Goal: Task Accomplishment & Management: Use online tool/utility

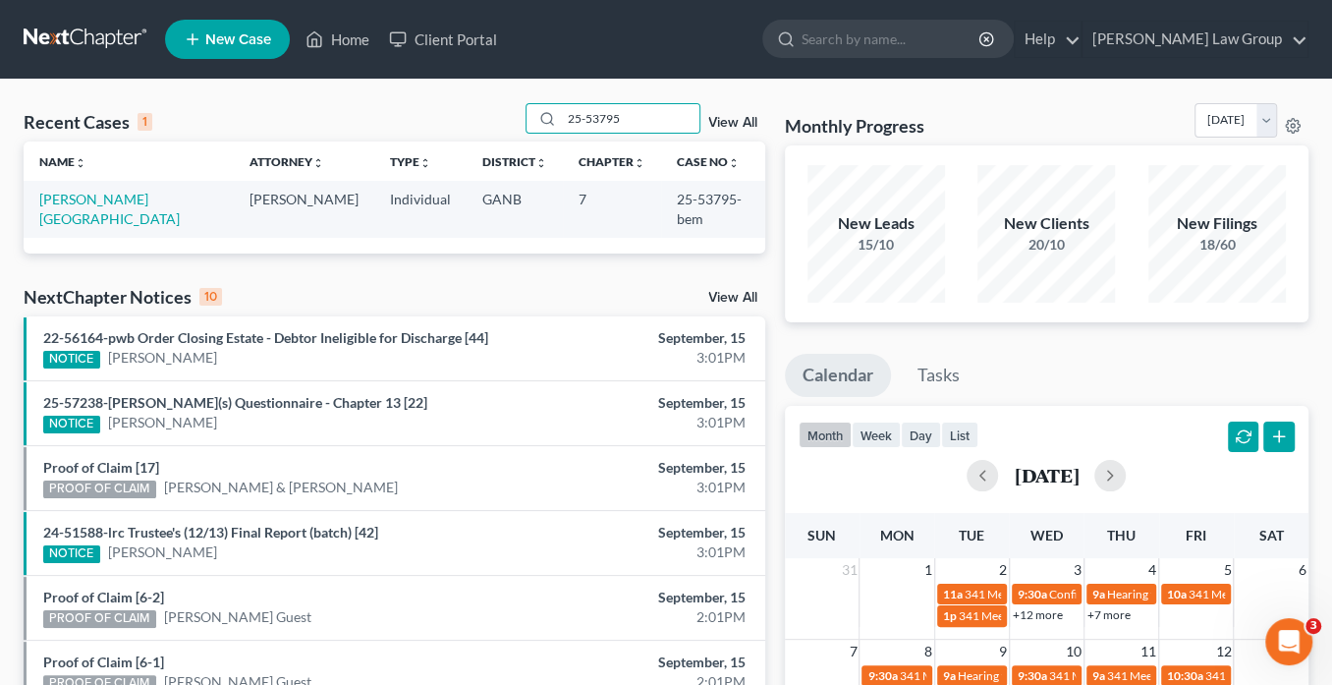
drag, startPoint x: 624, startPoint y: 122, endPoint x: 366, endPoint y: 84, distance: 260.1
click at [366, 84] on div "Recent Cases 1 25-53795 View All Name unfold_more expand_more expand_less Attor…" at bounding box center [666, 590] width 1332 height 1020
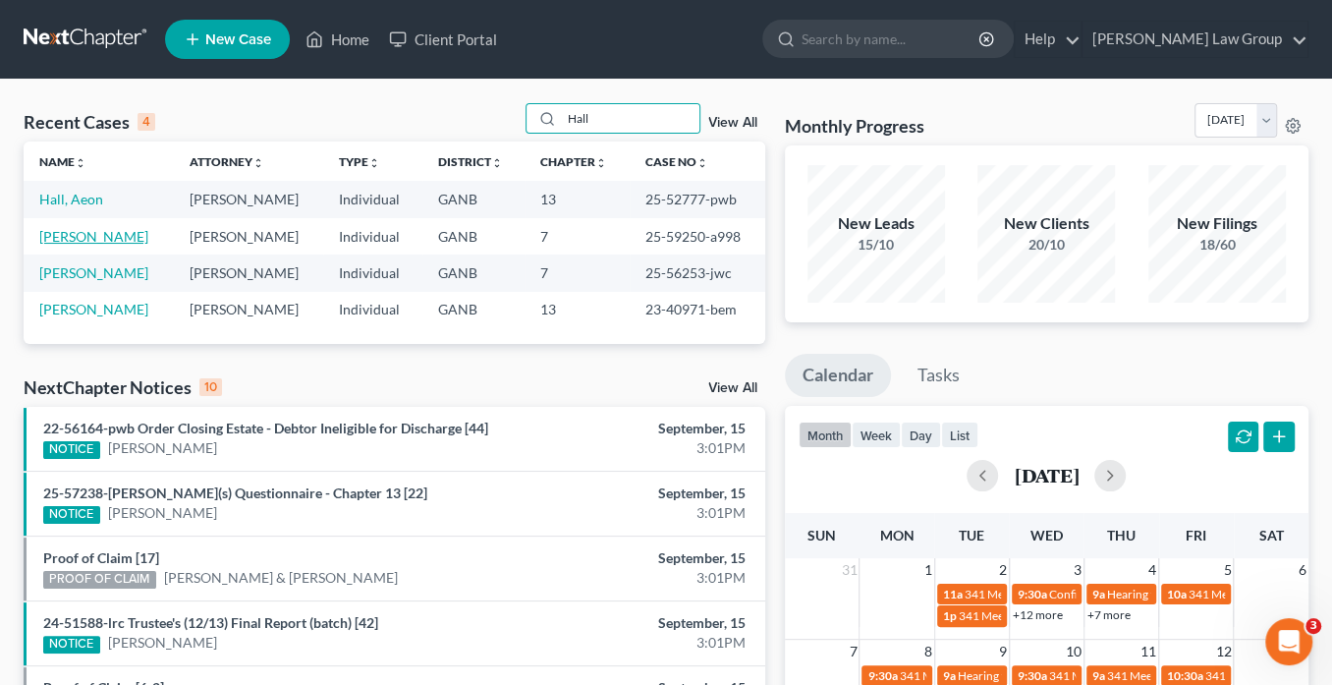
type input "Hall"
click at [94, 235] on link "[PERSON_NAME]" at bounding box center [93, 236] width 109 height 17
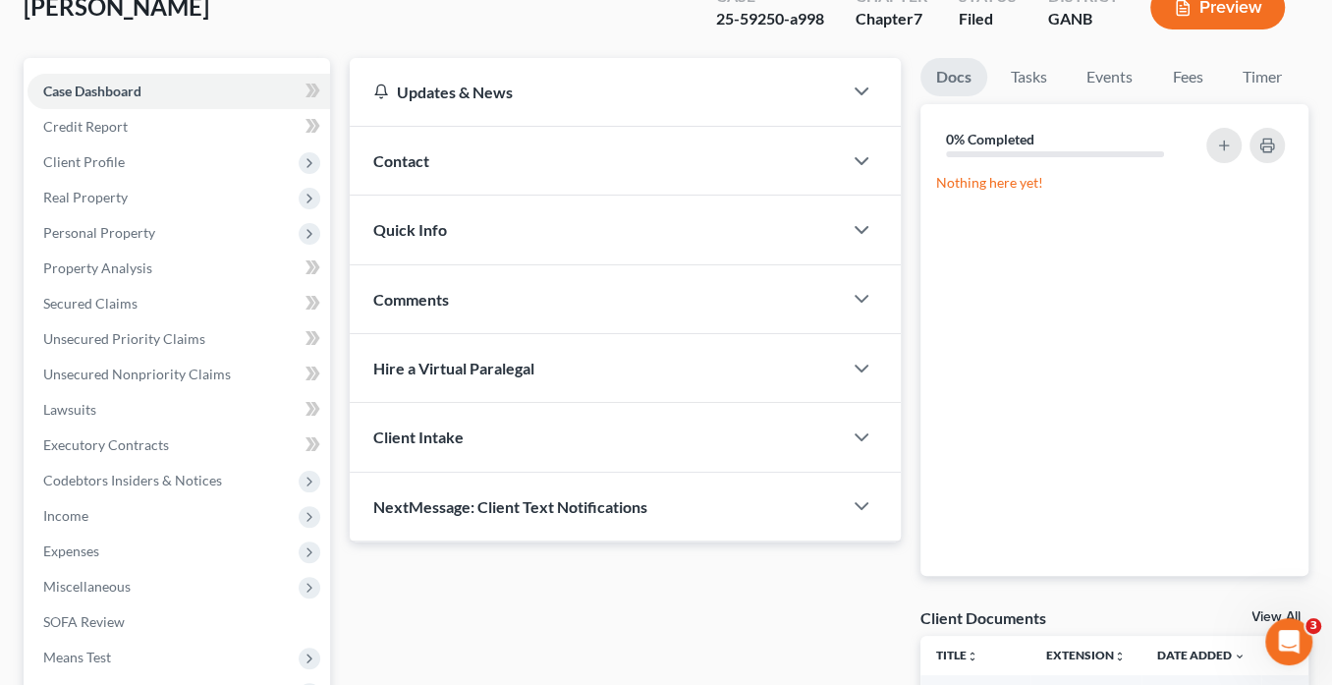
scroll to position [314, 0]
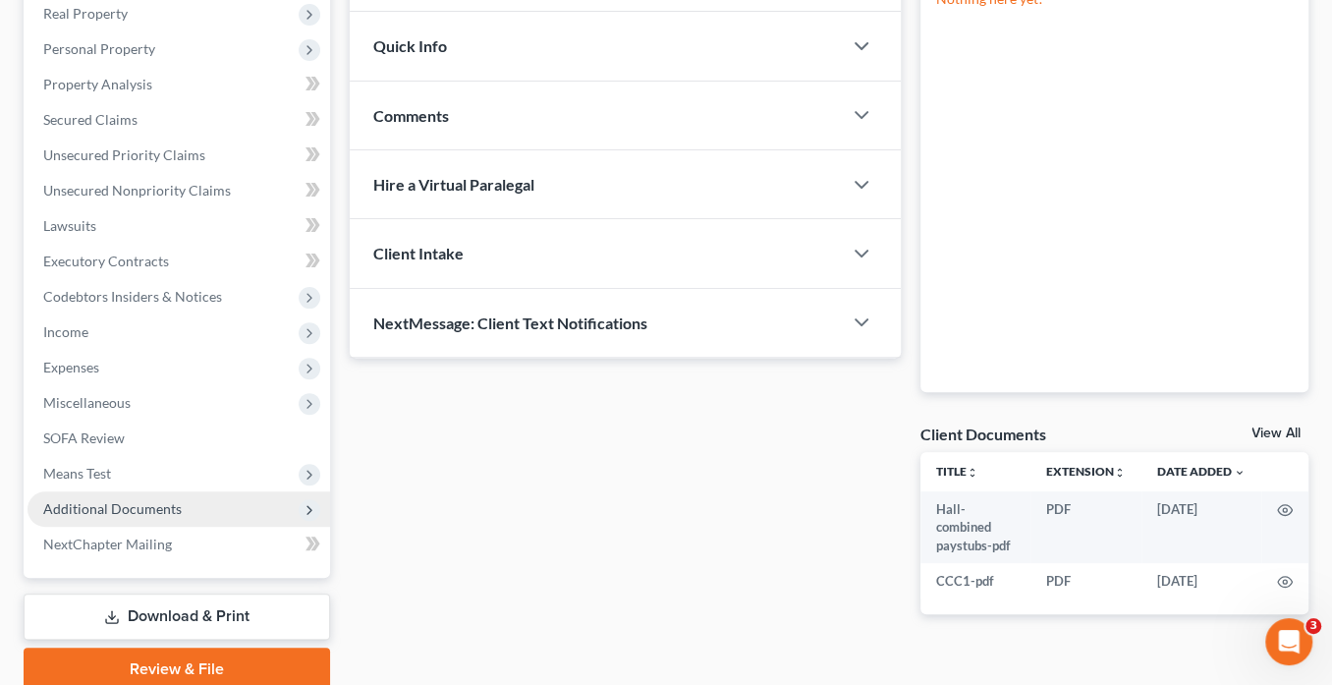
click at [169, 511] on span "Additional Documents" at bounding box center [112, 508] width 139 height 17
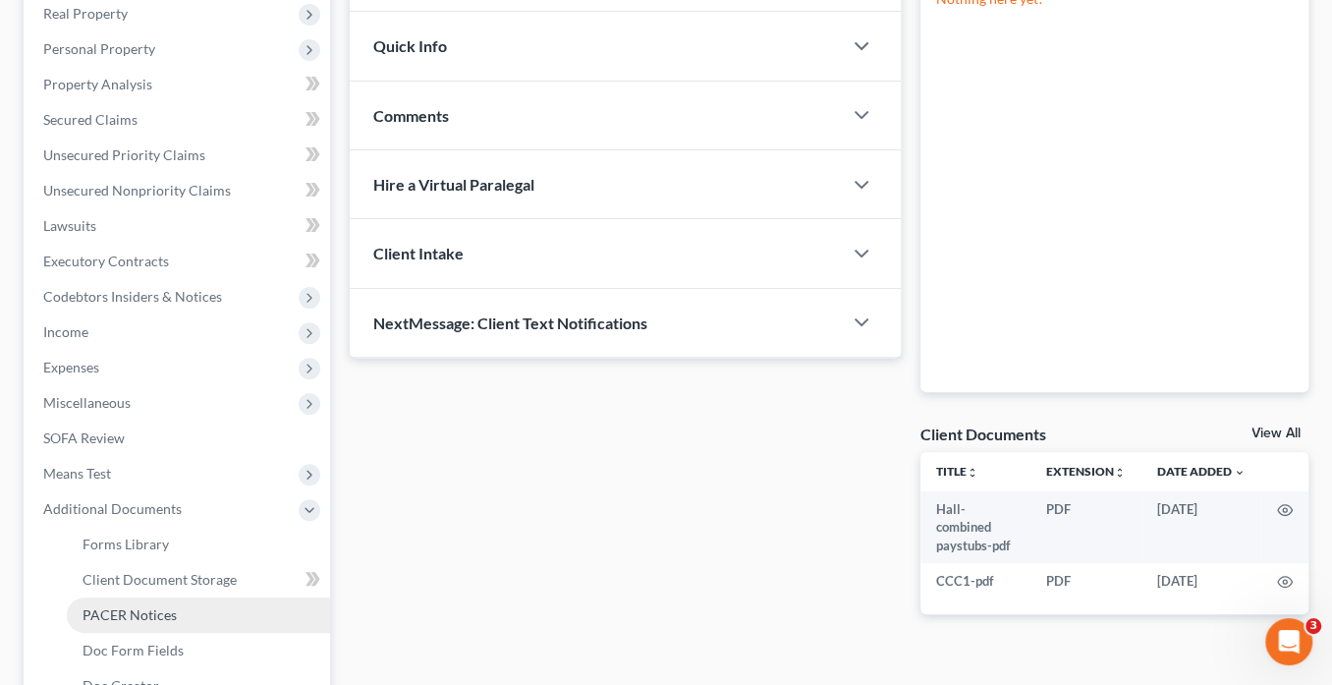
click at [183, 619] on link "PACER Notices" at bounding box center [198, 614] width 263 height 35
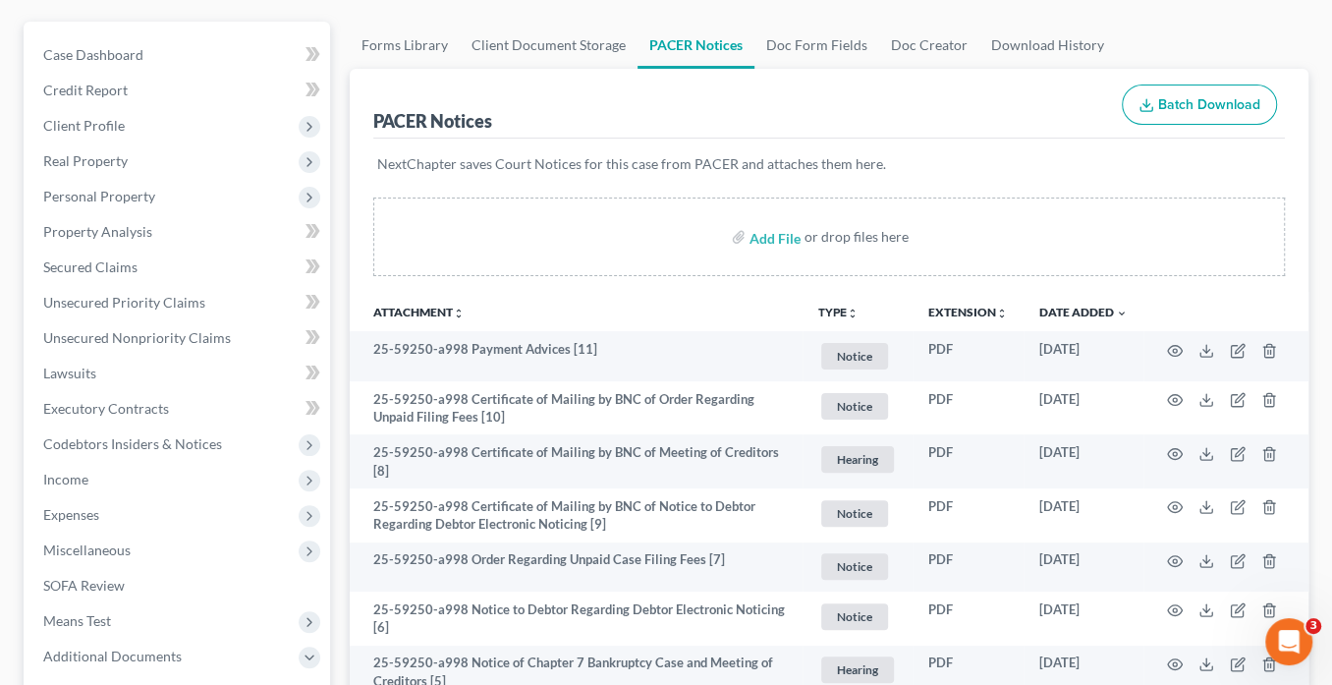
scroll to position [236, 0]
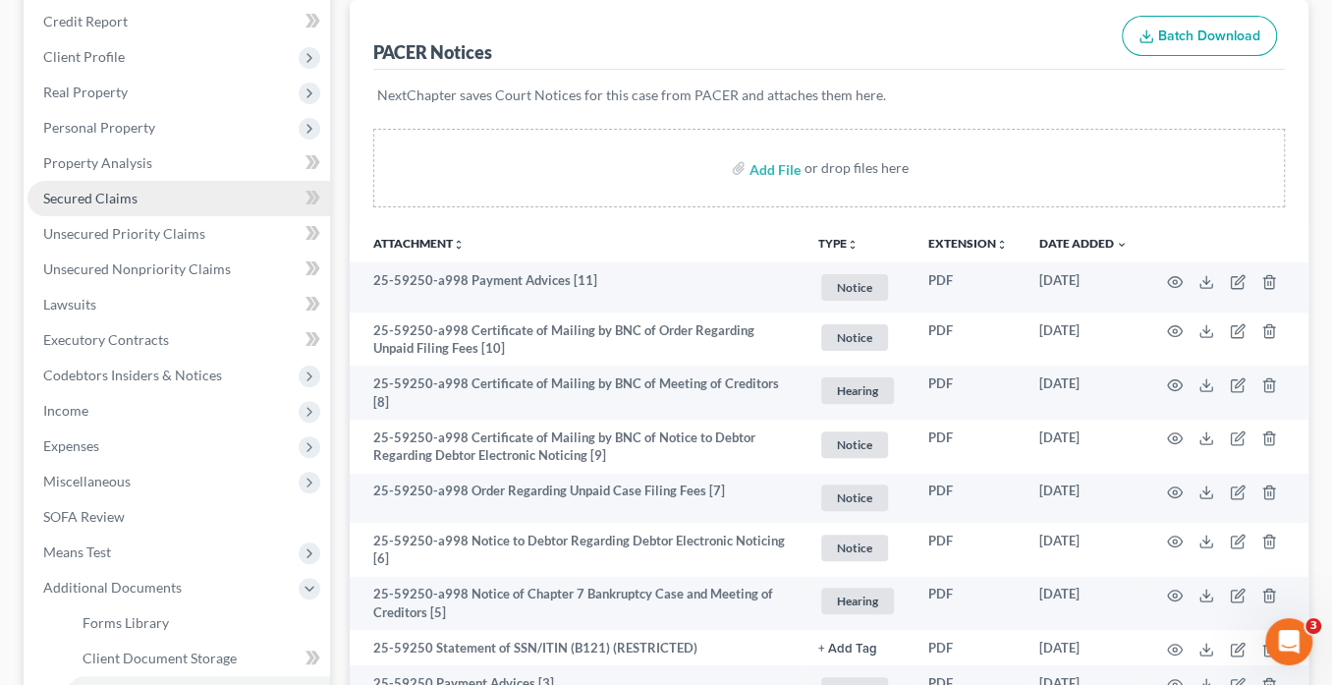
drag, startPoint x: 120, startPoint y: 196, endPoint x: 142, endPoint y: 183, distance: 26.0
click at [121, 196] on span "Secured Claims" at bounding box center [90, 198] width 94 height 17
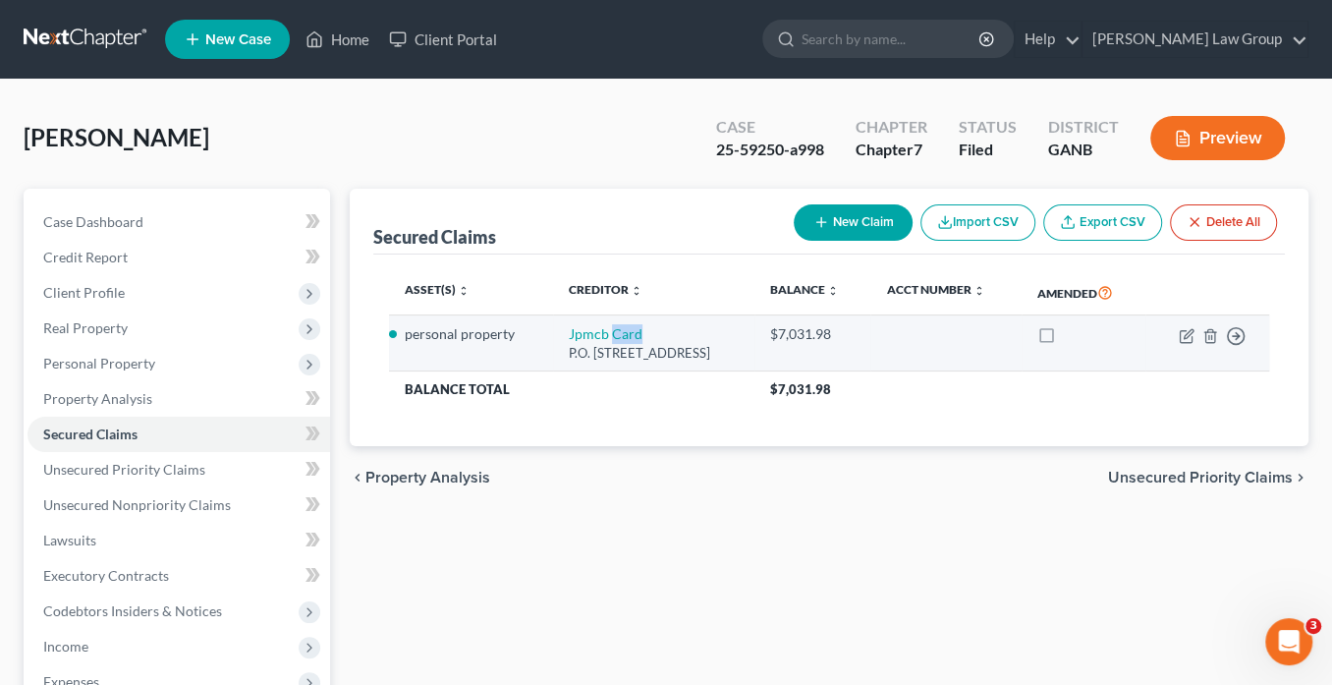
drag, startPoint x: 649, startPoint y: 335, endPoint x: 644, endPoint y: 344, distance: 10.1
click at [587, 335] on td "Jpmcb Card P.O. [STREET_ADDRESS]" at bounding box center [653, 343] width 201 height 56
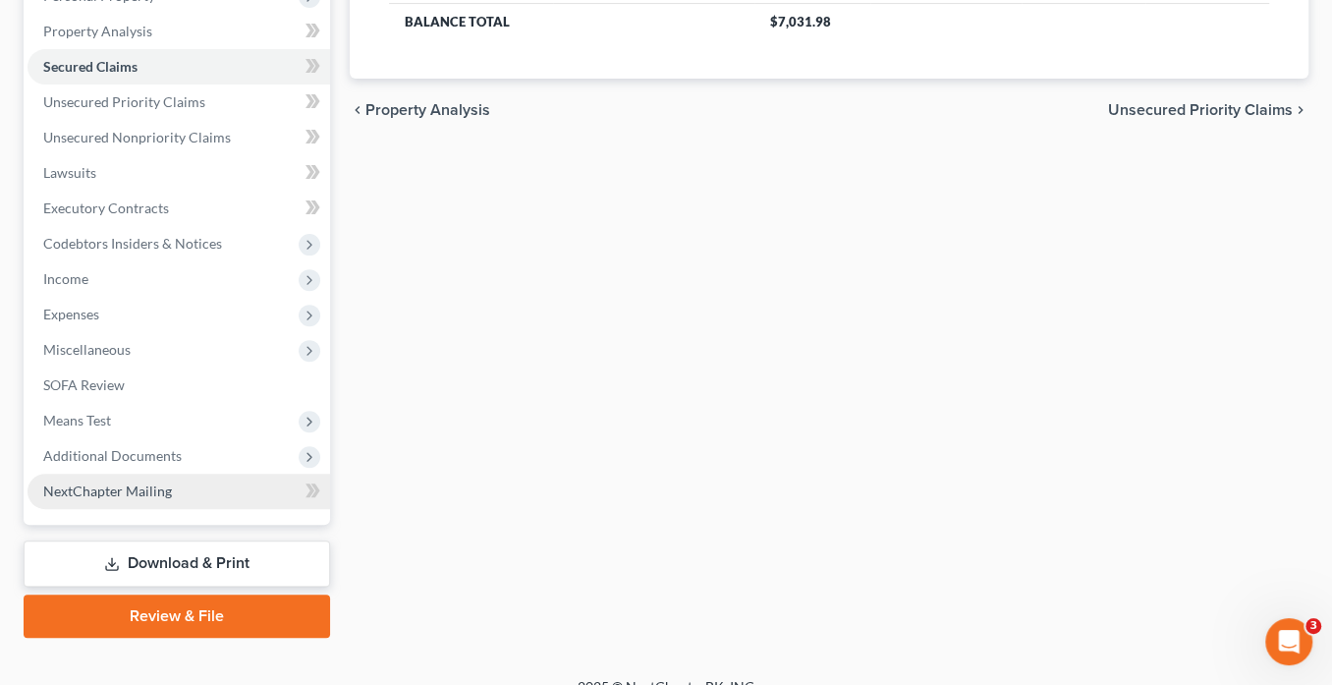
scroll to position [391, 0]
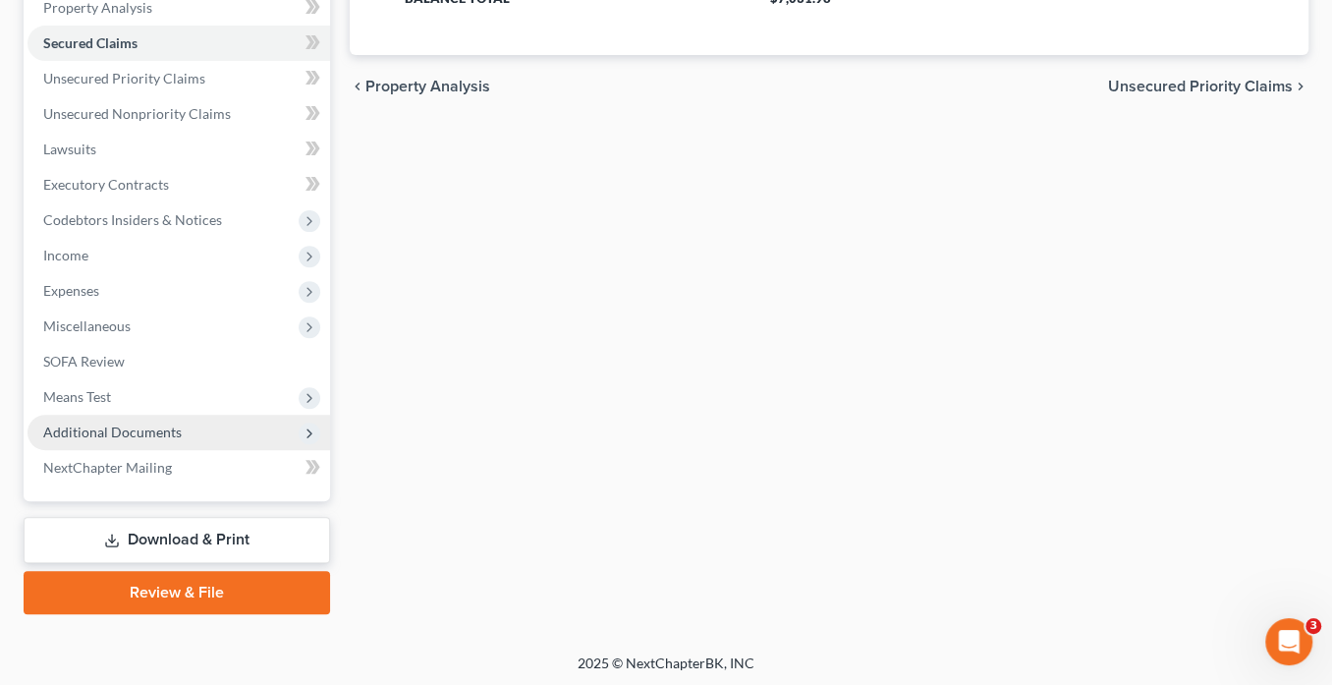
click at [163, 423] on span "Additional Documents" at bounding box center [112, 431] width 139 height 17
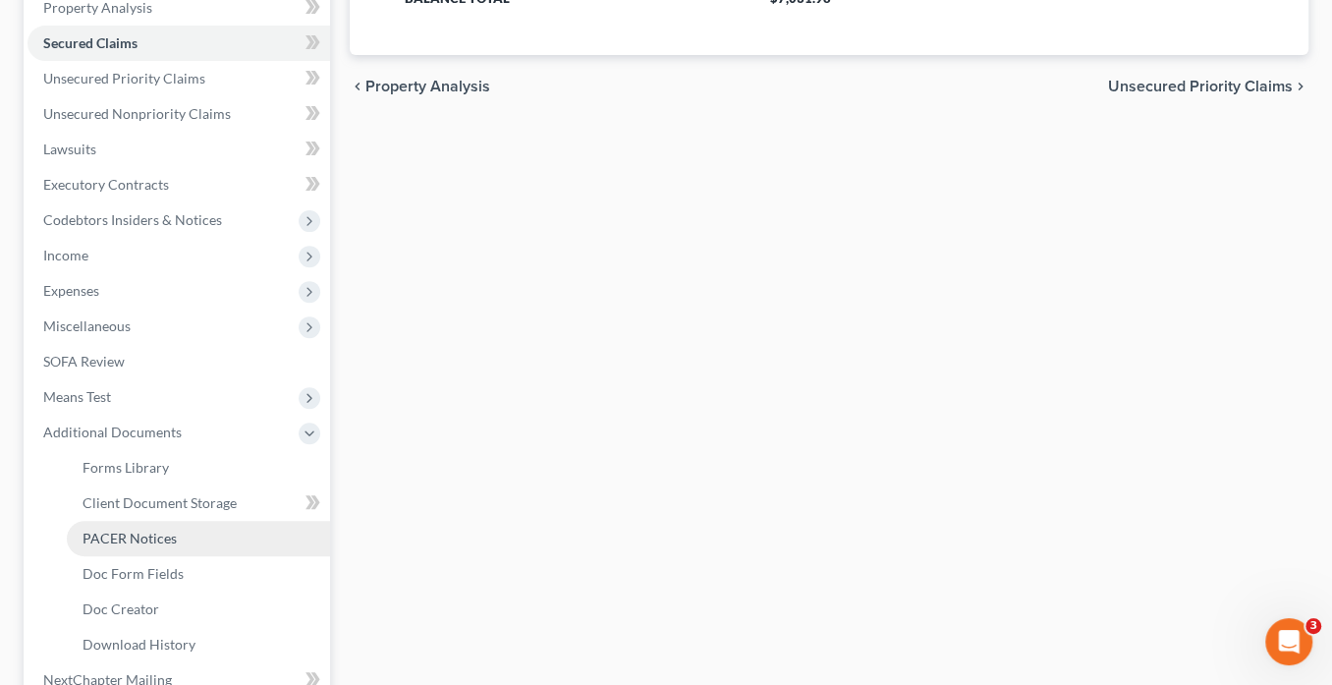
click at [175, 536] on link "PACER Notices" at bounding box center [198, 538] width 263 height 35
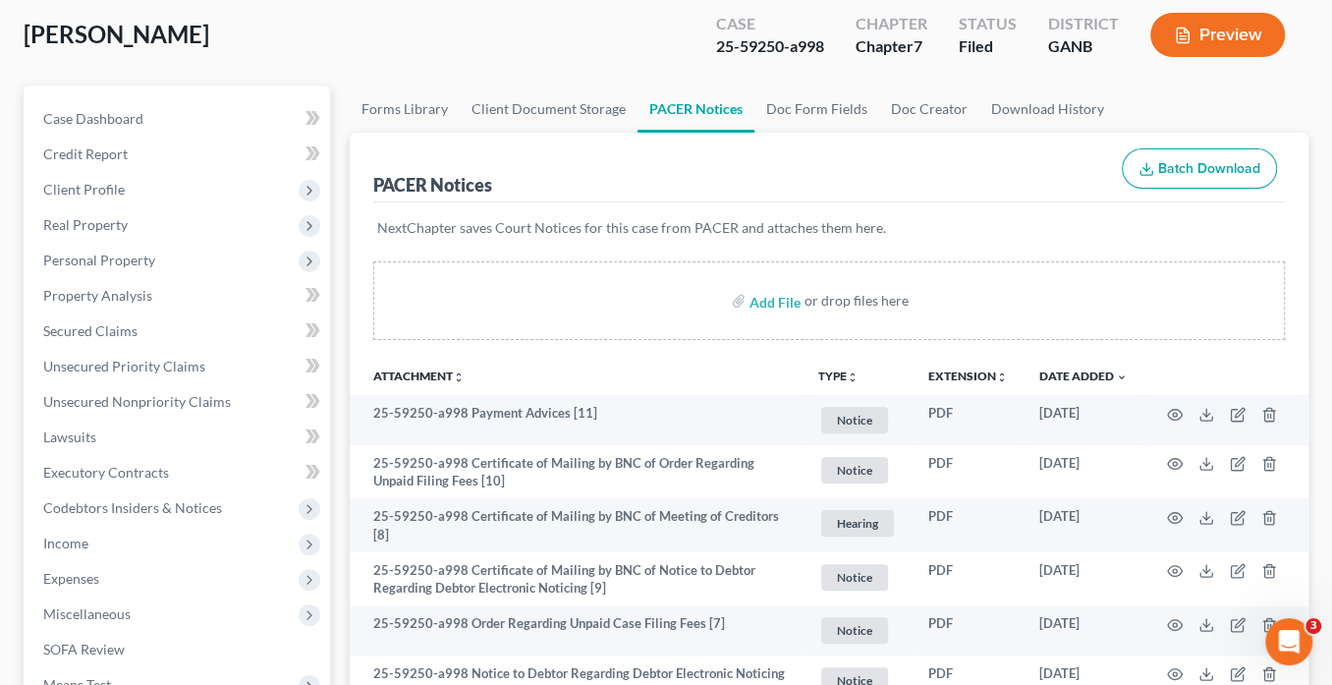
scroll to position [79, 0]
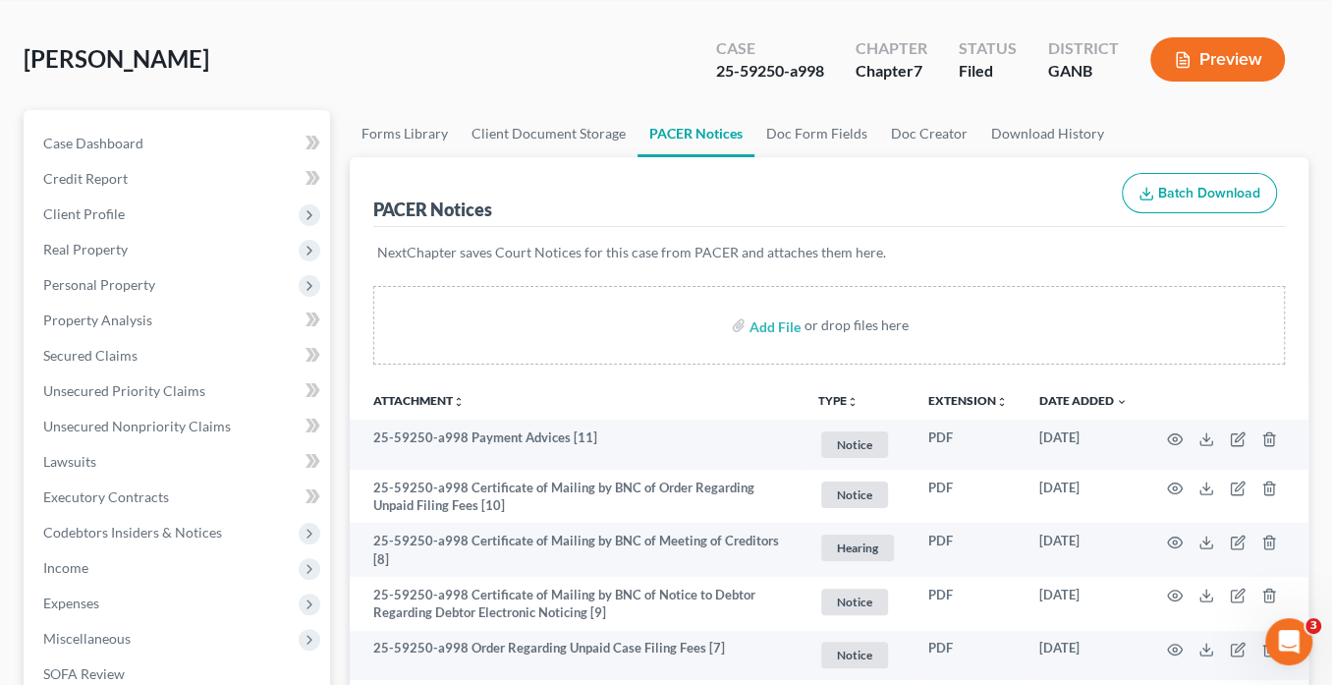
click at [715, 133] on link "PACER Notices" at bounding box center [696, 133] width 117 height 47
click at [713, 134] on link "PACER Notices" at bounding box center [696, 133] width 117 height 47
click at [930, 140] on link "Doc Creator" at bounding box center [929, 133] width 100 height 47
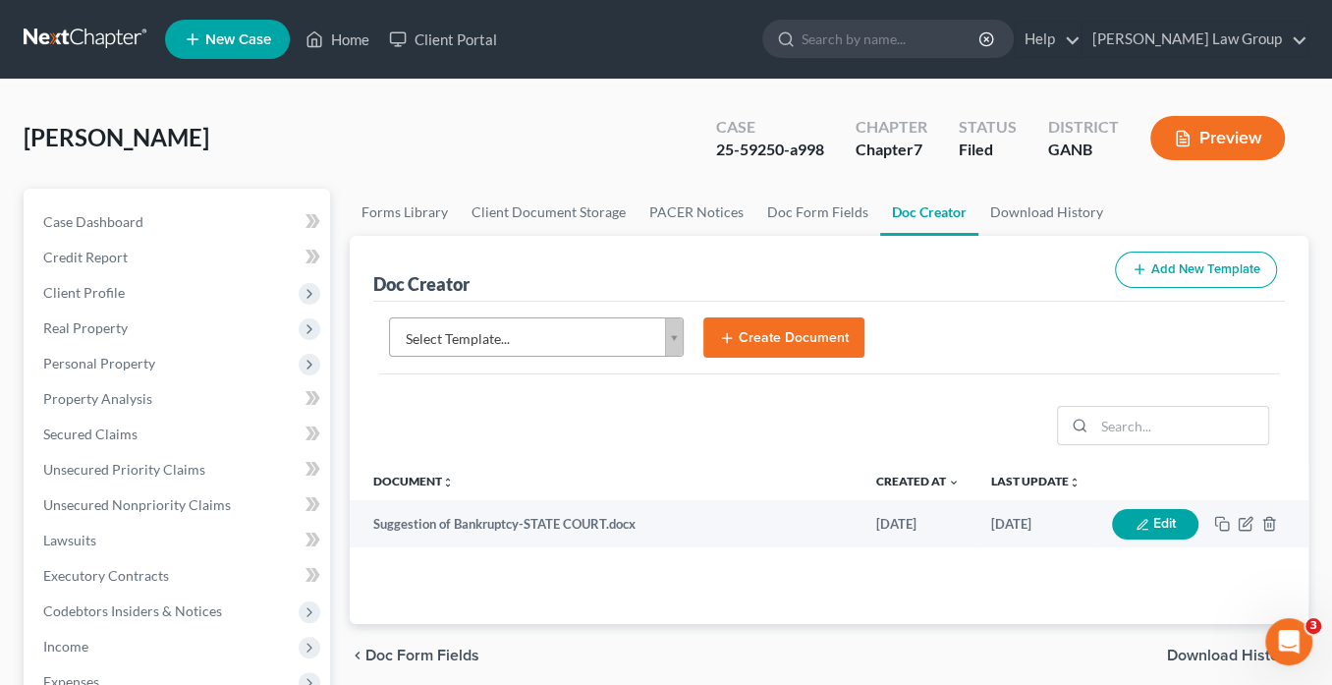
click at [673, 330] on body "Home New Case Client Portal [PERSON_NAME] Law Group [EMAIL_ADDRESS][DOMAIN_NAME…" at bounding box center [666, 646] width 1332 height 1292
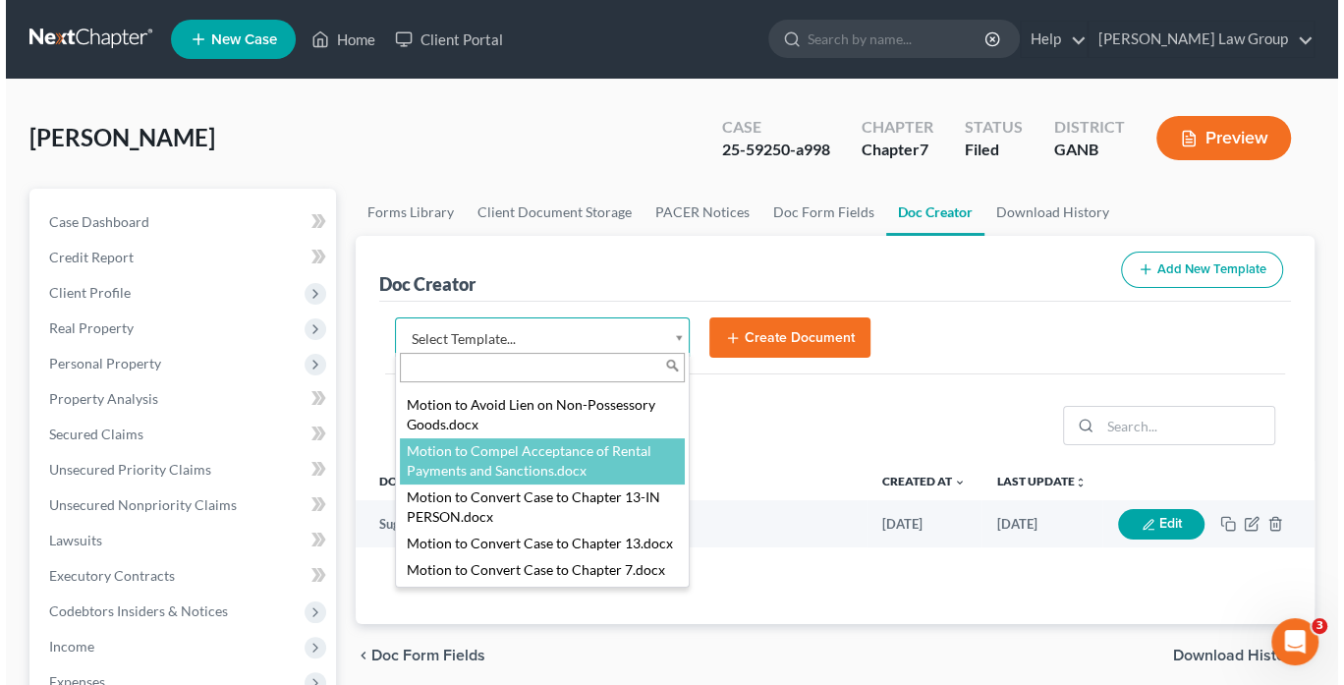
scroll to position [2394, 0]
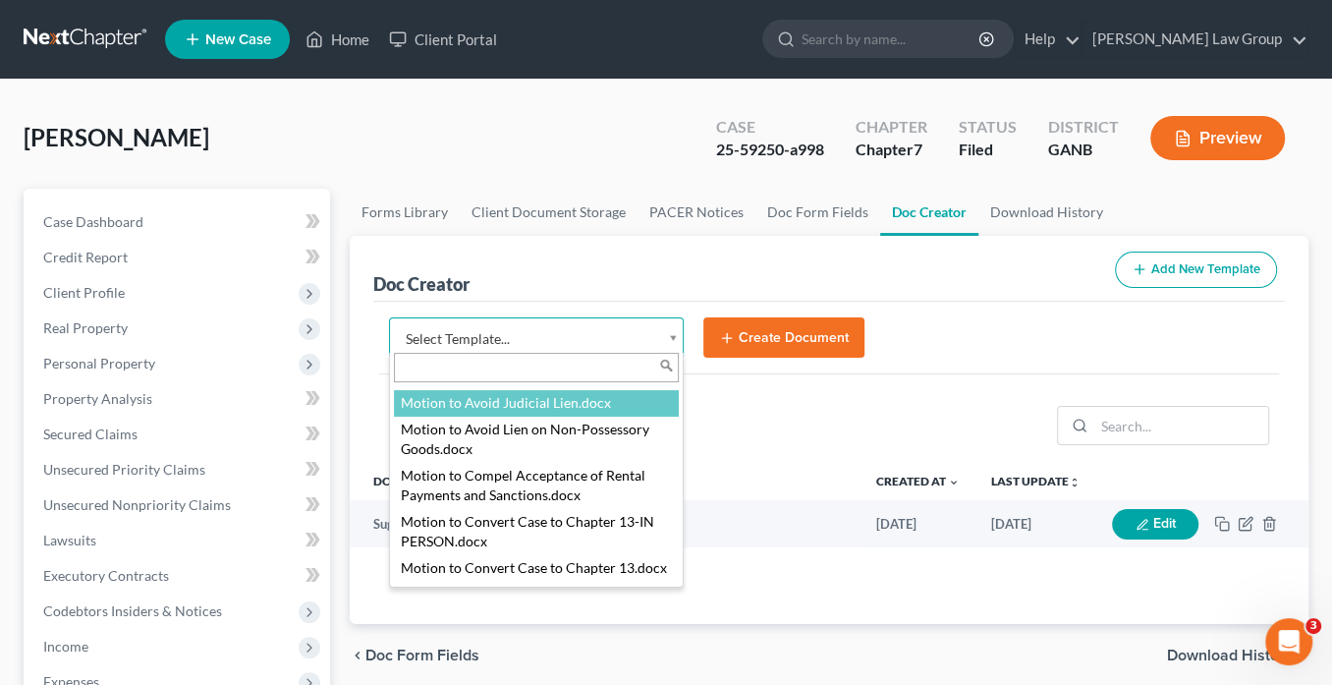
select select "111636"
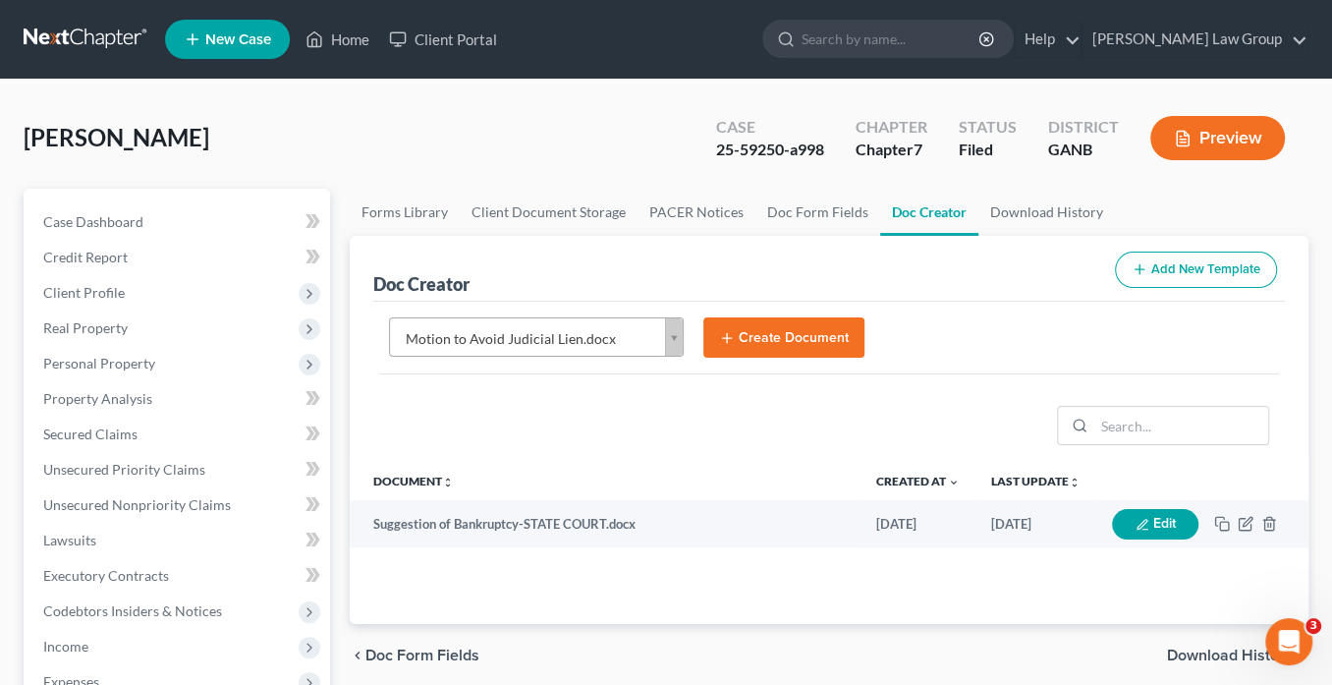
click at [756, 330] on button "Create Document" at bounding box center [783, 337] width 161 height 41
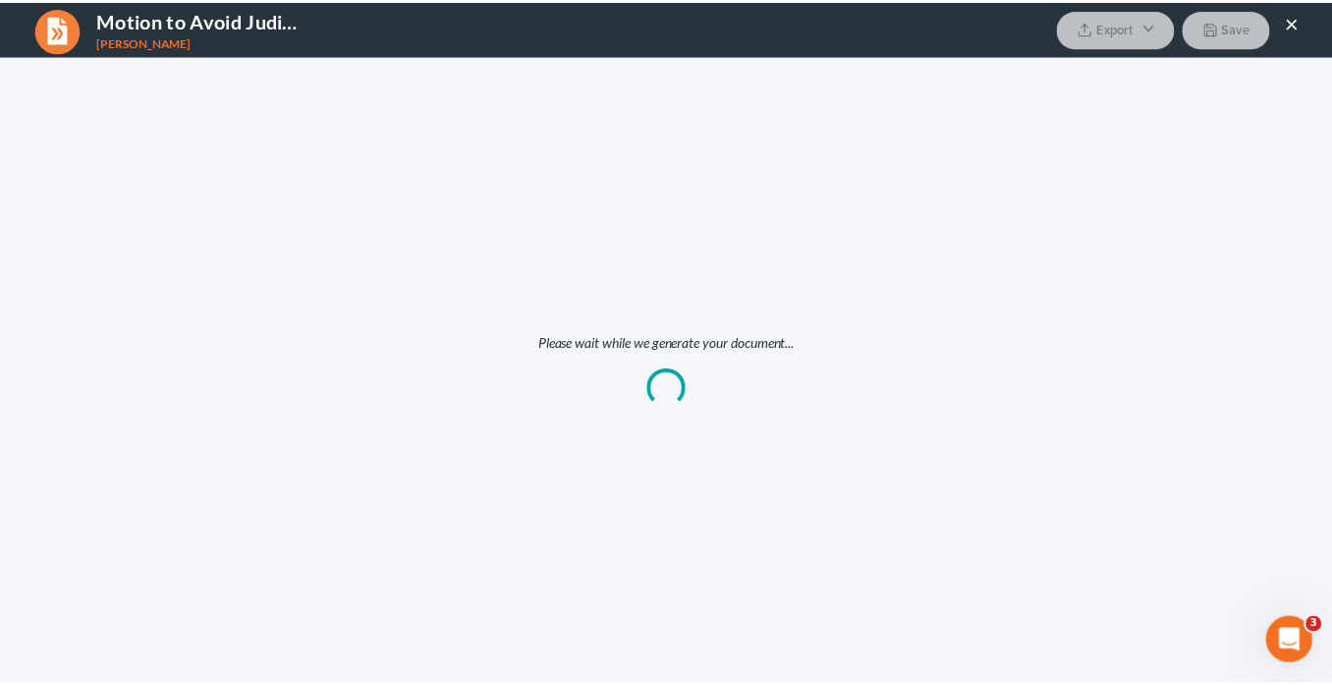
scroll to position [0, 0]
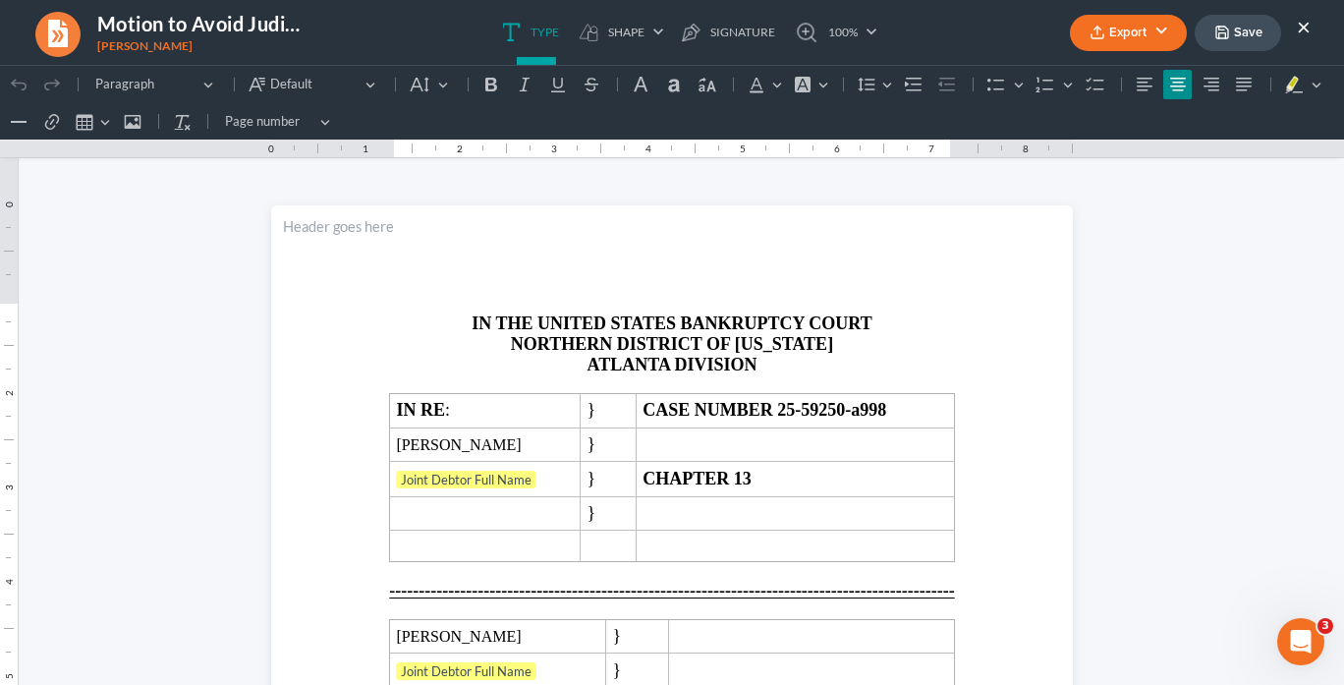
click at [1135, 34] on button "Export" at bounding box center [1128, 33] width 117 height 36
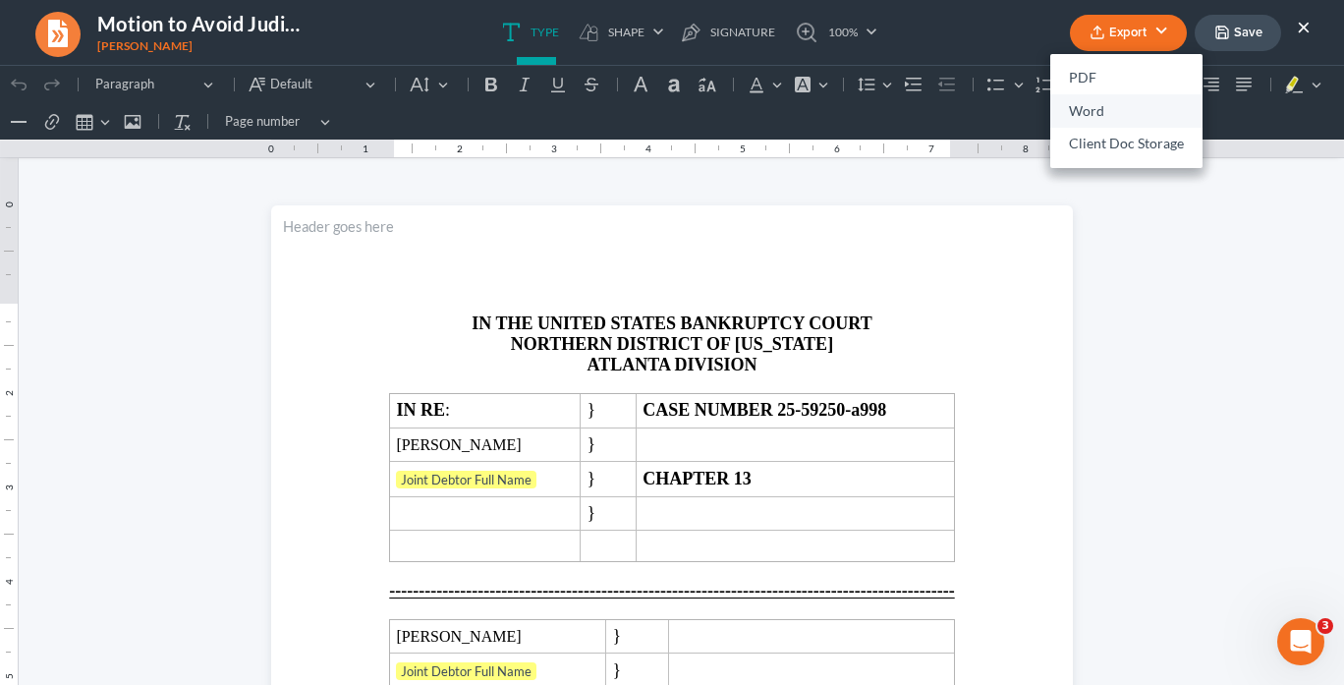
click at [1101, 110] on link "Word" at bounding box center [1126, 110] width 152 height 33
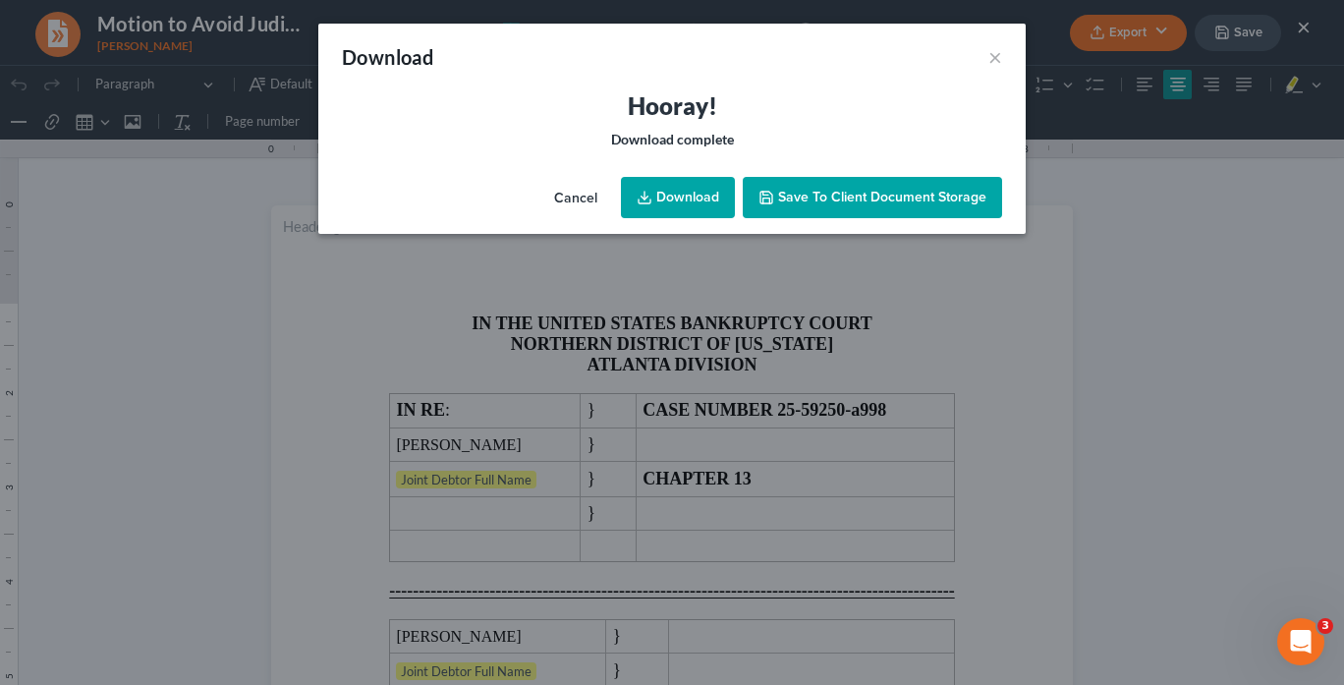
click at [702, 187] on link "Download" at bounding box center [678, 197] width 114 height 41
drag, startPoint x: 1303, startPoint y: 423, endPoint x: 1041, endPoint y: 311, distance: 284.3
click at [1299, 418] on div "Download × Hooray! Download complete Cancel Download Save to Client Document St…" at bounding box center [672, 342] width 1344 height 685
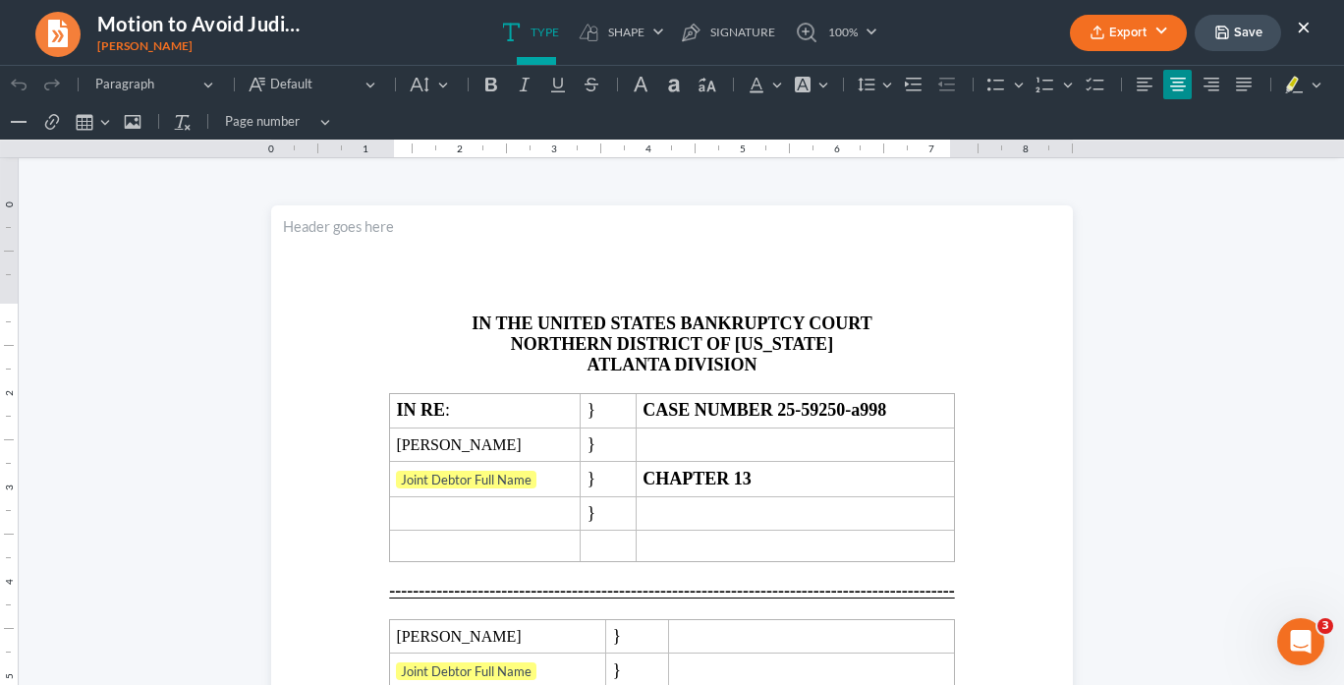
click at [1306, 20] on button "×" at bounding box center [1304, 27] width 14 height 24
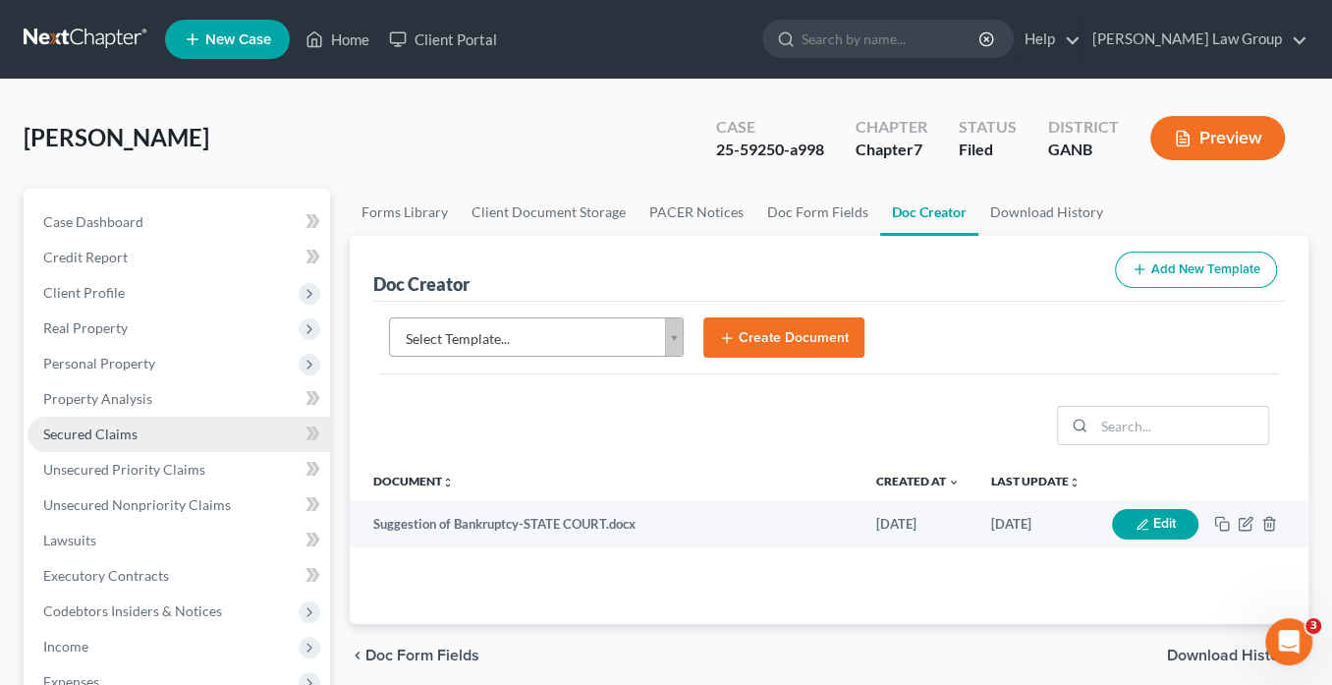
click at [101, 434] on span "Secured Claims" at bounding box center [90, 433] width 94 height 17
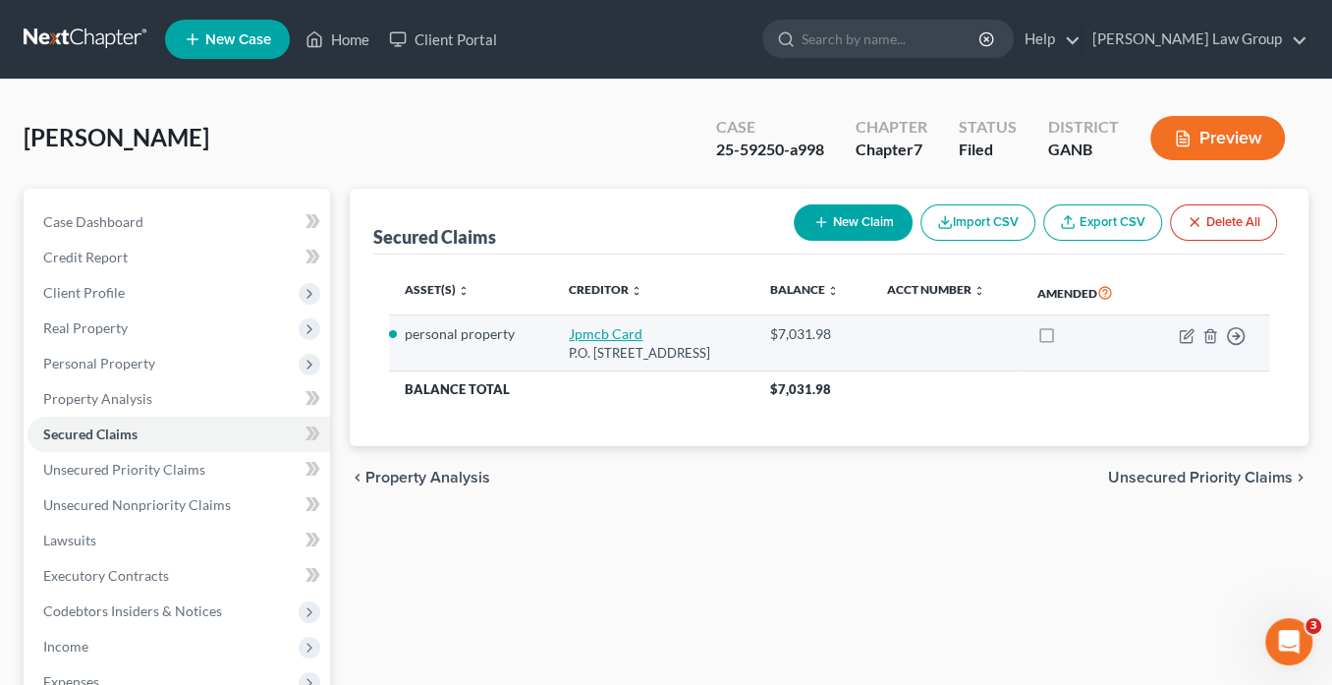
drag, startPoint x: 802, startPoint y: 352, endPoint x: 545, endPoint y: 336, distance: 256.9
click at [553, 336] on td "Jpmcb Card P.O. [STREET_ADDRESS]" at bounding box center [653, 343] width 201 height 56
copy td "Jpmcb Card P.O. [STREET_ADDRESS]"
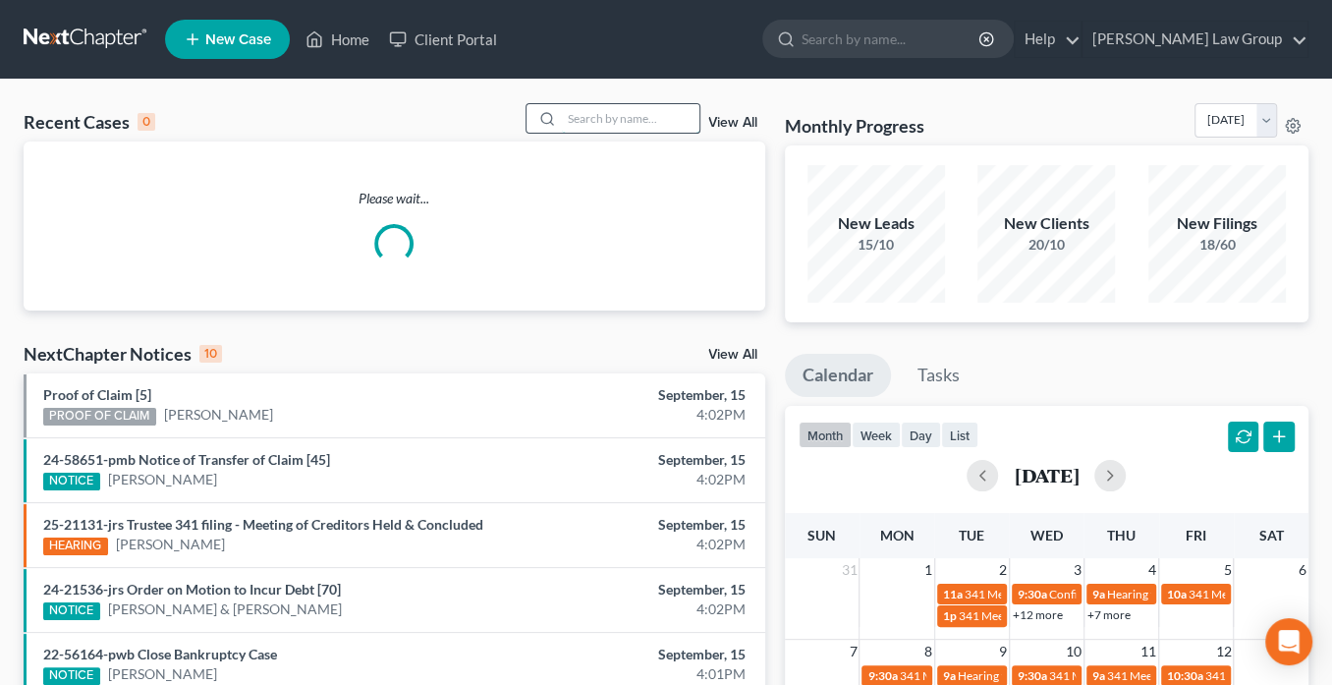
click at [590, 112] on input "search" at bounding box center [631, 118] width 138 height 28
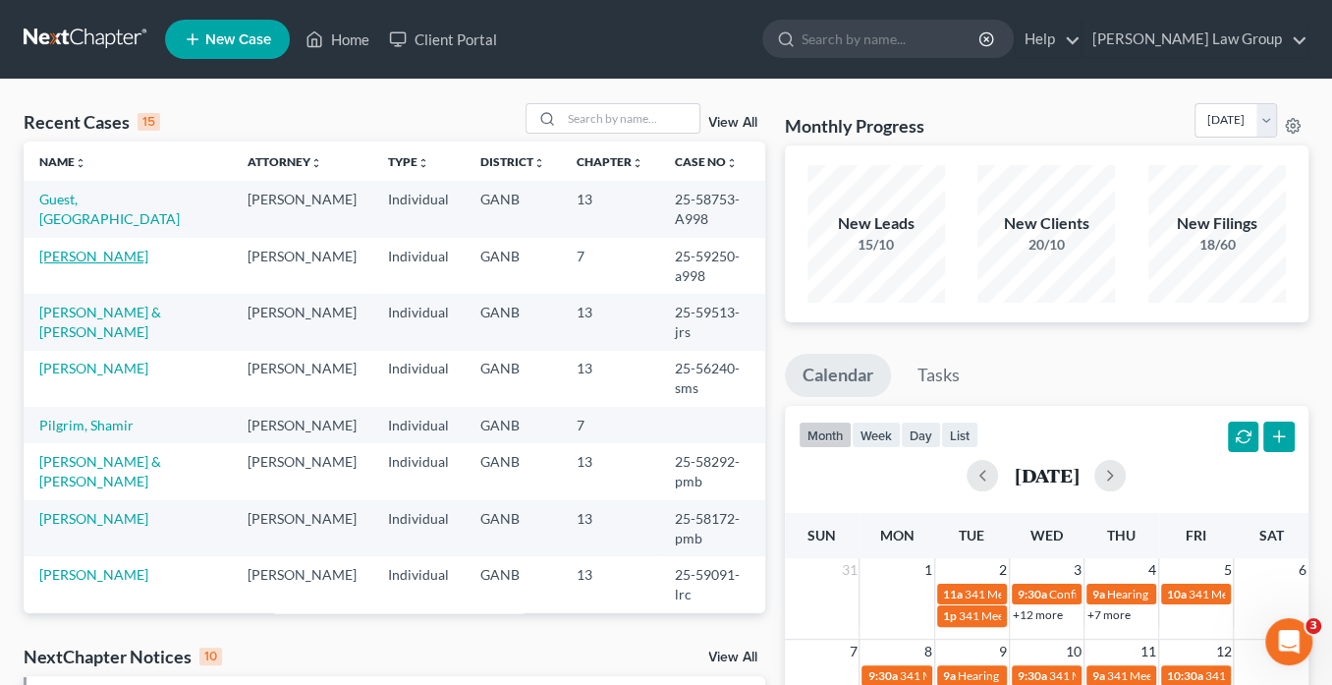
click at [103, 254] on link "[PERSON_NAME]" at bounding box center [93, 256] width 109 height 17
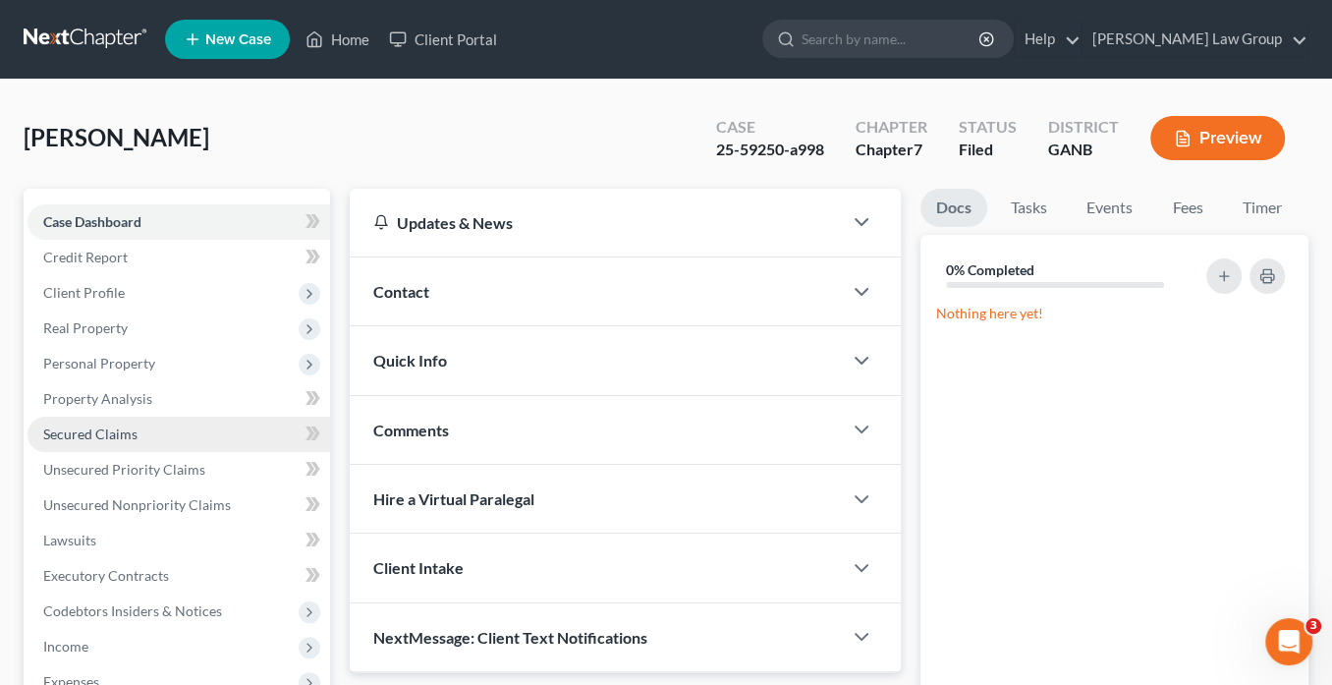
click at [80, 434] on span "Secured Claims" at bounding box center [90, 433] width 94 height 17
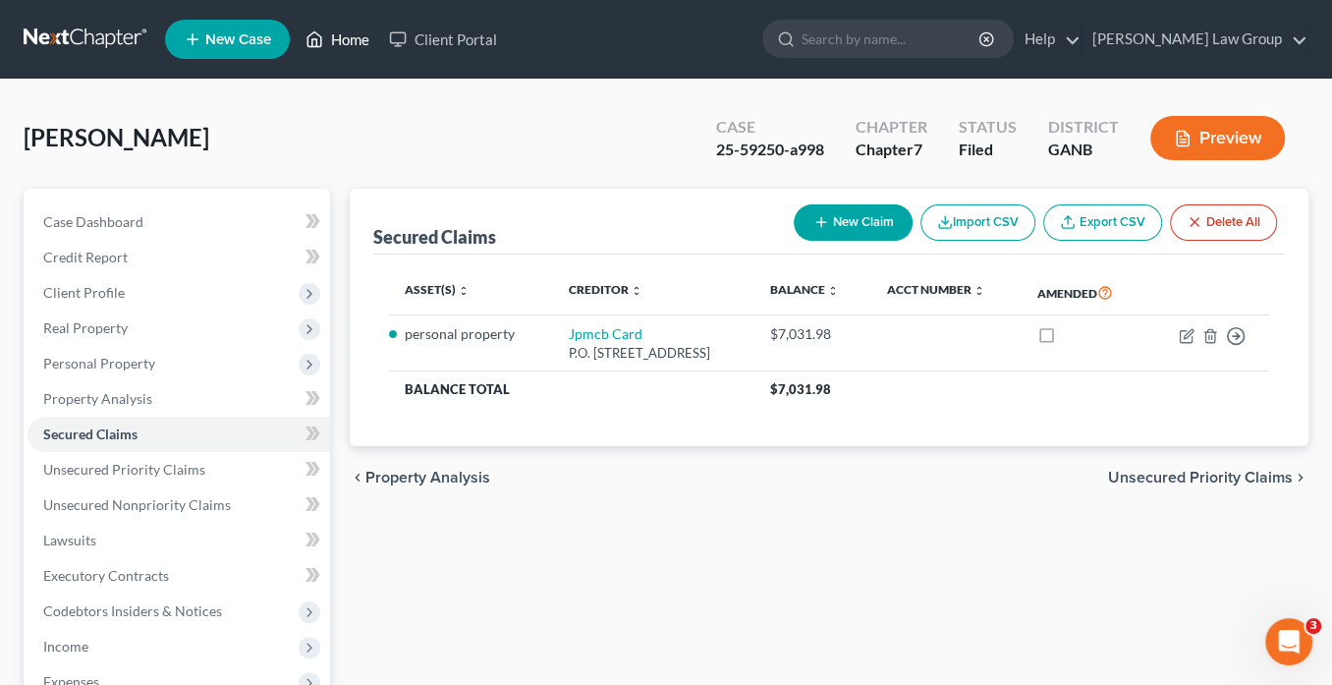
click at [340, 39] on link "Home" at bounding box center [338, 39] width 84 height 35
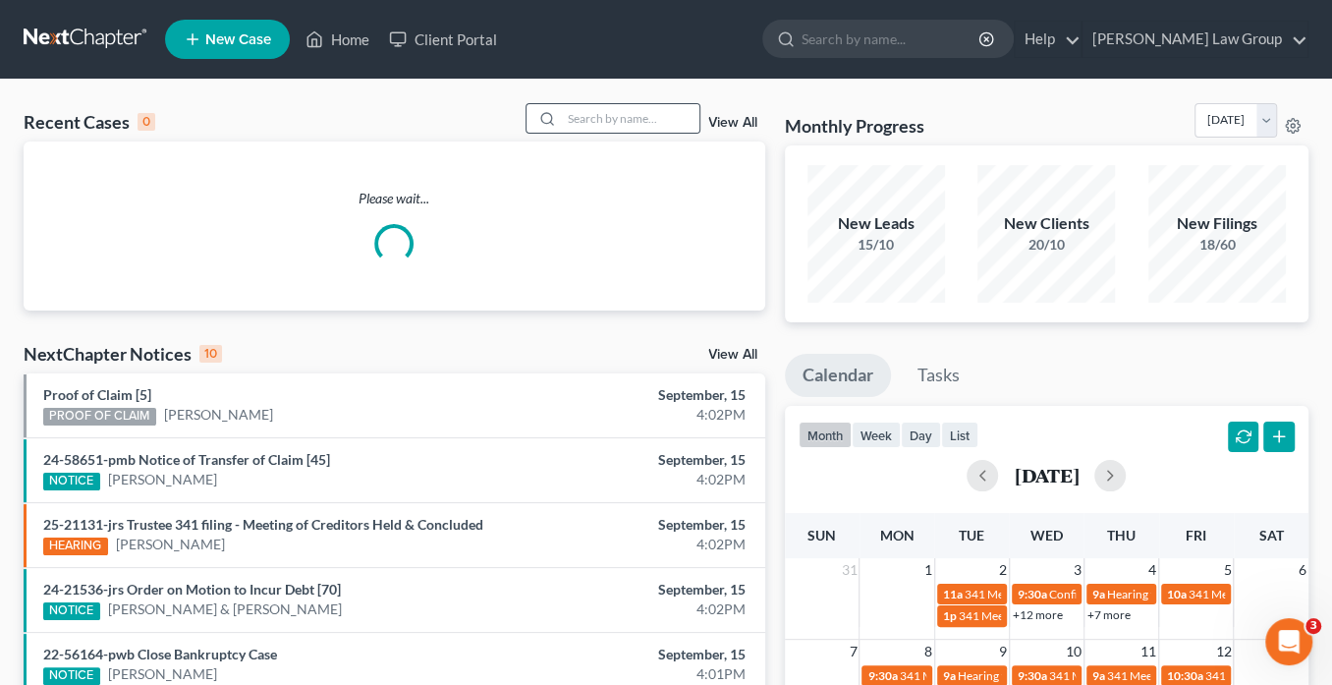
click at [562, 118] on div at bounding box center [544, 118] width 35 height 28
click at [572, 113] on input "search" at bounding box center [631, 118] width 138 height 28
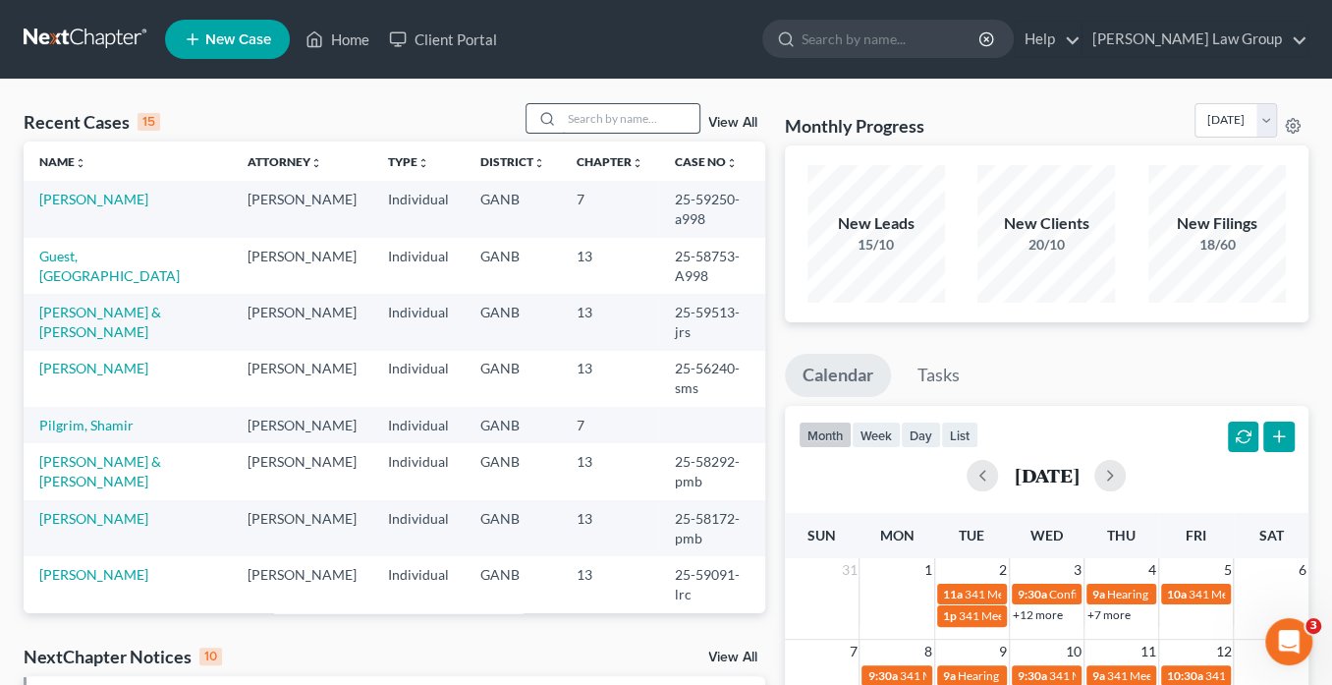
click at [572, 113] on input "search" at bounding box center [631, 118] width 138 height 28
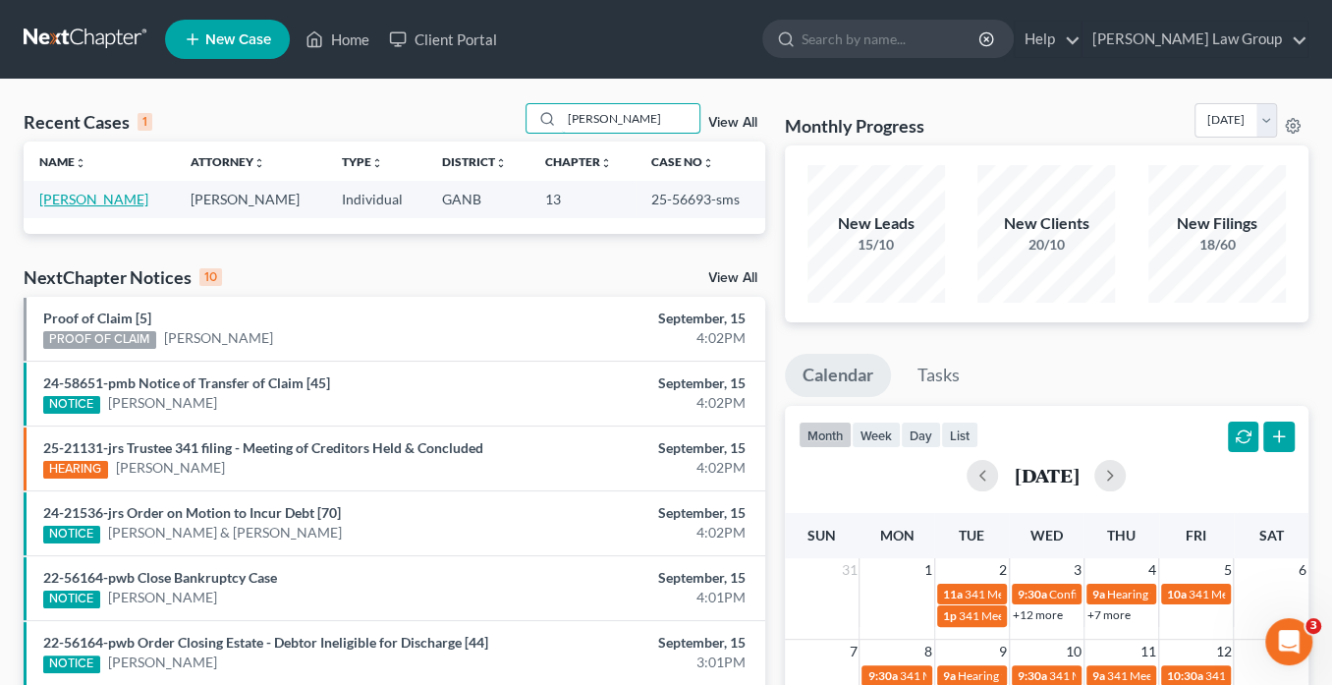
type input "haywood"
click at [82, 192] on link "Haywood, Renee" at bounding box center [93, 199] width 109 height 17
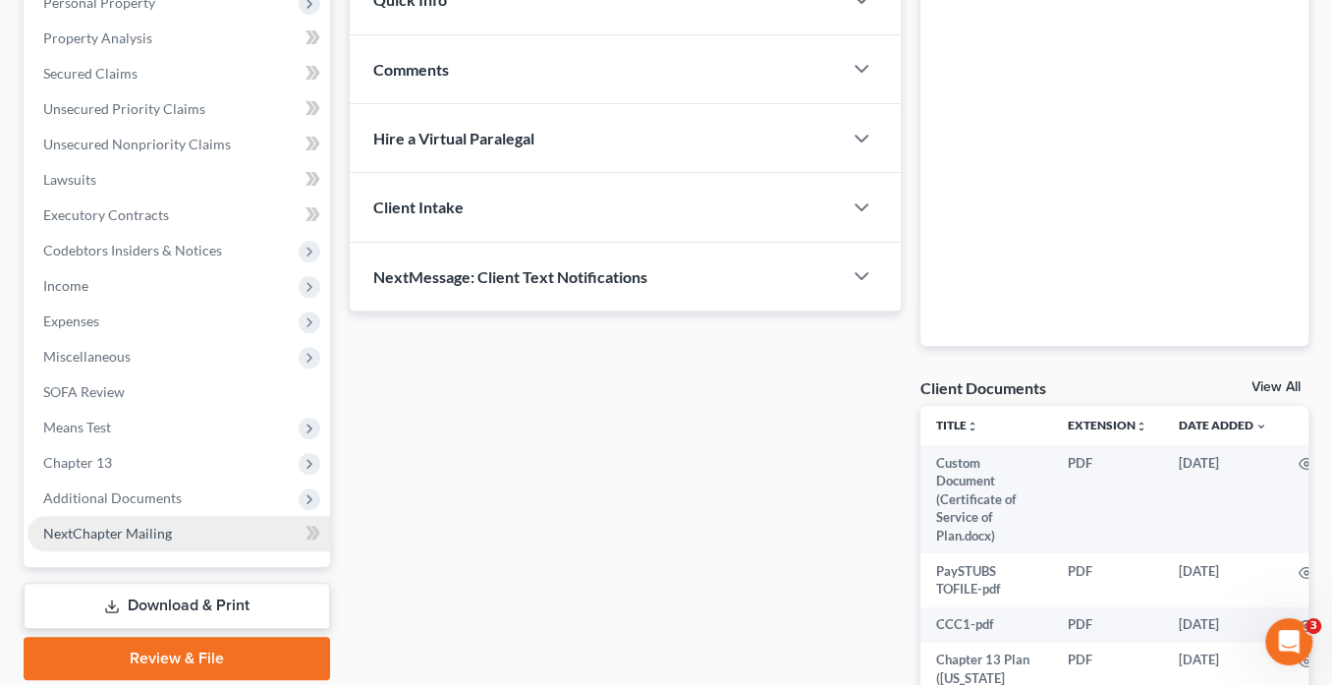
scroll to position [393, 0]
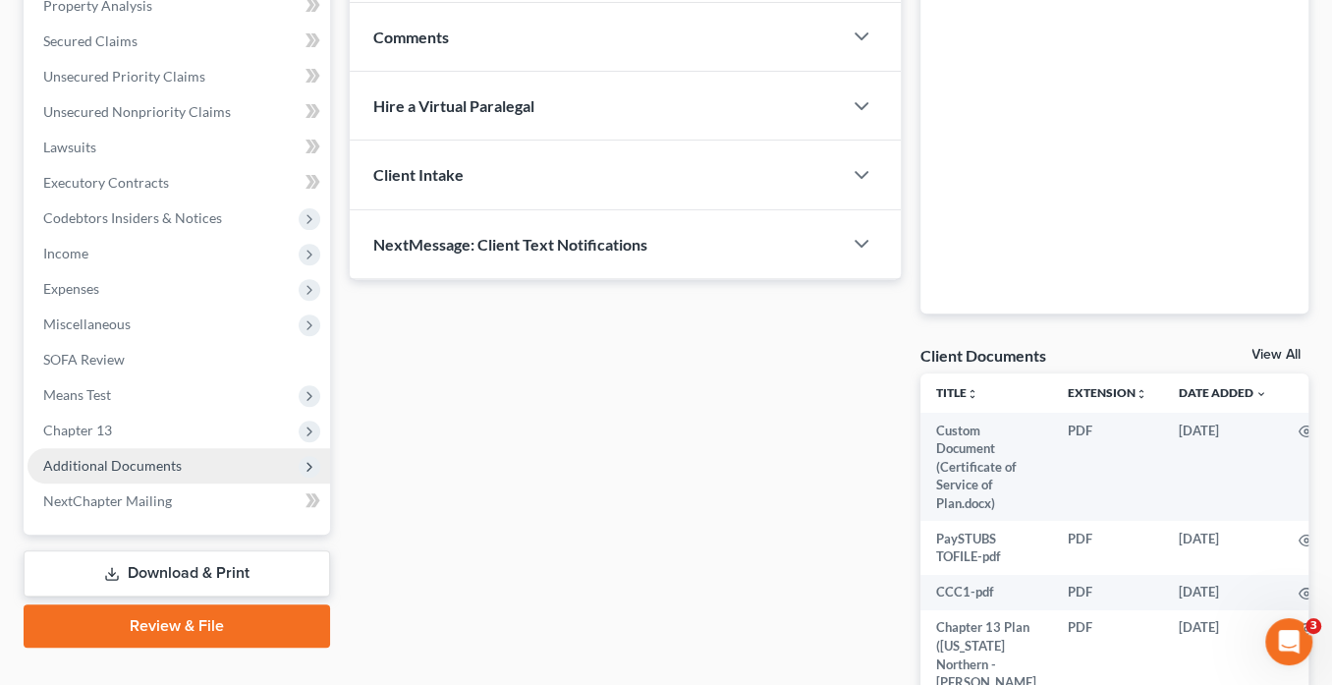
click at [168, 460] on span "Additional Documents" at bounding box center [112, 465] width 139 height 17
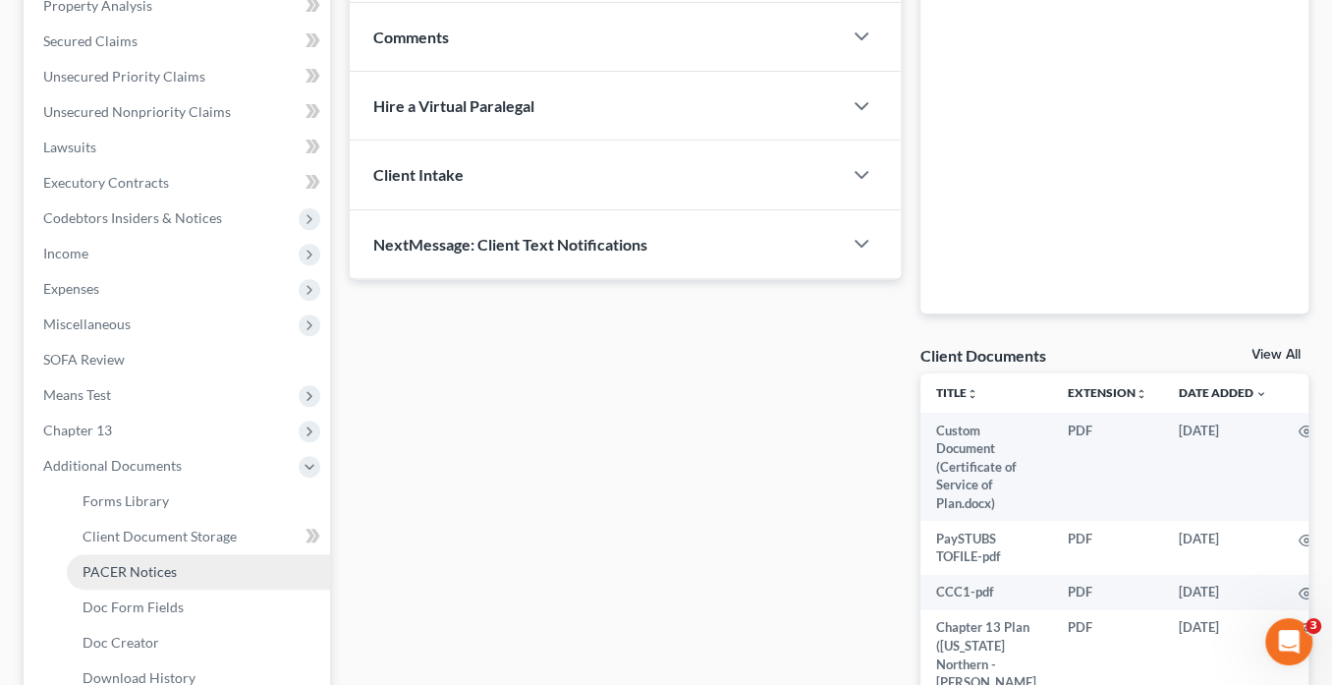
click at [175, 570] on link "PACER Notices" at bounding box center [198, 571] width 263 height 35
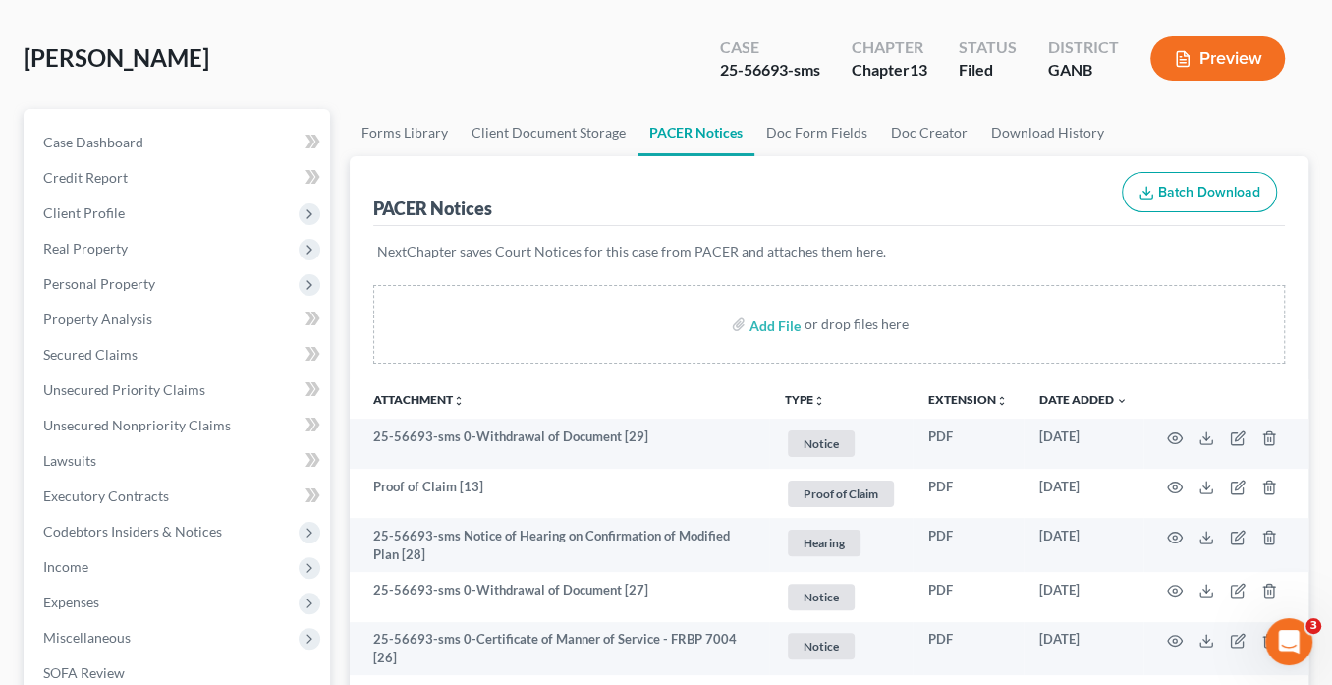
scroll to position [79, 0]
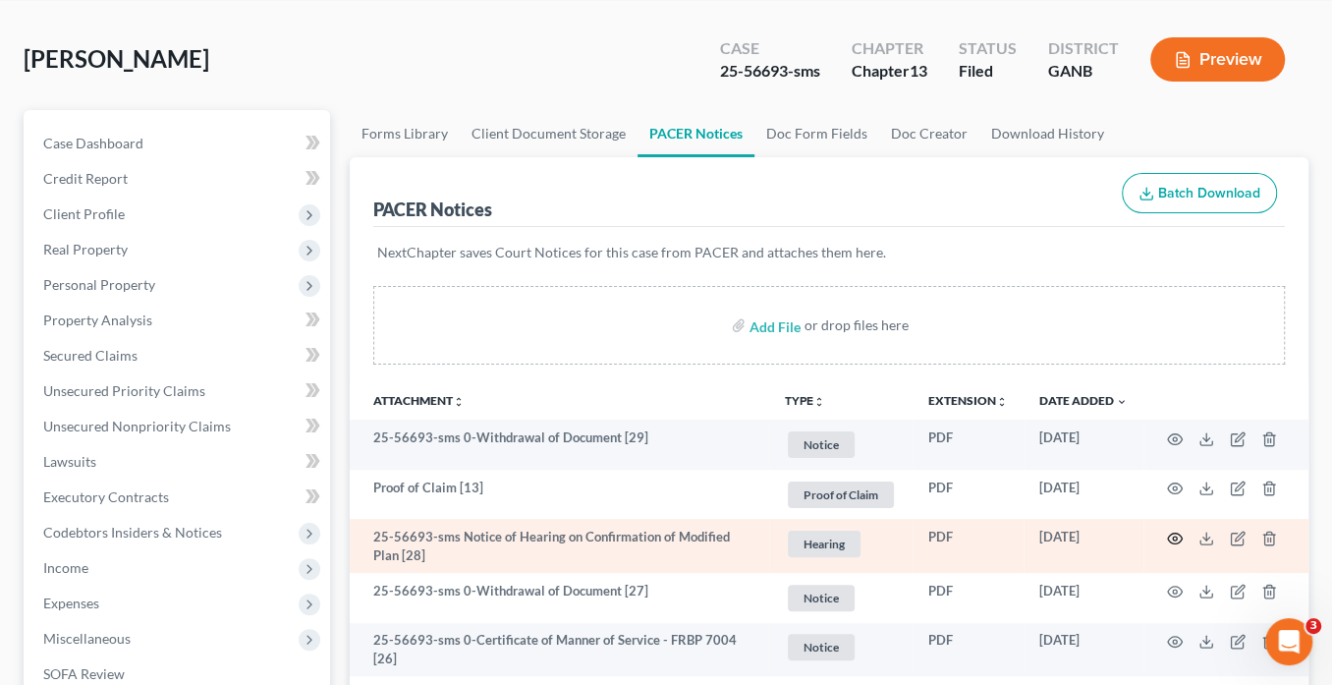
click at [1169, 533] on icon "button" at bounding box center [1175, 539] width 16 height 16
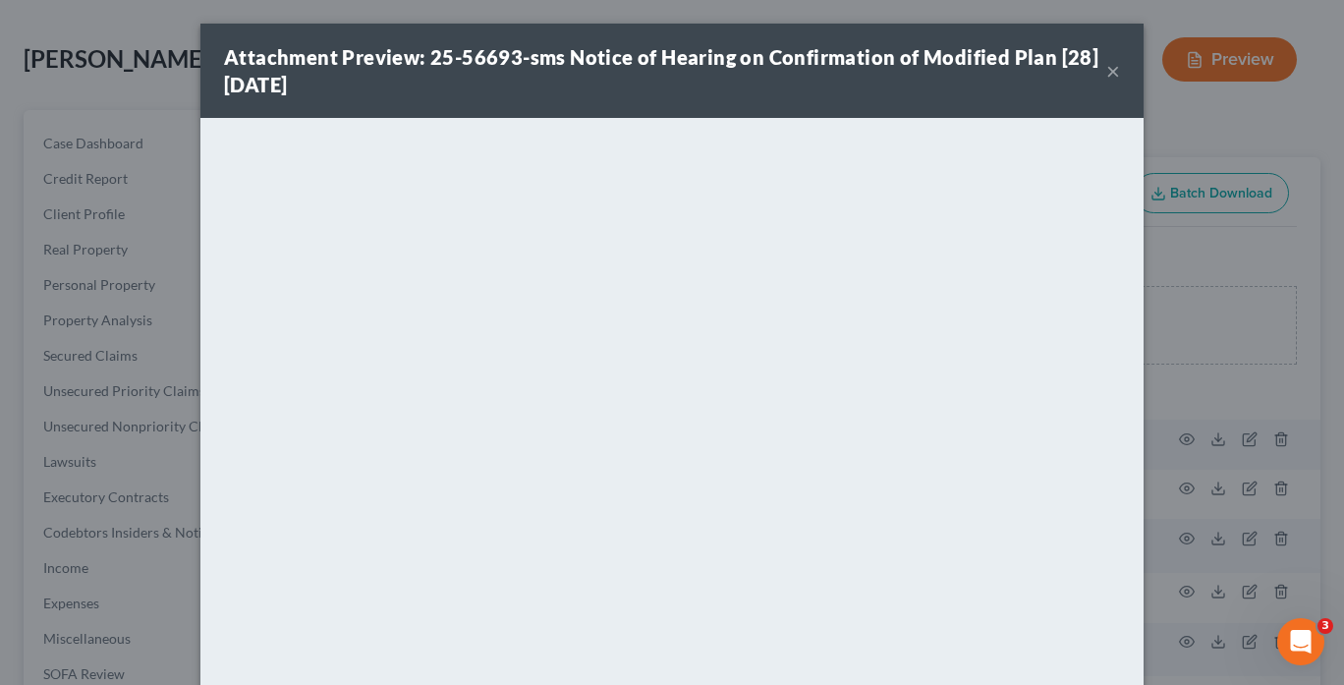
click at [1106, 78] on button "×" at bounding box center [1113, 71] width 14 height 24
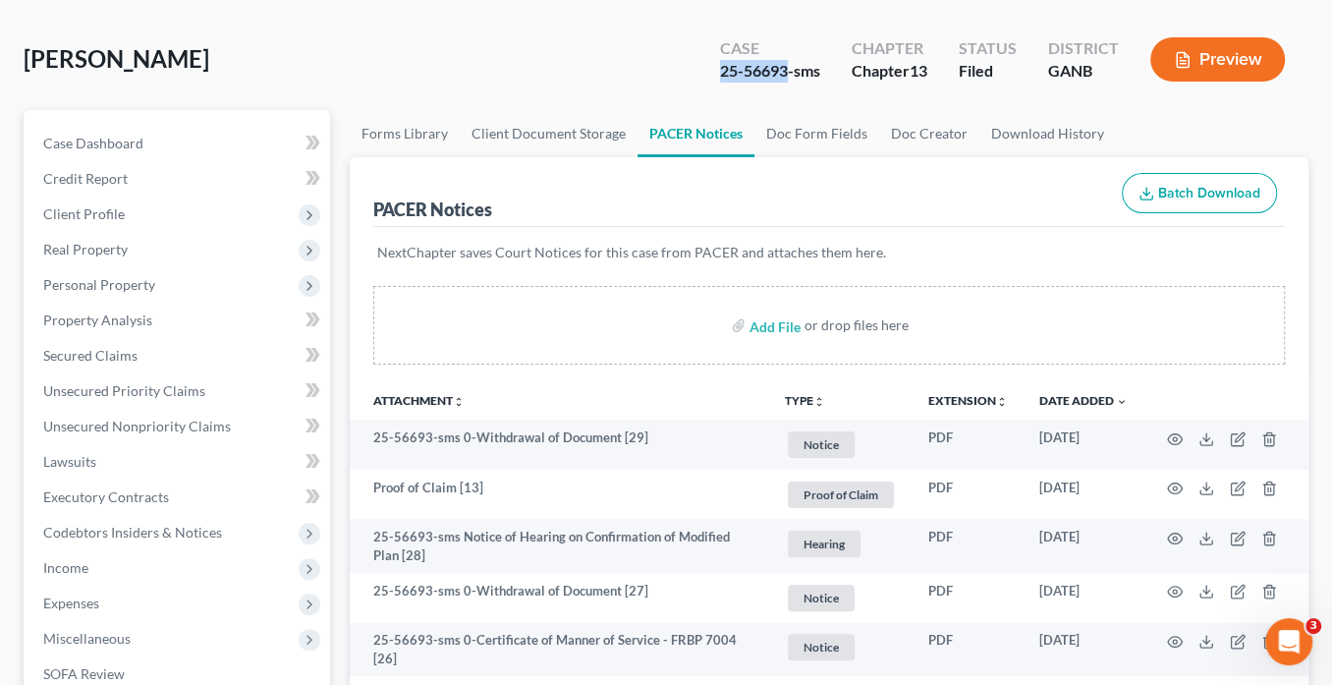
drag, startPoint x: 789, startPoint y: 69, endPoint x: 716, endPoint y: 70, distance: 72.7
click at [713, 71] on div "Case 25-56693-sms" at bounding box center [770, 61] width 132 height 58
copy div "25-56693"
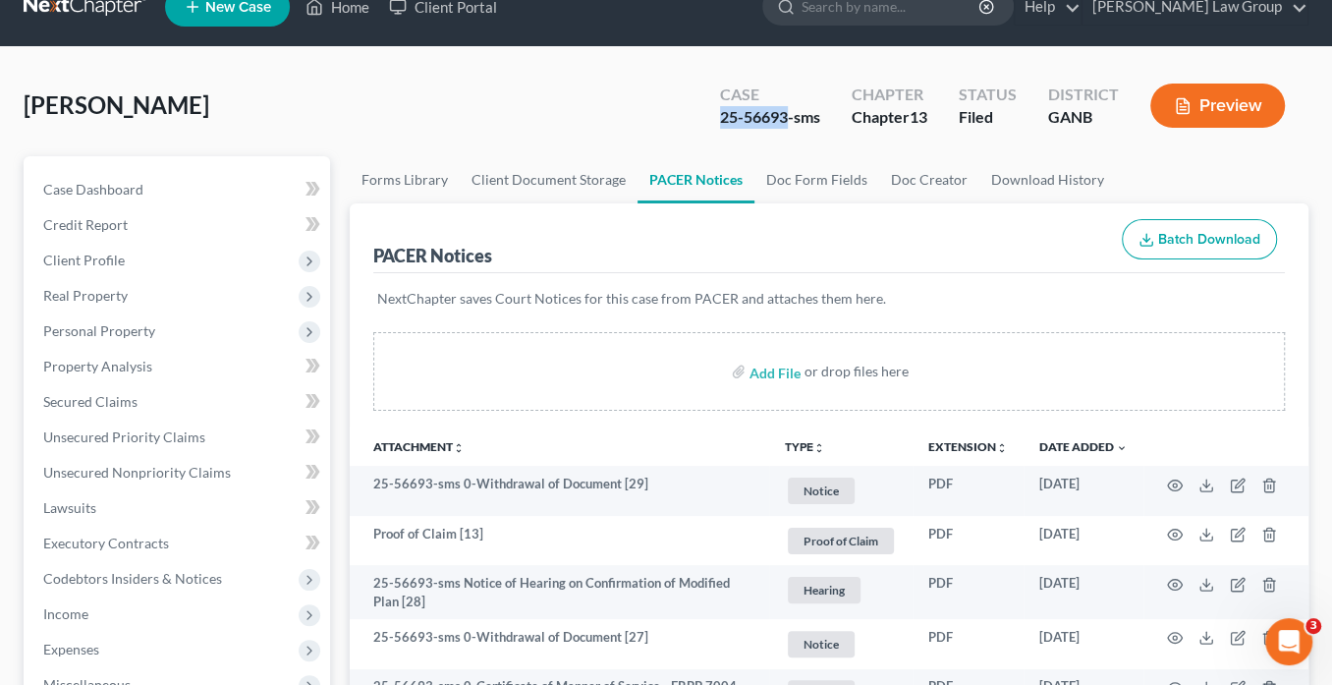
scroll to position [0, 0]
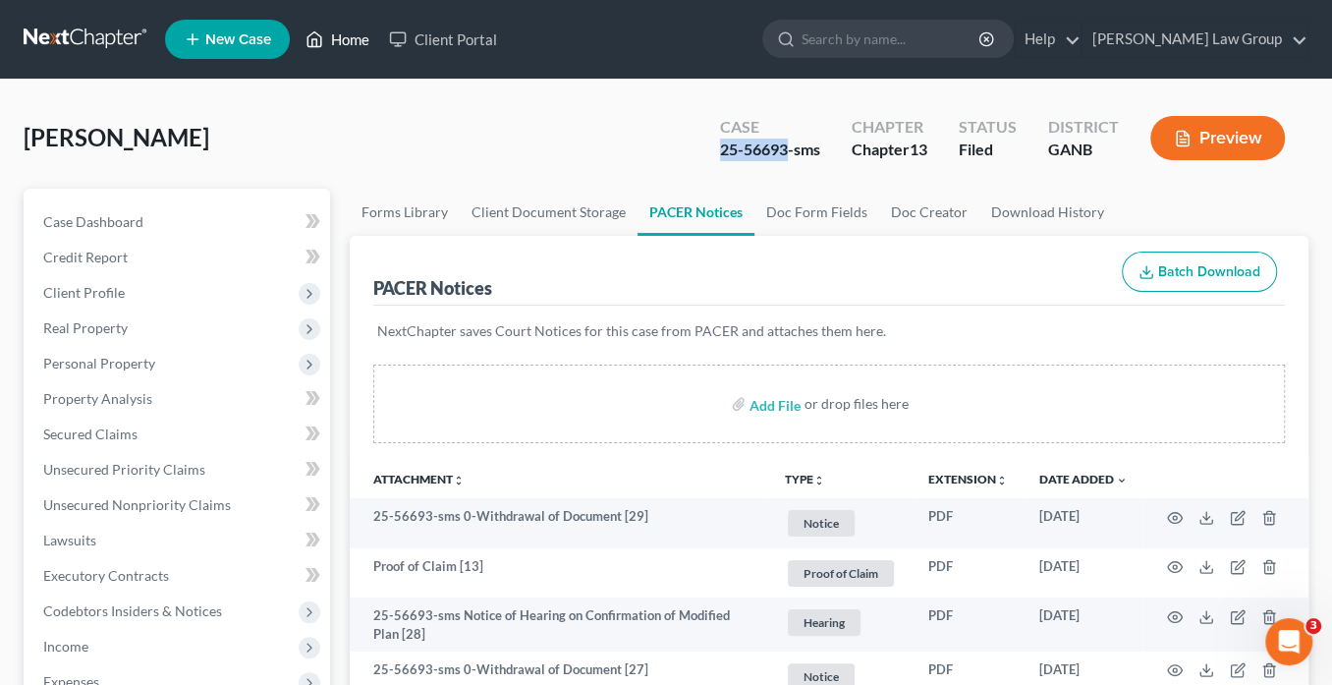
click at [354, 43] on link "Home" at bounding box center [338, 39] width 84 height 35
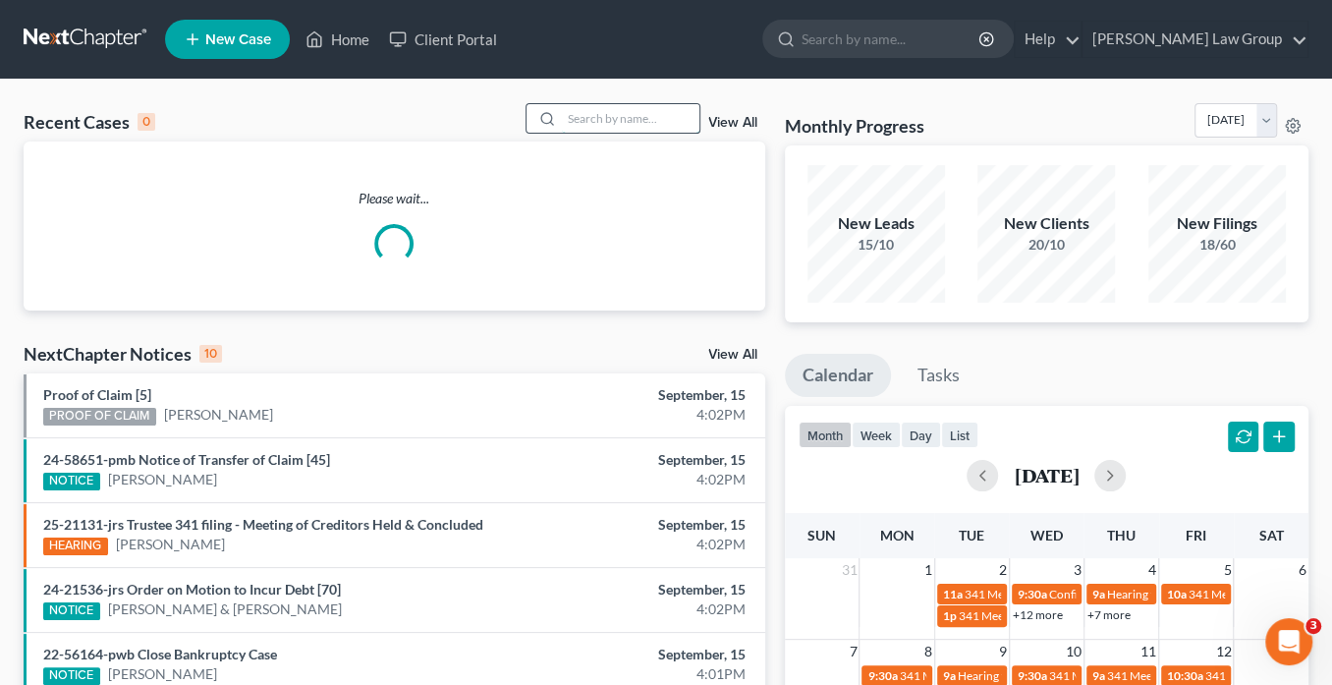
click at [591, 117] on input "search" at bounding box center [631, 118] width 138 height 28
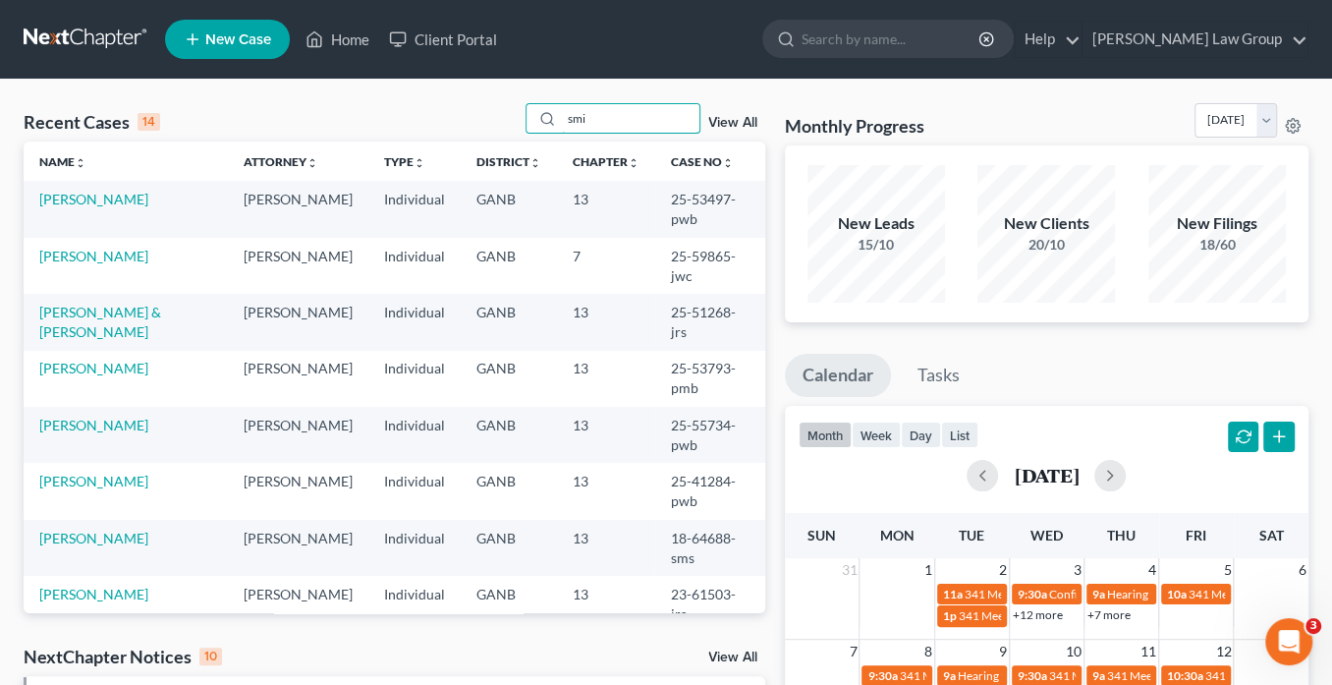
type input "smi"
drag, startPoint x: 610, startPoint y: 115, endPoint x: 524, endPoint y: 116, distance: 86.5
click at [525, 113] on div "Recent Cases 14 smi View All" at bounding box center [395, 122] width 742 height 38
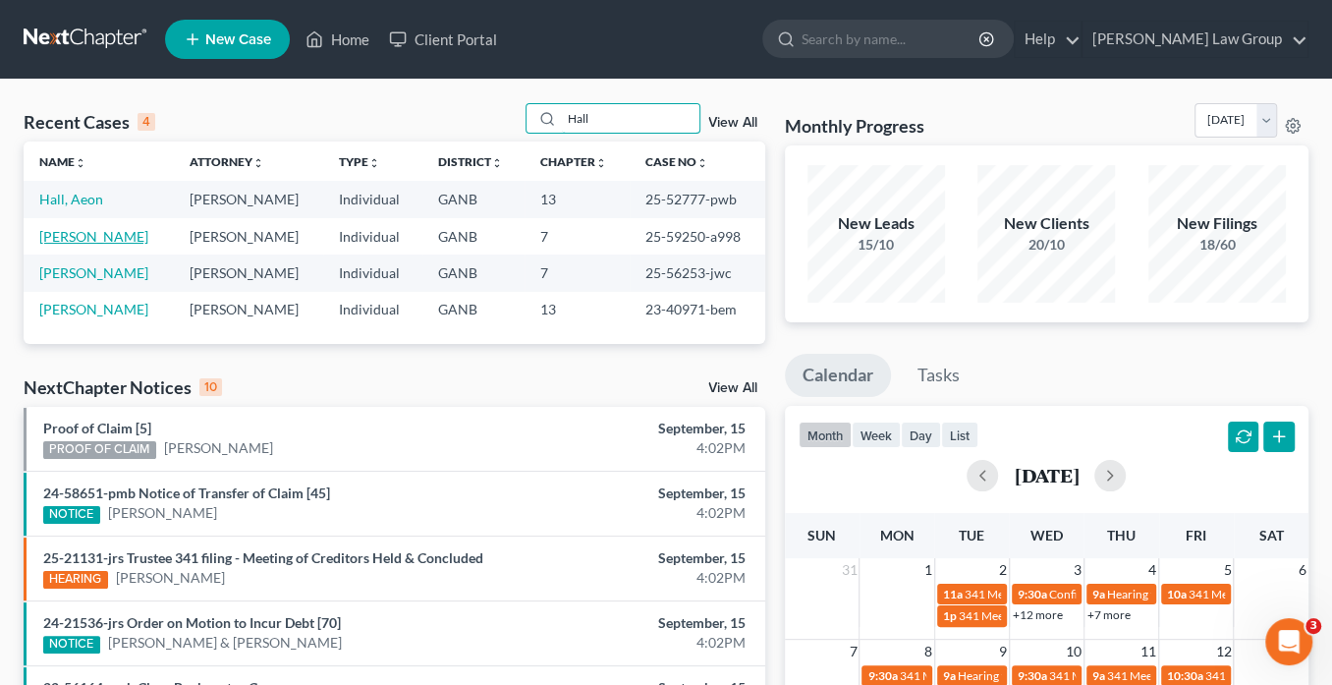
type input "Hall"
click at [98, 240] on link "[PERSON_NAME]" at bounding box center [93, 236] width 109 height 17
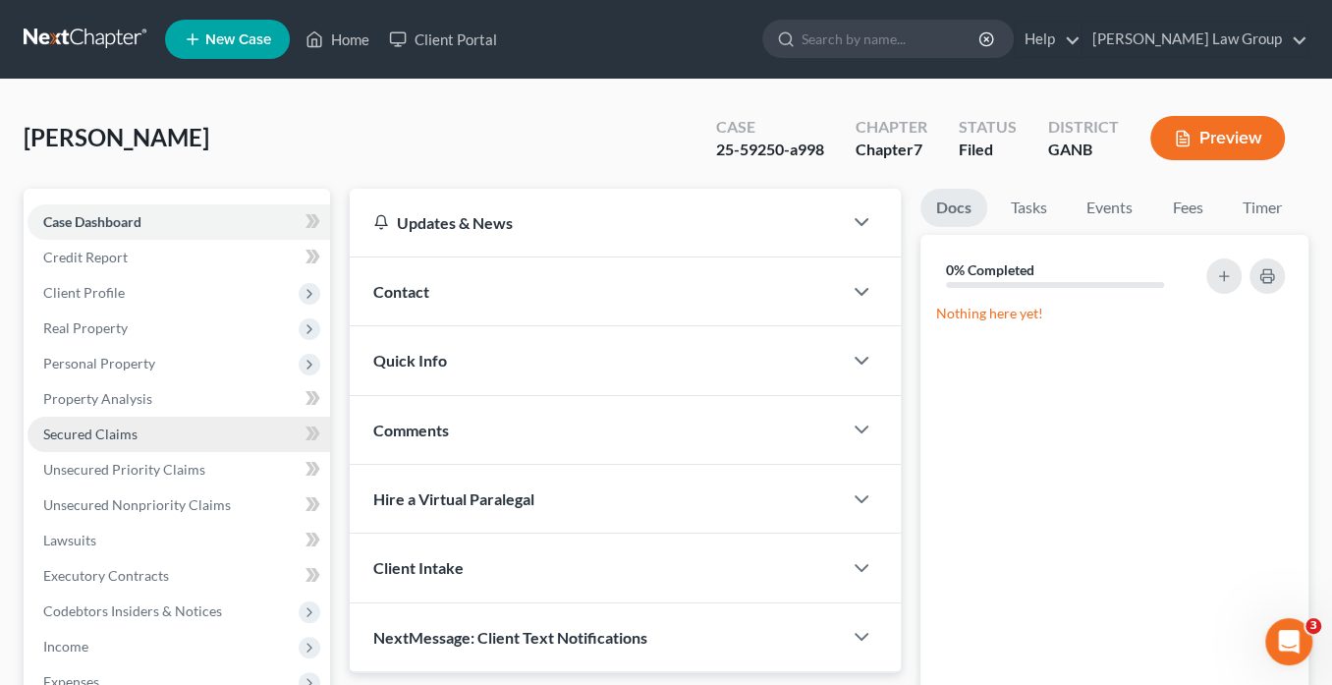
click at [125, 428] on span "Secured Claims" at bounding box center [90, 433] width 94 height 17
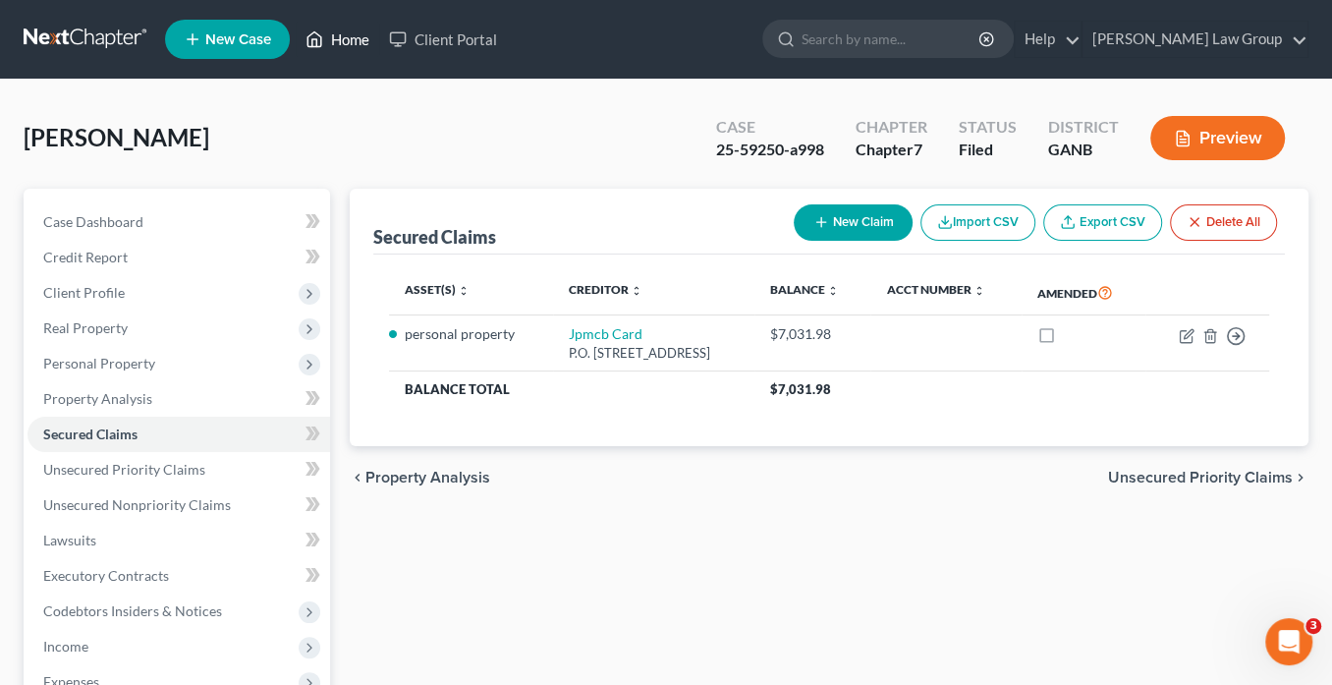
click at [348, 33] on link "Home" at bounding box center [338, 39] width 84 height 35
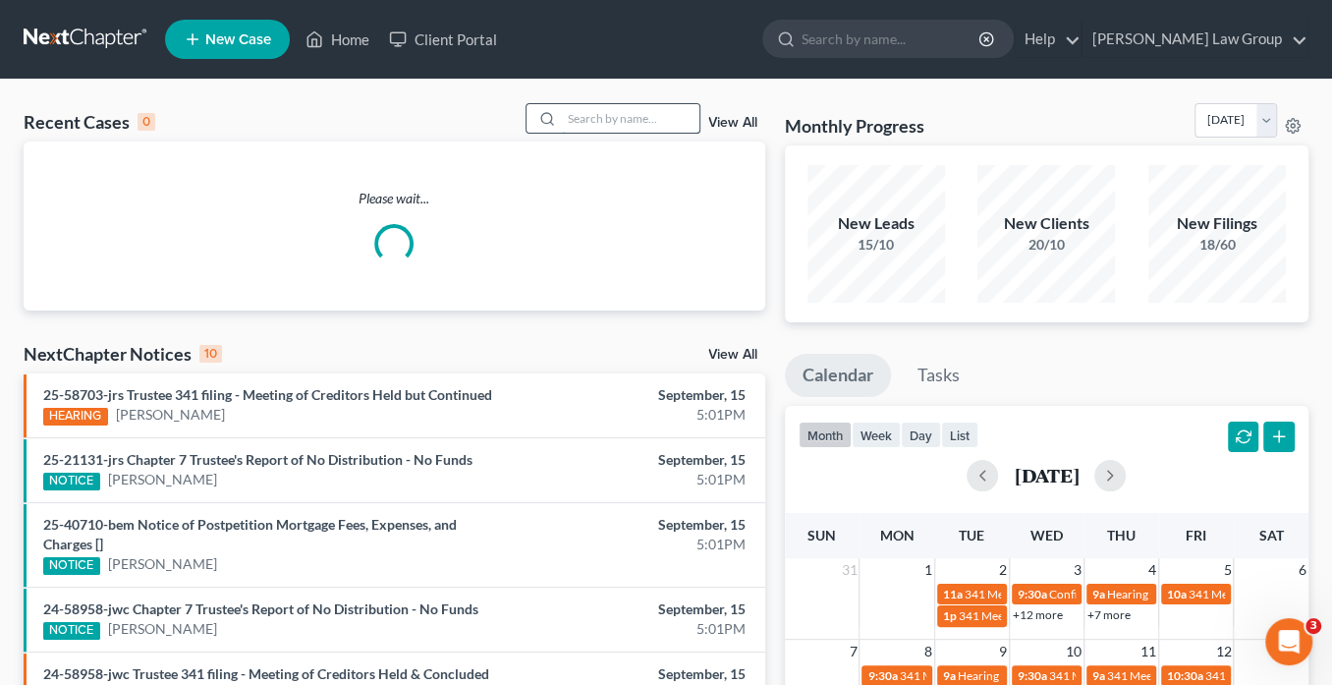
click at [625, 114] on input "search" at bounding box center [631, 118] width 138 height 28
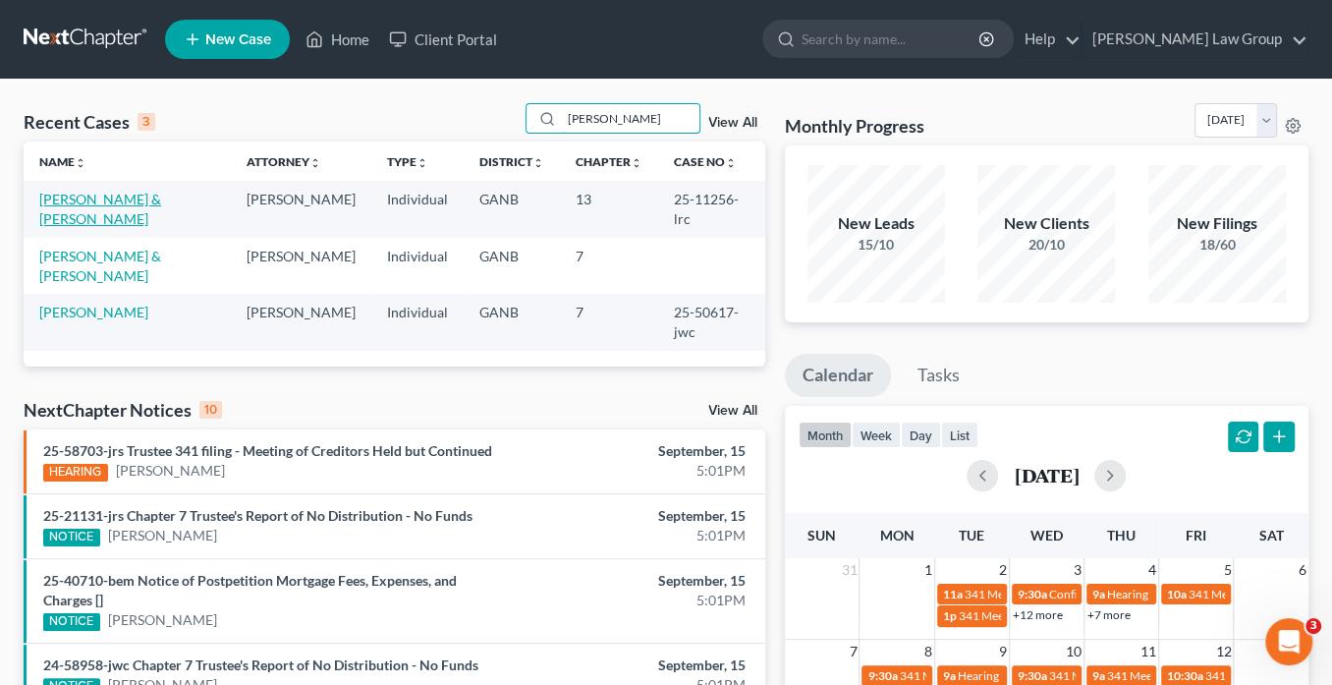
type input "Taylor"
click at [95, 200] on link "Taylor, Richard & Kandi" at bounding box center [100, 209] width 122 height 36
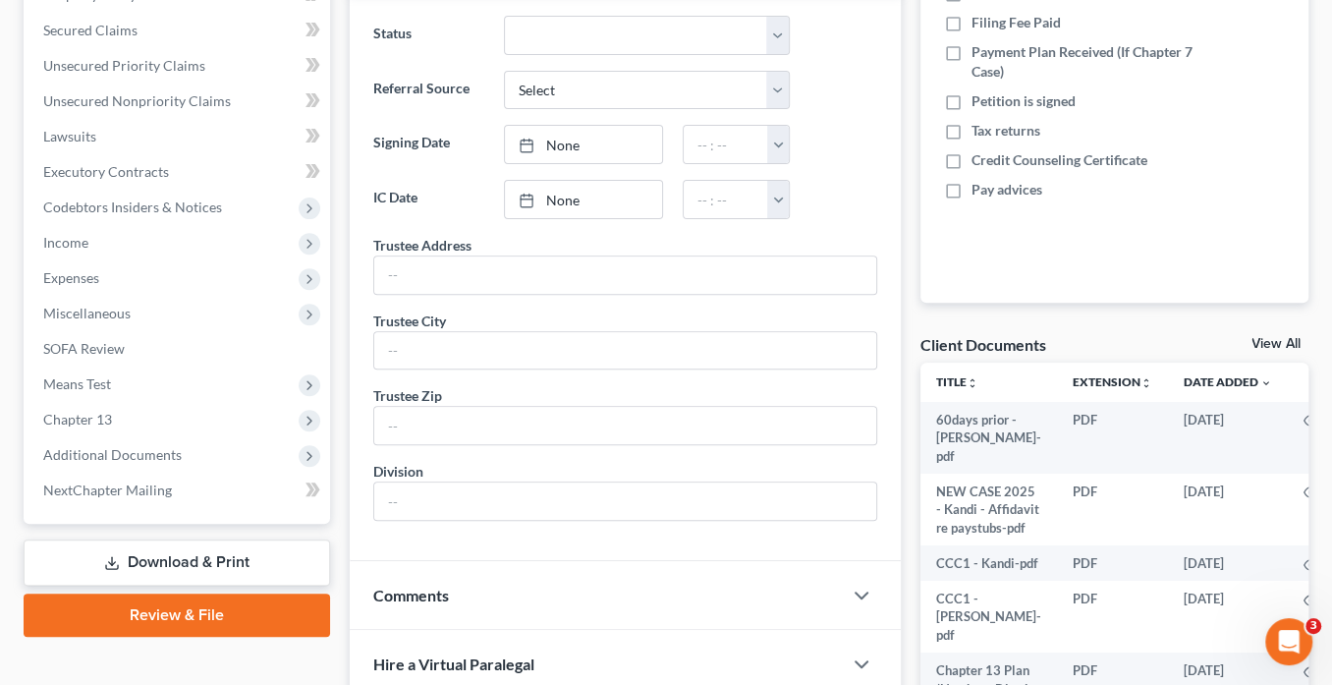
scroll to position [472, 0]
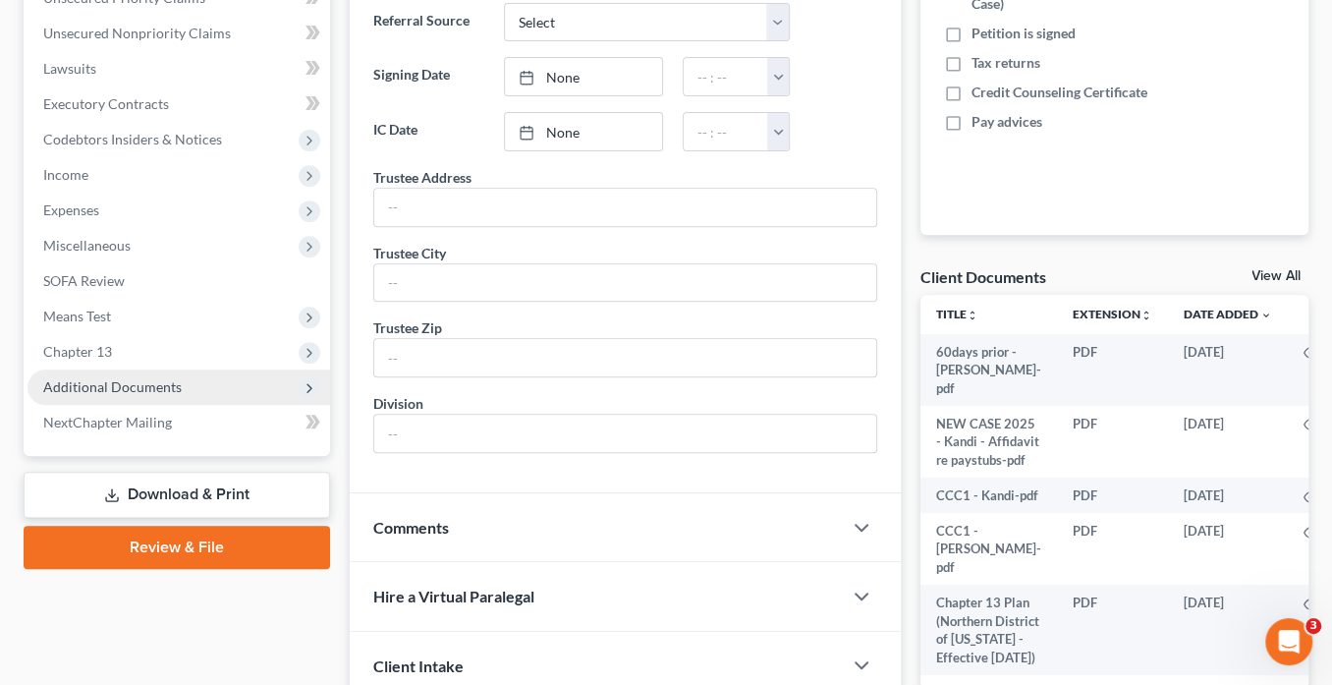
click at [158, 383] on span "Additional Documents" at bounding box center [112, 386] width 139 height 17
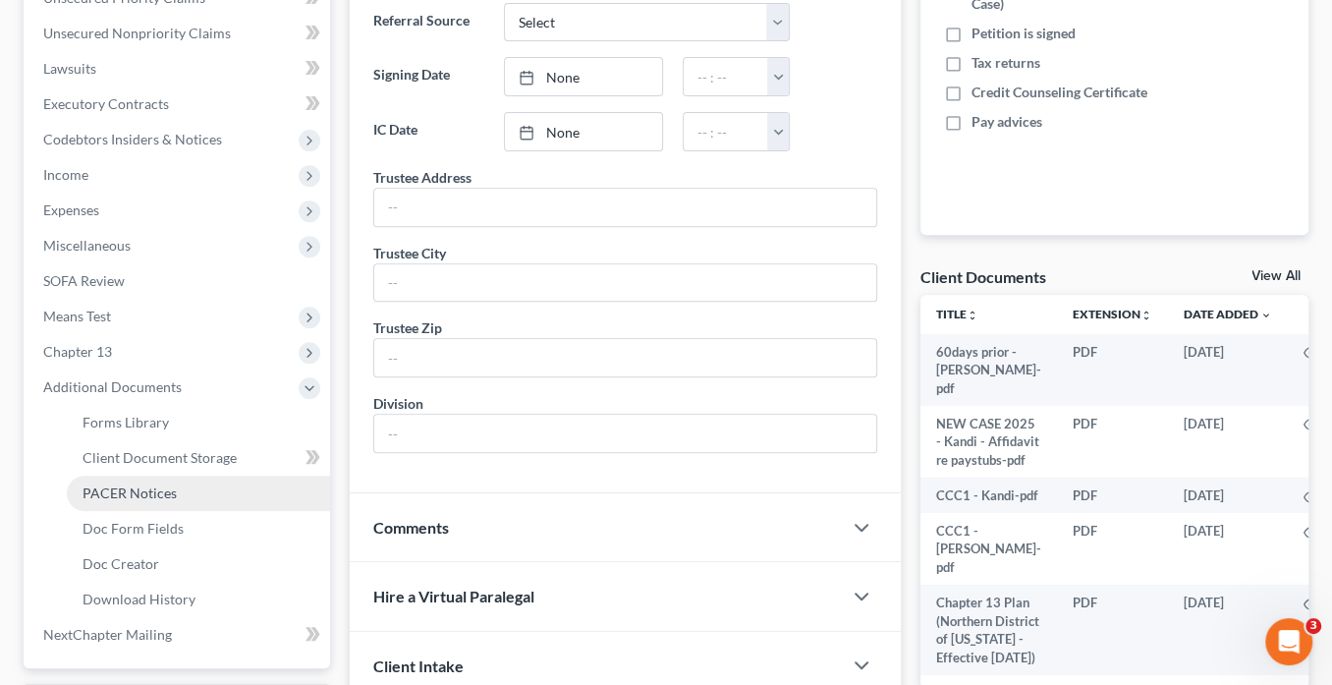
click at [171, 491] on span "PACER Notices" at bounding box center [130, 492] width 94 height 17
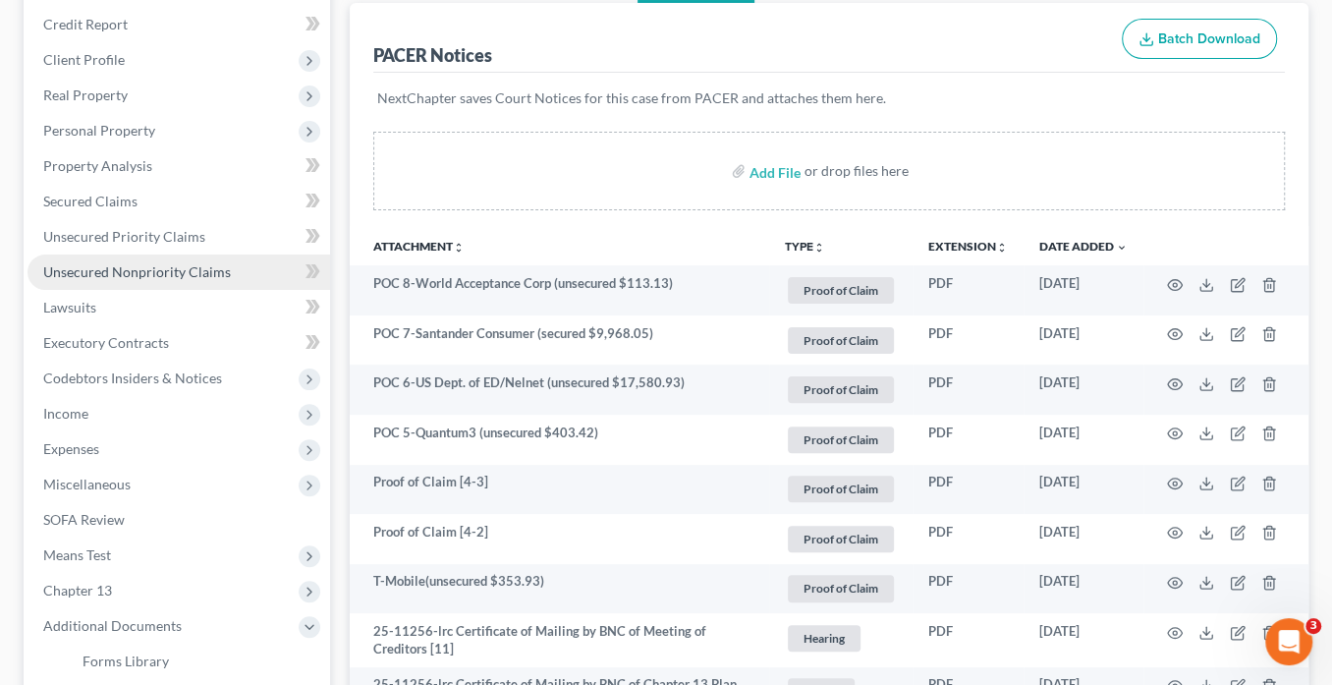
scroll to position [236, 0]
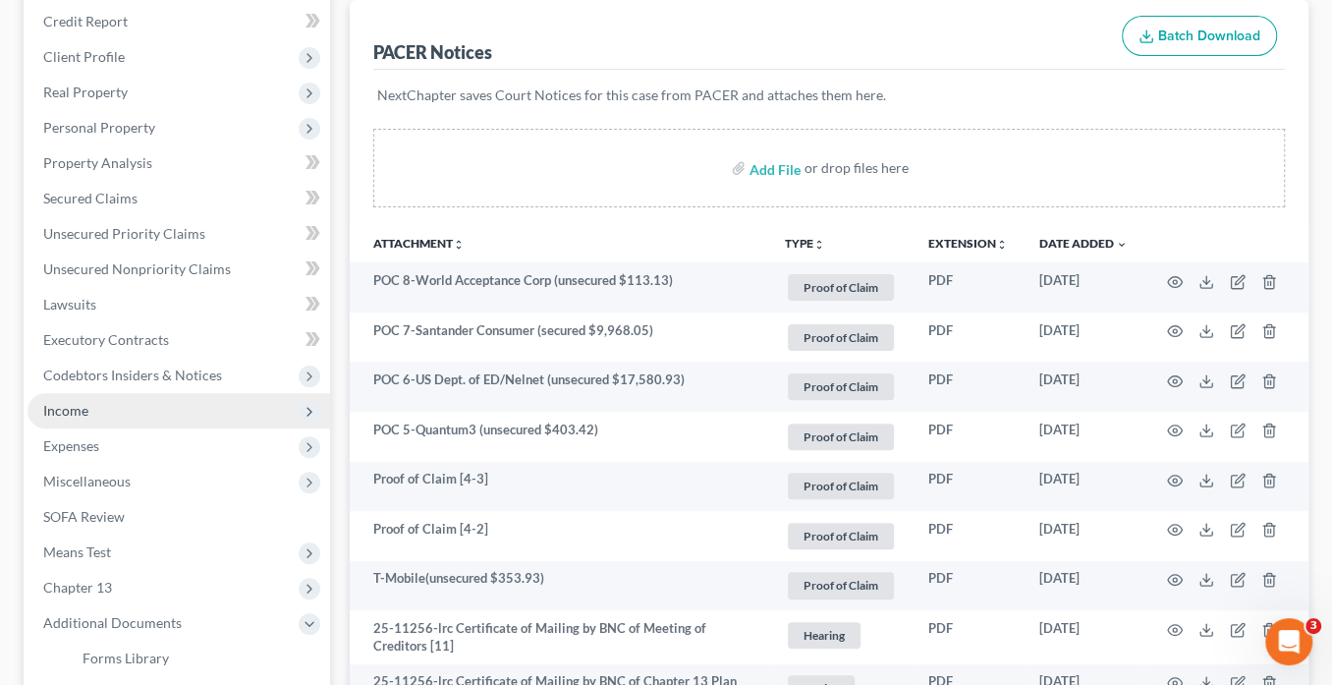
click at [84, 405] on span "Income" at bounding box center [65, 410] width 45 height 17
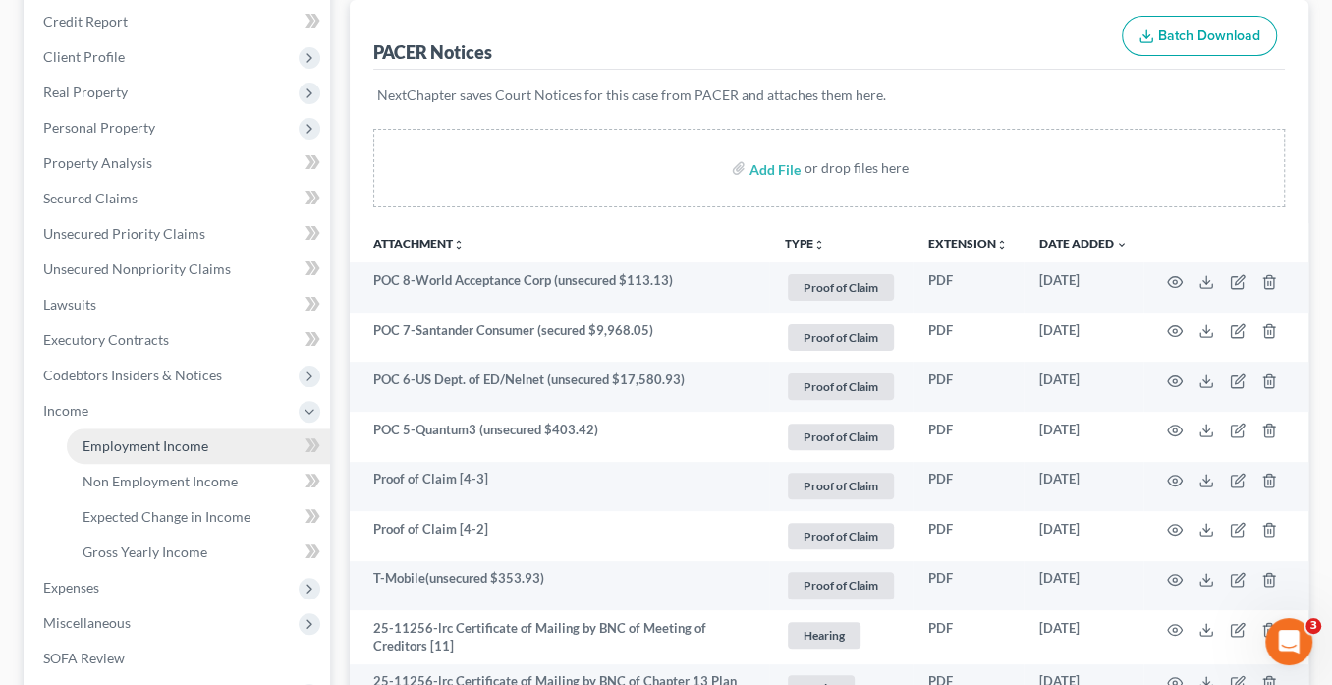
click at [121, 443] on span "Employment Income" at bounding box center [146, 445] width 126 height 17
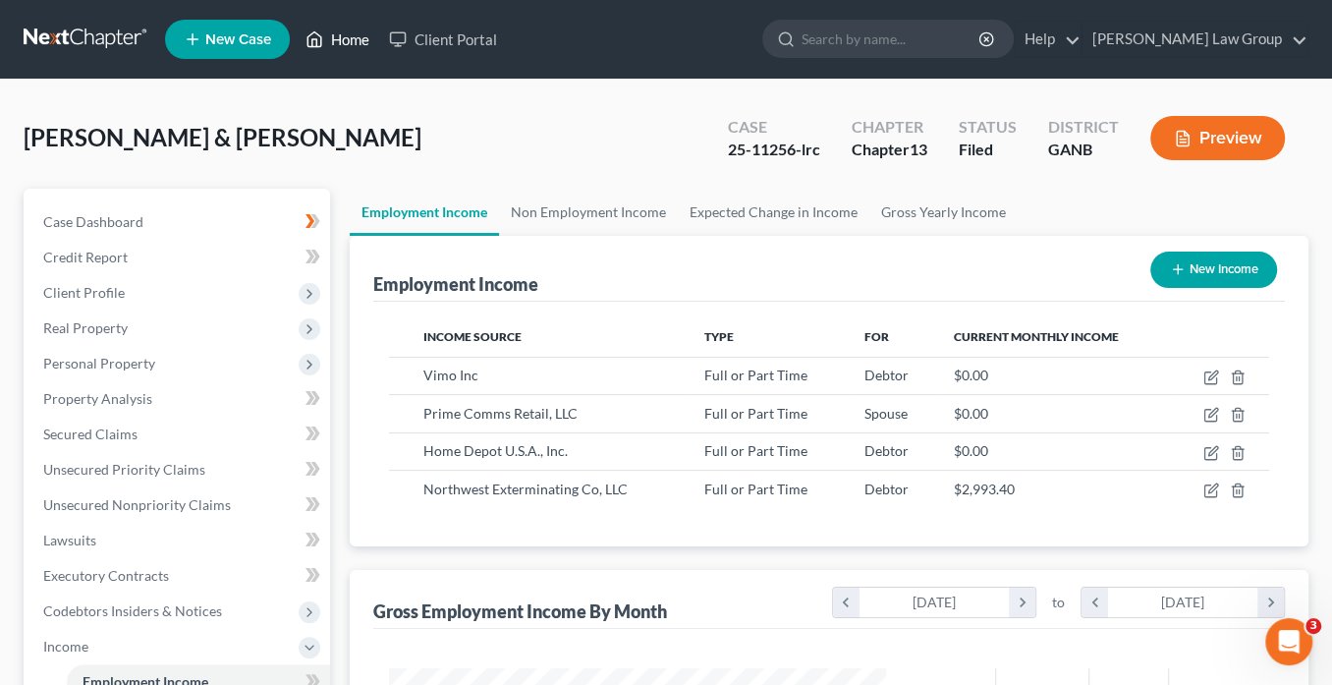
click at [334, 33] on link "Home" at bounding box center [338, 39] width 84 height 35
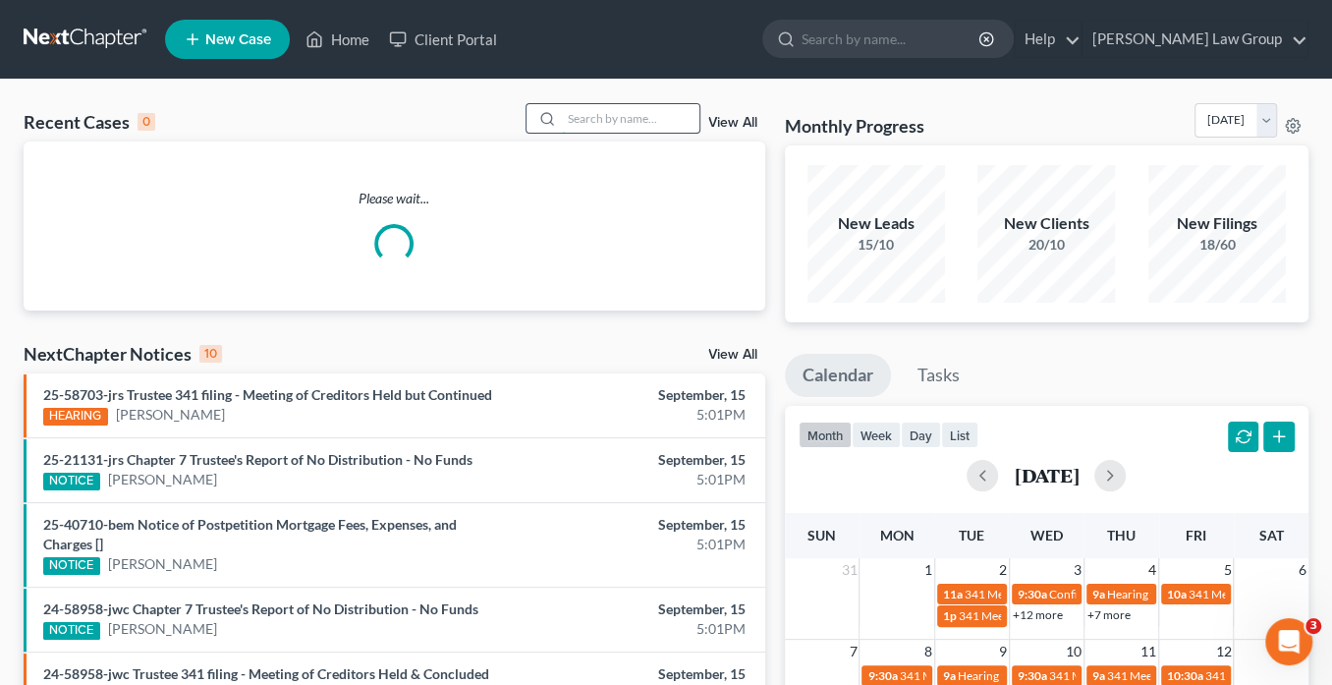
click at [625, 120] on input "search" at bounding box center [631, 118] width 138 height 28
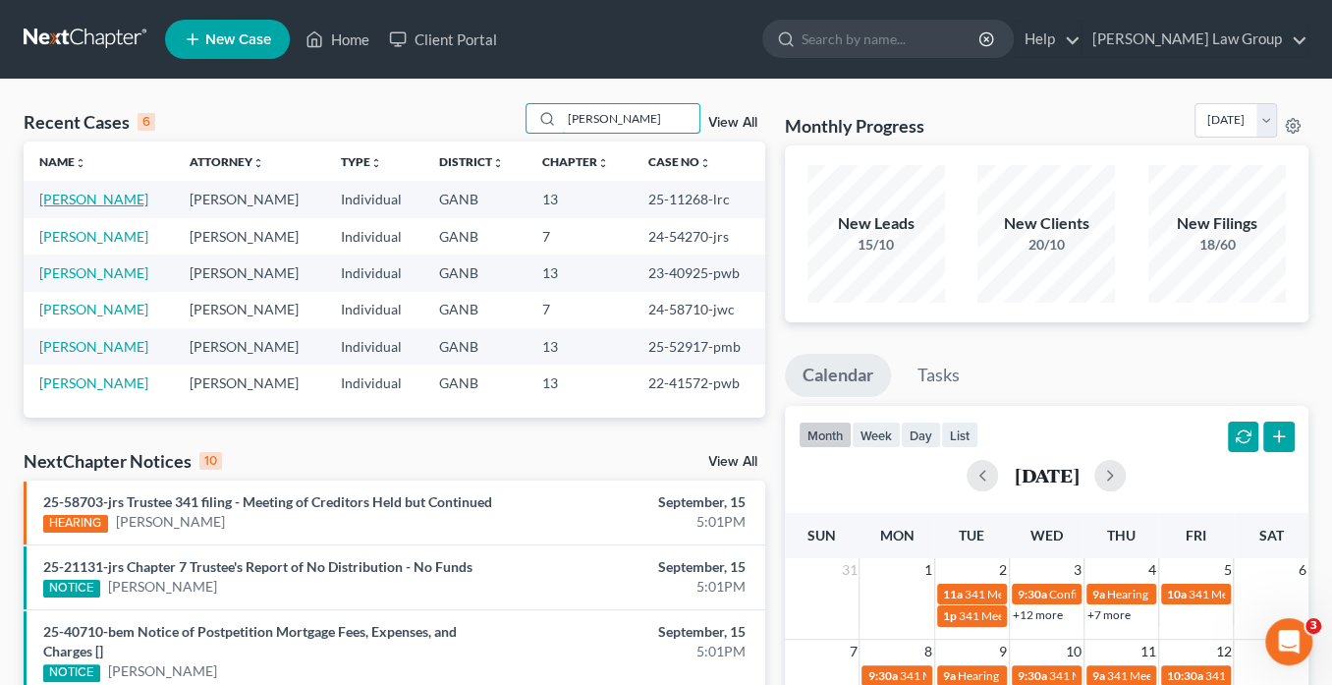
type input "allen"
click at [97, 195] on link "Allen, Cheryl" at bounding box center [93, 199] width 109 height 17
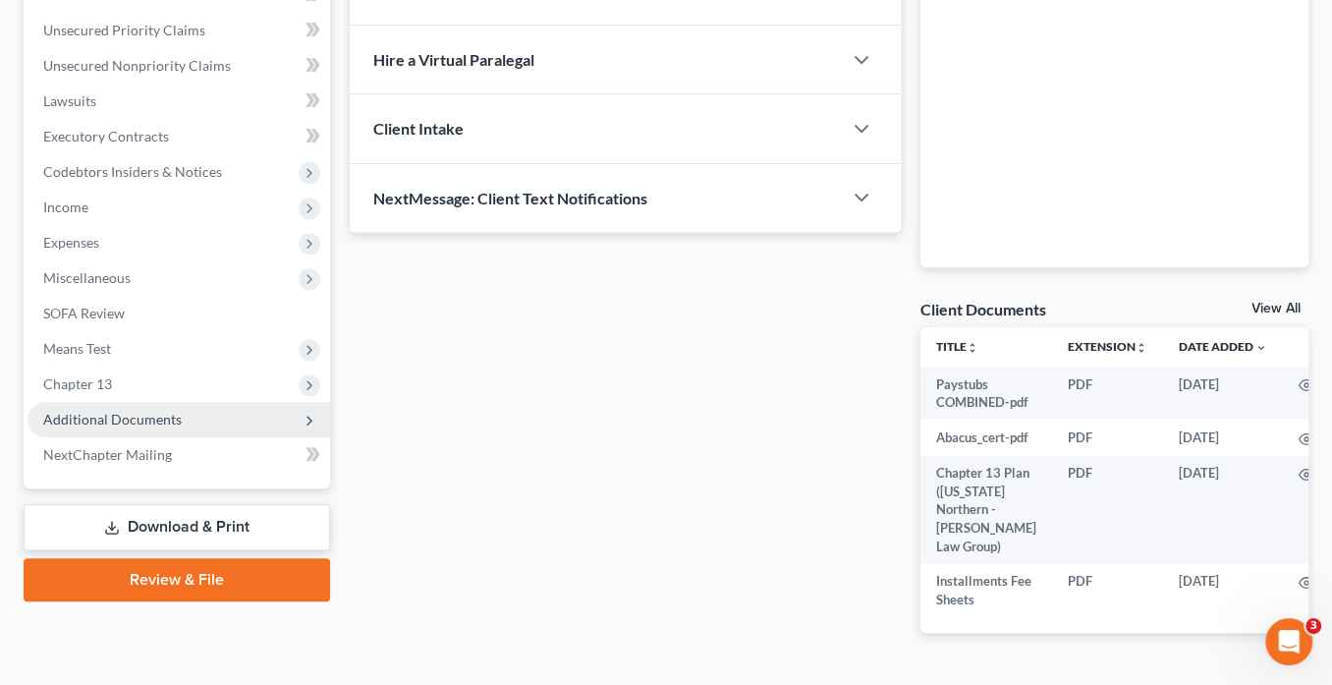
scroll to position [528, 0]
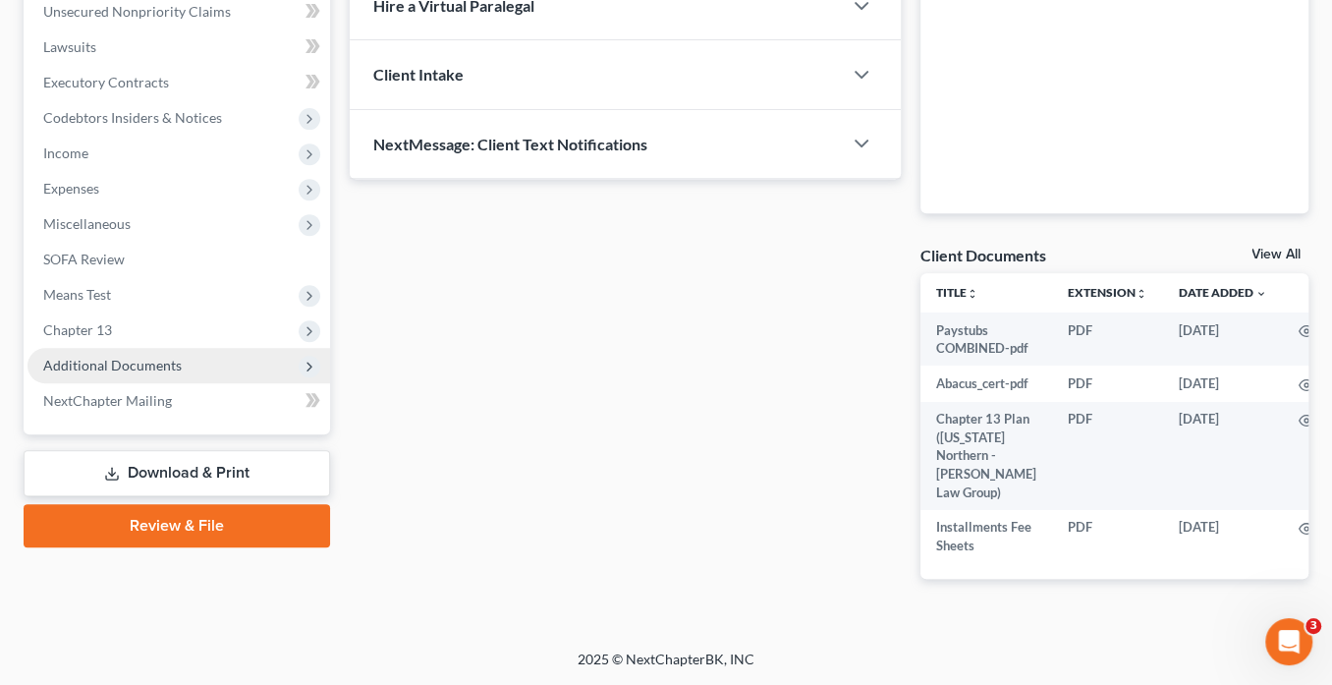
click at [148, 357] on span "Additional Documents" at bounding box center [112, 365] width 139 height 17
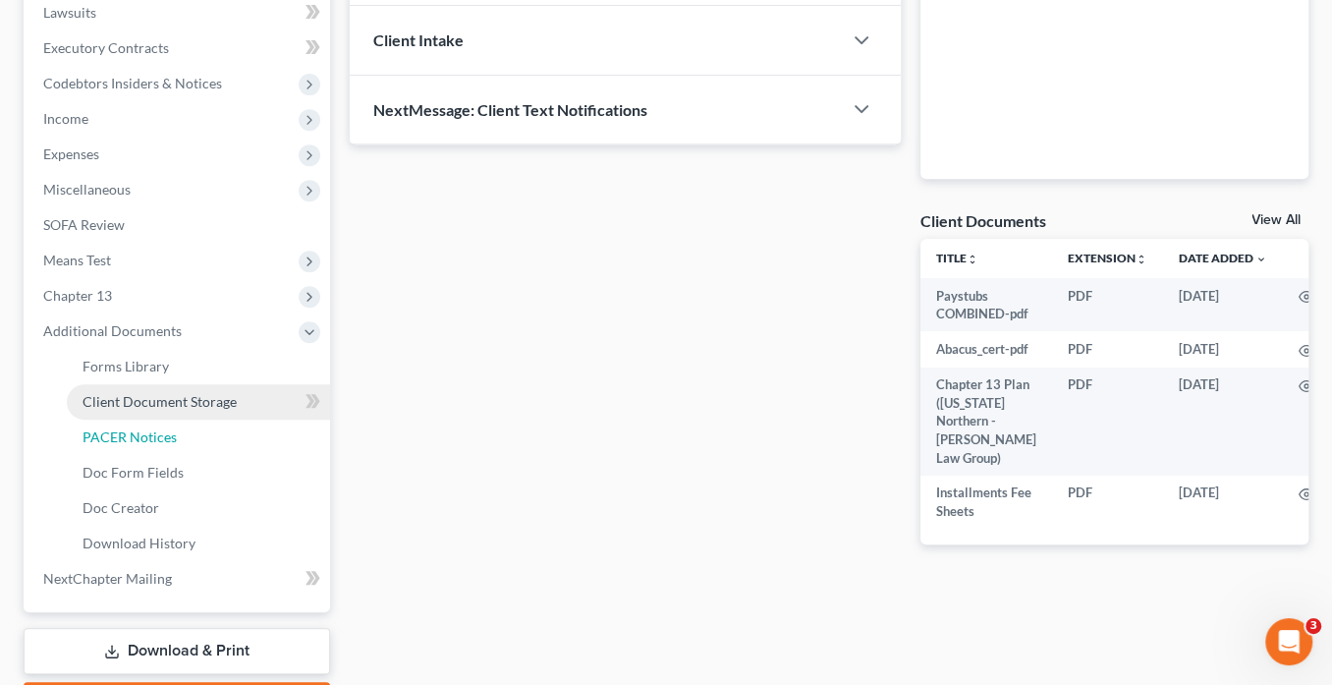
drag, startPoint x: 154, startPoint y: 430, endPoint x: 251, endPoint y: 401, distance: 100.7
click at [155, 430] on span "PACER Notices" at bounding box center [130, 436] width 94 height 17
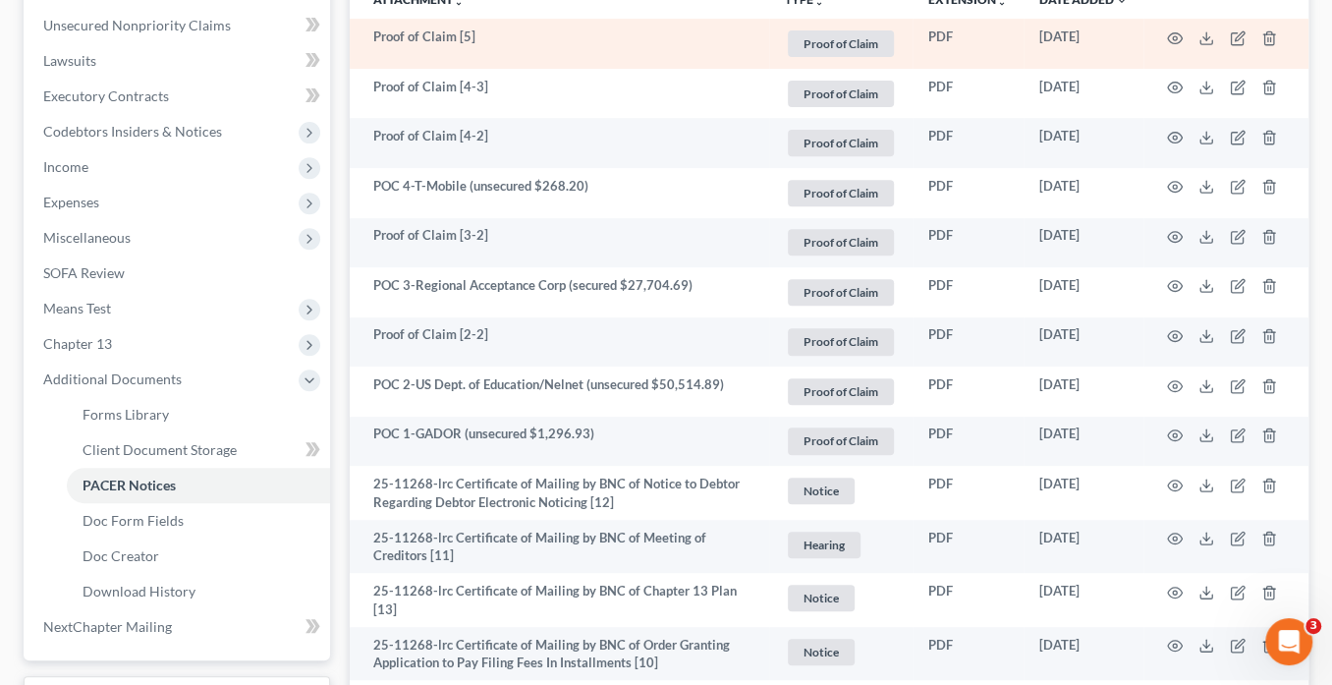
scroll to position [394, 0]
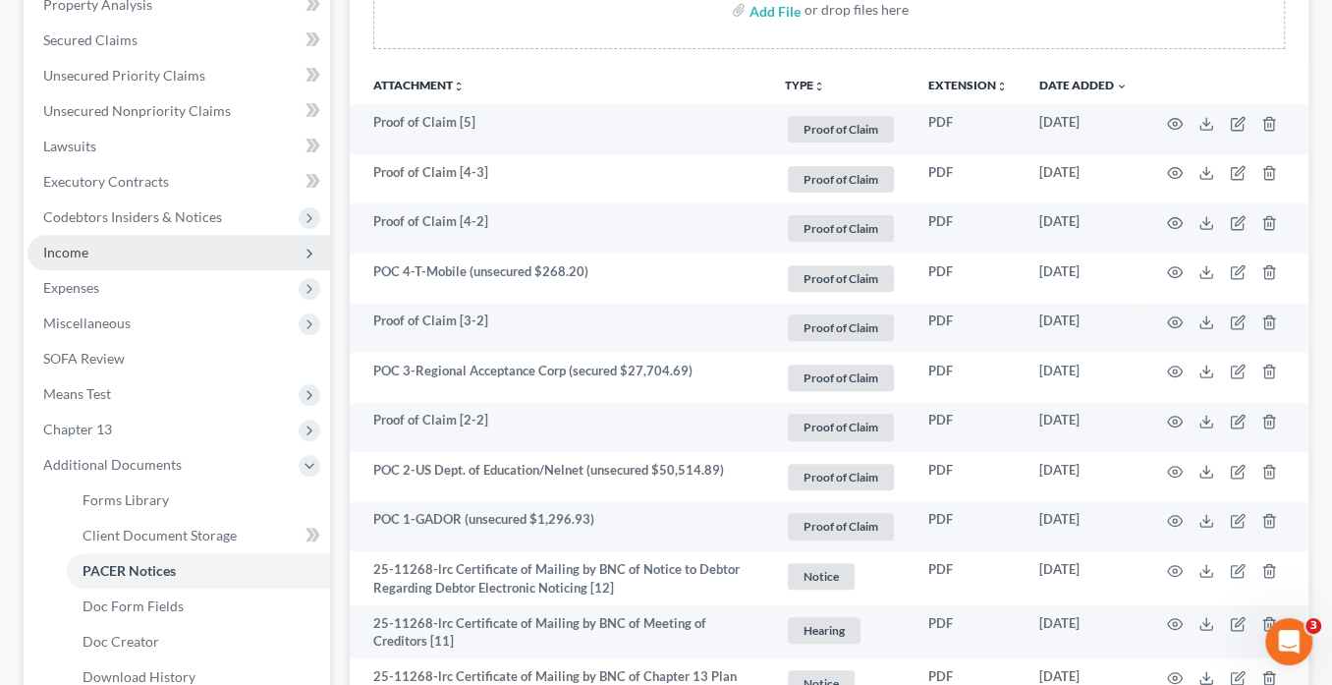
click at [87, 257] on span "Income" at bounding box center [179, 252] width 303 height 35
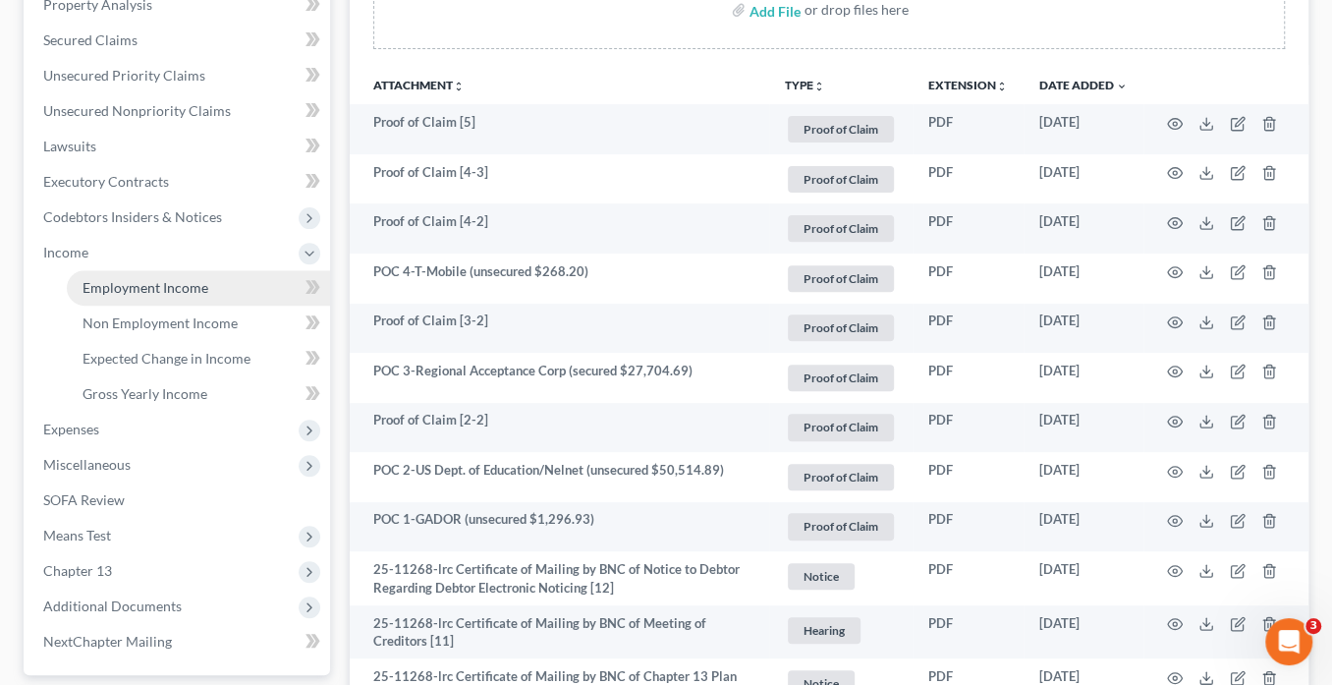
click at [117, 289] on span "Employment Income" at bounding box center [146, 287] width 126 height 17
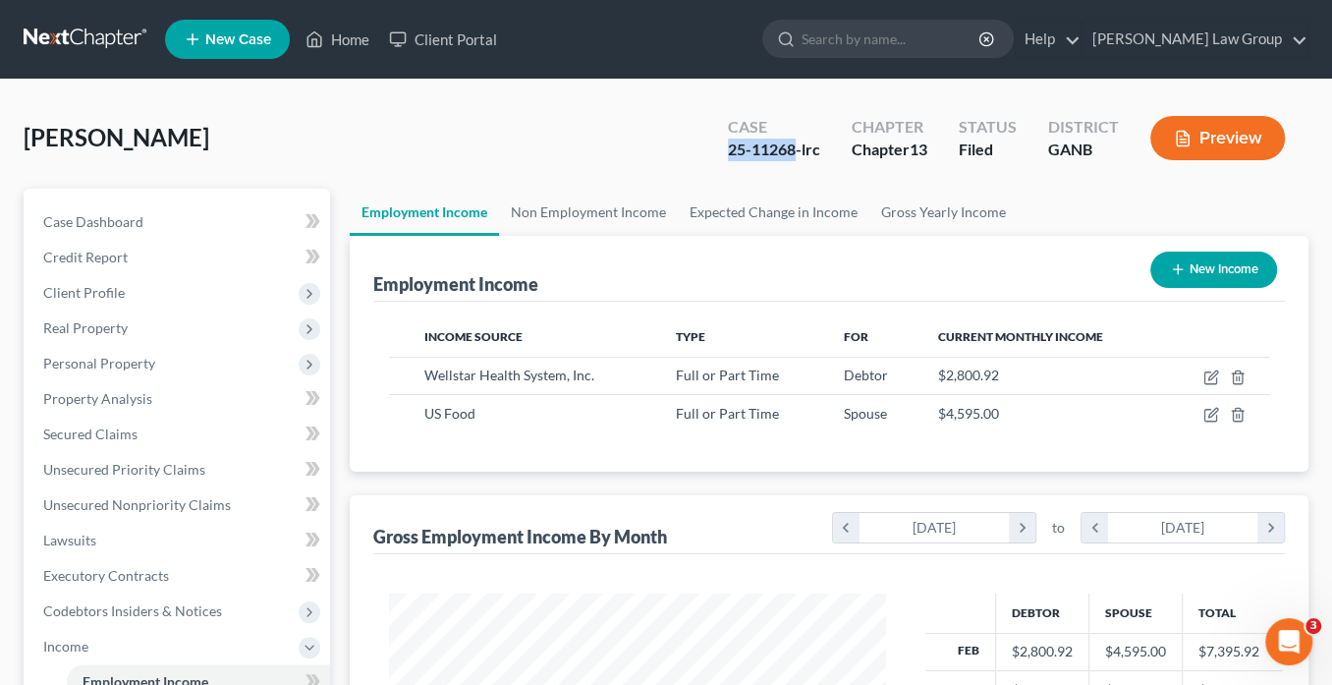
drag, startPoint x: 794, startPoint y: 148, endPoint x: 721, endPoint y: 148, distance: 72.7
click at [715, 143] on div "Case 25-11268-lrc" at bounding box center [774, 140] width 124 height 58
copy div "25-11268"
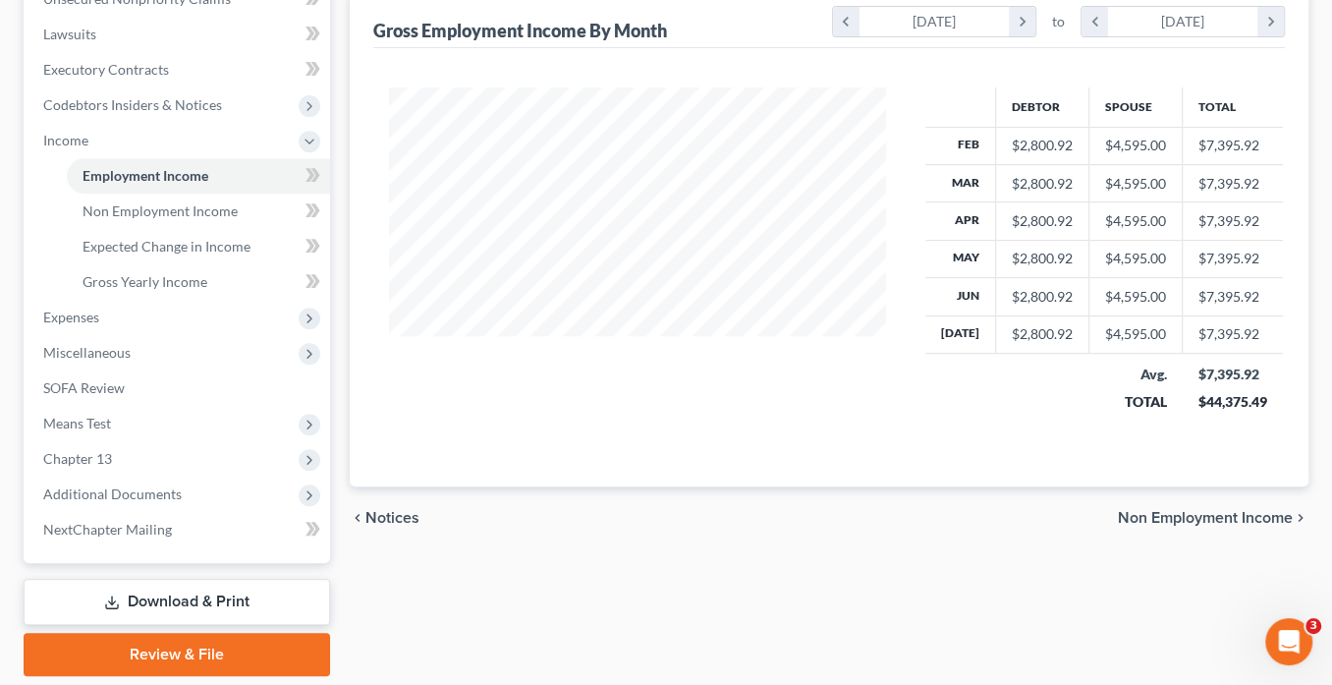
scroll to position [568, 0]
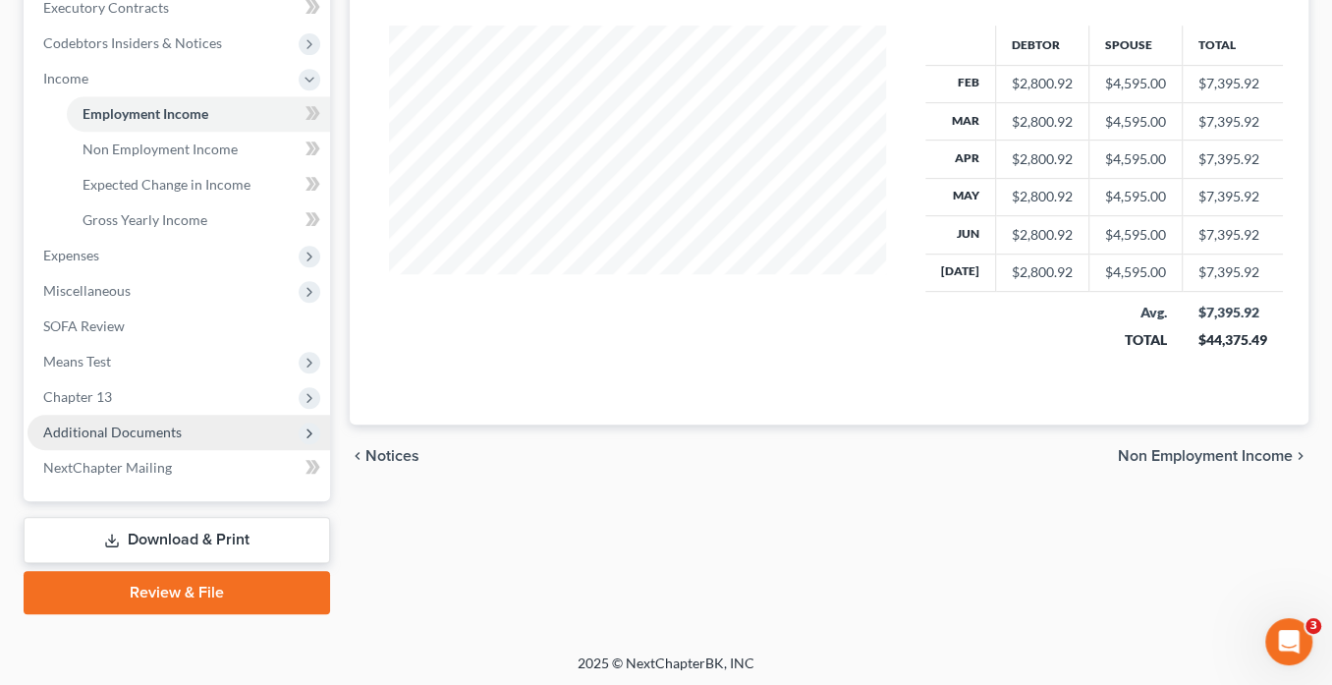
click at [146, 423] on span "Additional Documents" at bounding box center [112, 431] width 139 height 17
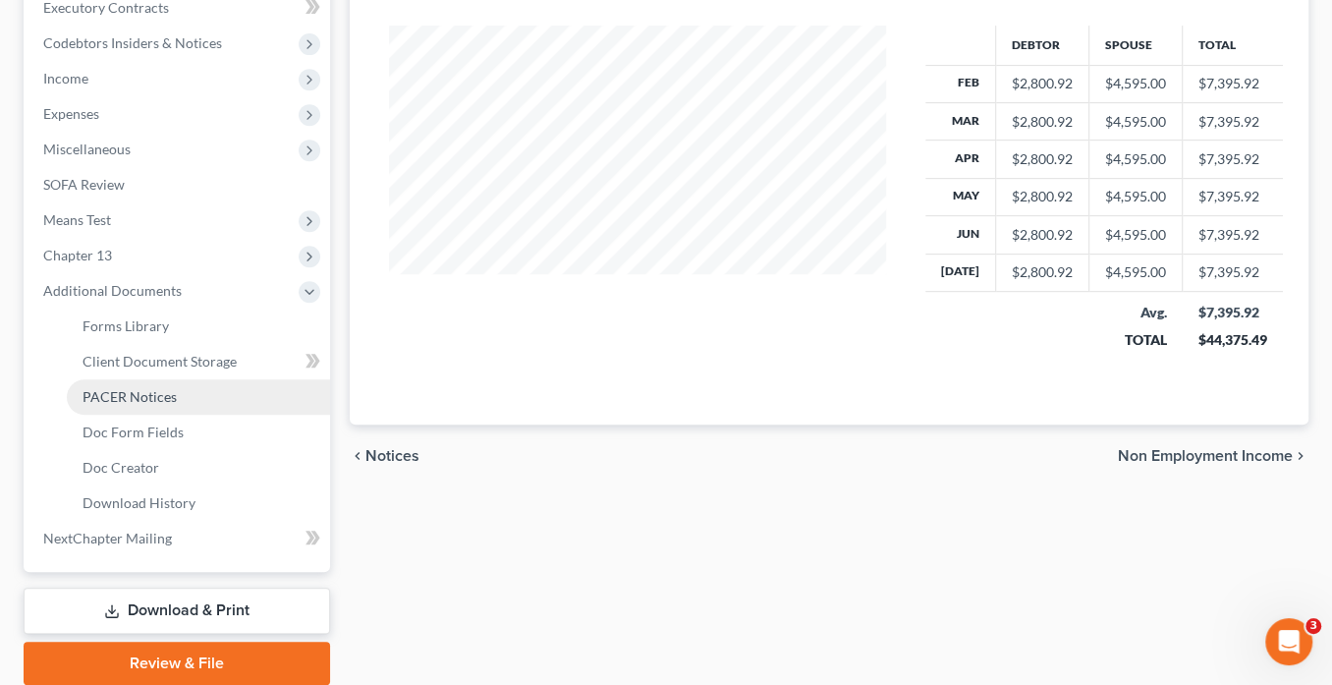
click at [160, 398] on span "PACER Notices" at bounding box center [130, 396] width 94 height 17
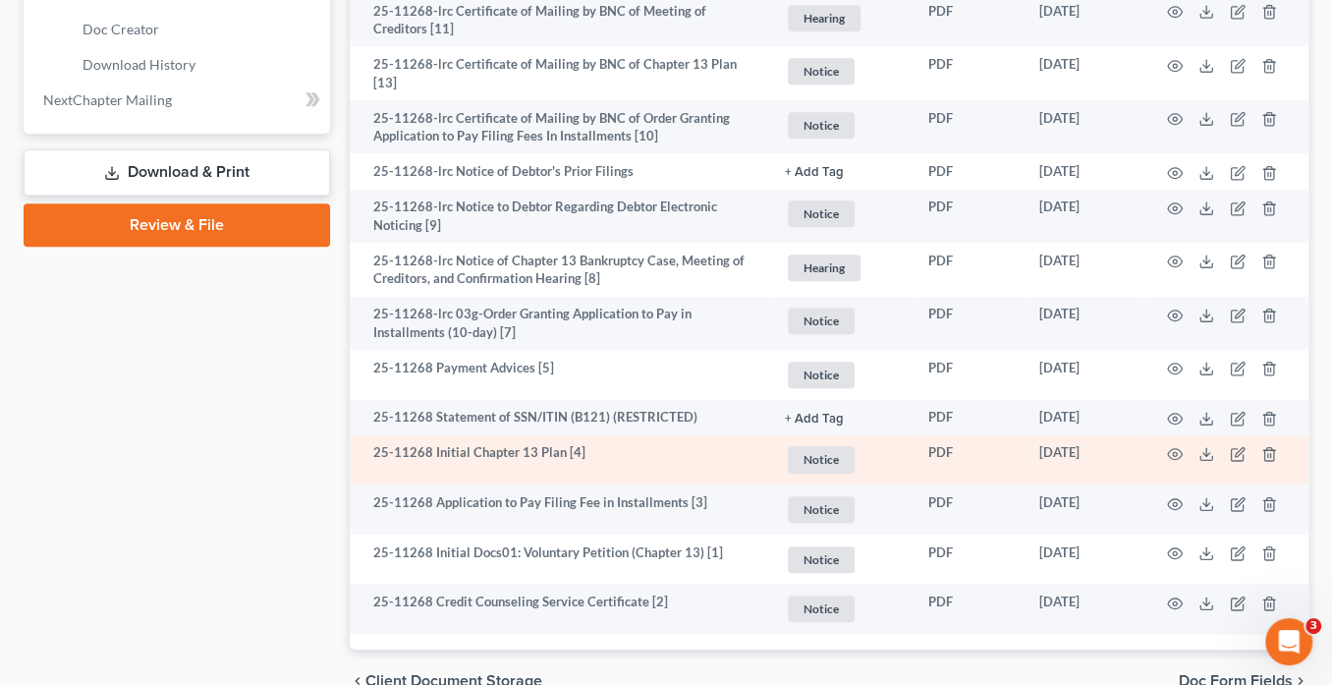
scroll to position [1101, 0]
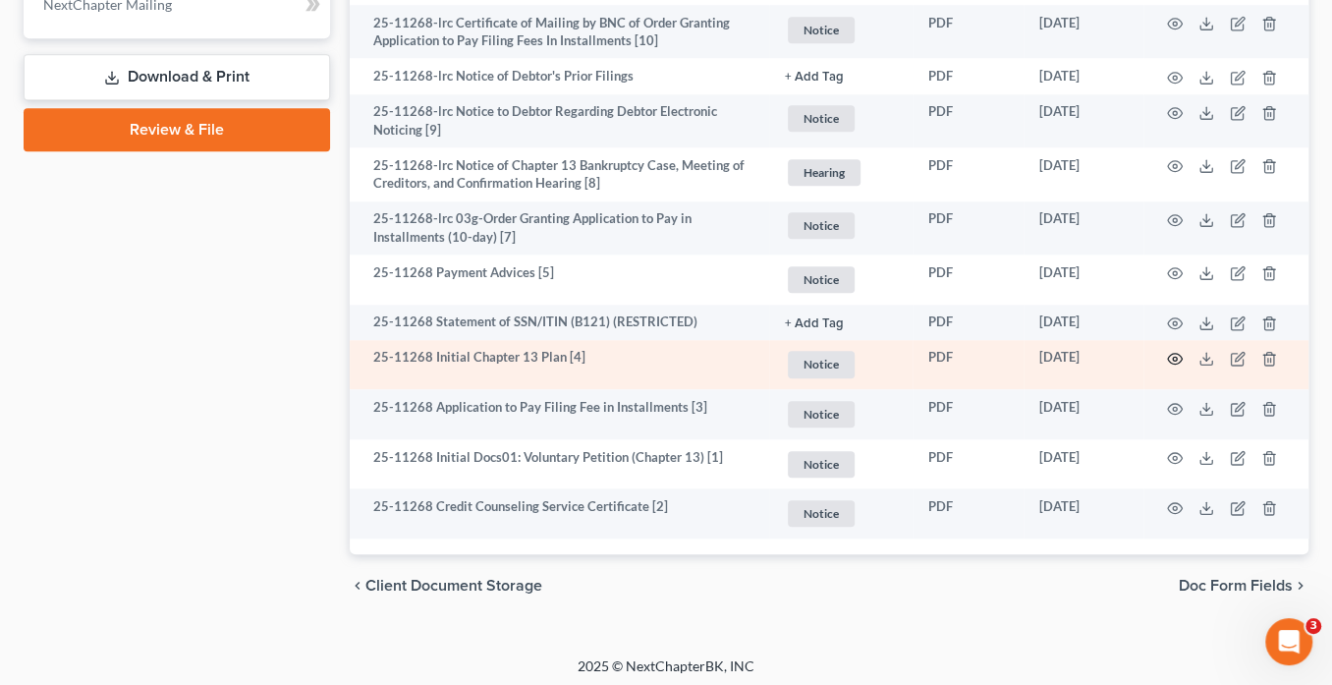
click at [1173, 357] on circle "button" at bounding box center [1175, 359] width 4 height 4
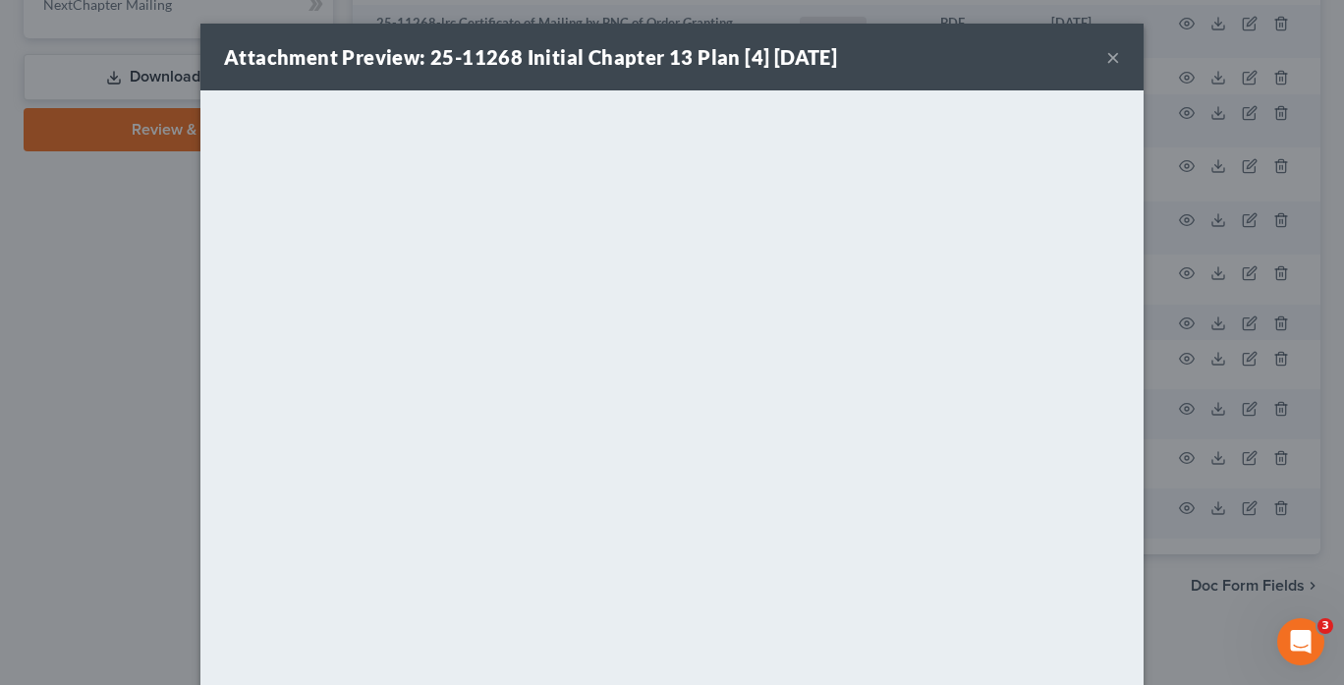
click at [1110, 55] on button "×" at bounding box center [1113, 57] width 14 height 24
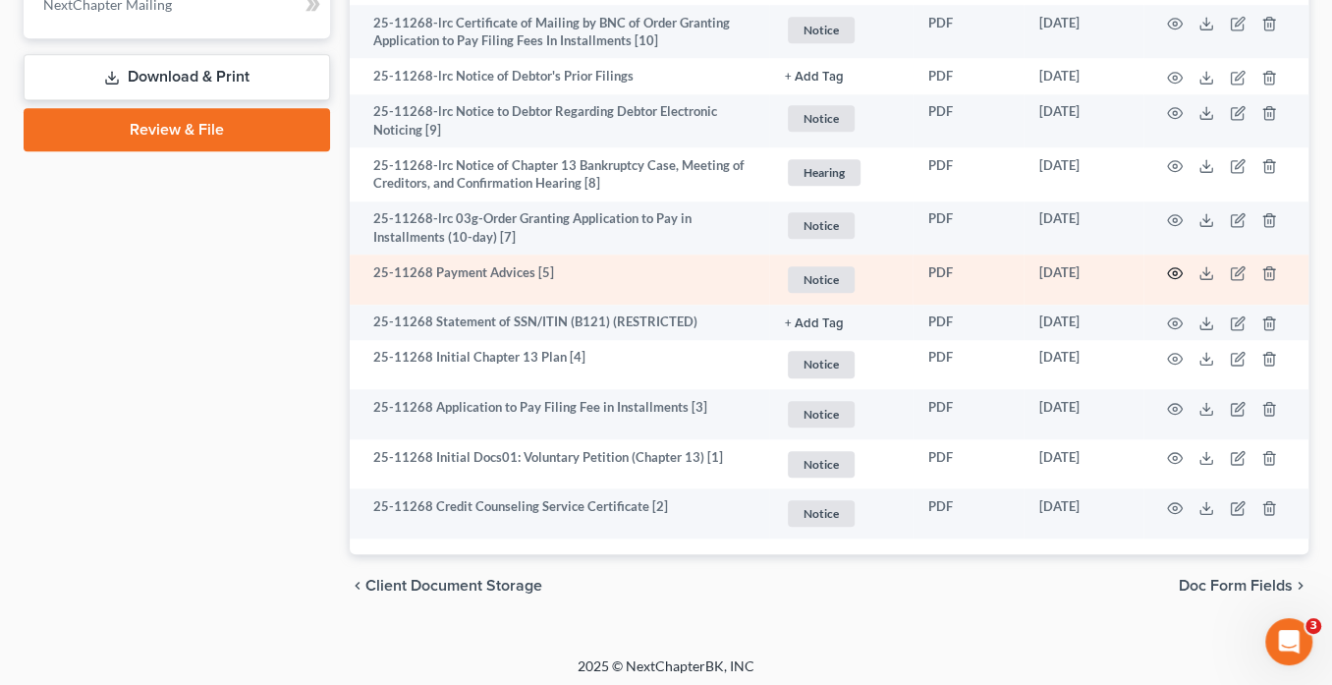
click at [1173, 265] on icon "button" at bounding box center [1175, 273] width 16 height 16
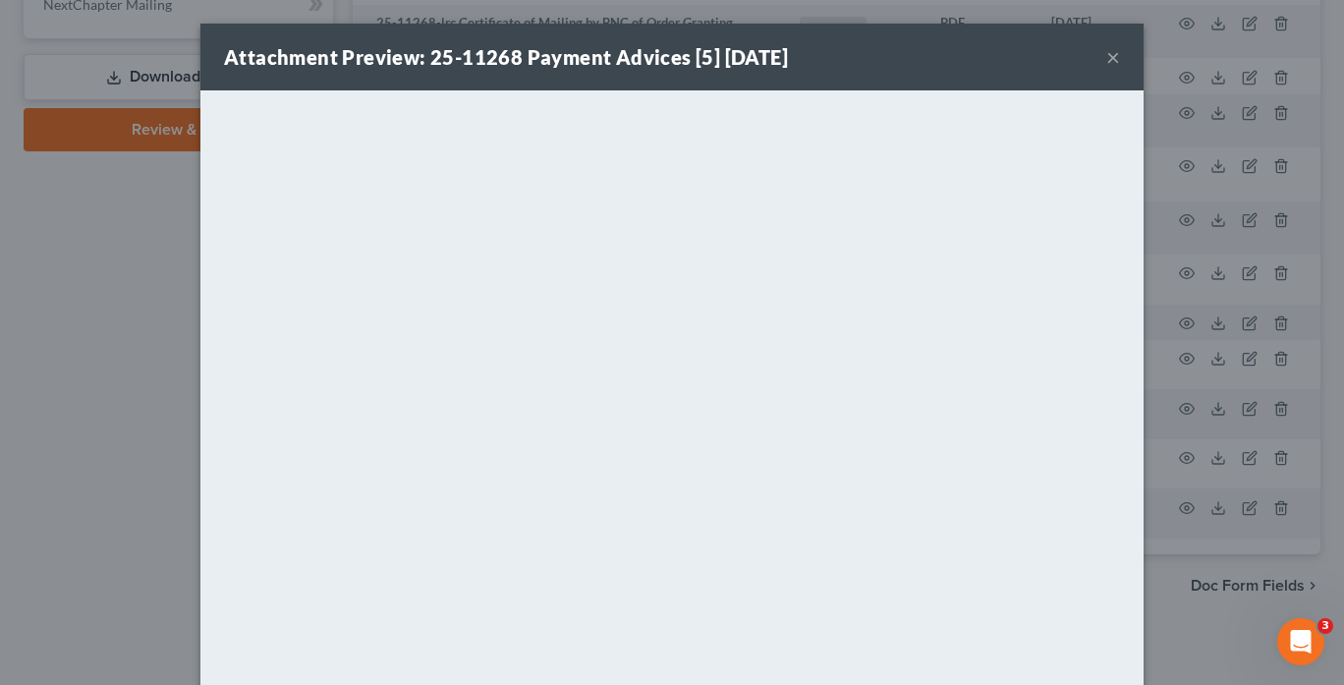
click at [1109, 55] on button "×" at bounding box center [1113, 57] width 14 height 24
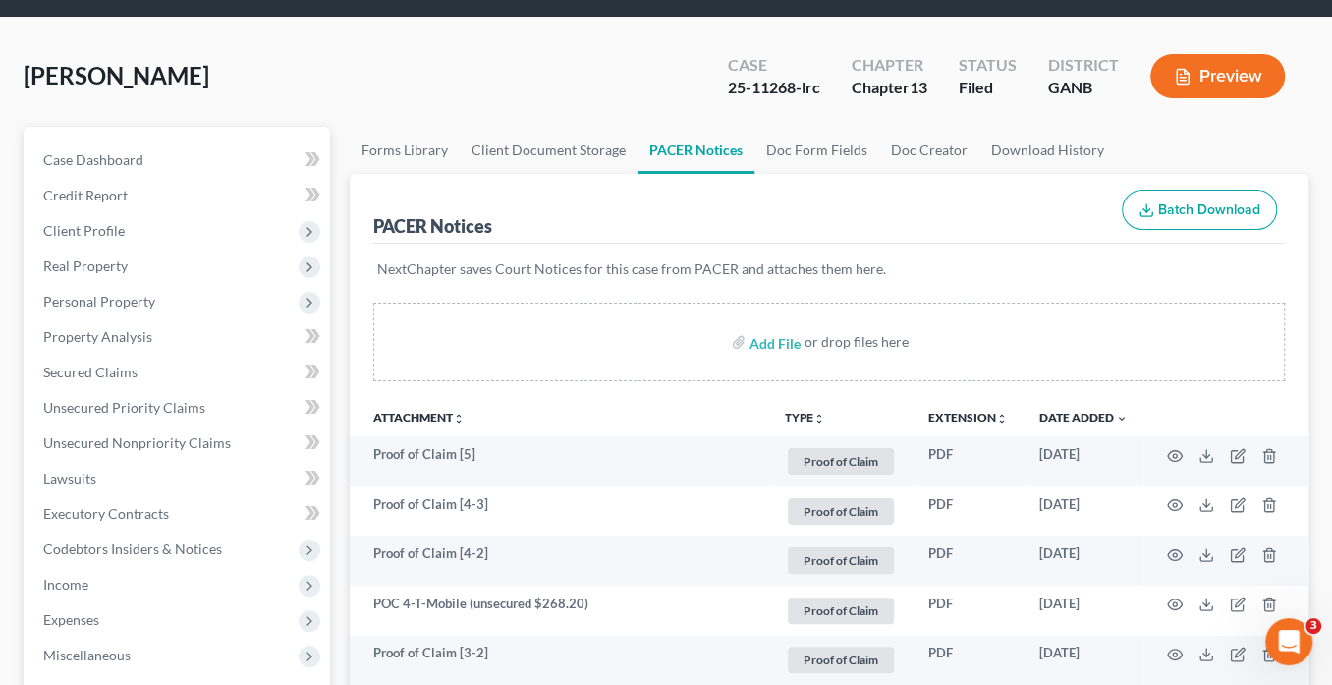
scroll to position [0, 0]
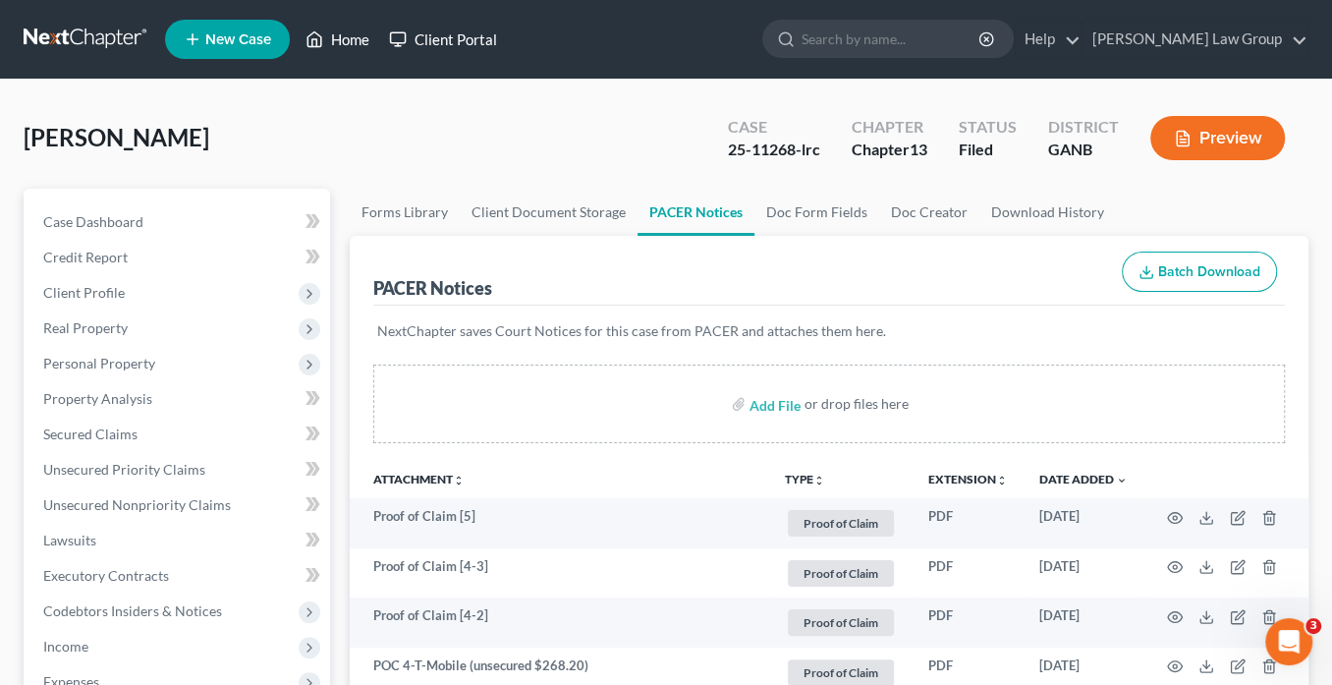
click at [360, 44] on link "Home" at bounding box center [338, 39] width 84 height 35
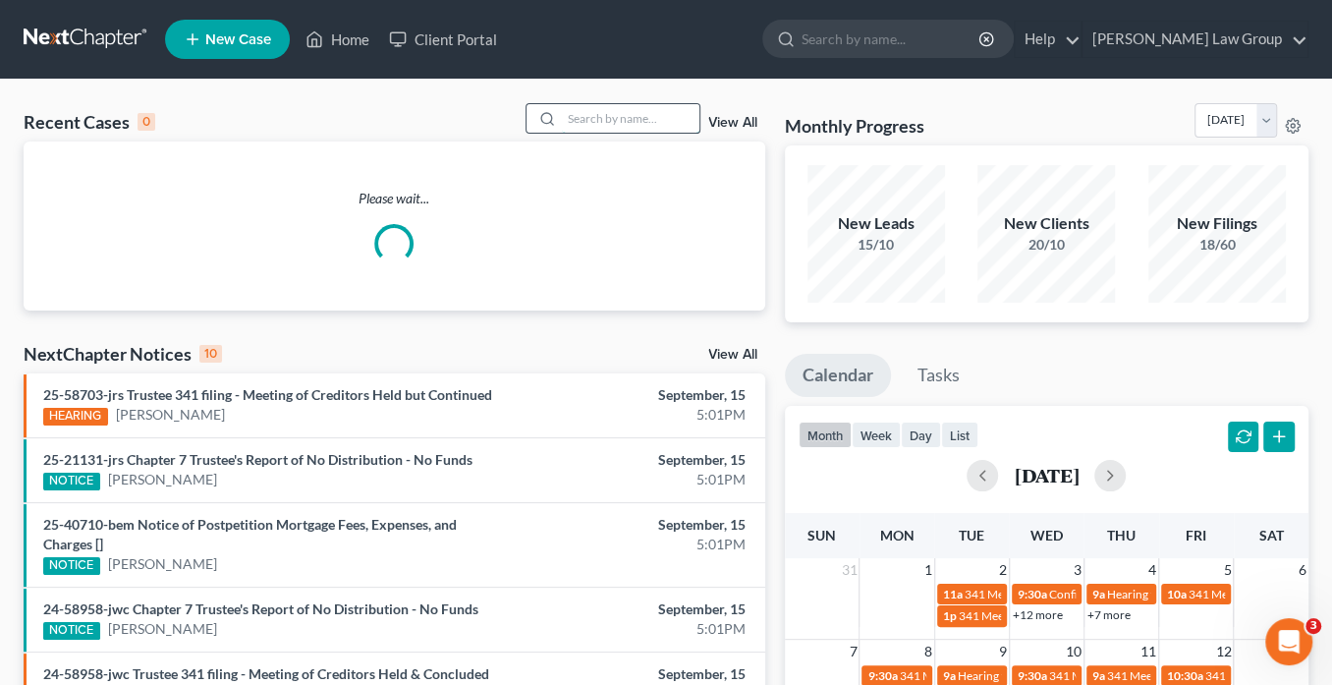
click at [571, 120] on input "search" at bounding box center [631, 118] width 138 height 28
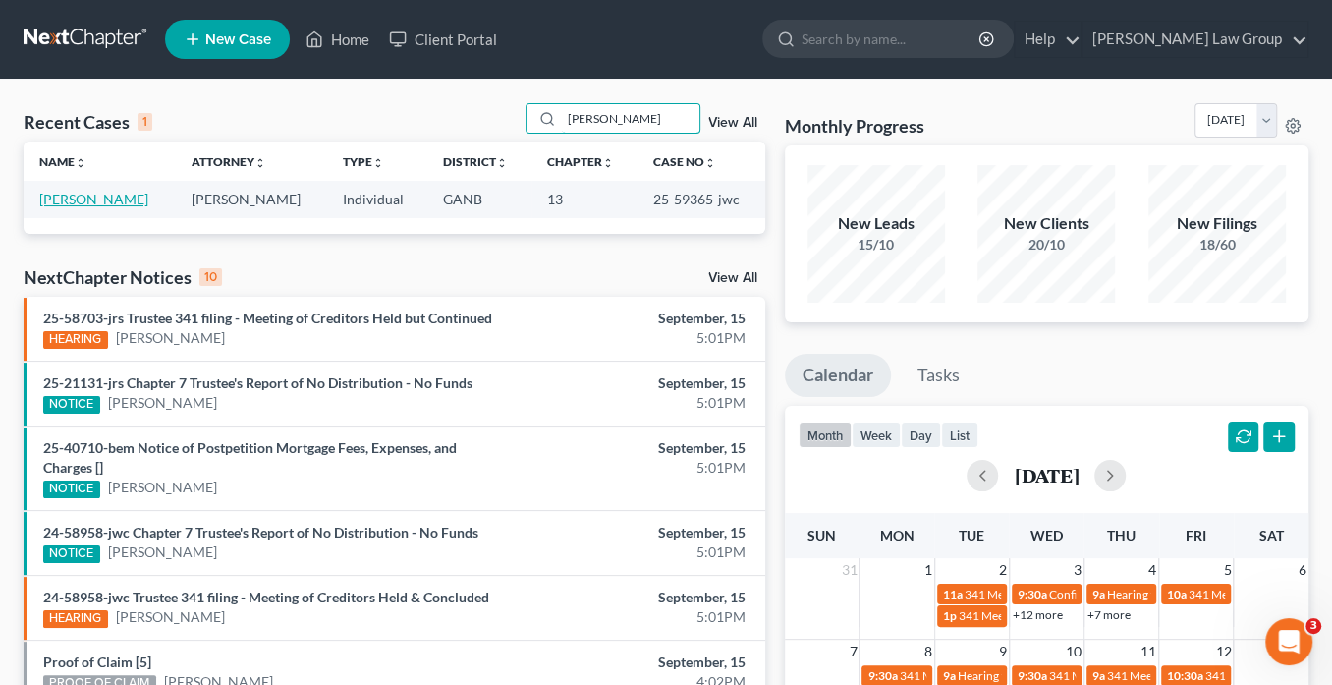
type input "Mathis"
click at [92, 202] on link "Mathis, Joshua" at bounding box center [93, 199] width 109 height 17
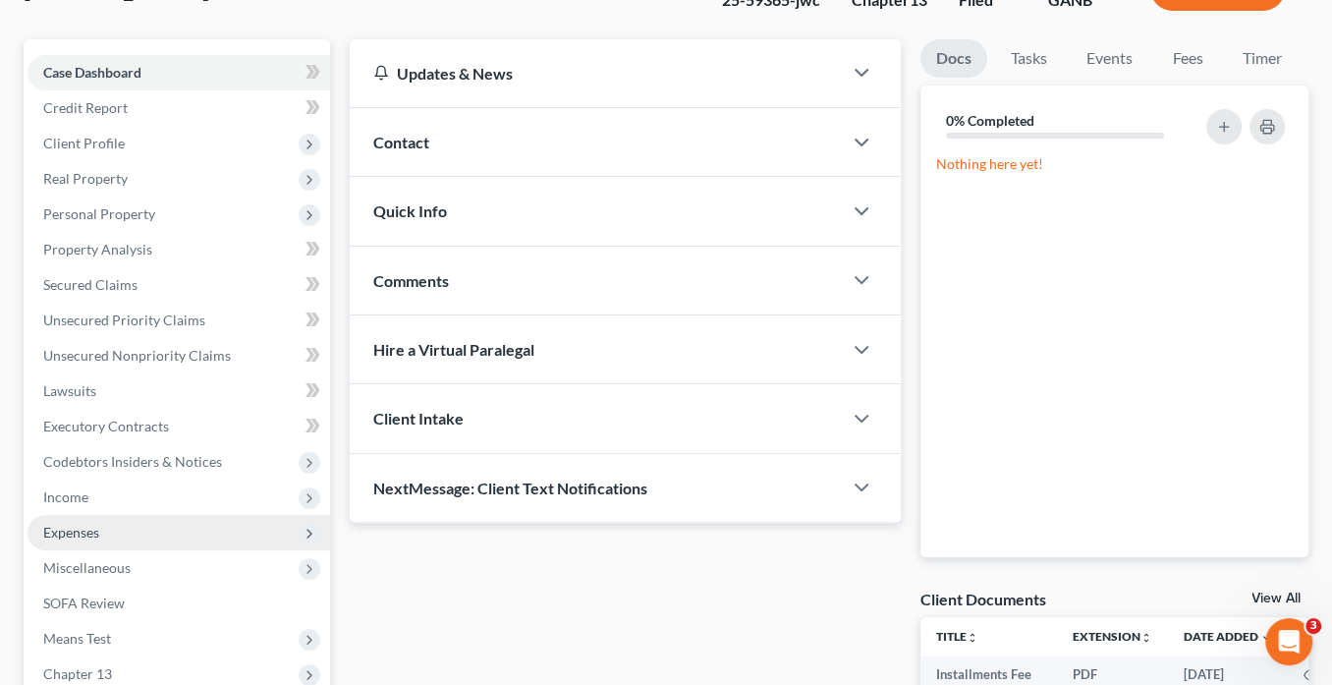
scroll to position [236, 0]
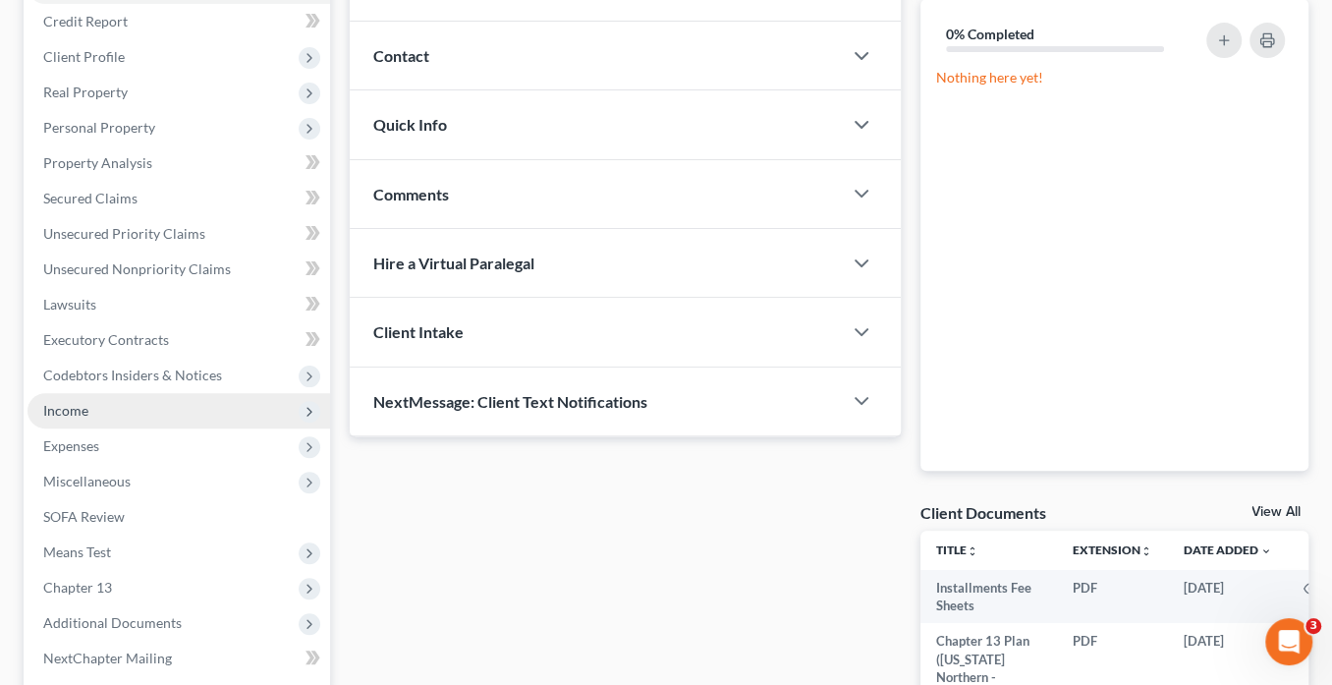
click at [79, 411] on span "Income" at bounding box center [65, 410] width 45 height 17
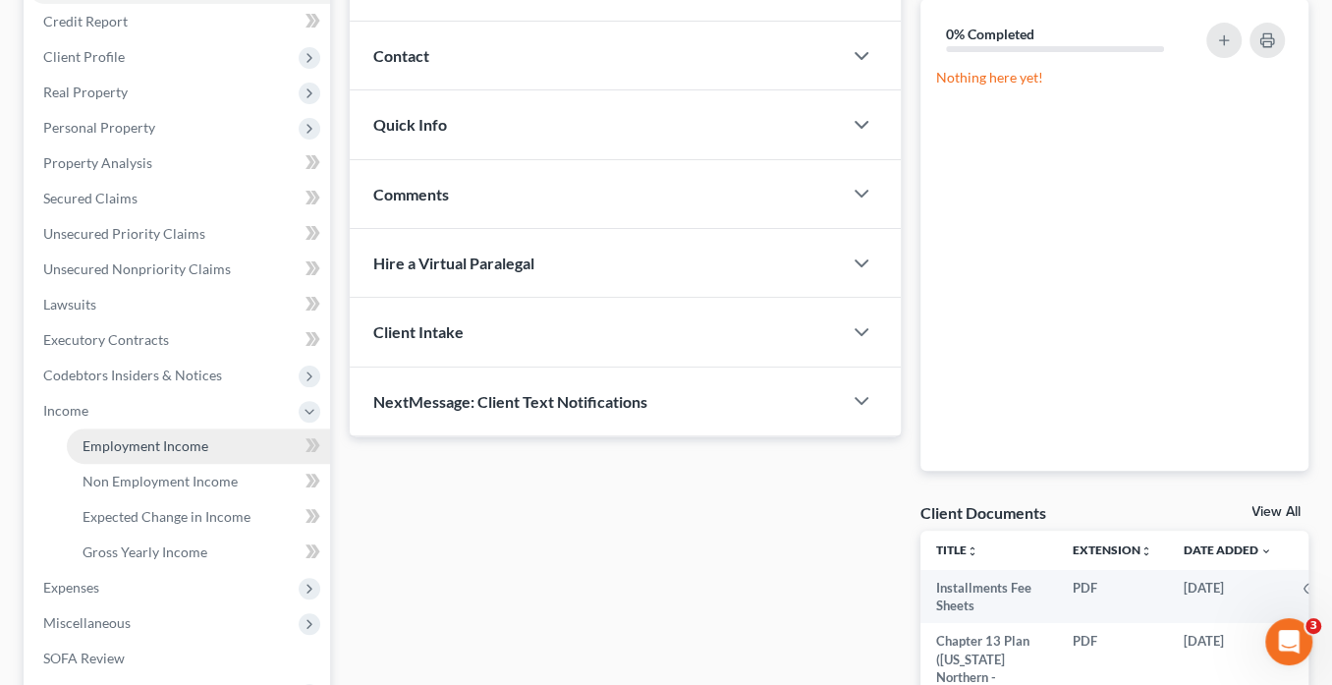
click at [141, 443] on span "Employment Income" at bounding box center [146, 445] width 126 height 17
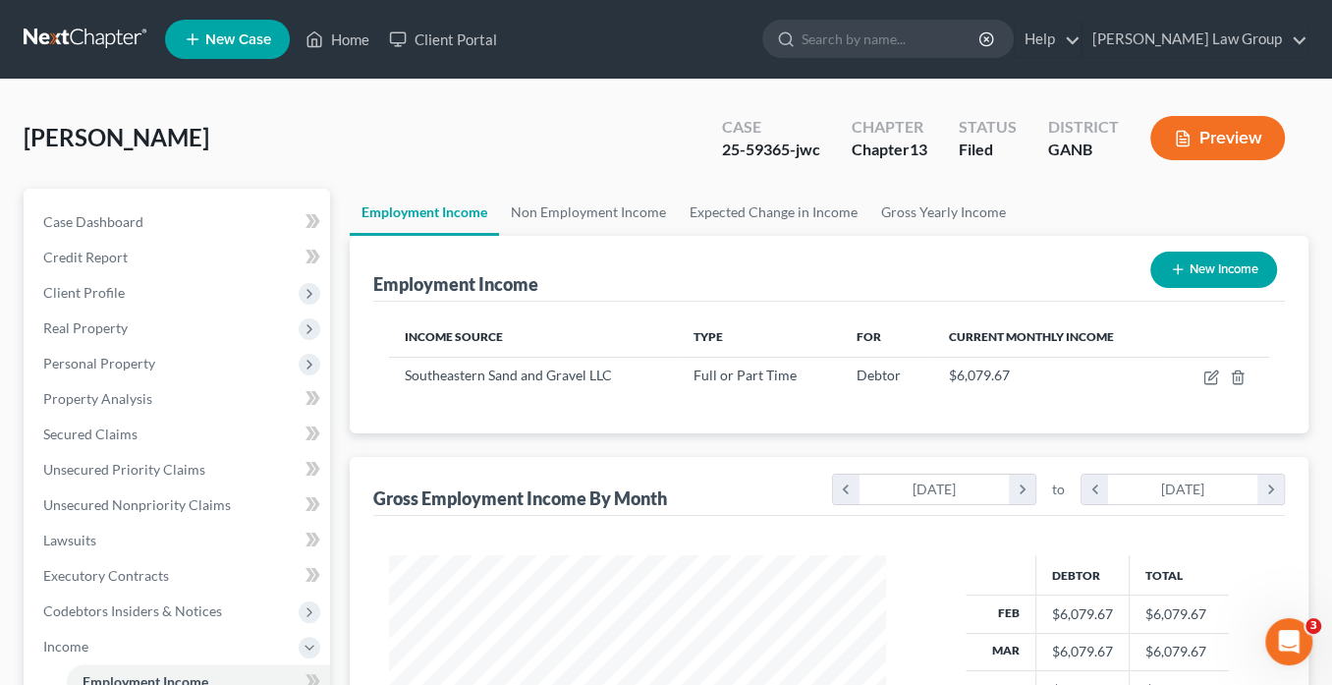
scroll to position [349, 535]
drag, startPoint x: 790, startPoint y: 148, endPoint x: 715, endPoint y: 151, distance: 74.7
click at [708, 151] on div "Case 25-59365-jwc" at bounding box center [771, 140] width 130 height 58
copy div "25-59365"
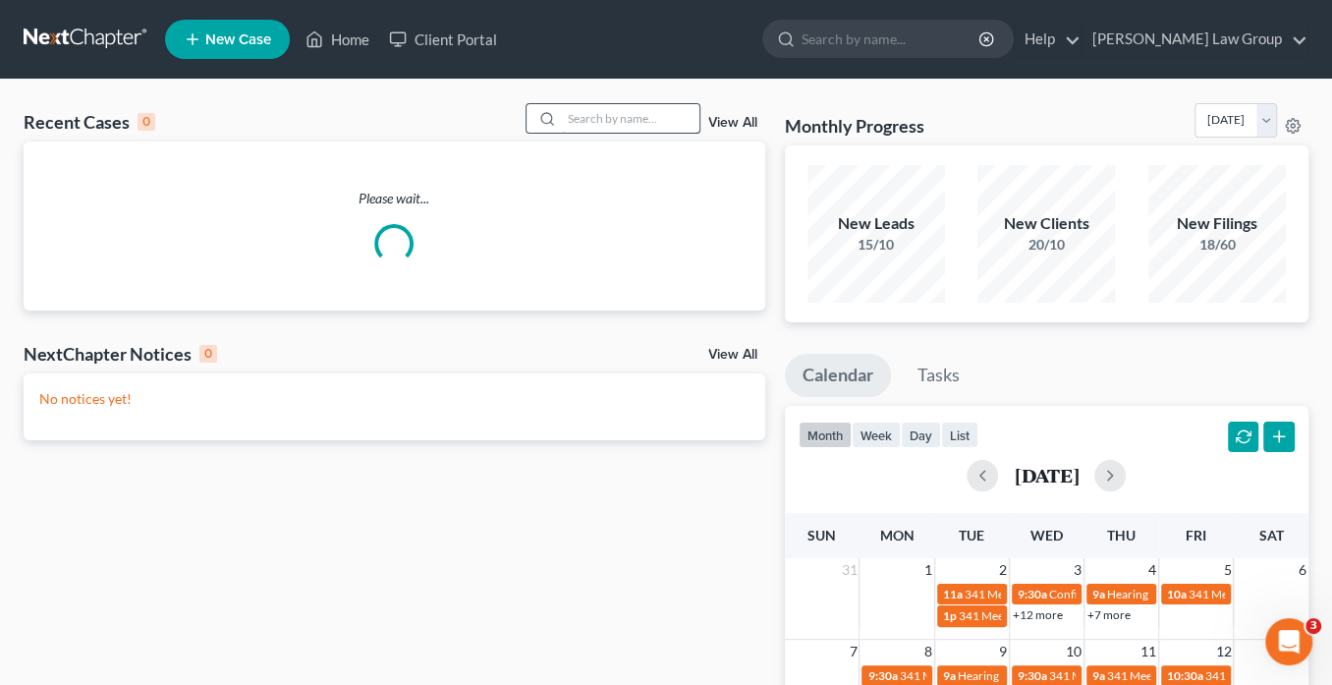
click at [611, 118] on input "search" at bounding box center [631, 118] width 138 height 28
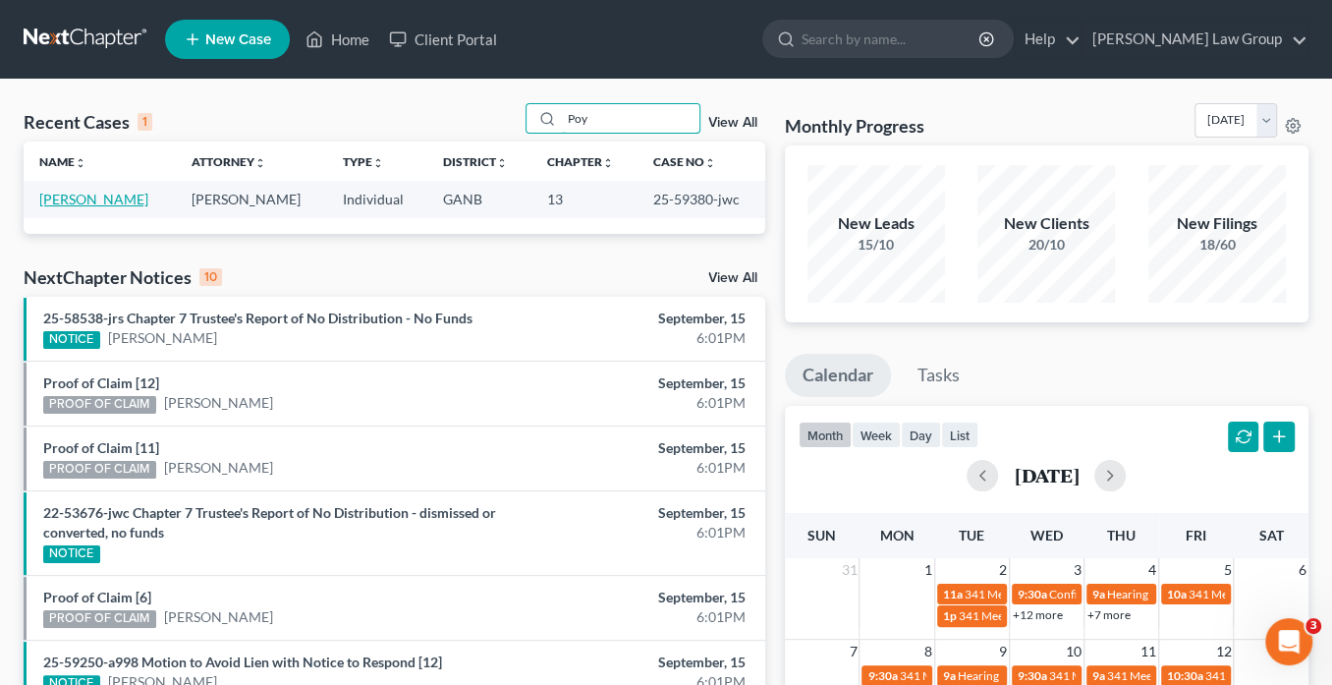
type input "Poy"
click at [99, 196] on link "Poythress, Brandon" at bounding box center [93, 199] width 109 height 17
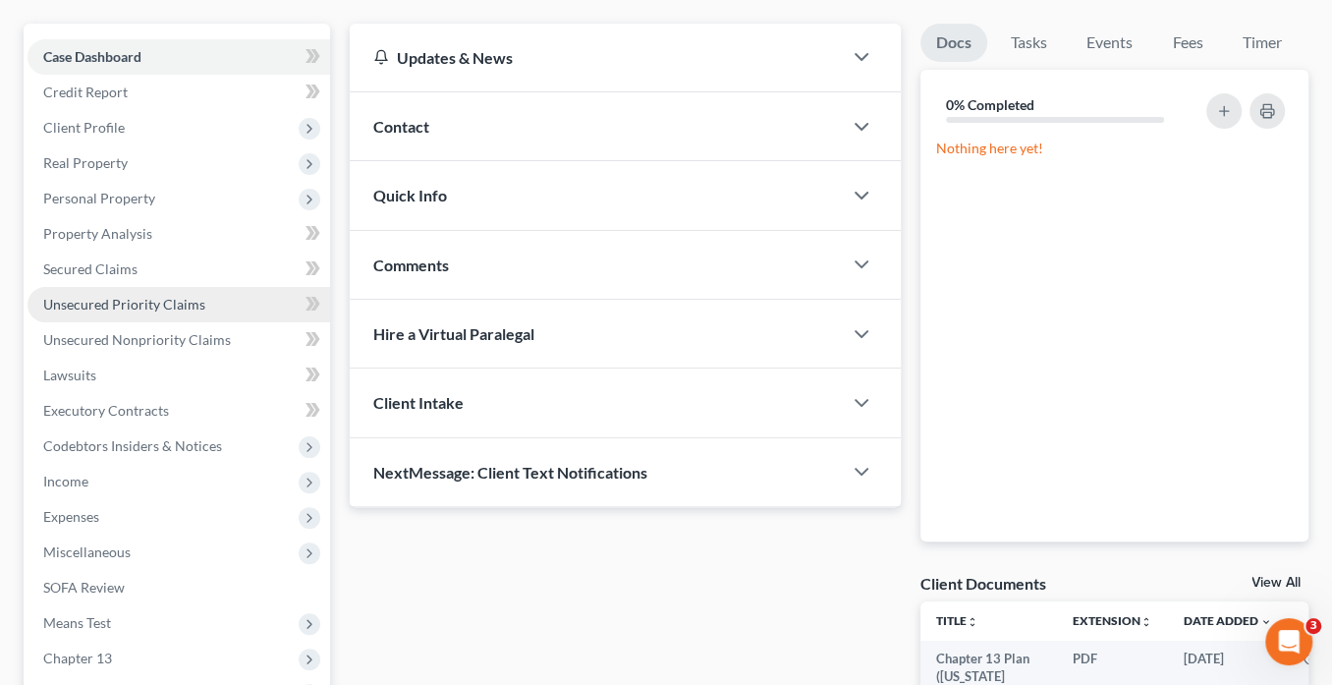
scroll to position [236, 0]
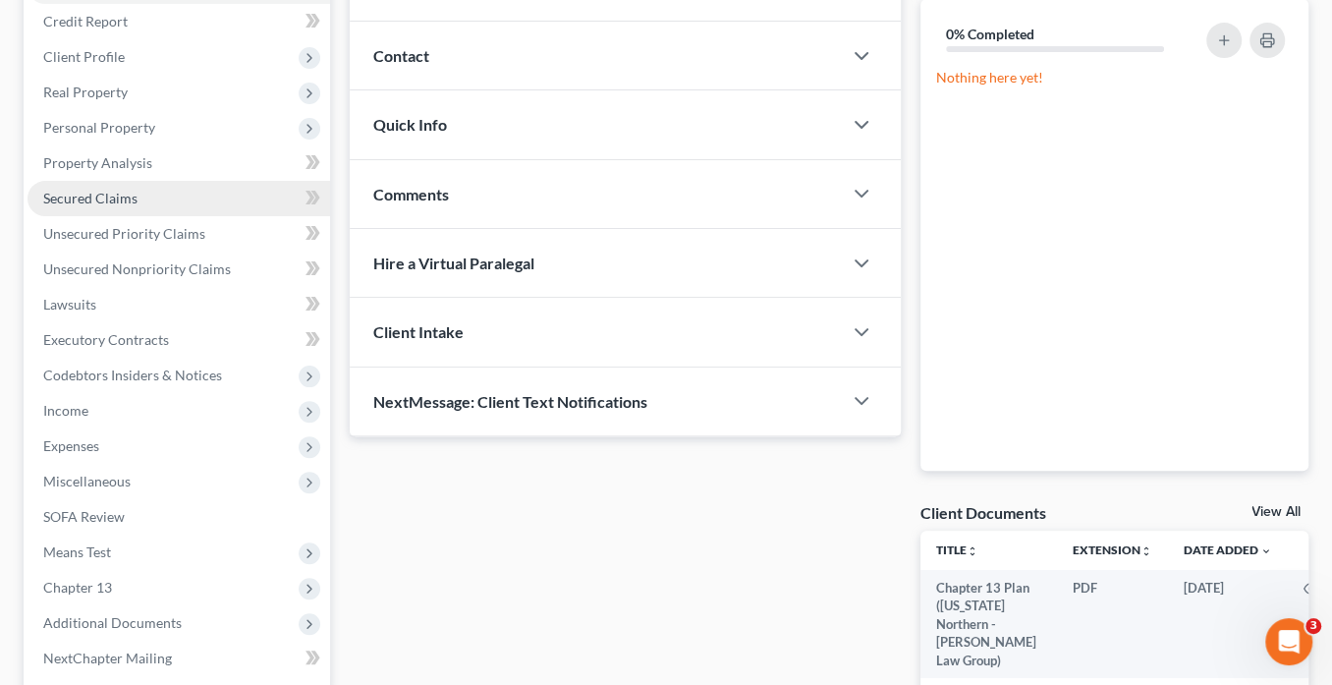
click at [128, 201] on span "Secured Claims" at bounding box center [90, 198] width 94 height 17
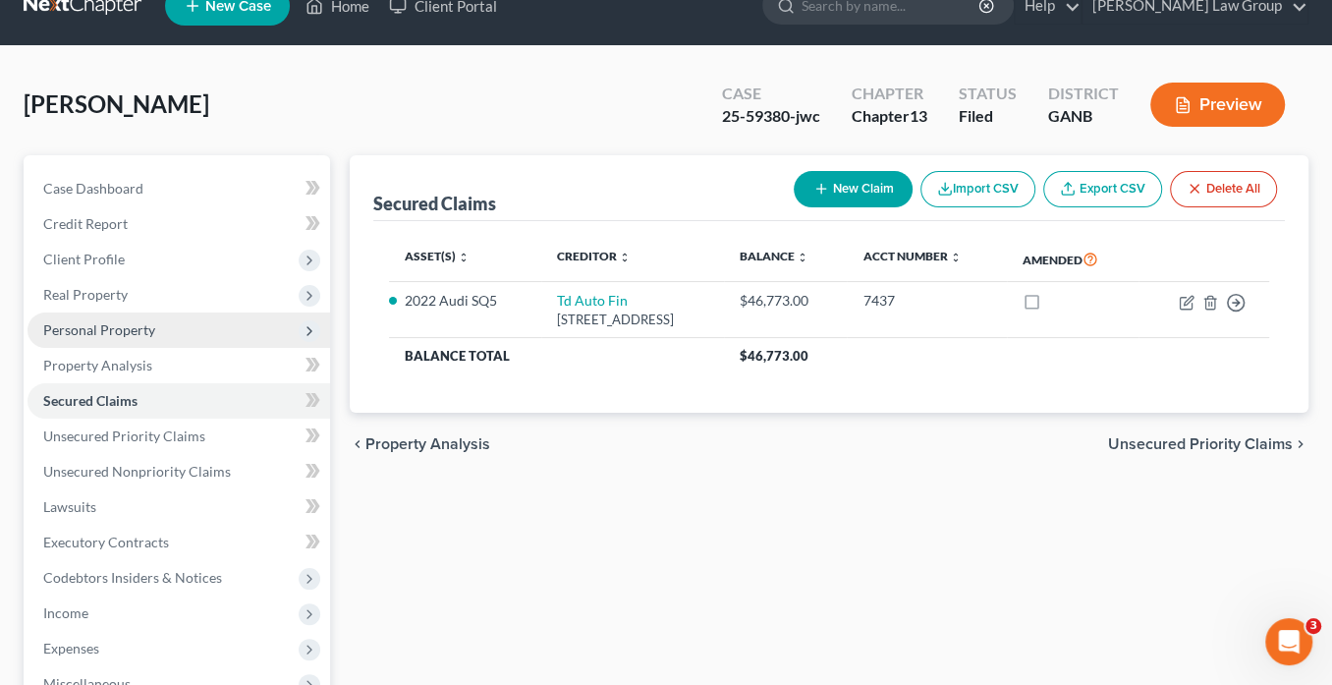
scroll to position [112, 0]
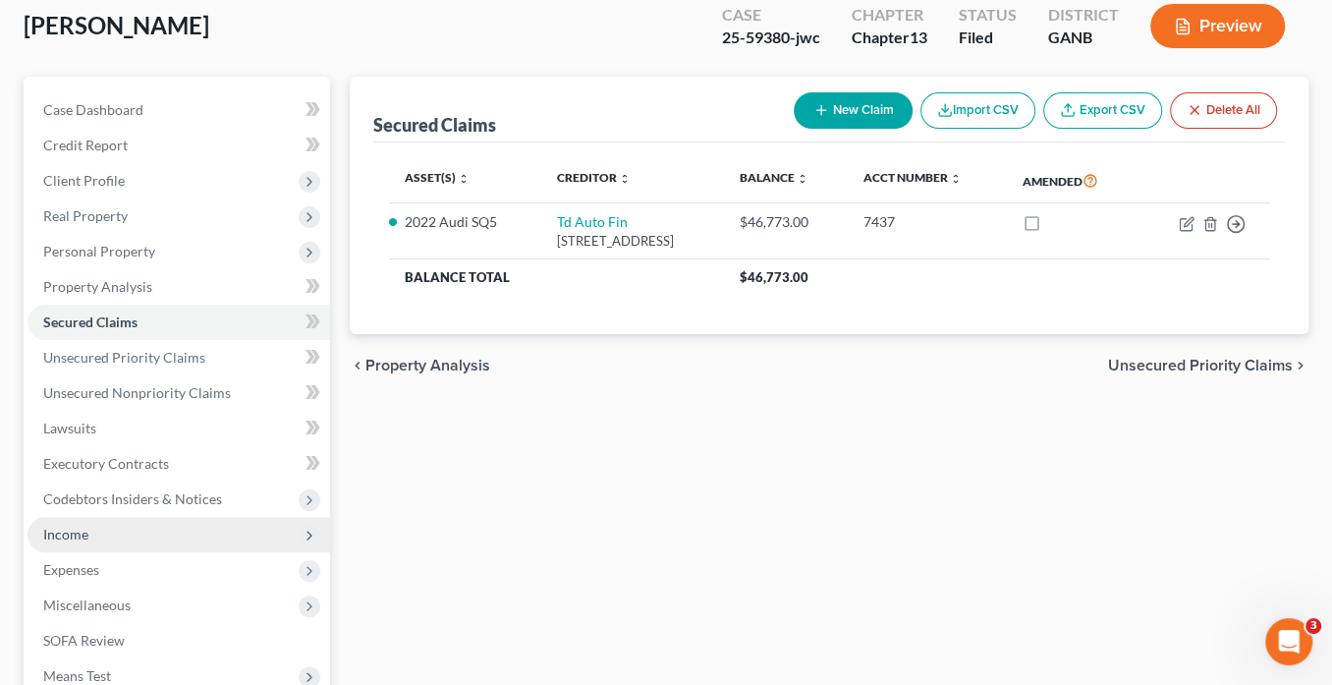
click at [132, 528] on span "Income" at bounding box center [179, 534] width 303 height 35
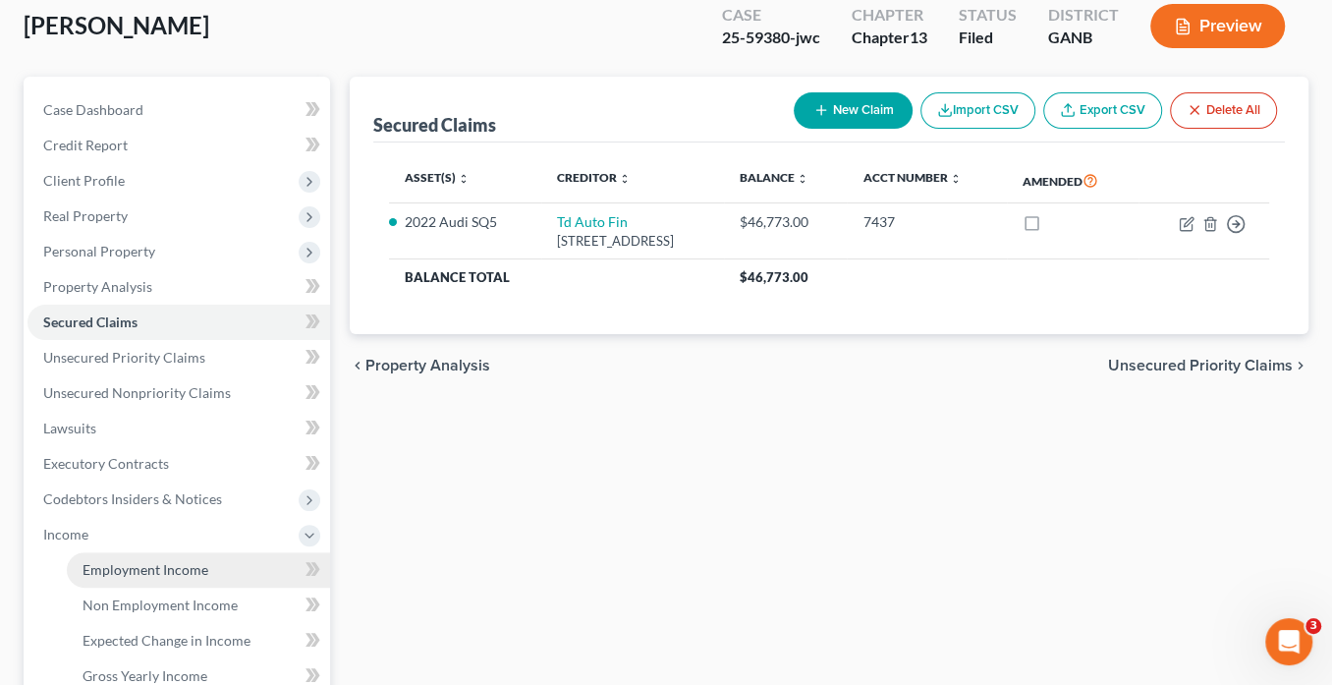
click at [169, 573] on span "Employment Income" at bounding box center [146, 569] width 126 height 17
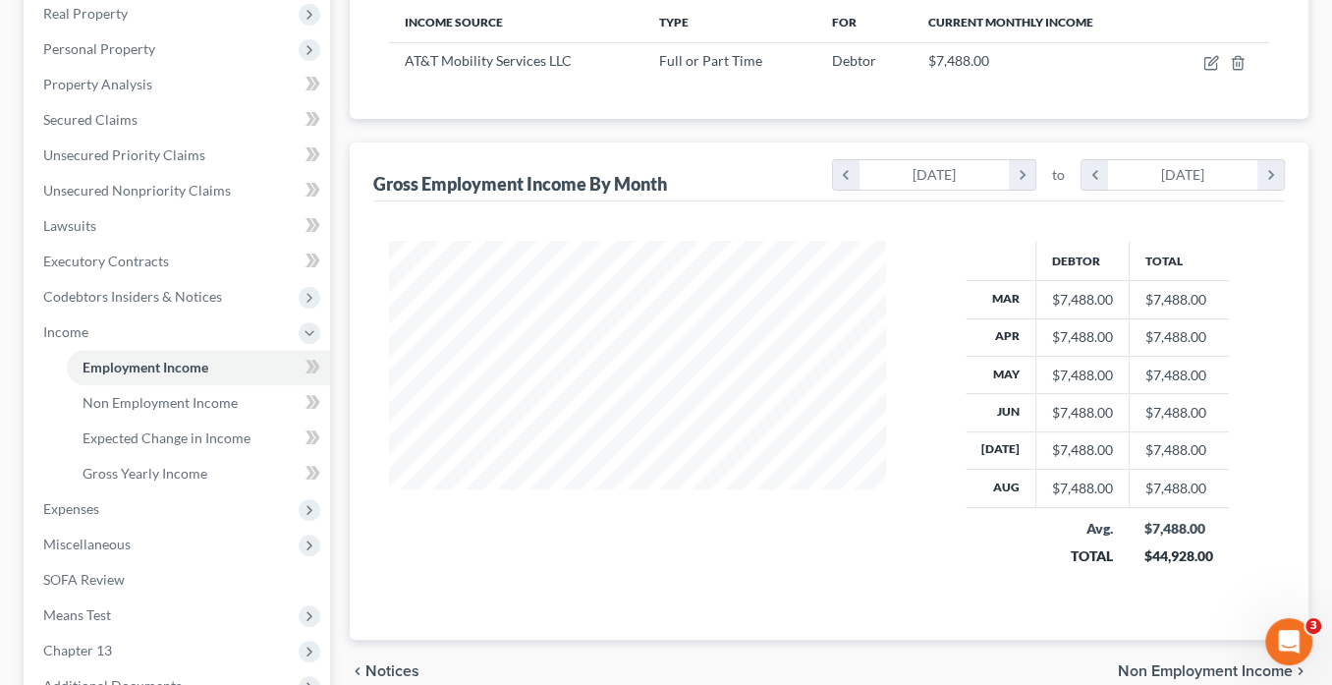
scroll to position [568, 0]
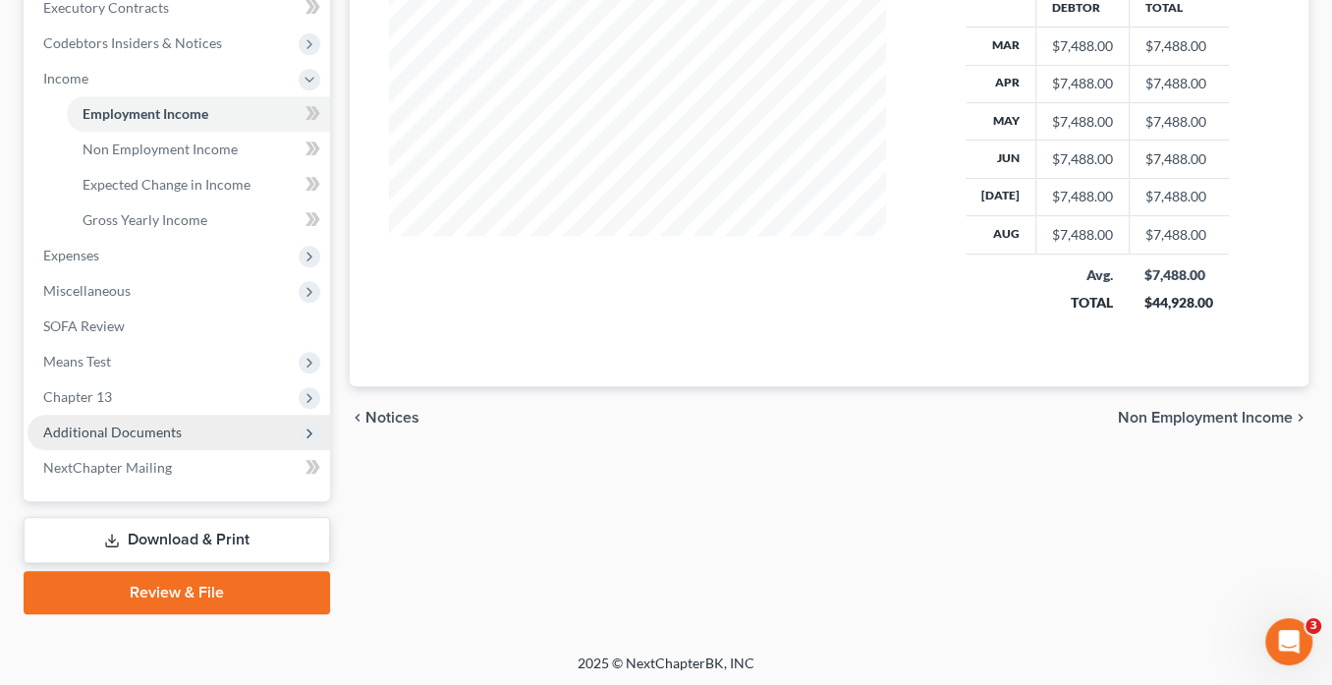
click at [131, 423] on span "Additional Documents" at bounding box center [112, 431] width 139 height 17
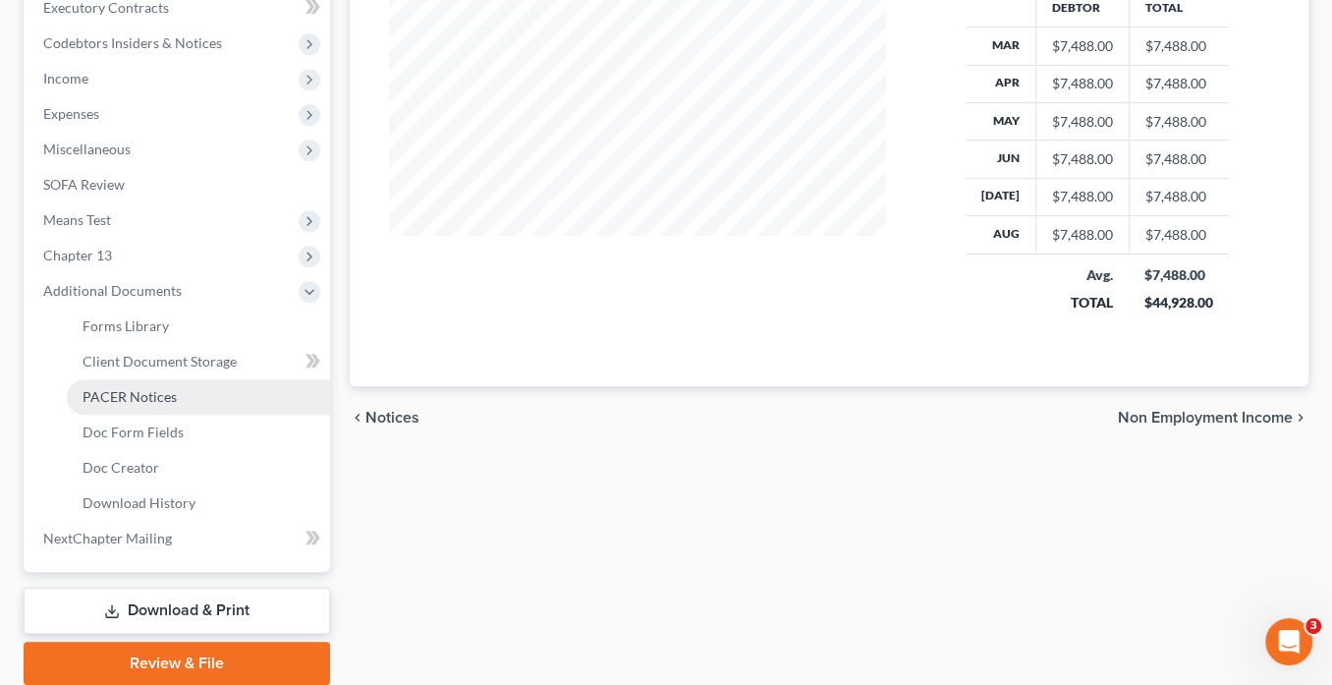
click at [159, 391] on span "PACER Notices" at bounding box center [130, 396] width 94 height 17
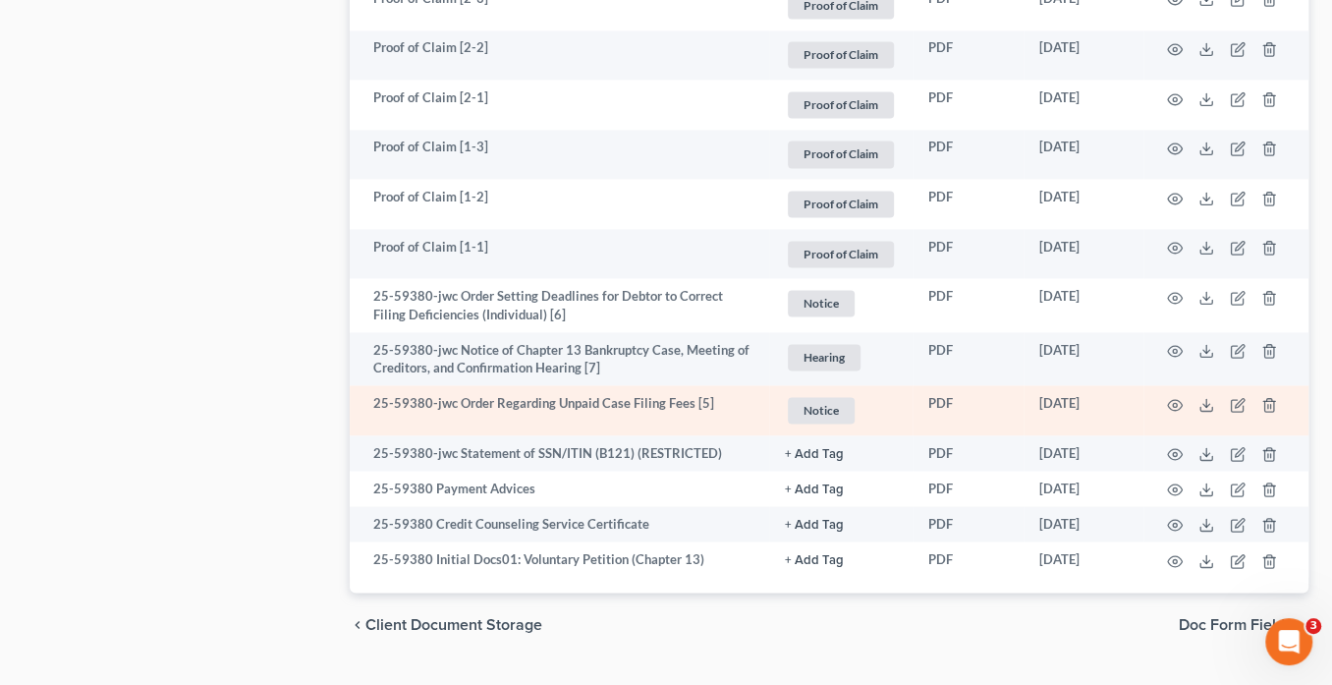
scroll to position [1921, 0]
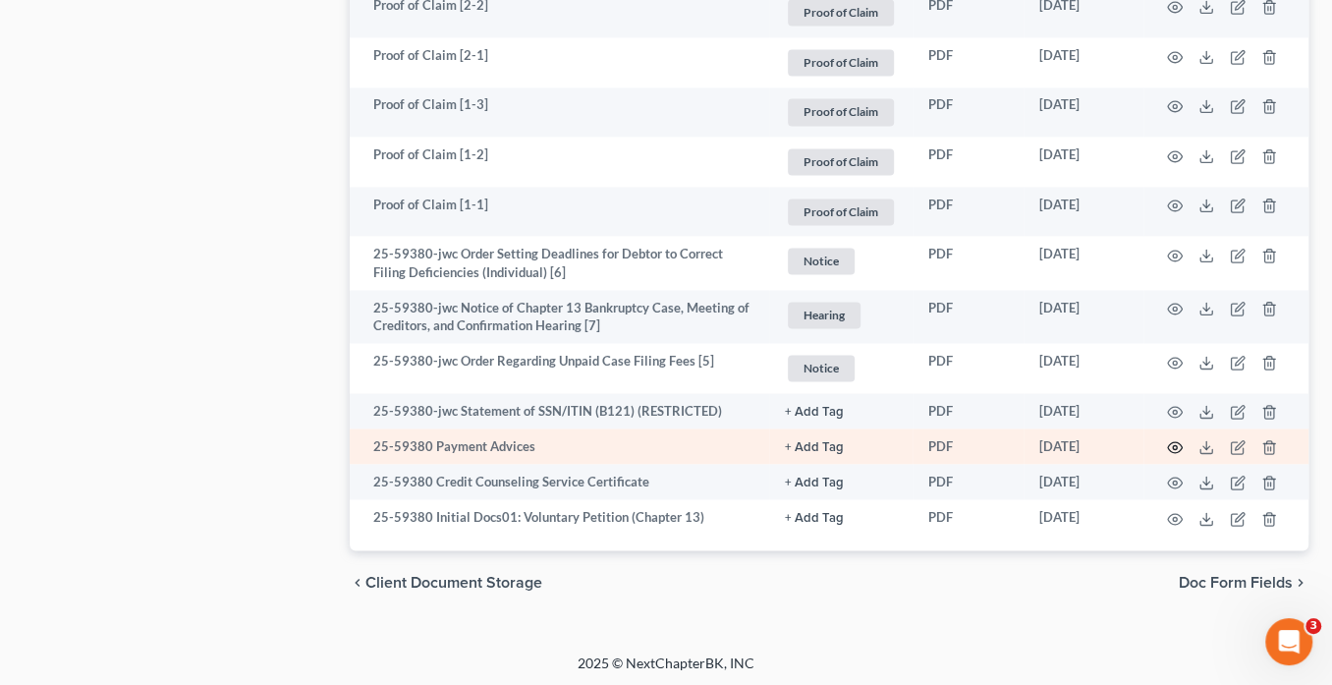
click at [1177, 445] on icon "button" at bounding box center [1175, 447] width 16 height 16
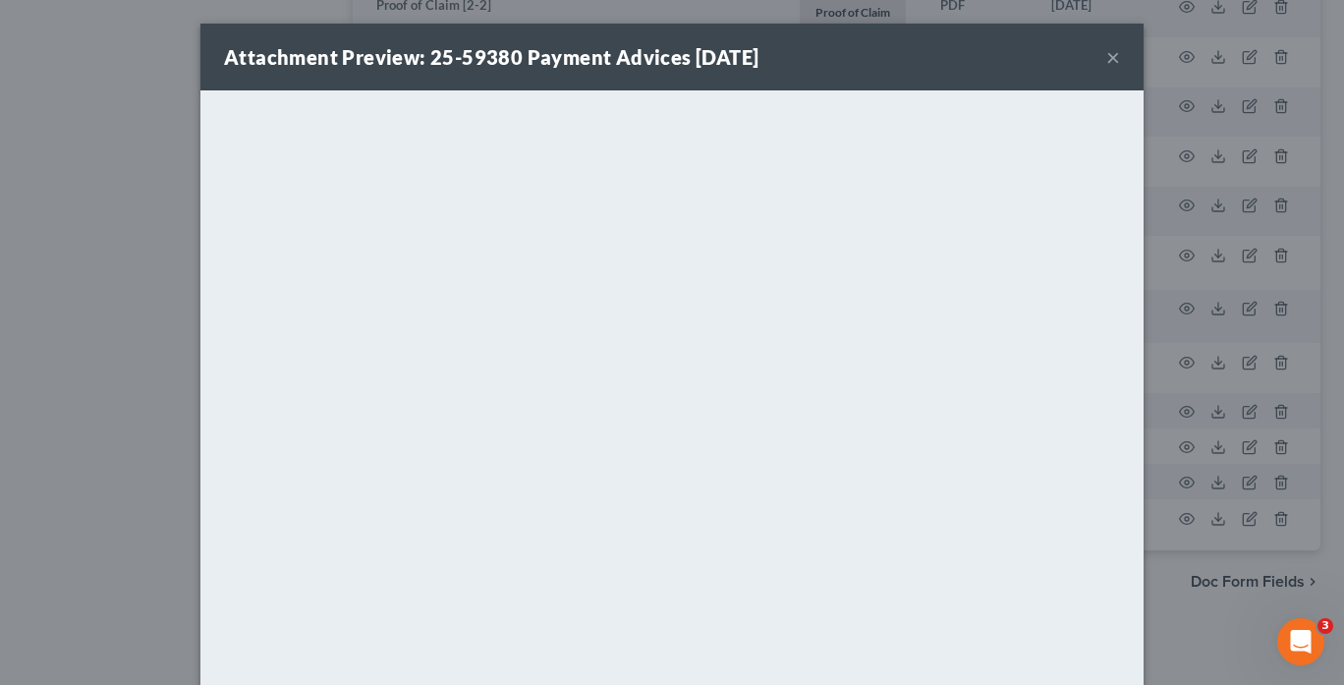
click at [1107, 61] on button "×" at bounding box center [1113, 57] width 14 height 24
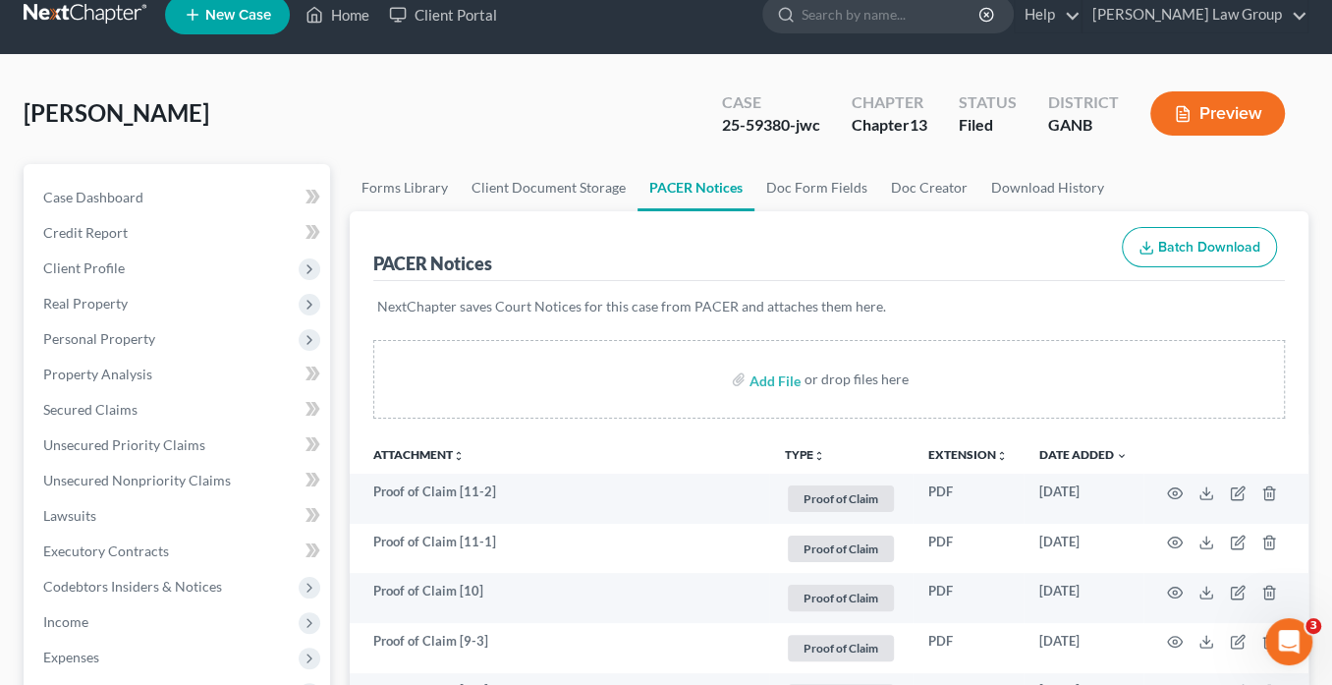
scroll to position [0, 0]
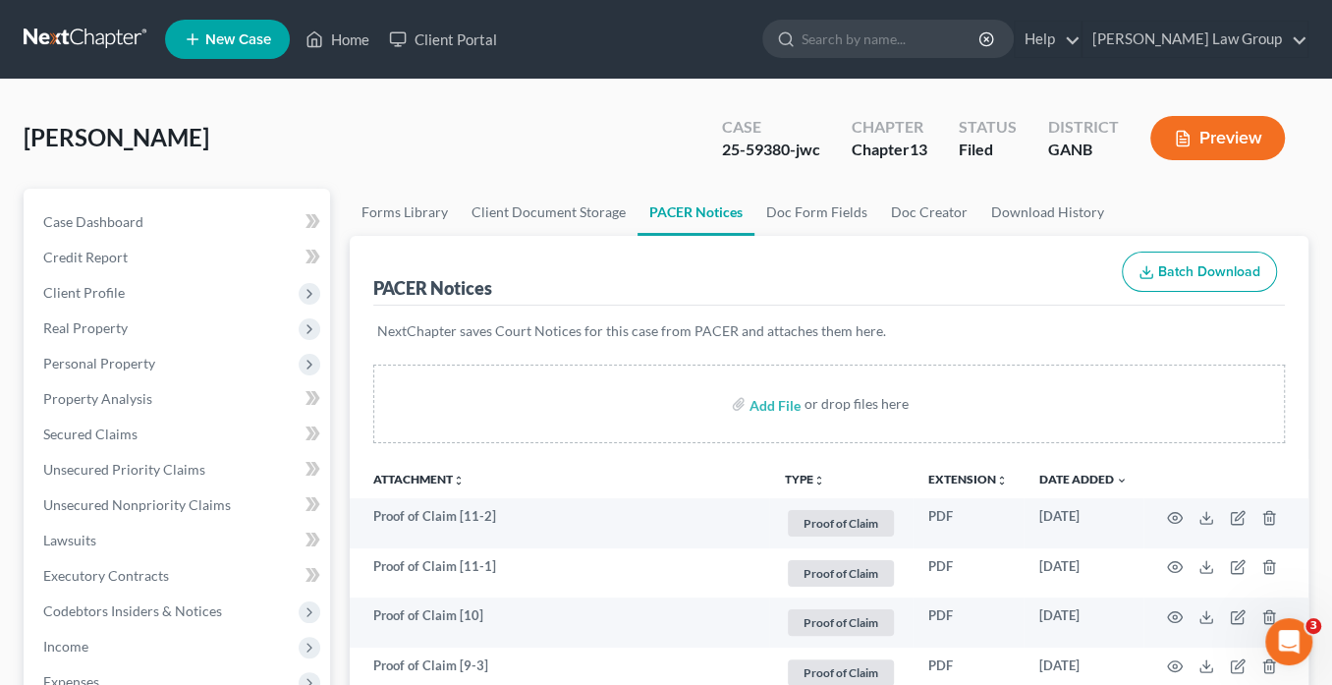
drag, startPoint x: 790, startPoint y: 149, endPoint x: 758, endPoint y: 158, distance: 32.7
click at [713, 150] on div "Case 25-59380-jwc" at bounding box center [771, 140] width 130 height 58
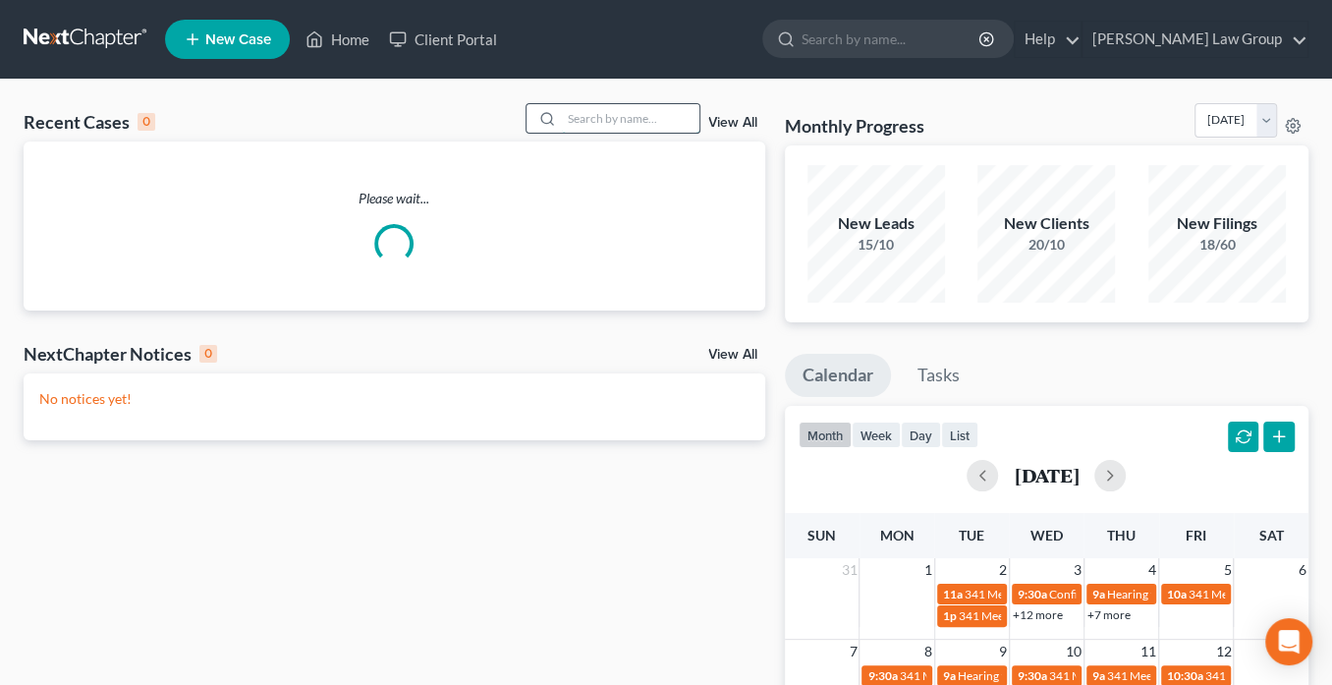
click at [594, 124] on input "search" at bounding box center [631, 118] width 138 height 28
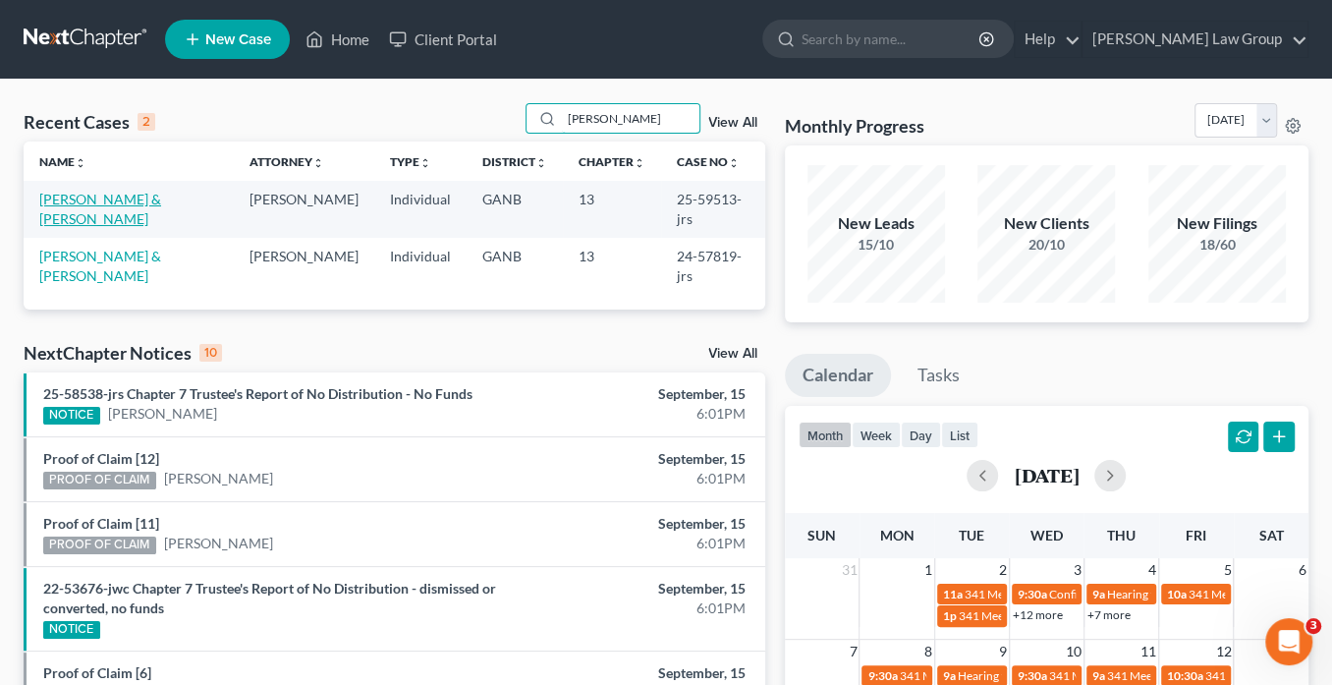
type input "Neal"
click at [136, 196] on link "Neal, Aliman & Young-Neal, Kanetra" at bounding box center [100, 209] width 122 height 36
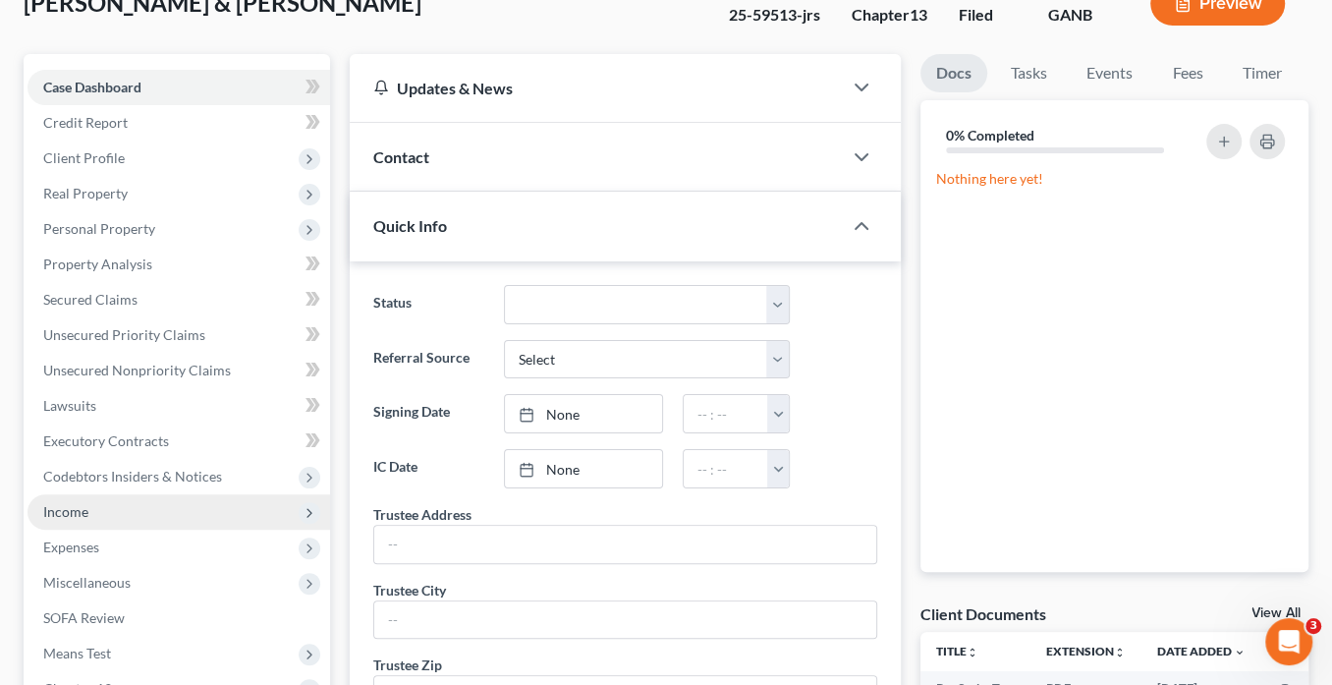
scroll to position [314, 0]
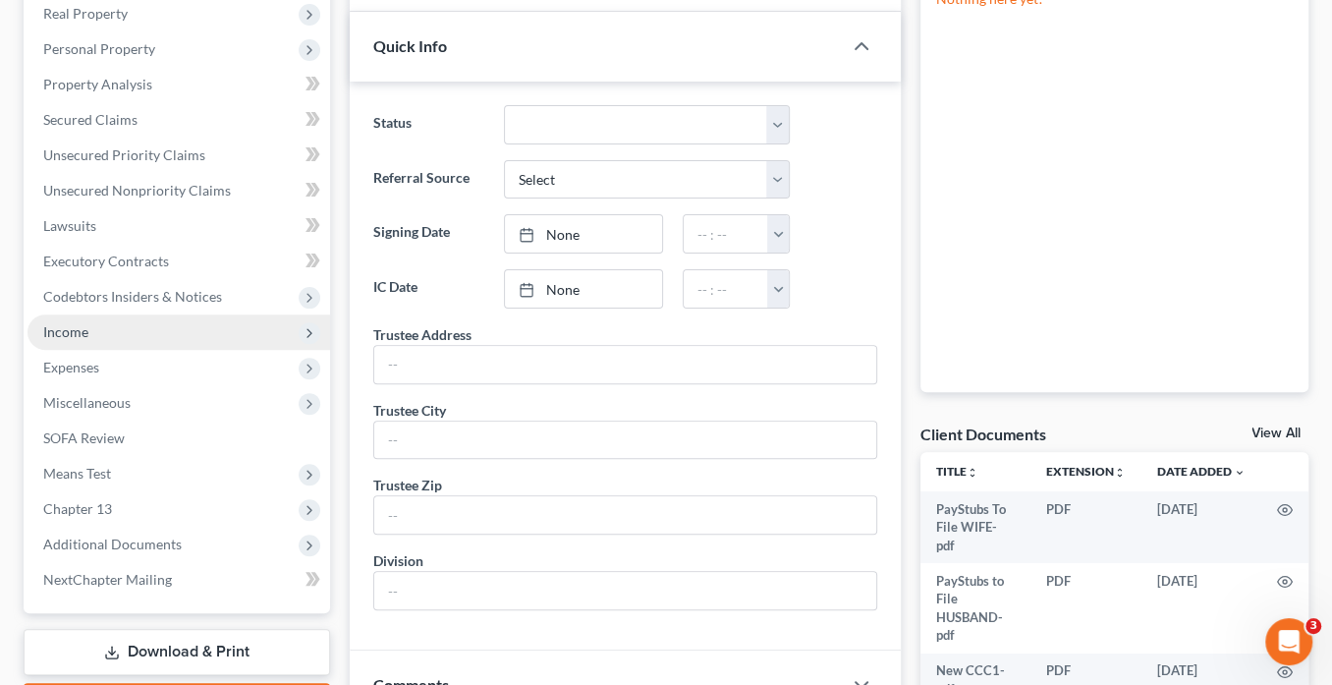
click at [65, 331] on span "Income" at bounding box center [65, 331] width 45 height 17
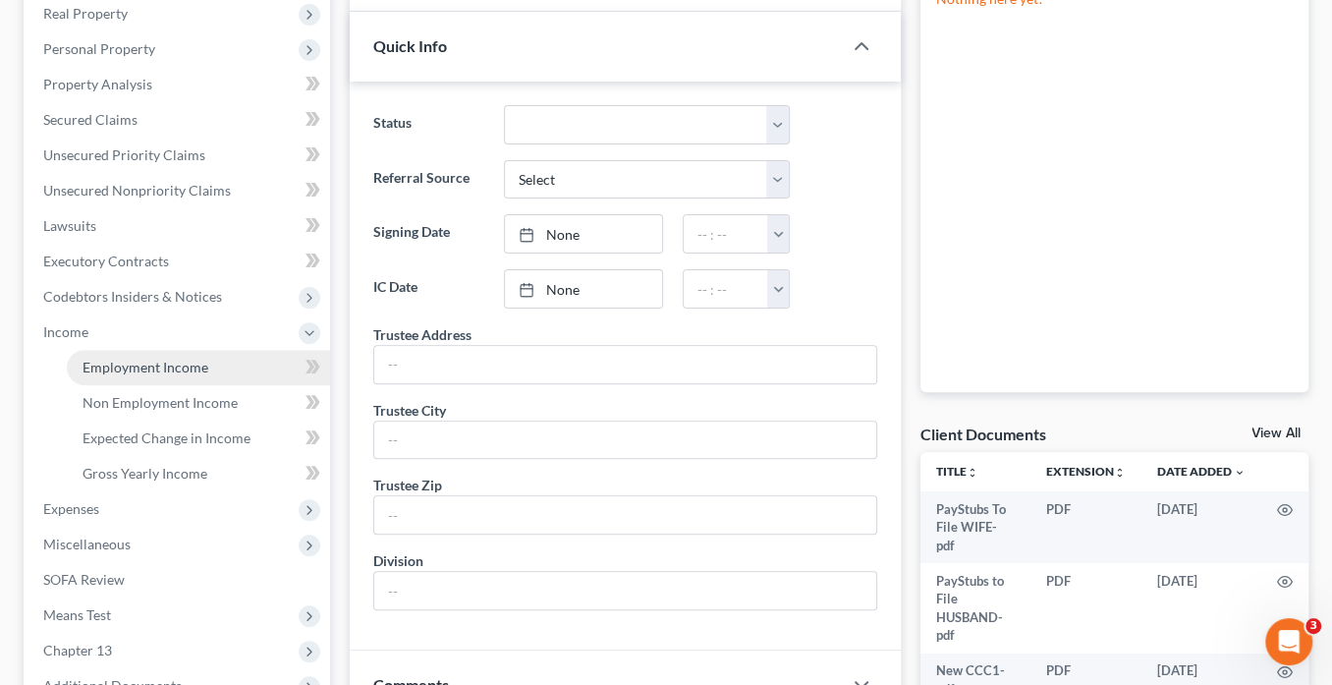
click at [105, 363] on span "Employment Income" at bounding box center [146, 367] width 126 height 17
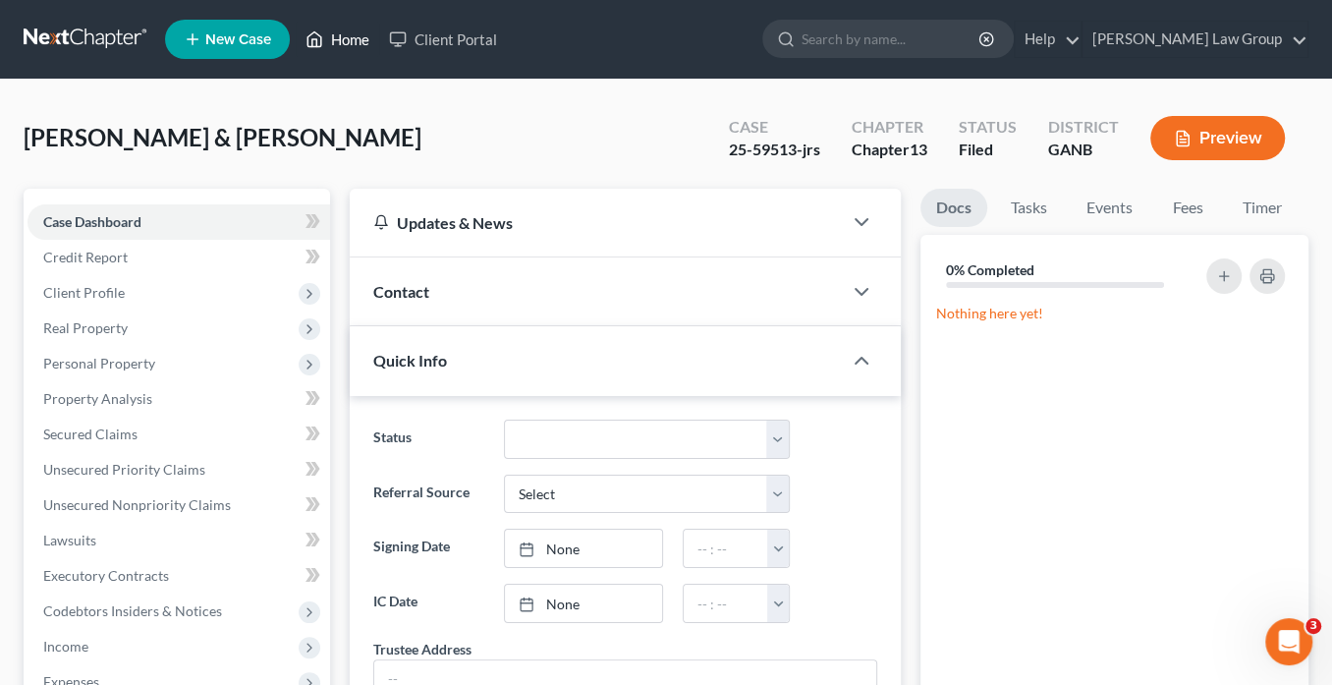
click at [349, 38] on link "Home" at bounding box center [338, 39] width 84 height 35
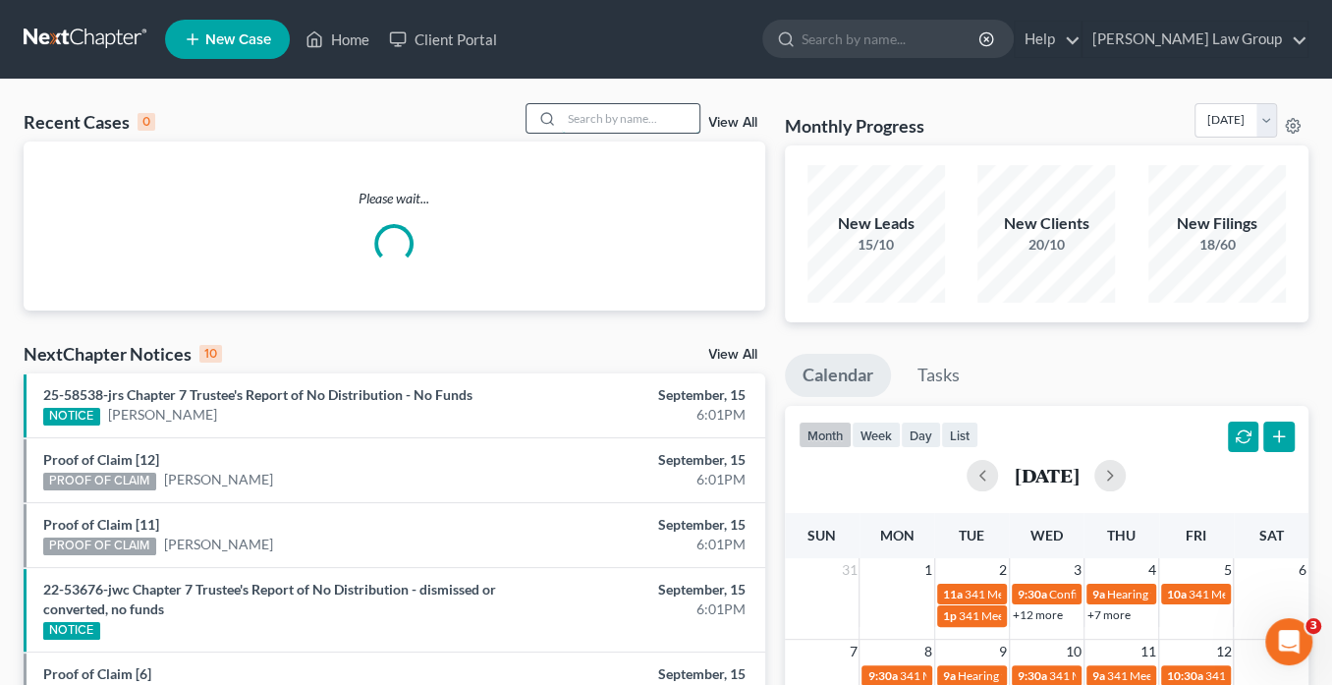
click at [574, 118] on input "search" at bounding box center [631, 118] width 138 height 28
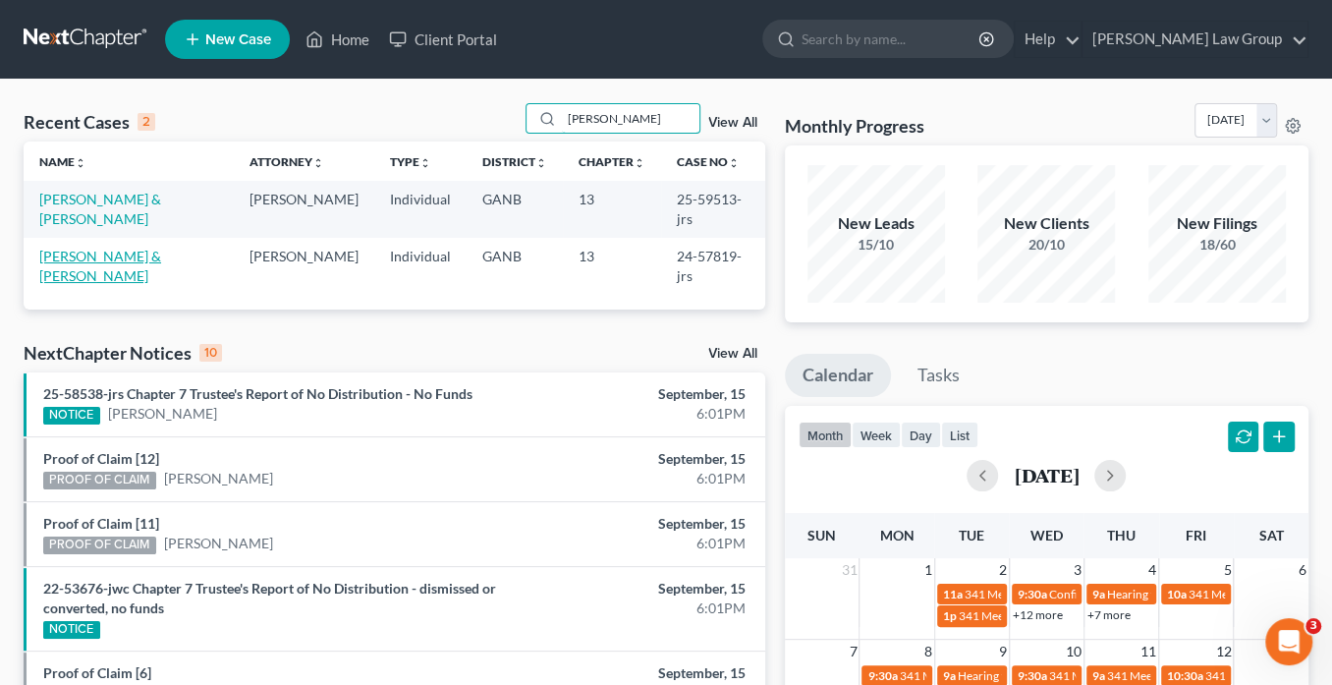
type input "neal"
click at [140, 253] on link "Neal, Aliman & Young-Neal, Kanetra" at bounding box center [100, 266] width 122 height 36
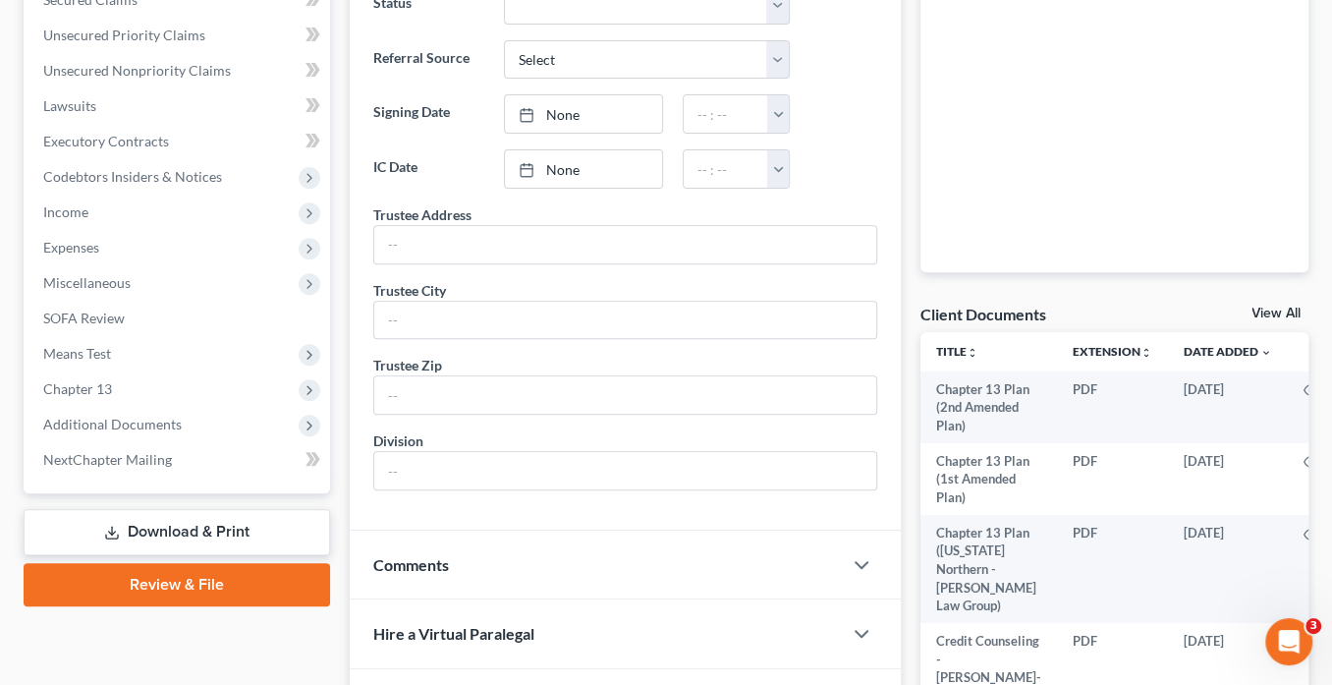
scroll to position [618, 0]
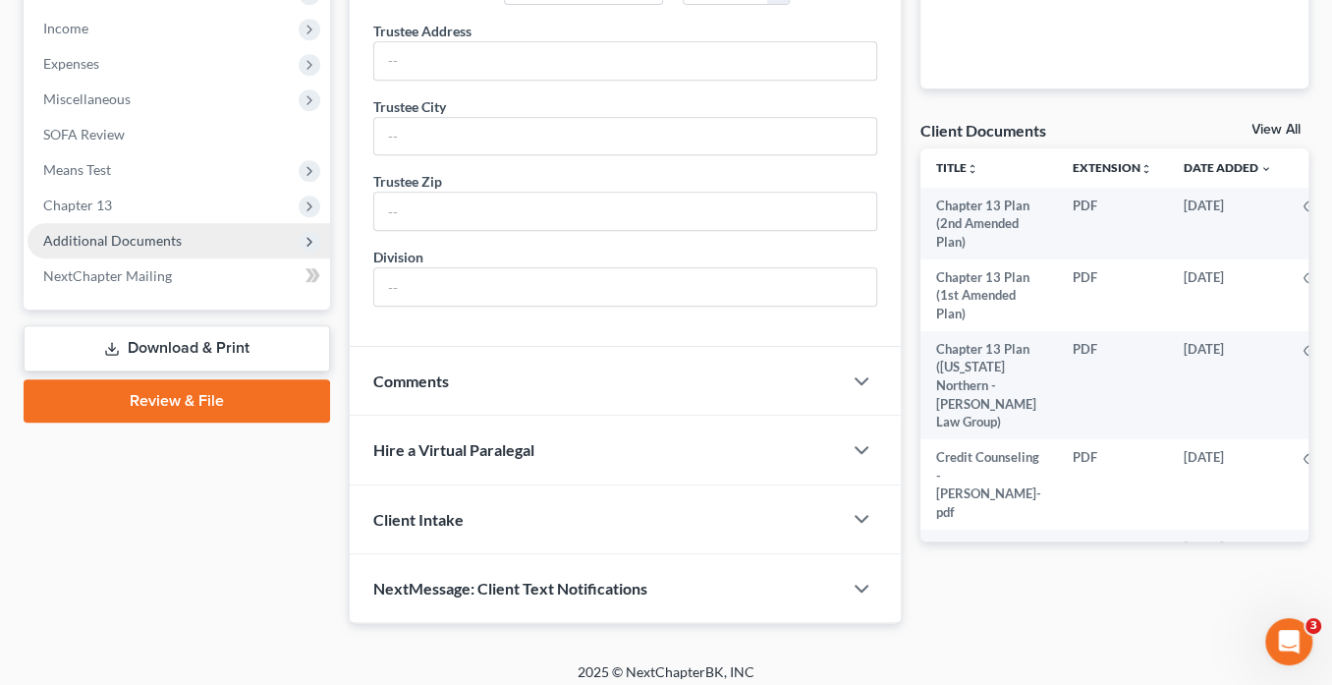
click at [178, 242] on span "Additional Documents" at bounding box center [179, 240] width 303 height 35
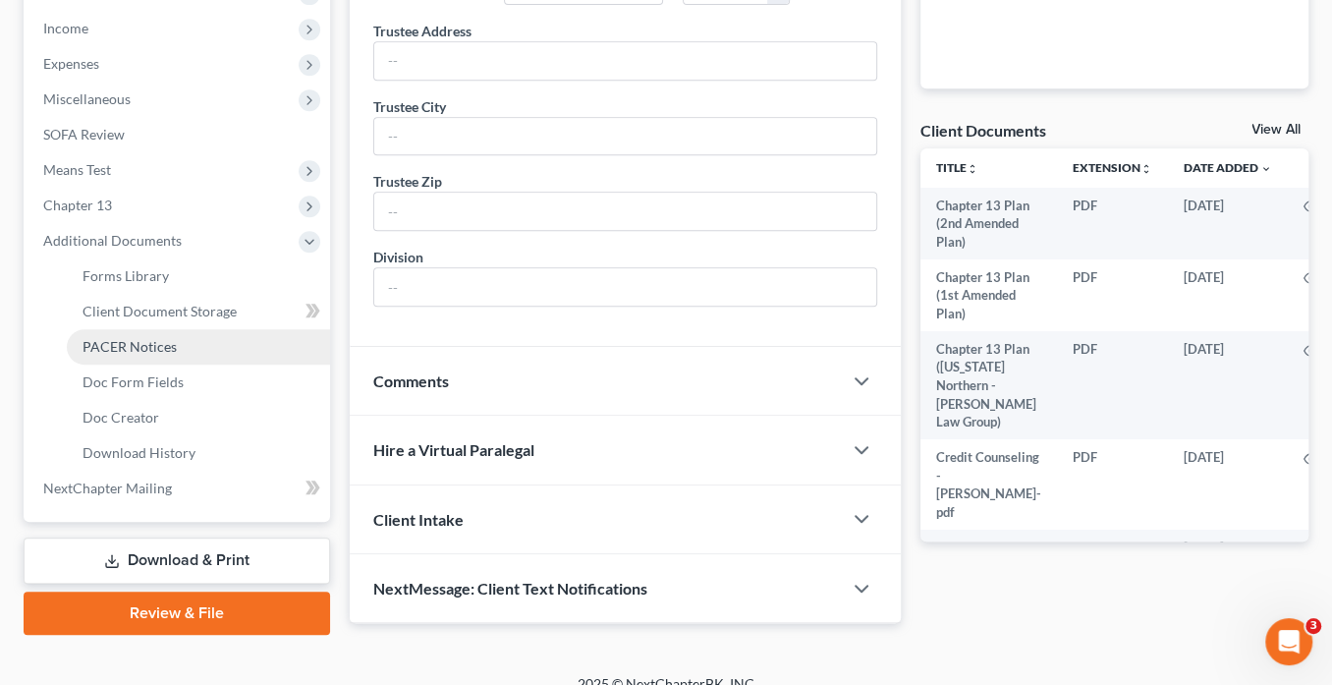
click at [182, 346] on link "PACER Notices" at bounding box center [198, 346] width 263 height 35
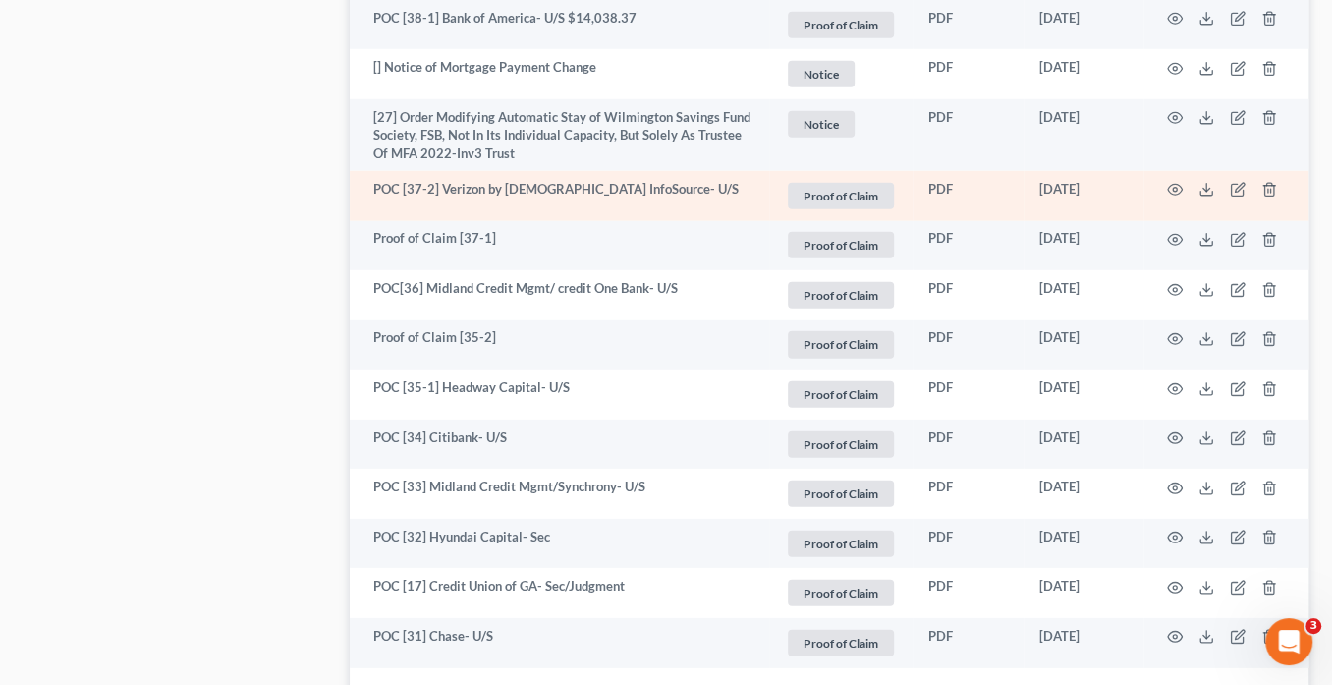
scroll to position [3809, 0]
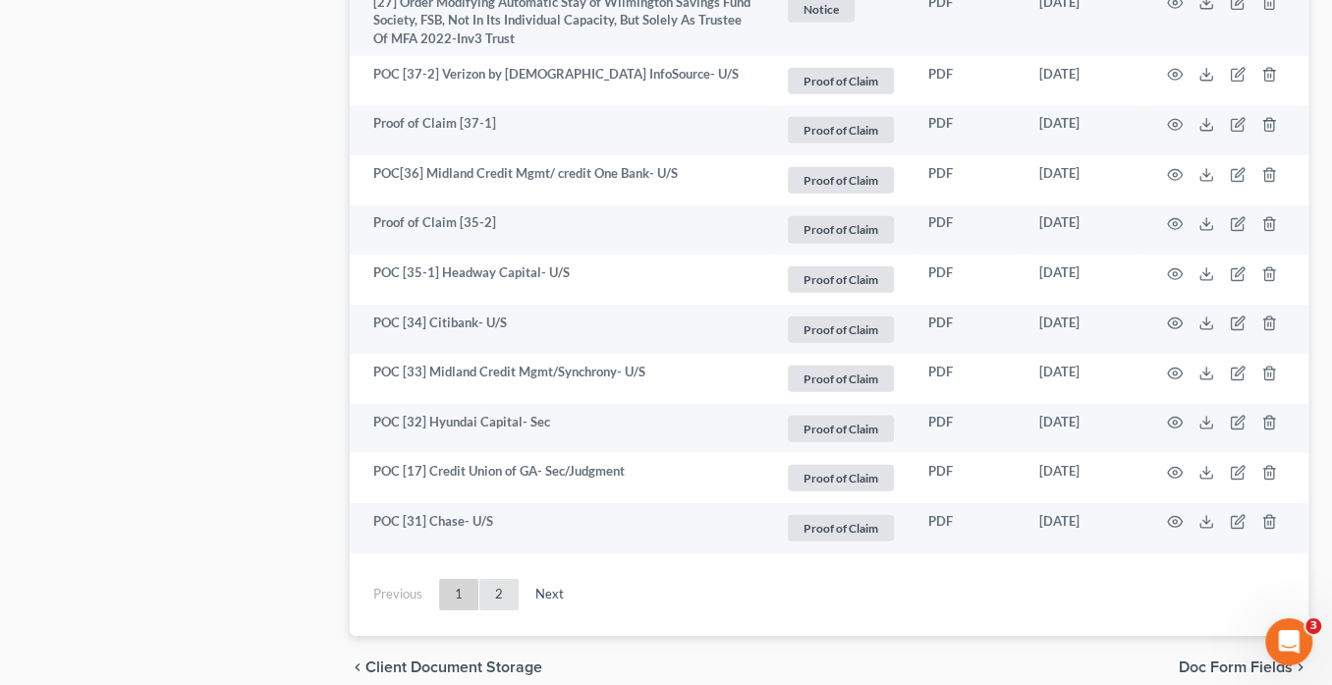
click at [499, 579] on link "2" at bounding box center [498, 594] width 39 height 31
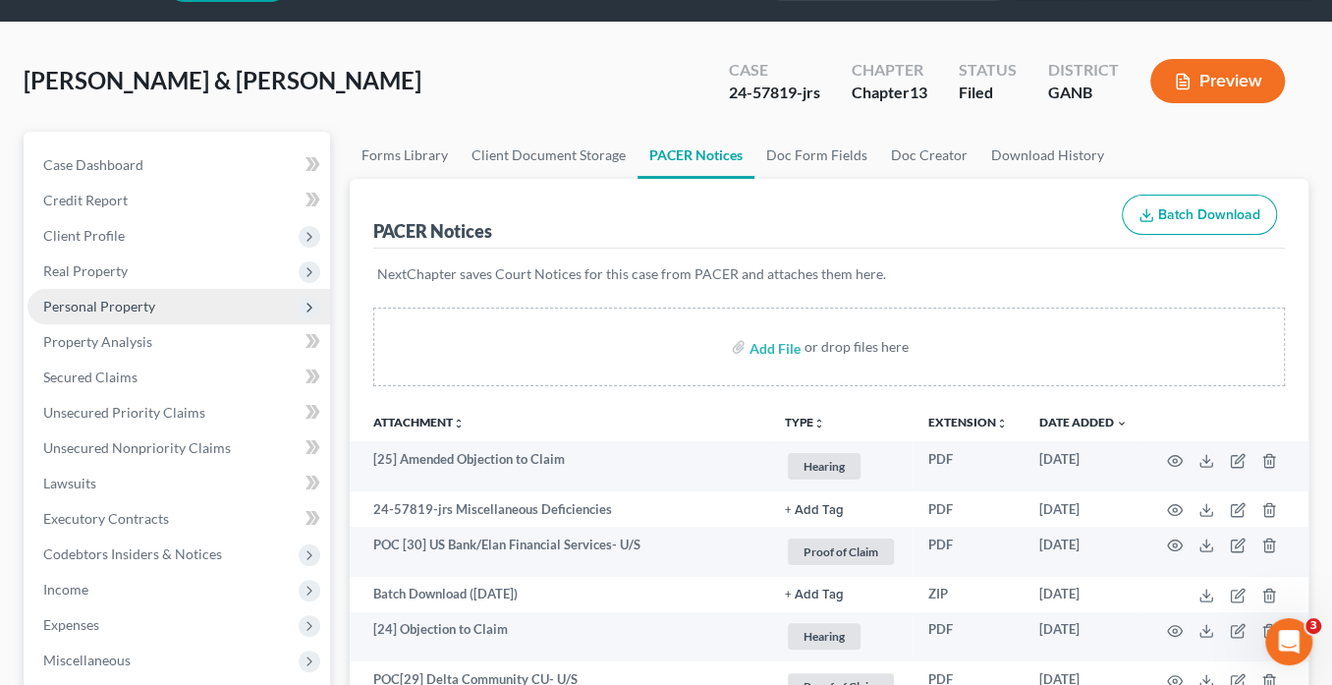
scroll to position [0, 0]
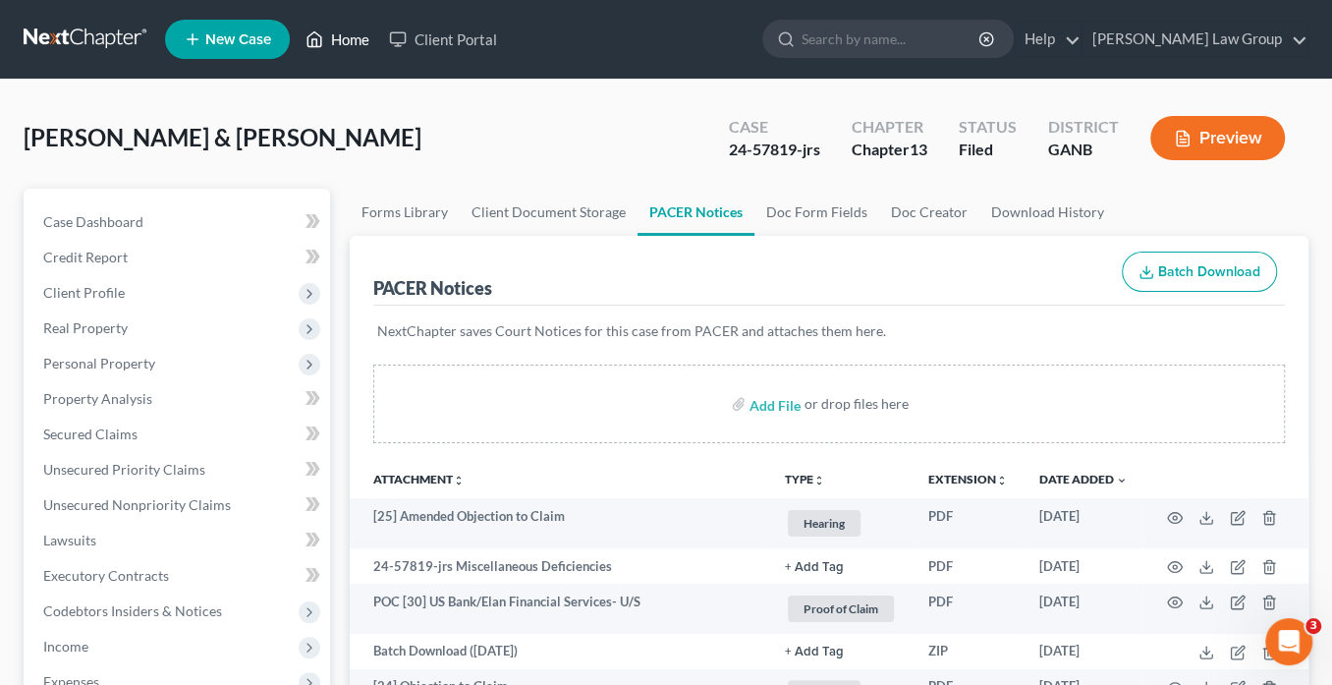
click at [337, 36] on link "Home" at bounding box center [338, 39] width 84 height 35
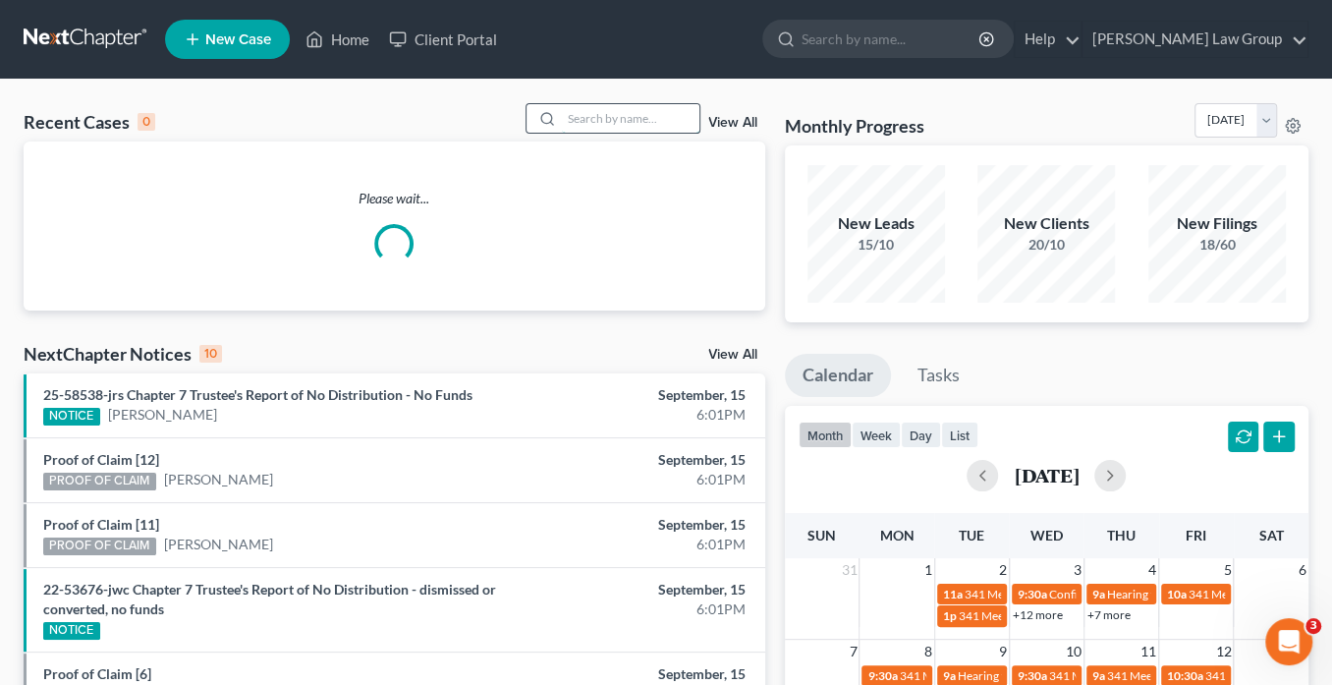
click at [675, 119] on input "search" at bounding box center [631, 118] width 138 height 28
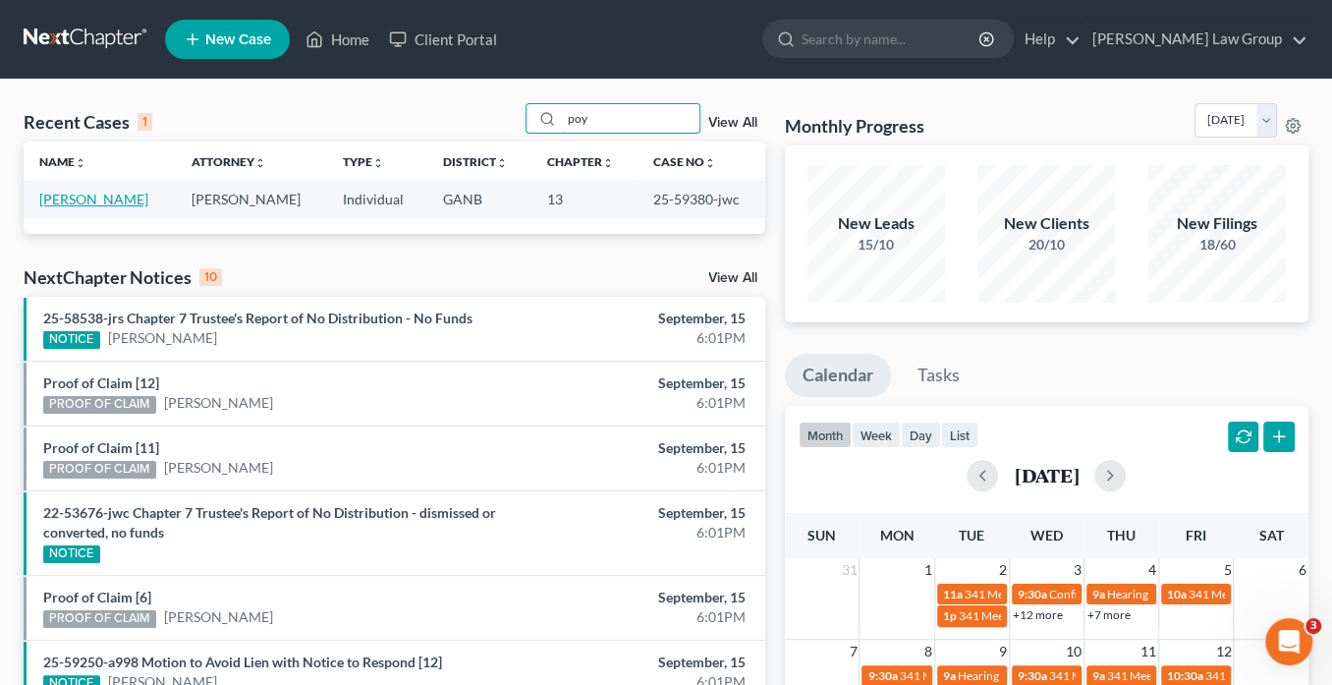
type input "poy"
click at [112, 196] on link "Poythress, Brandon" at bounding box center [93, 199] width 109 height 17
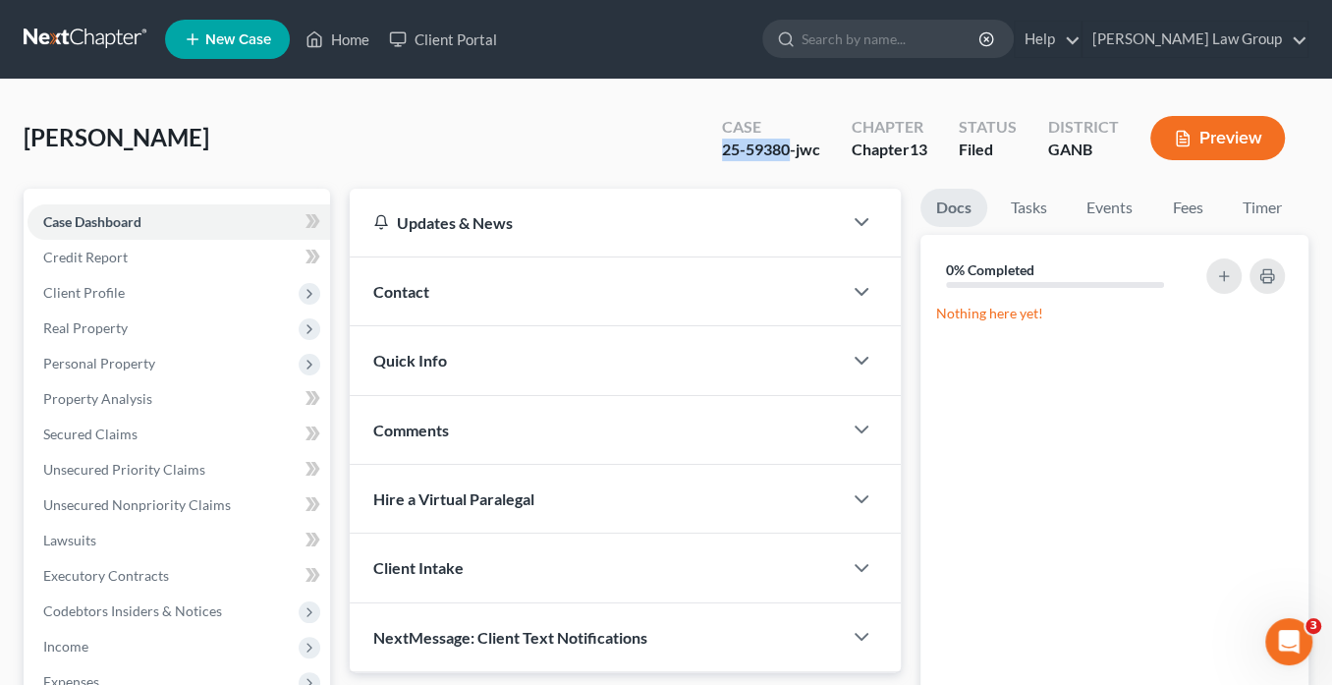
drag, startPoint x: 789, startPoint y: 148, endPoint x: 723, endPoint y: 149, distance: 65.8
click at [713, 149] on div "Case 25-59380-jwc" at bounding box center [771, 140] width 130 height 58
copy div "25-59380"
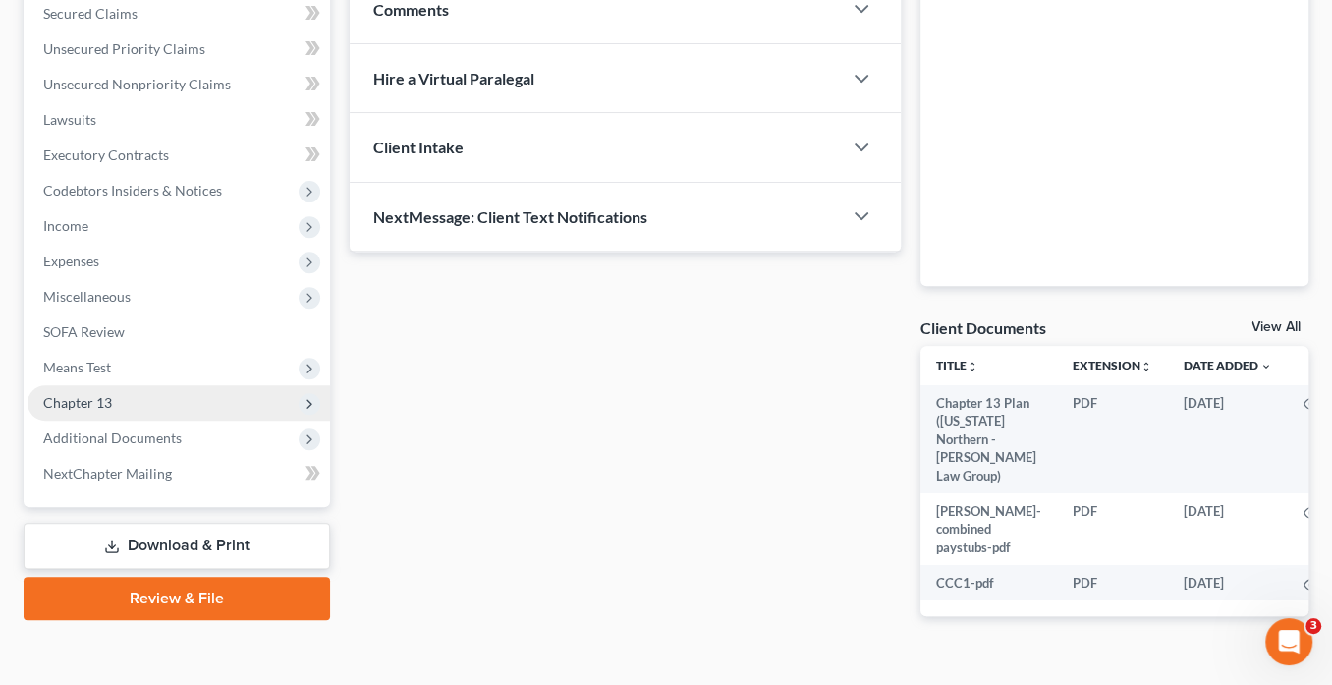
scroll to position [456, 0]
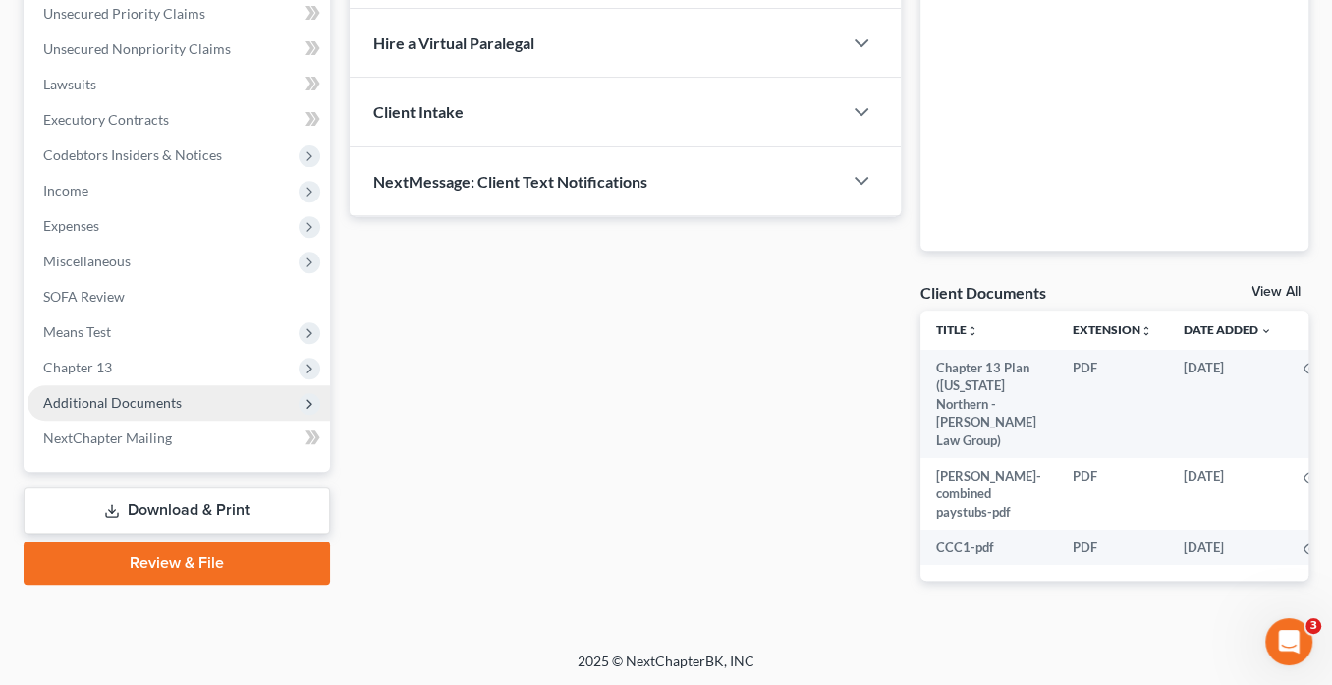
click at [166, 402] on span "Additional Documents" at bounding box center [112, 402] width 139 height 17
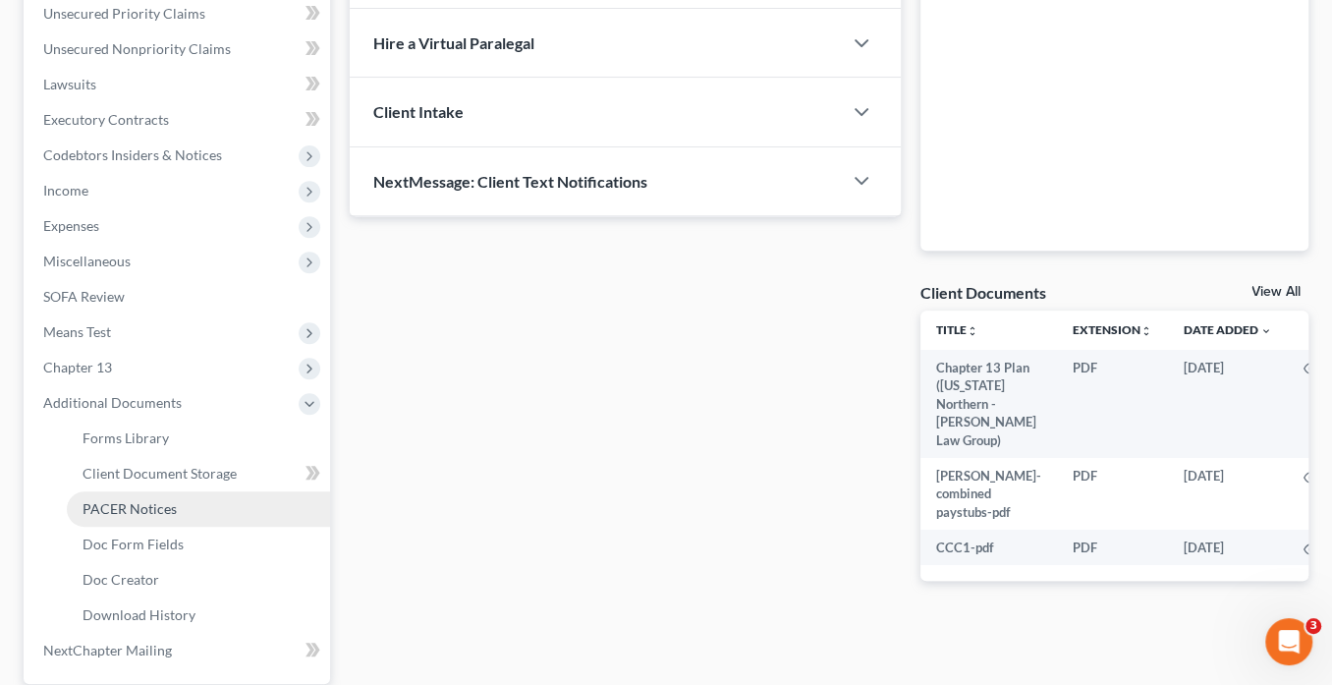
click at [181, 506] on link "PACER Notices" at bounding box center [198, 508] width 263 height 35
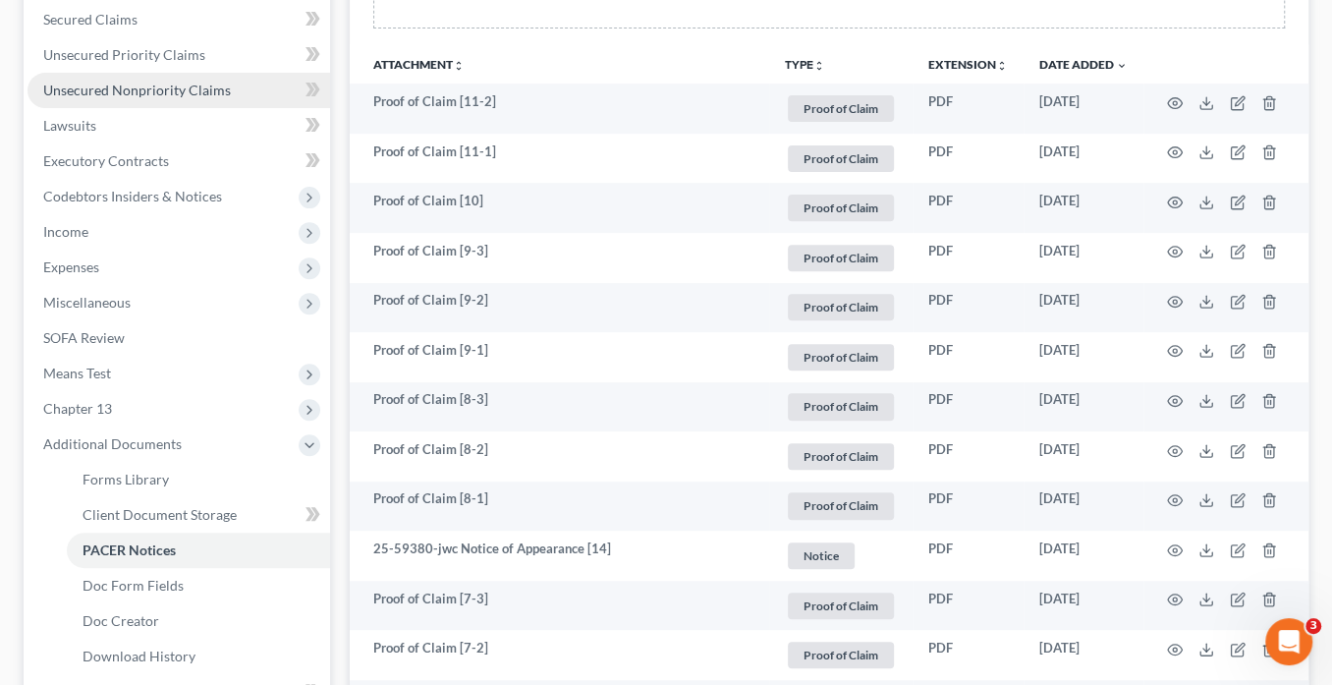
scroll to position [349, 0]
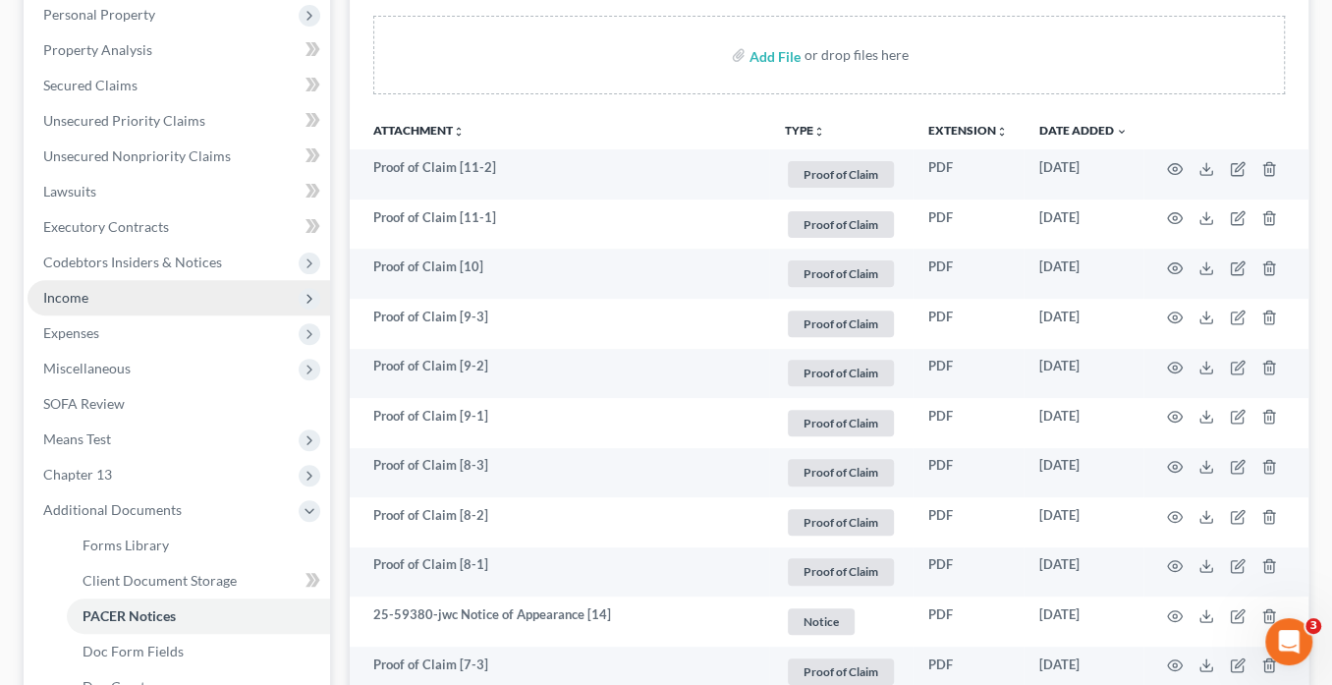
click at [76, 303] on span "Income" at bounding box center [65, 297] width 45 height 17
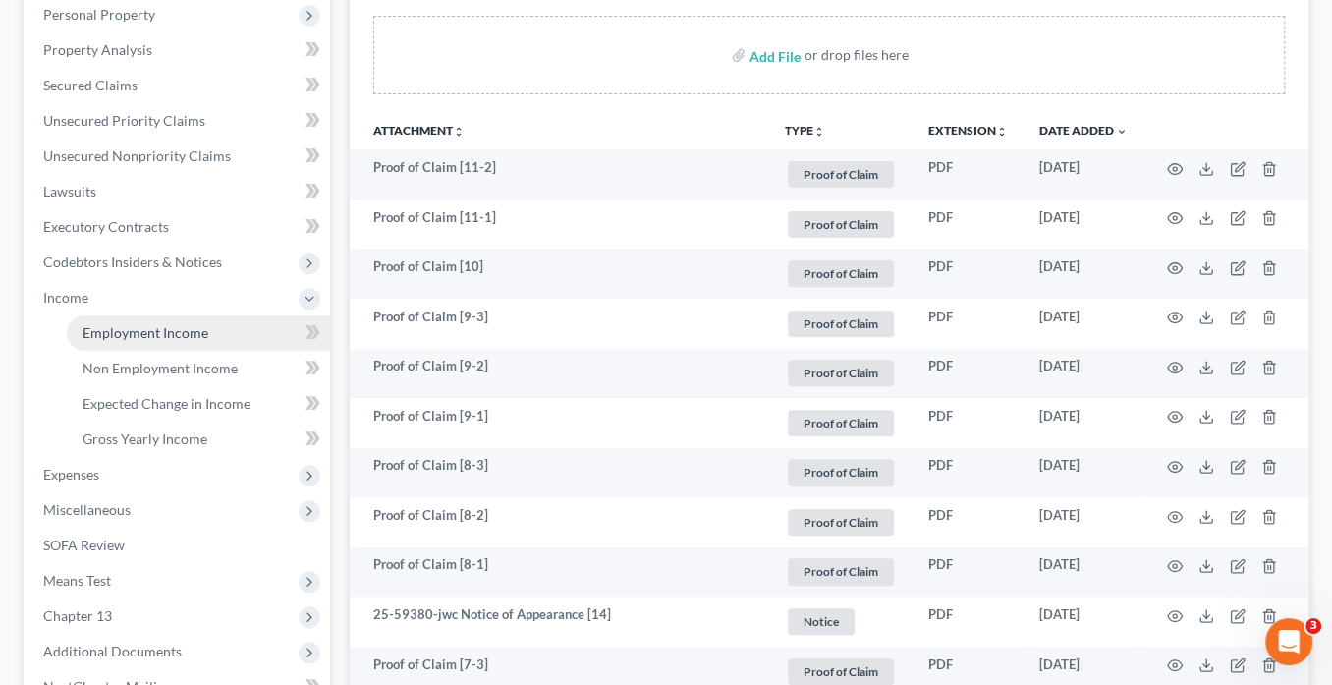
click at [179, 329] on span "Employment Income" at bounding box center [146, 332] width 126 height 17
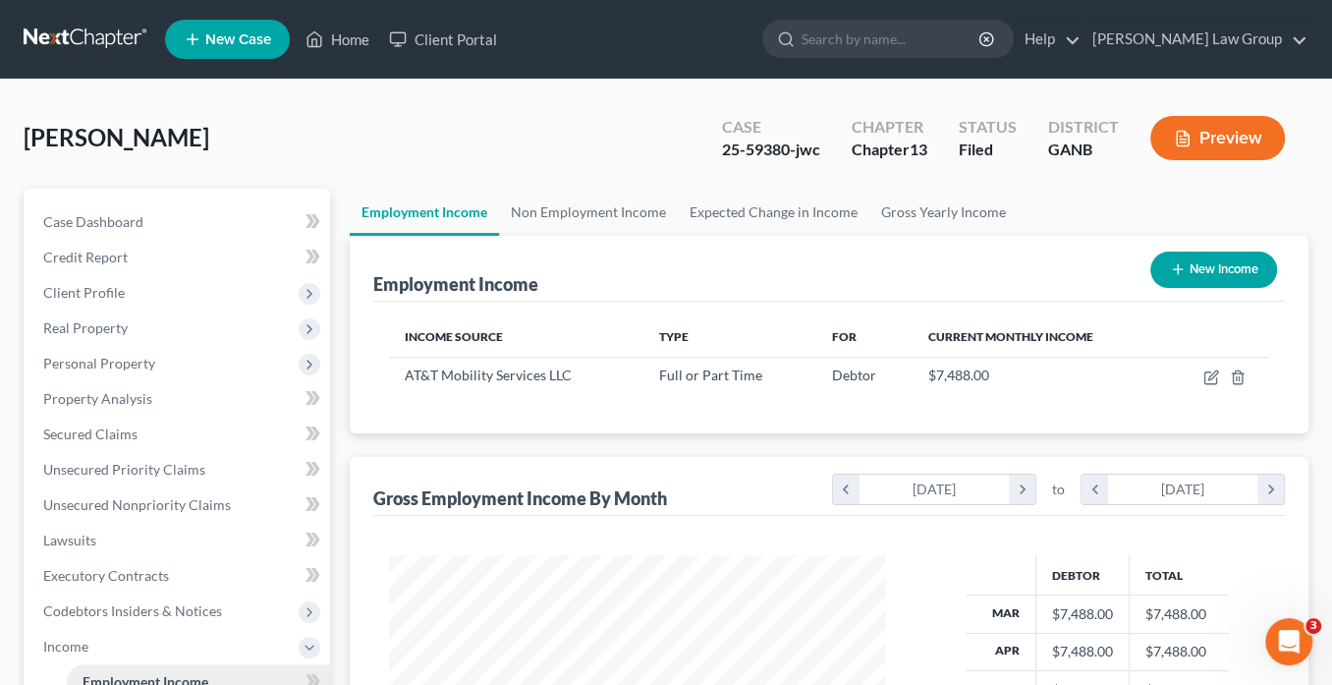
scroll to position [349, 535]
click at [348, 44] on link "Home" at bounding box center [338, 39] width 84 height 35
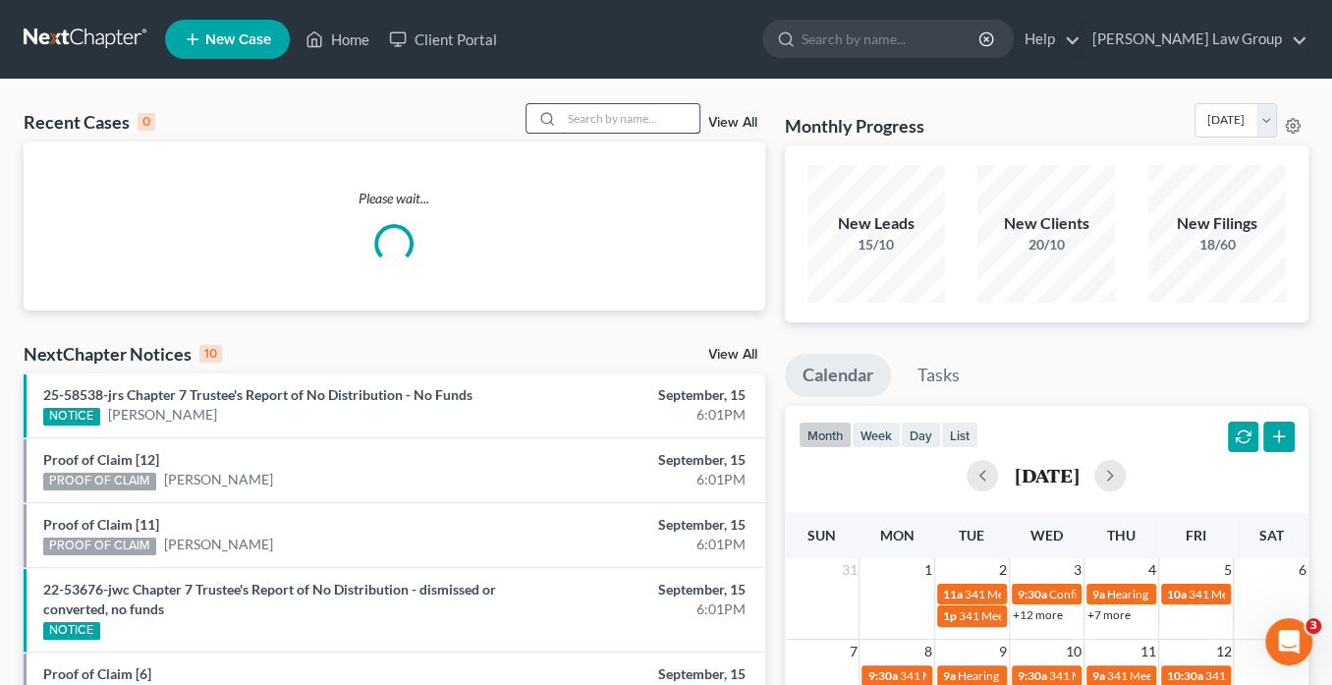
click at [644, 122] on input "search" at bounding box center [631, 118] width 138 height 28
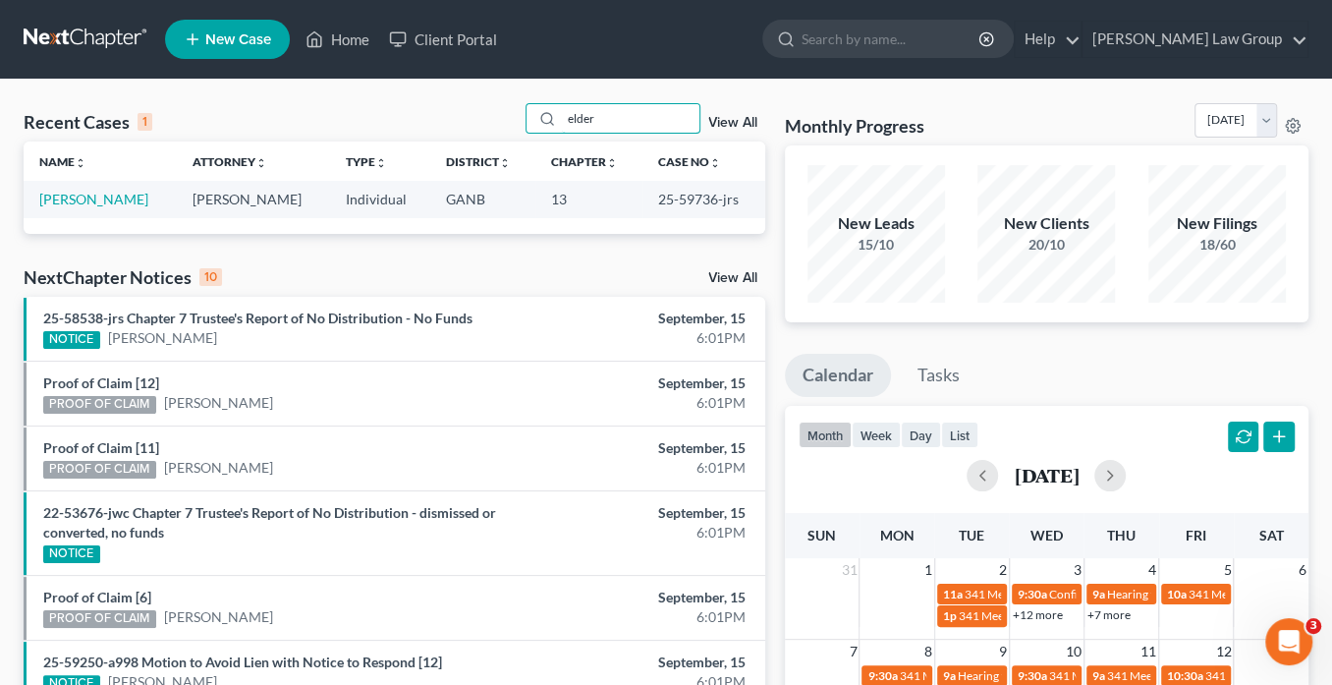
type input "elder"
drag, startPoint x: 710, startPoint y: 198, endPoint x: 639, endPoint y: 190, distance: 72.3
click at [643, 190] on td "25-59736-jrs" at bounding box center [704, 199] width 122 height 36
copy td "25-59736"
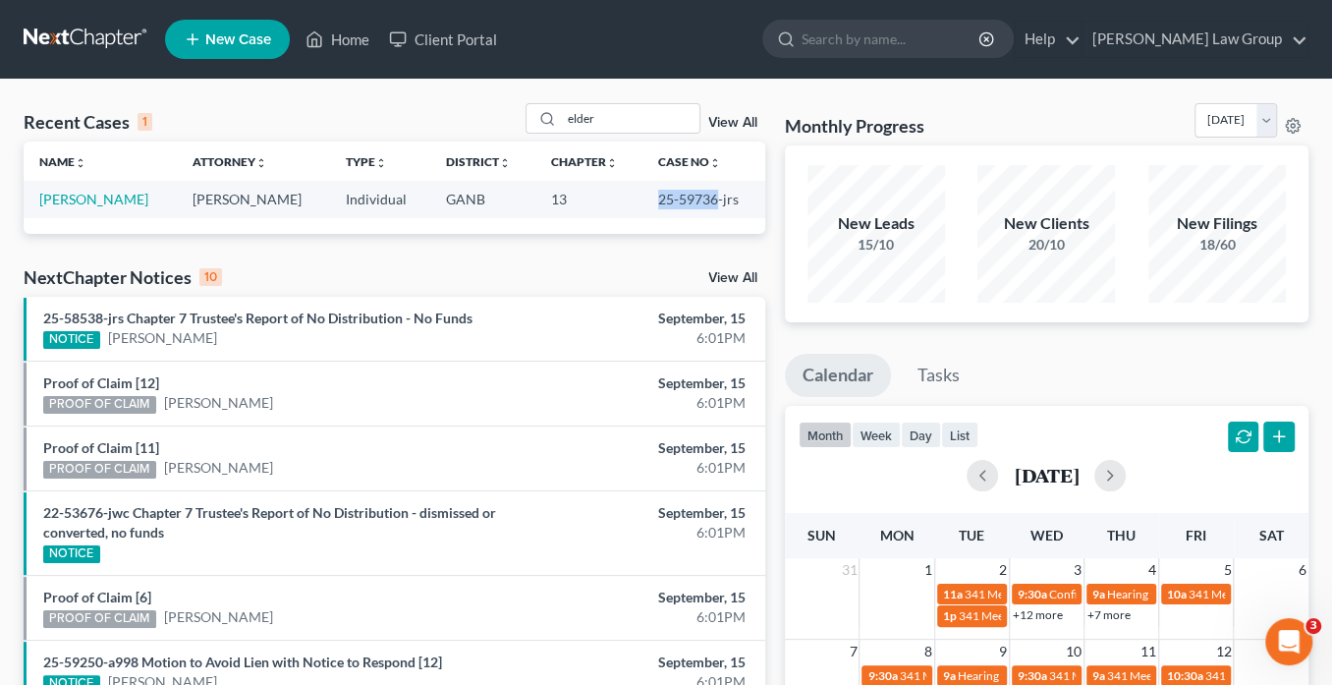
copy td "25-59736"
click at [102, 194] on link "Elder, Shakiya" at bounding box center [93, 199] width 109 height 17
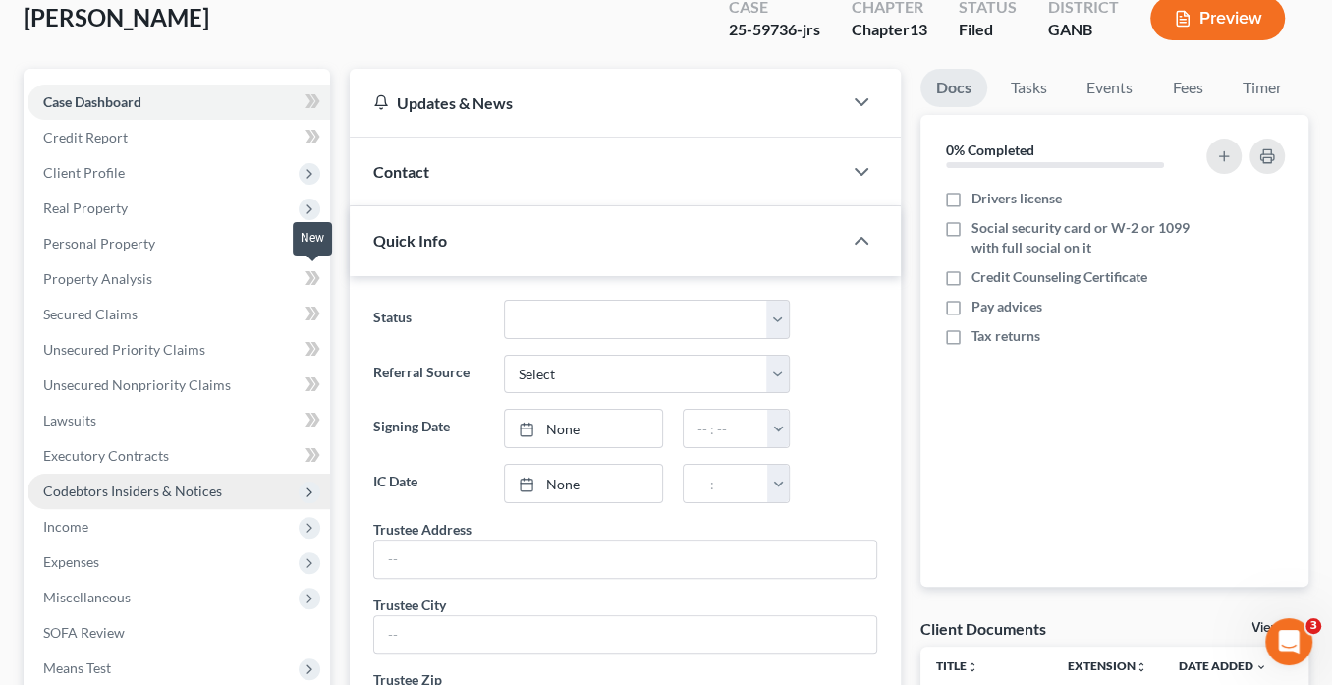
scroll to position [393, 0]
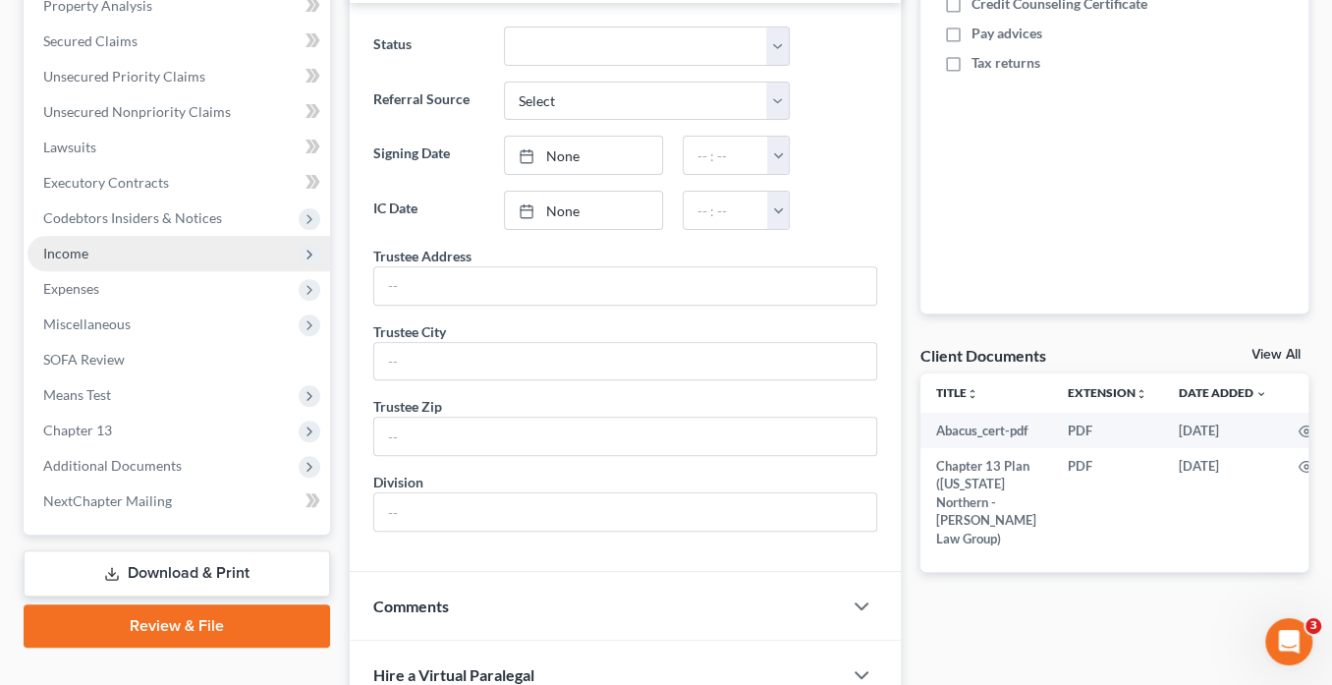
click at [103, 249] on span "Income" at bounding box center [179, 253] width 303 height 35
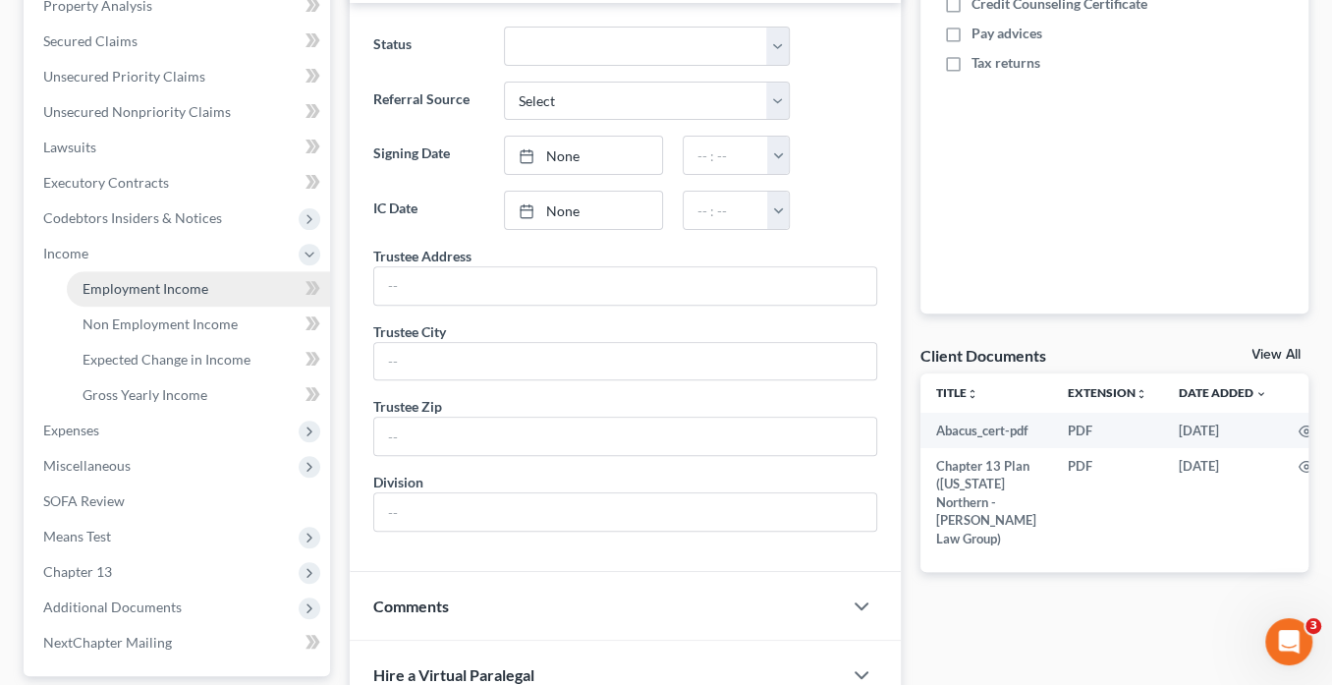
click at [120, 288] on span "Employment Income" at bounding box center [146, 288] width 126 height 17
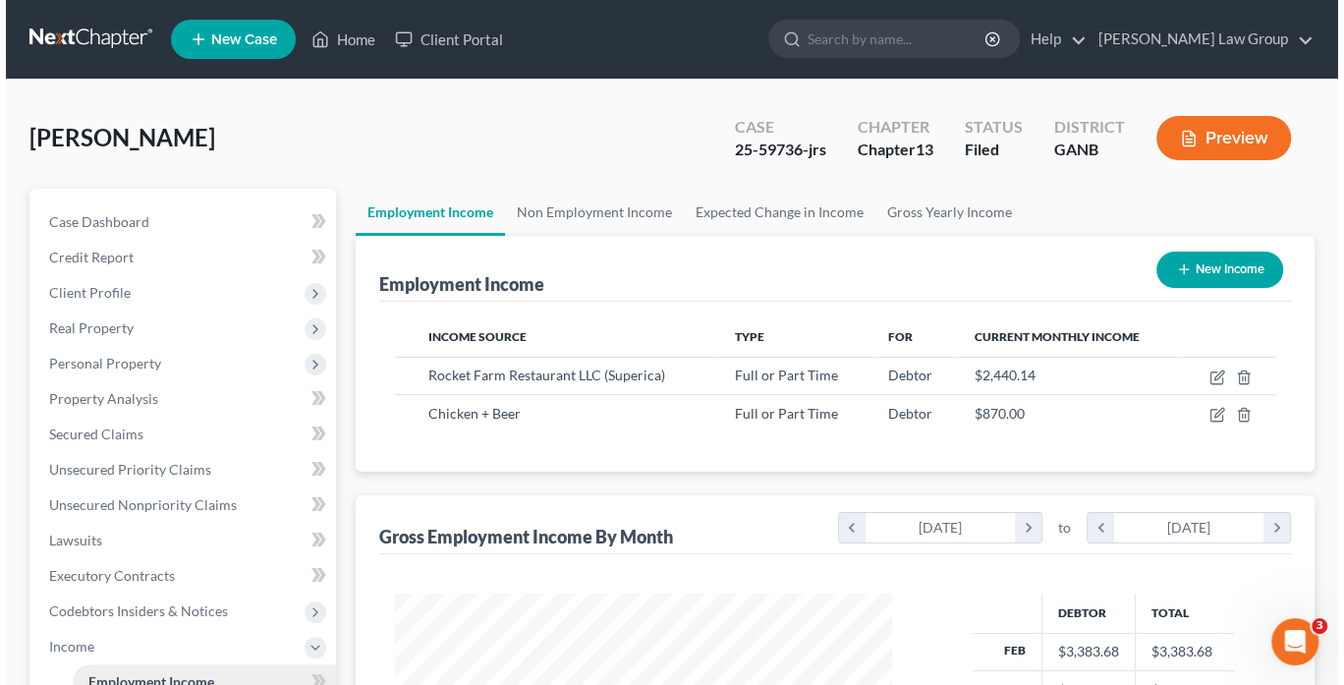
scroll to position [349, 535]
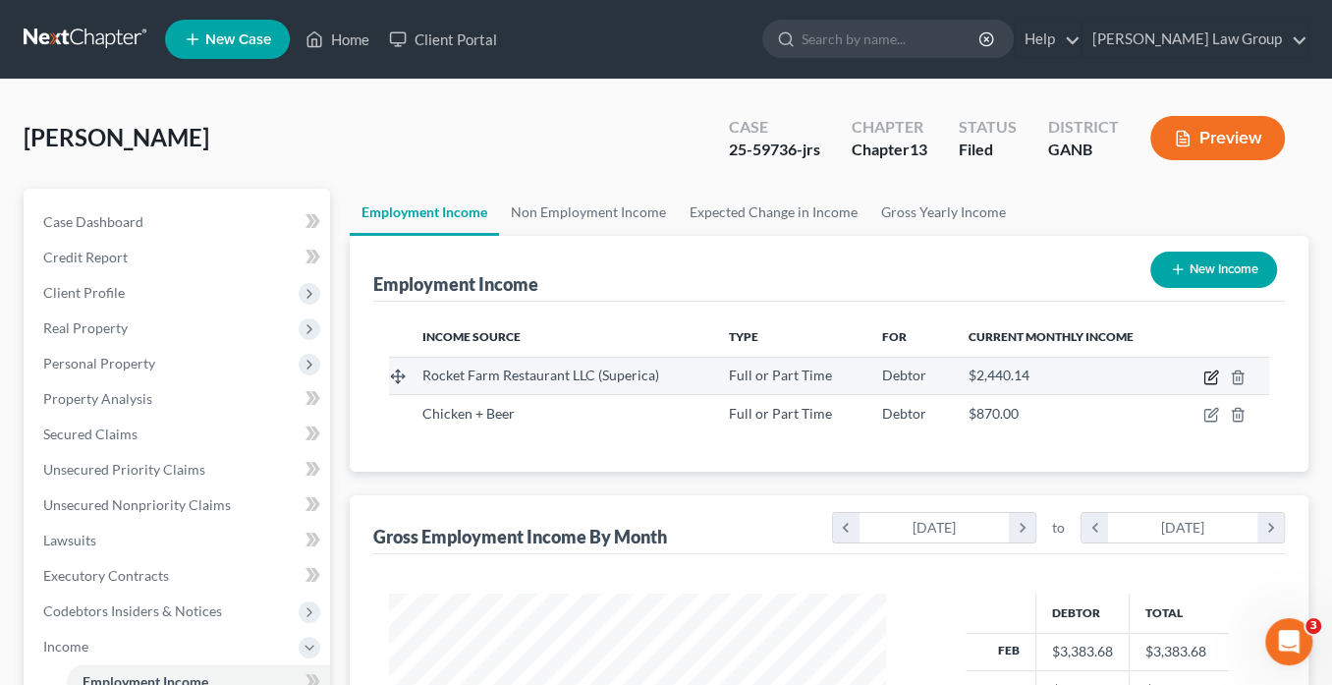
click at [1211, 370] on icon "button" at bounding box center [1211, 377] width 16 height 16
select select "0"
select select "10"
select select "3"
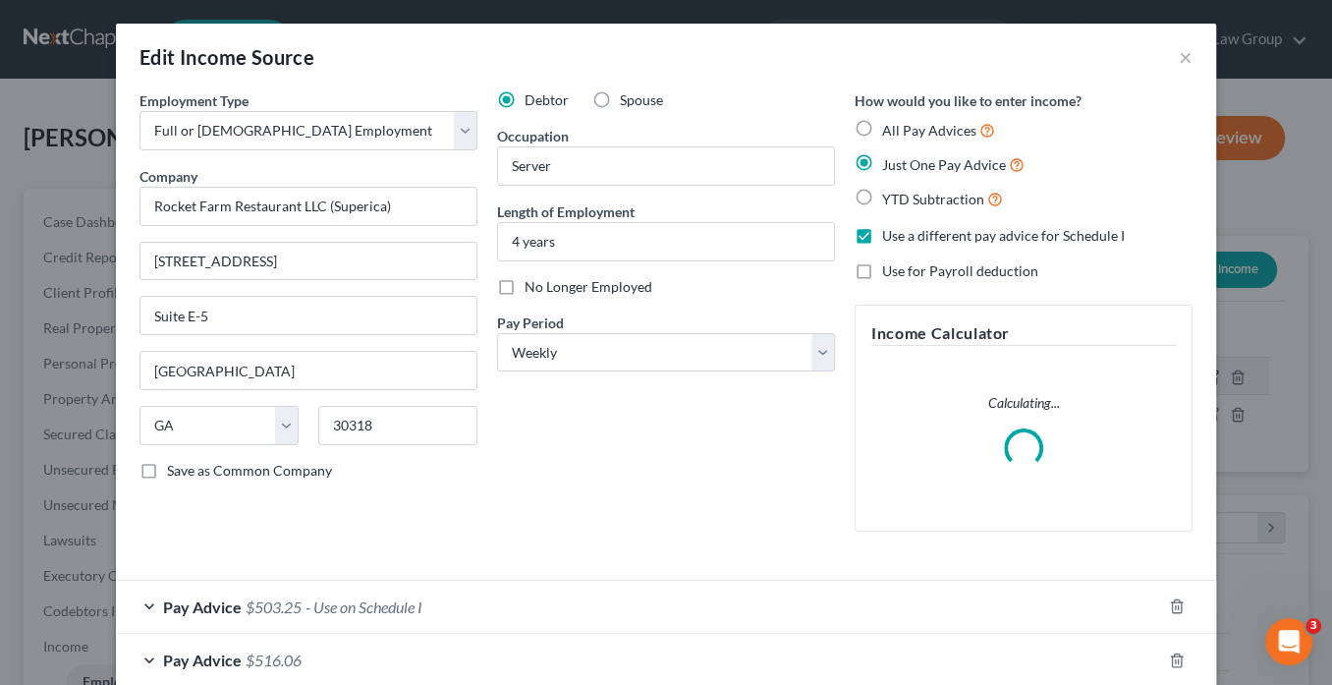
scroll to position [349, 540]
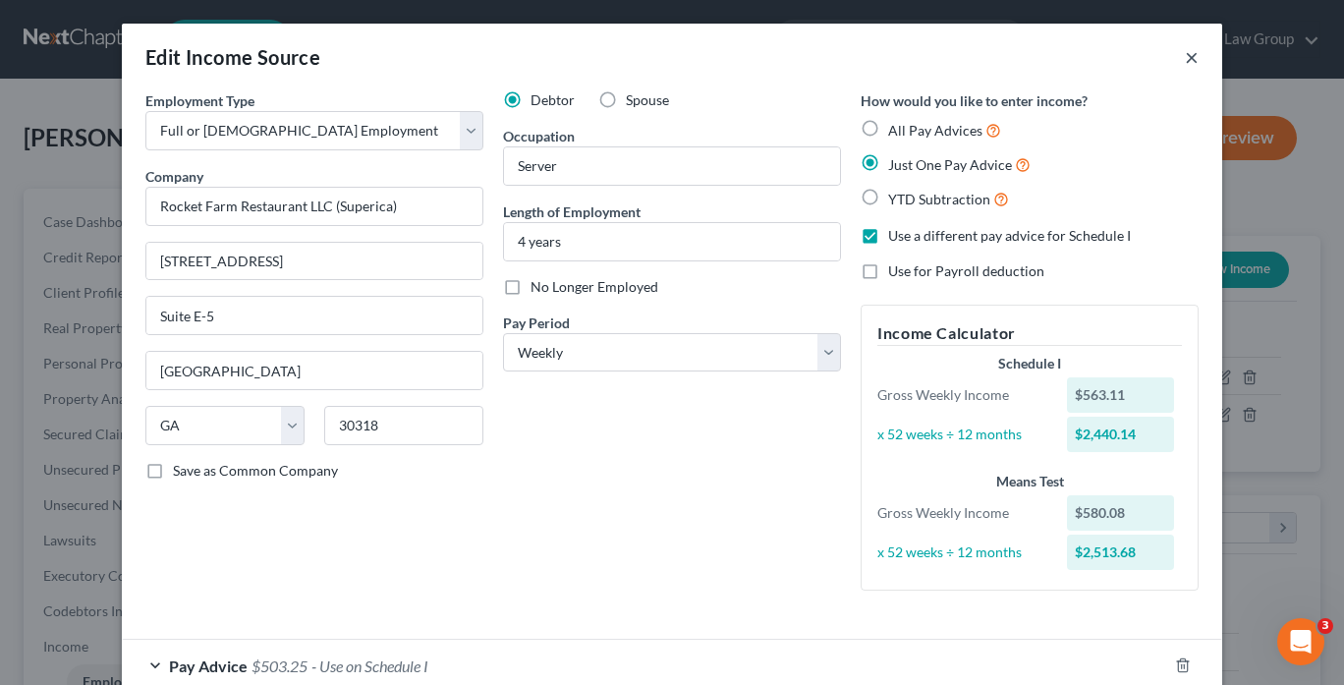
click at [1185, 58] on button "×" at bounding box center [1192, 57] width 14 height 24
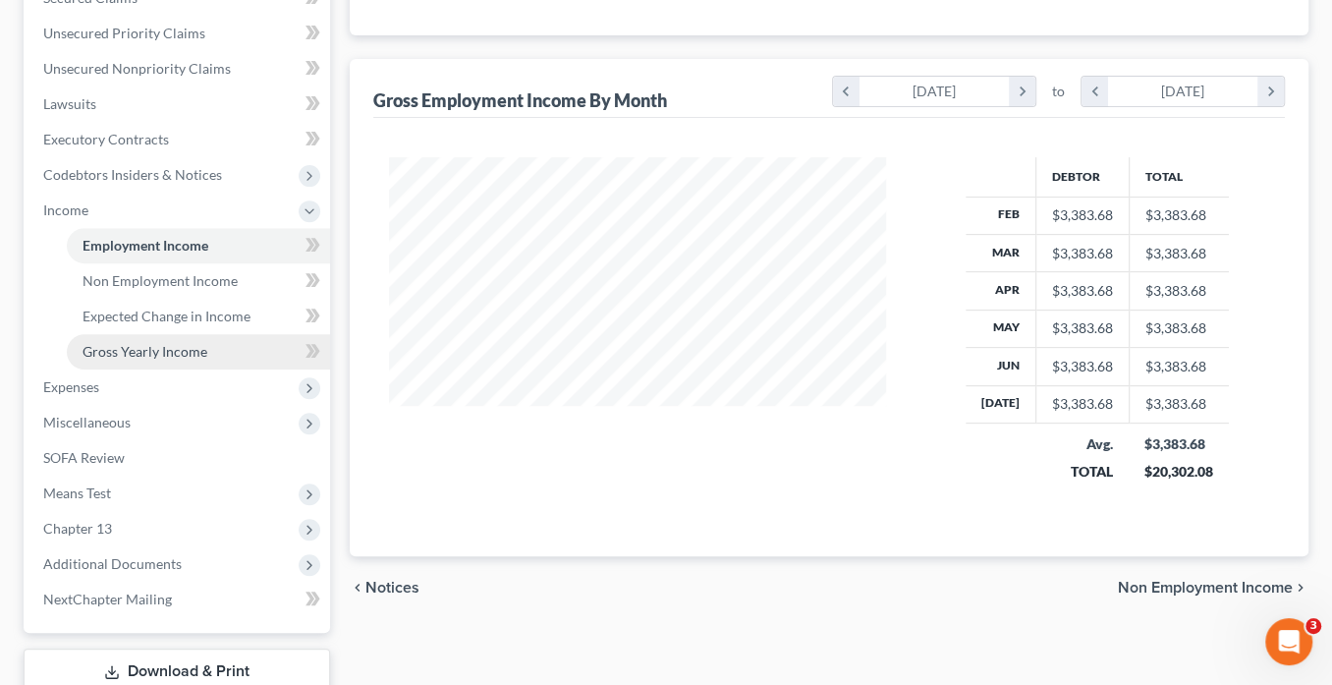
scroll to position [568, 0]
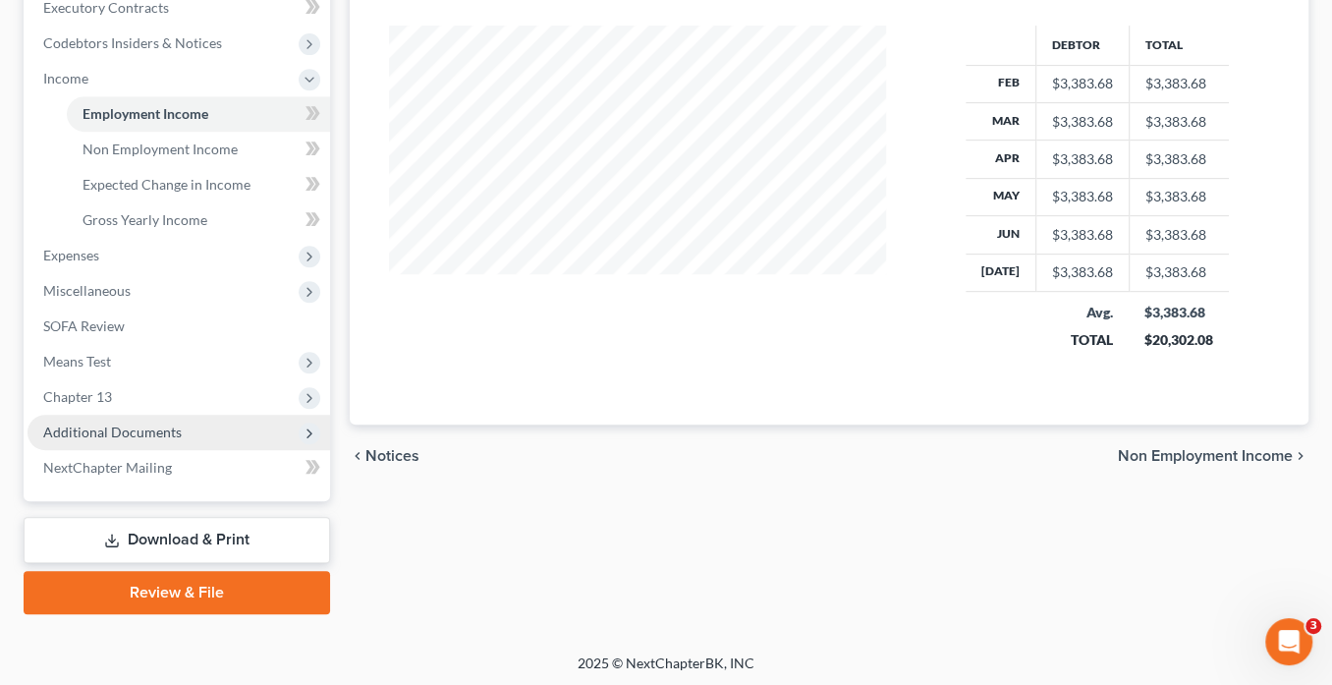
click at [123, 434] on span "Additional Documents" at bounding box center [112, 431] width 139 height 17
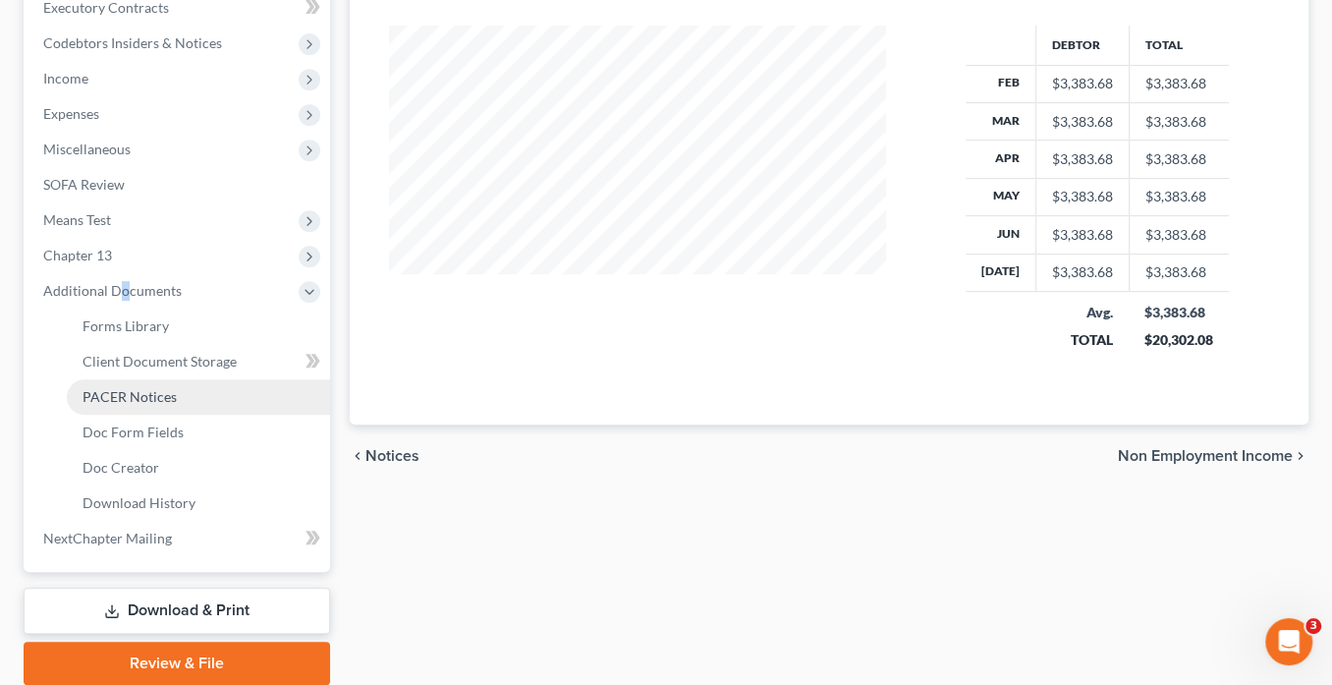
click at [142, 393] on span "PACER Notices" at bounding box center [130, 396] width 94 height 17
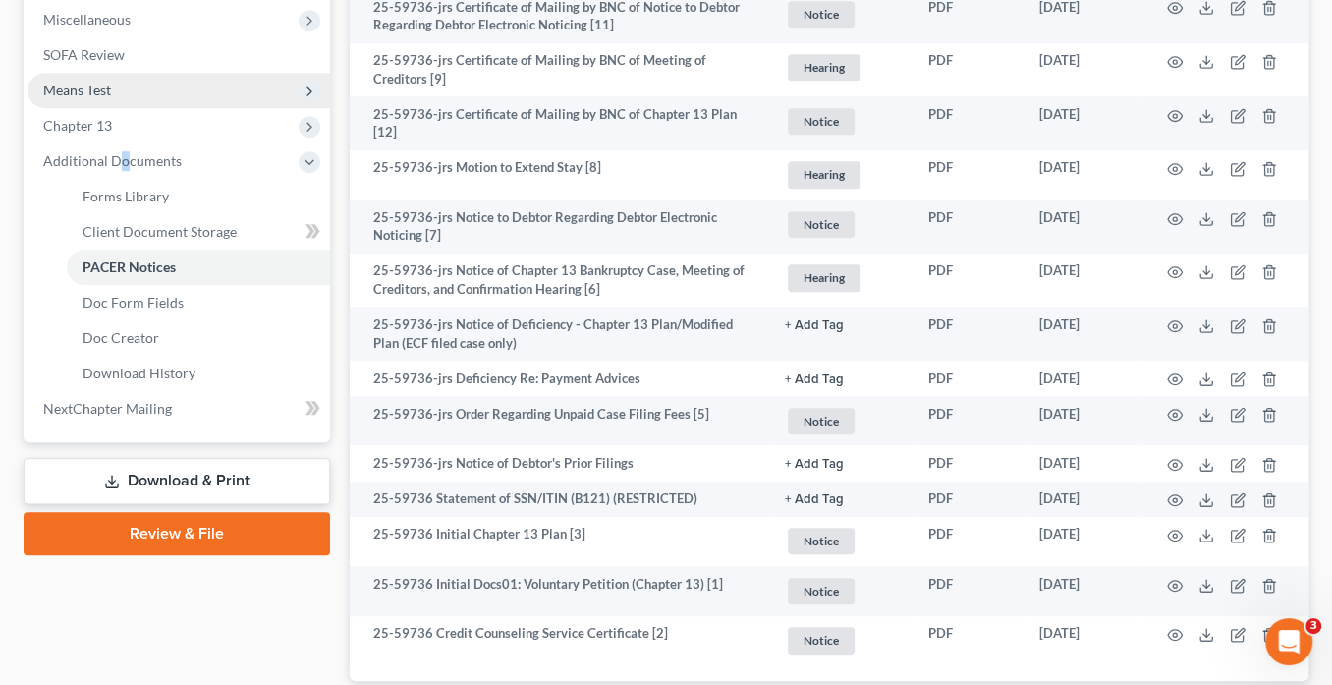
scroll to position [509, 0]
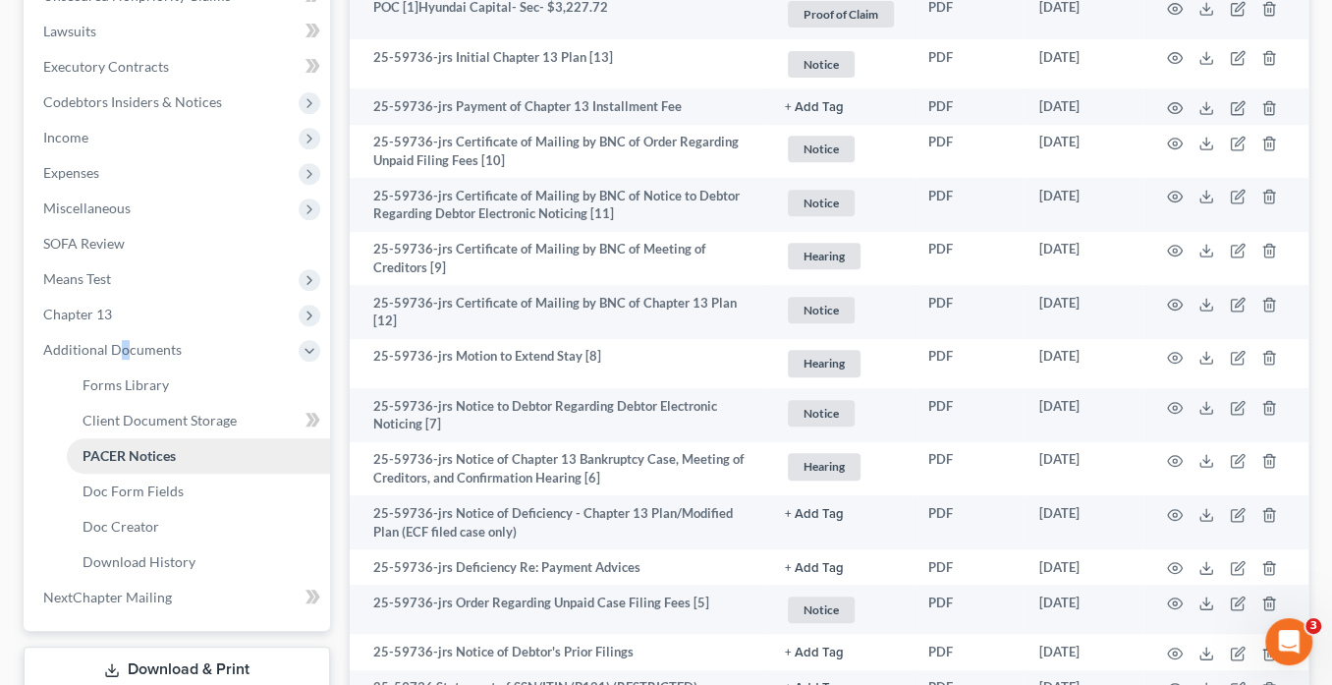
click at [180, 448] on link "PACER Notices" at bounding box center [198, 455] width 263 height 35
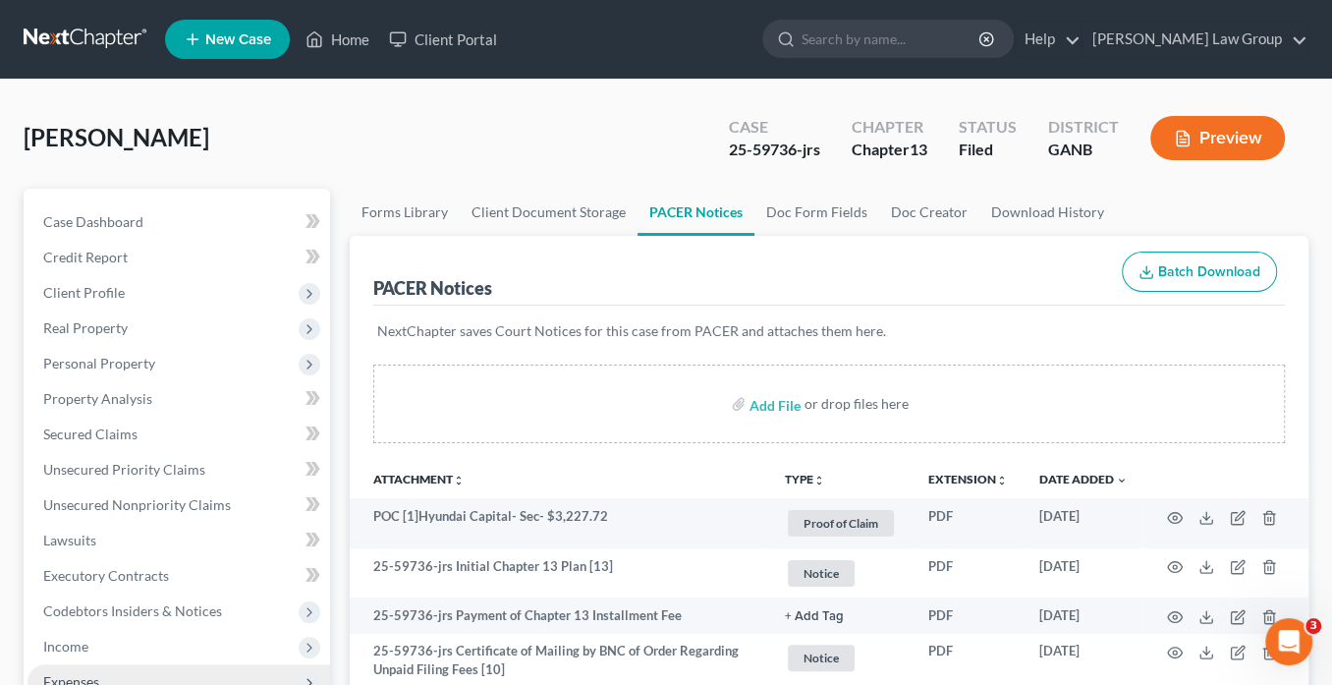
scroll to position [157, 0]
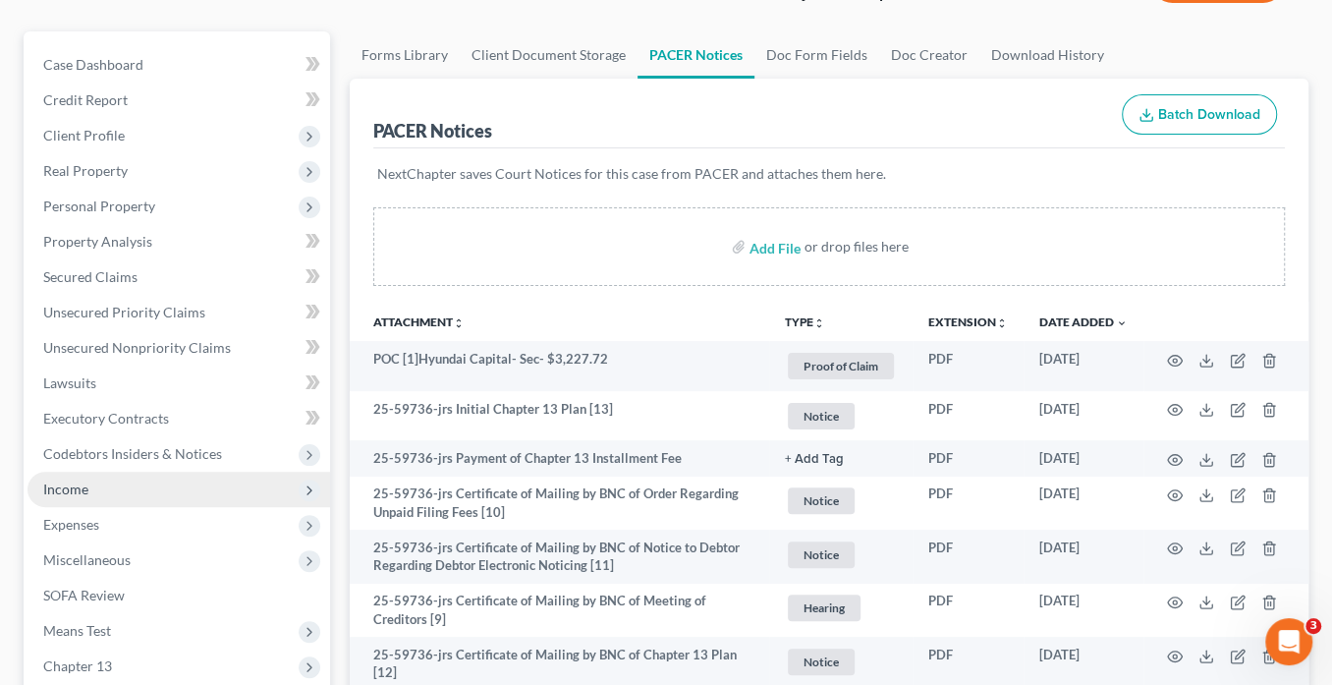
click at [82, 485] on span "Income" at bounding box center [65, 488] width 45 height 17
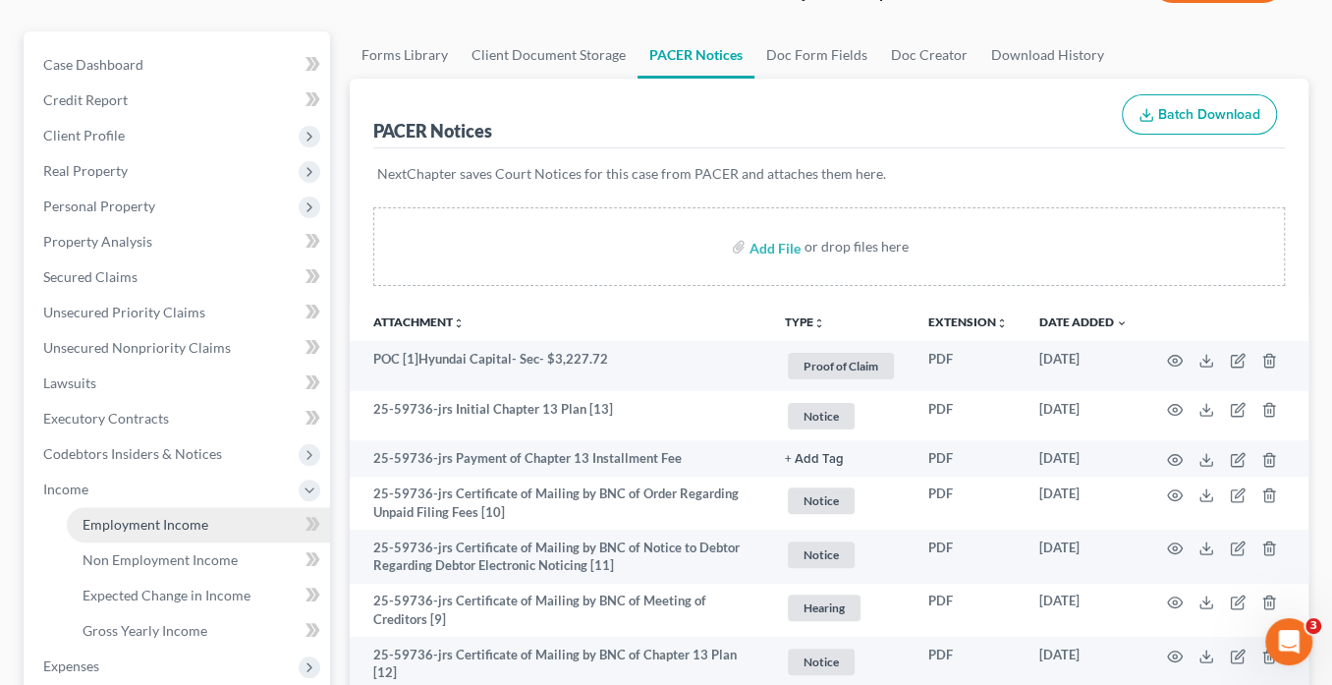
click at [136, 521] on span "Employment Income" at bounding box center [146, 524] width 126 height 17
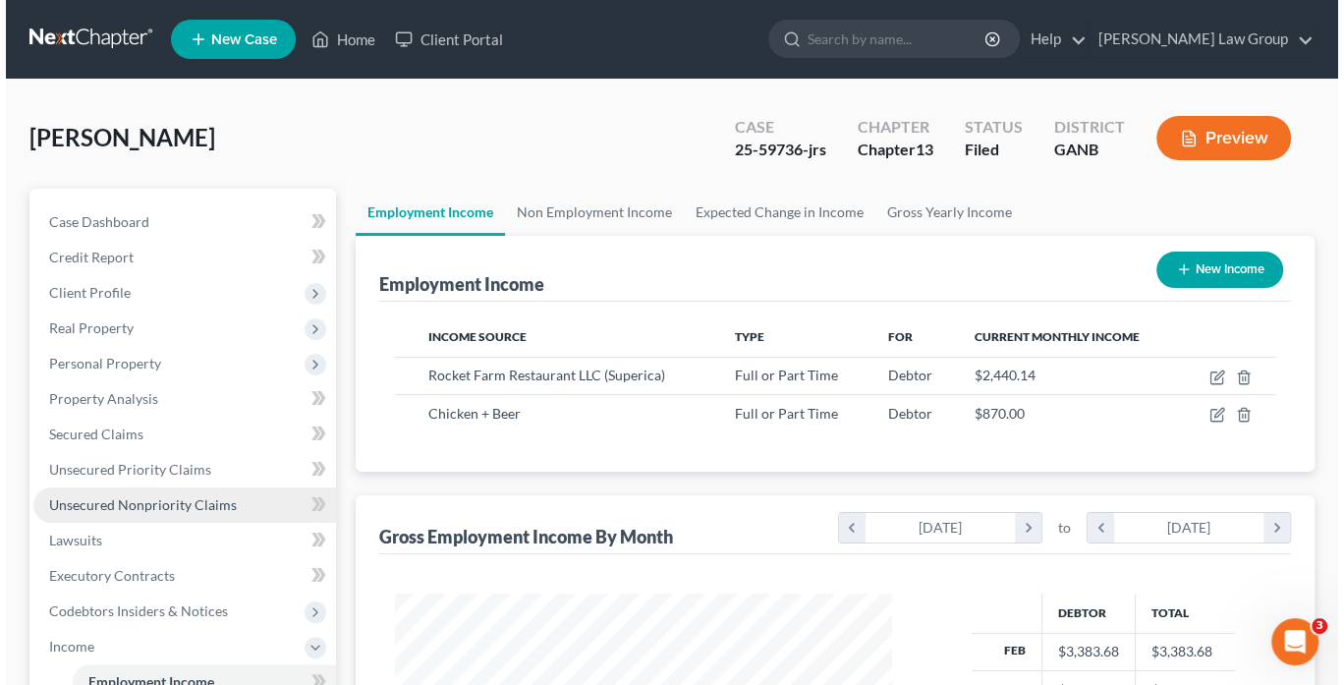
scroll to position [349, 535]
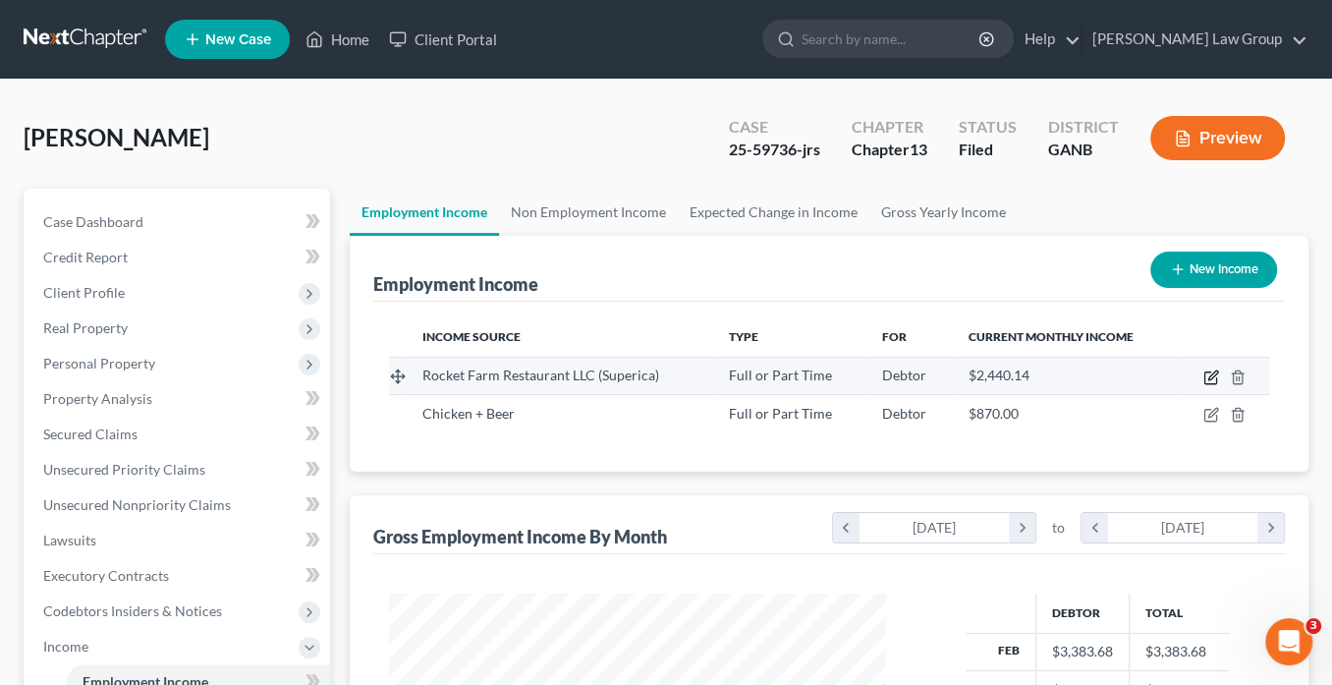
click at [1205, 371] on icon "button" at bounding box center [1211, 377] width 16 height 16
select select "0"
select select "10"
select select "3"
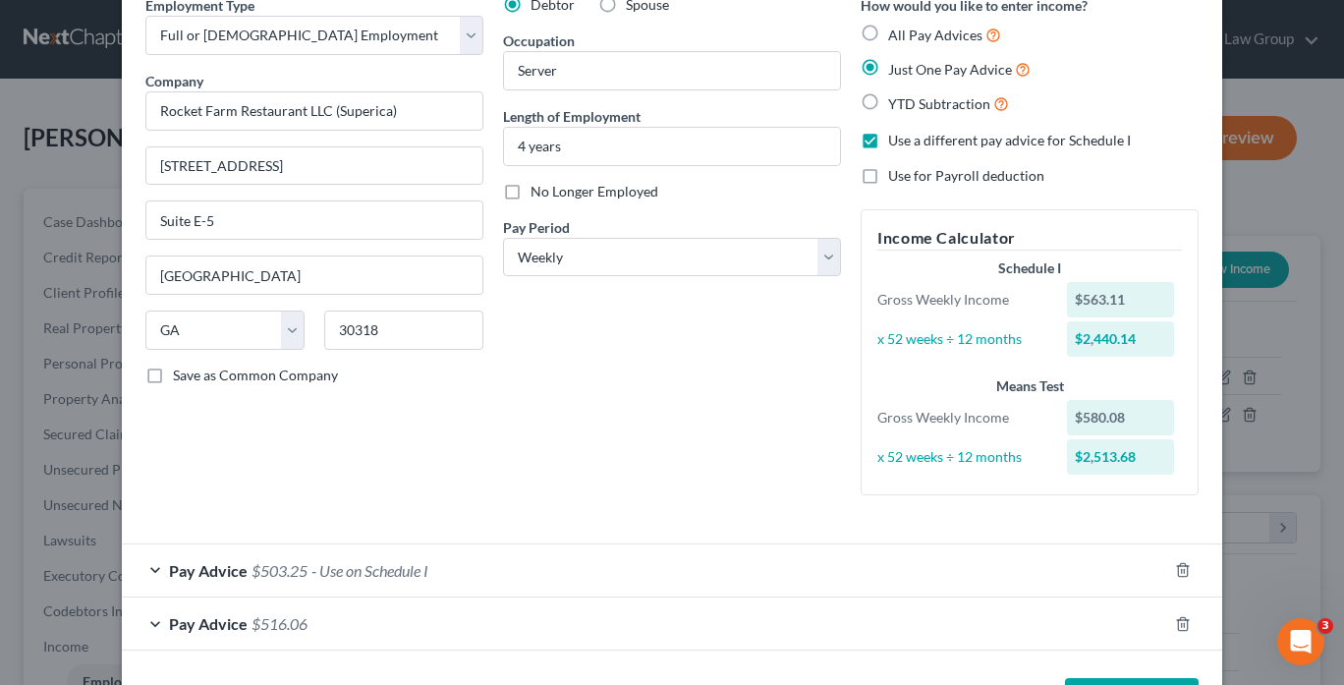
scroll to position [165, 0]
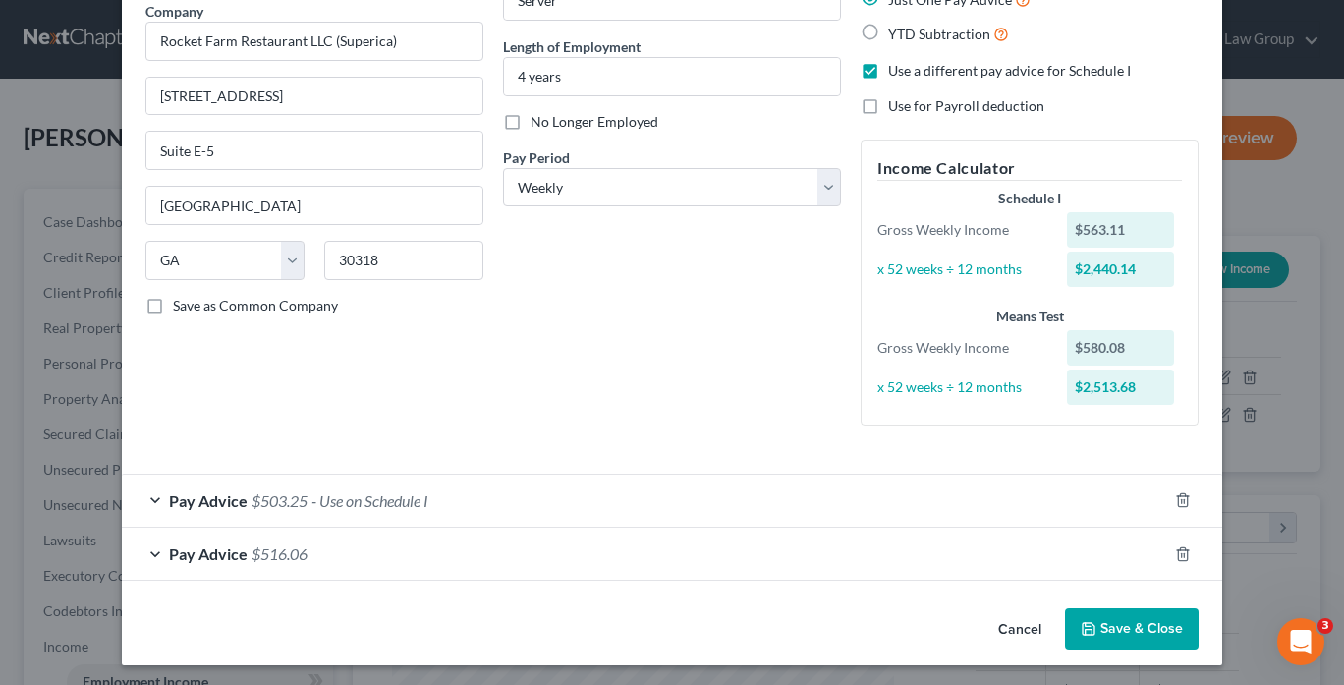
click at [208, 496] on span "Pay Advice" at bounding box center [208, 500] width 79 height 19
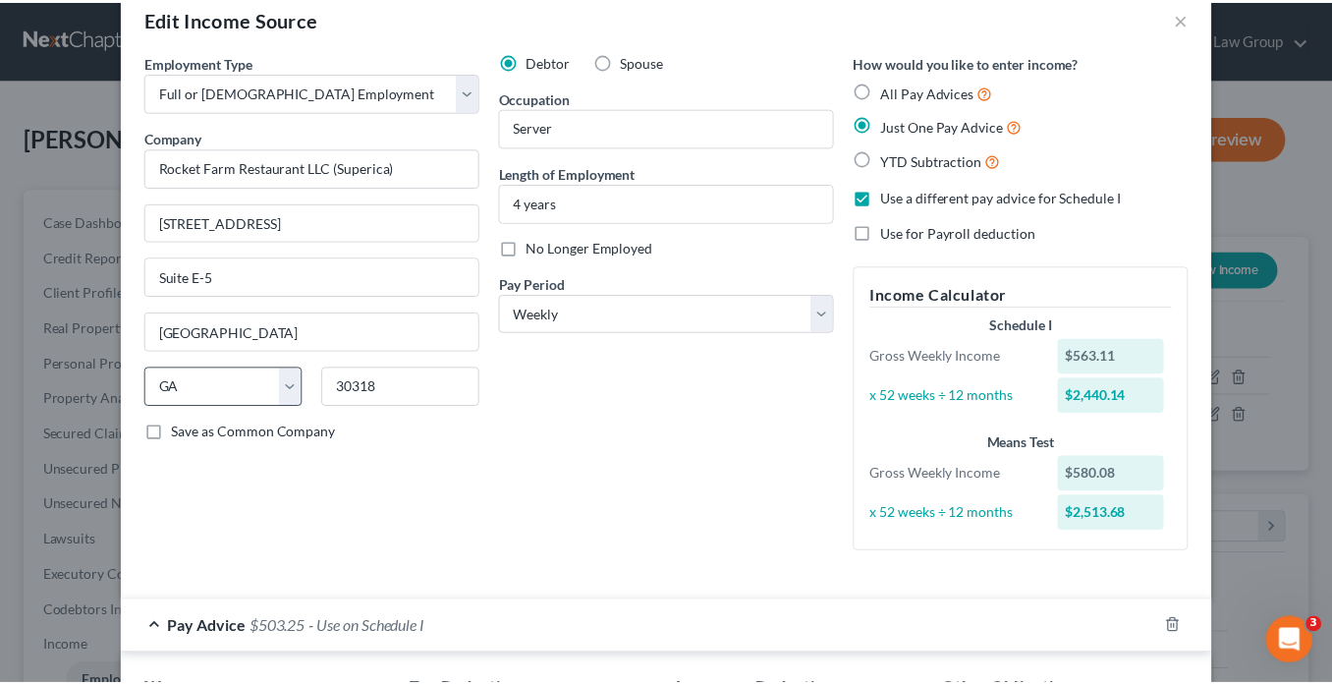
scroll to position [0, 0]
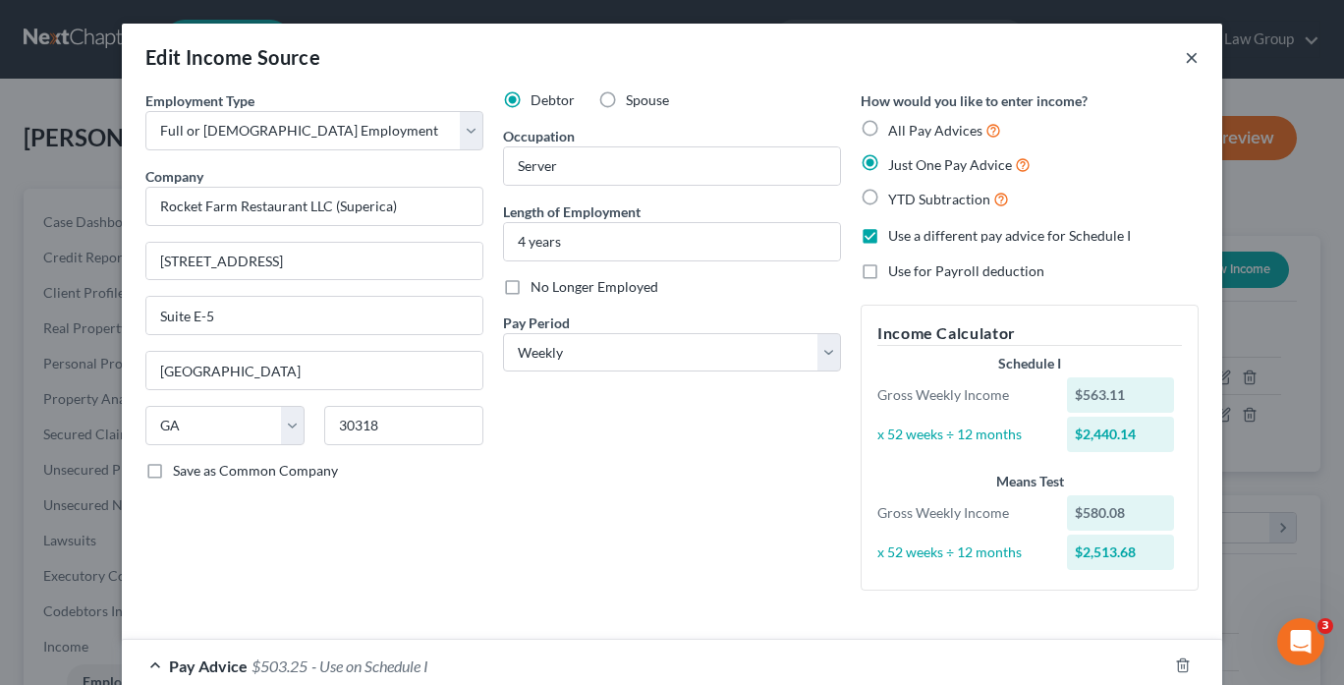
drag, startPoint x: 1187, startPoint y: 53, endPoint x: 574, endPoint y: 8, distance: 614.7
click at [1185, 53] on button "×" at bounding box center [1192, 57] width 14 height 24
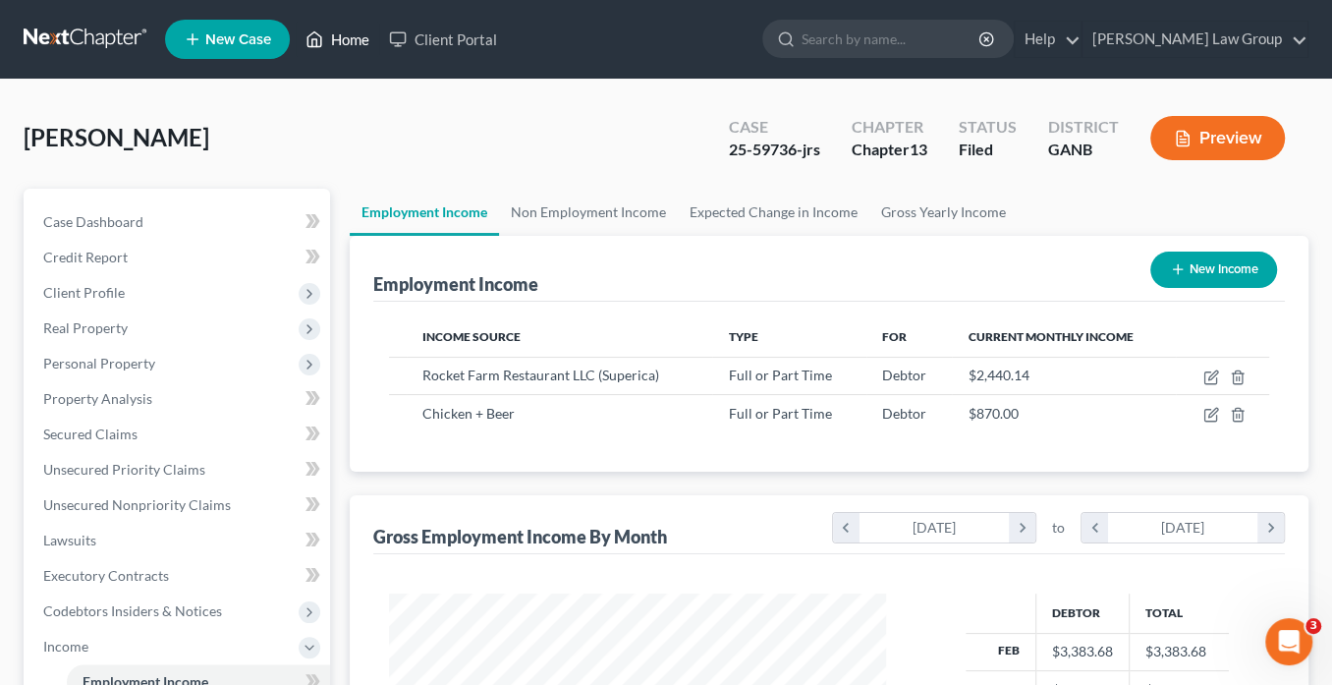
click at [355, 44] on link "Home" at bounding box center [338, 39] width 84 height 35
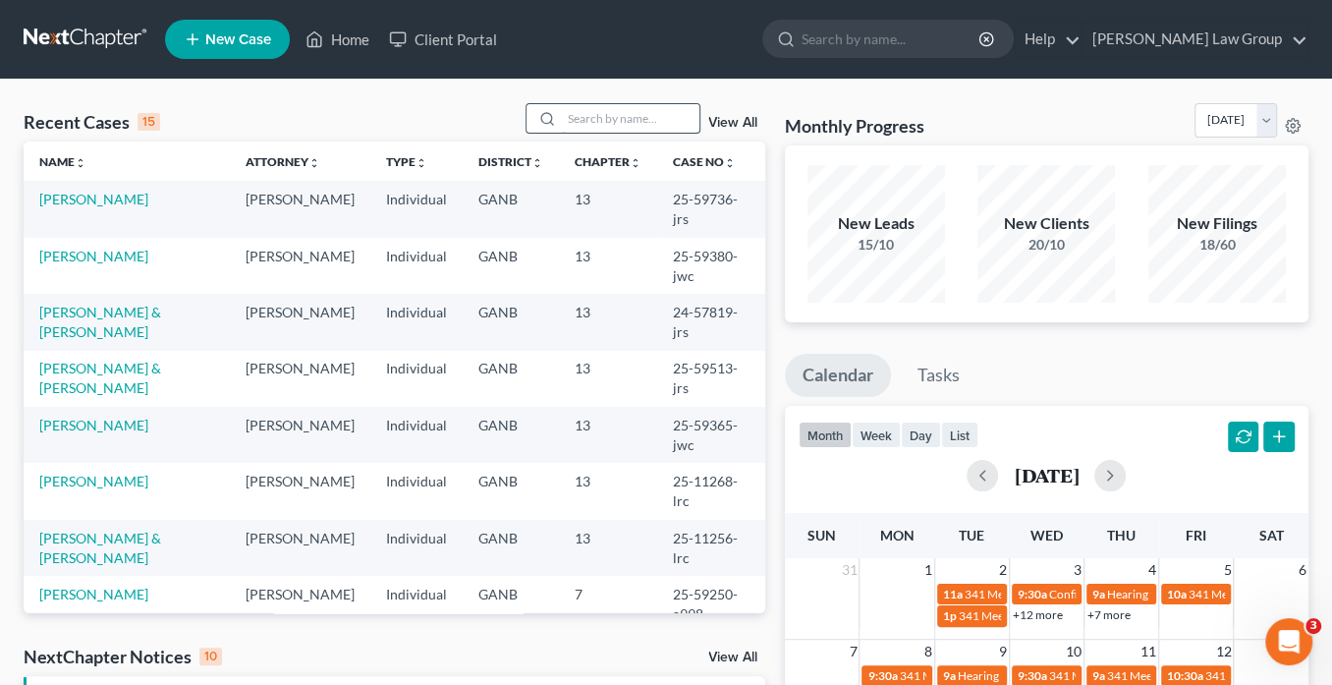
click at [587, 118] on input "search" at bounding box center [631, 118] width 138 height 28
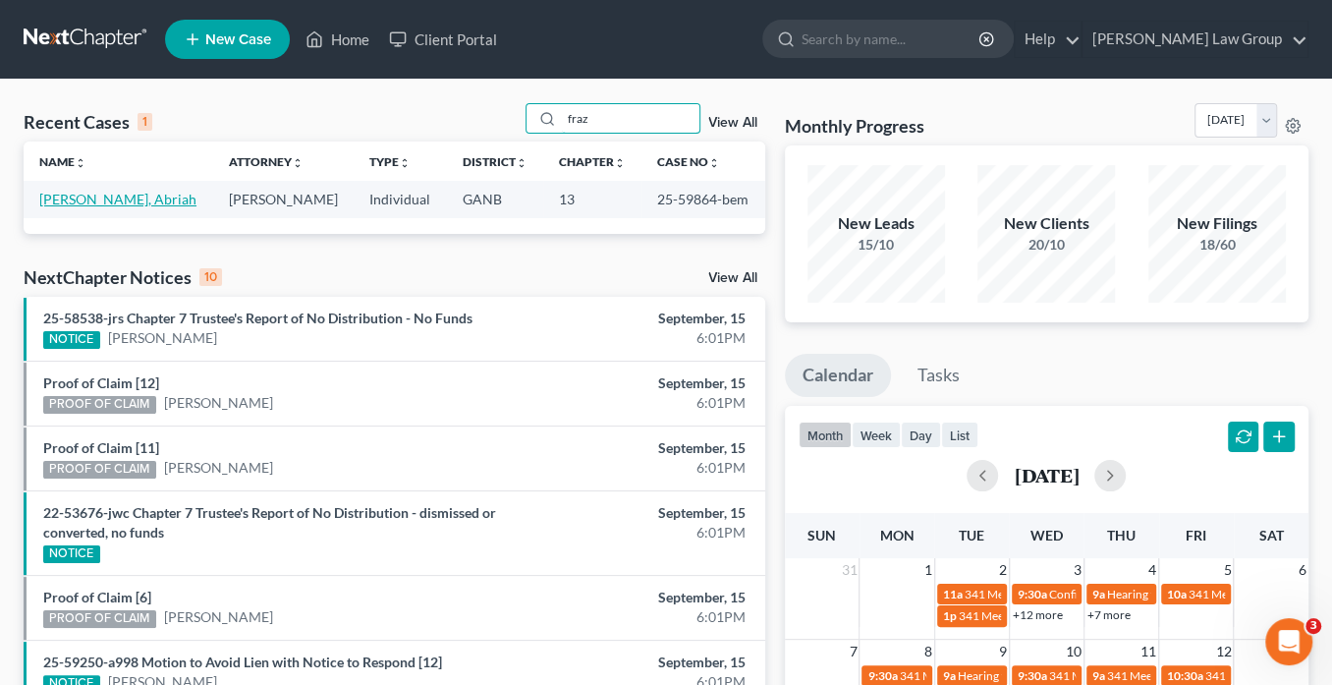
type input "fraz"
click at [83, 199] on link "Frazier, Abriah" at bounding box center [117, 199] width 157 height 17
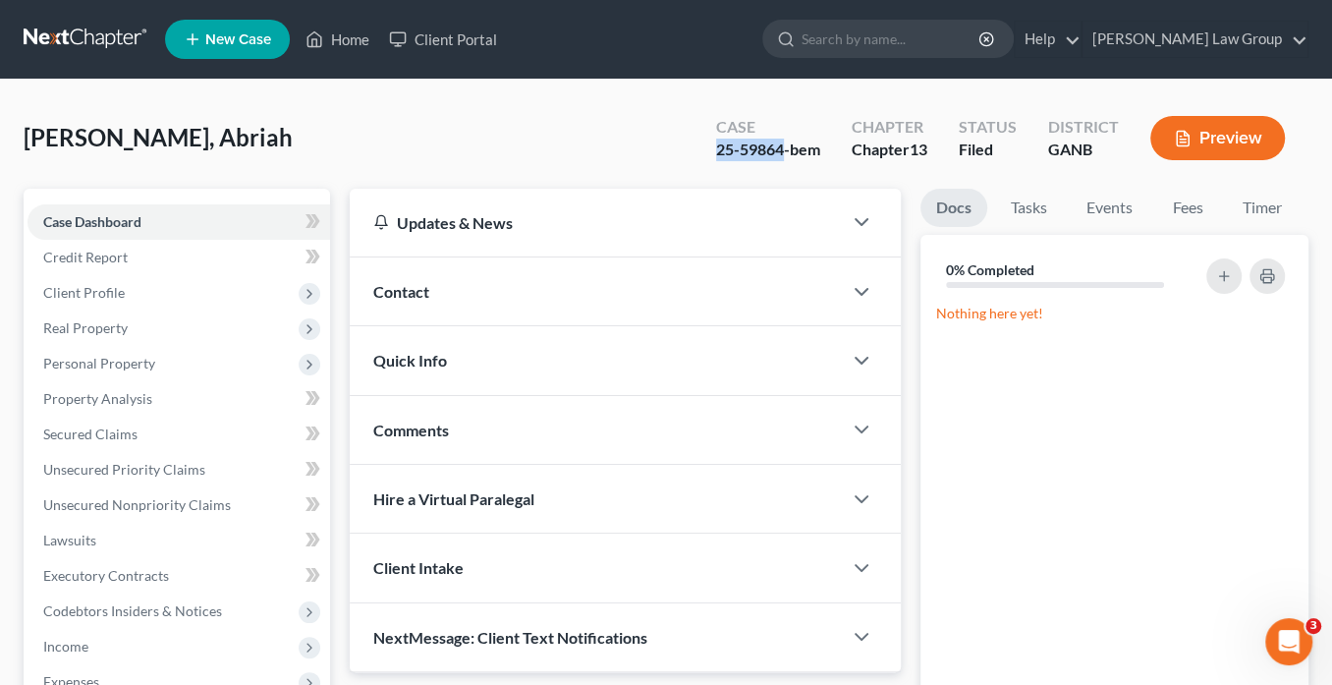
drag, startPoint x: 782, startPoint y: 146, endPoint x: 720, endPoint y: 152, distance: 62.2
click at [709, 151] on div "Case 25-59864-bem" at bounding box center [768, 140] width 136 height 58
copy div "25-59864"
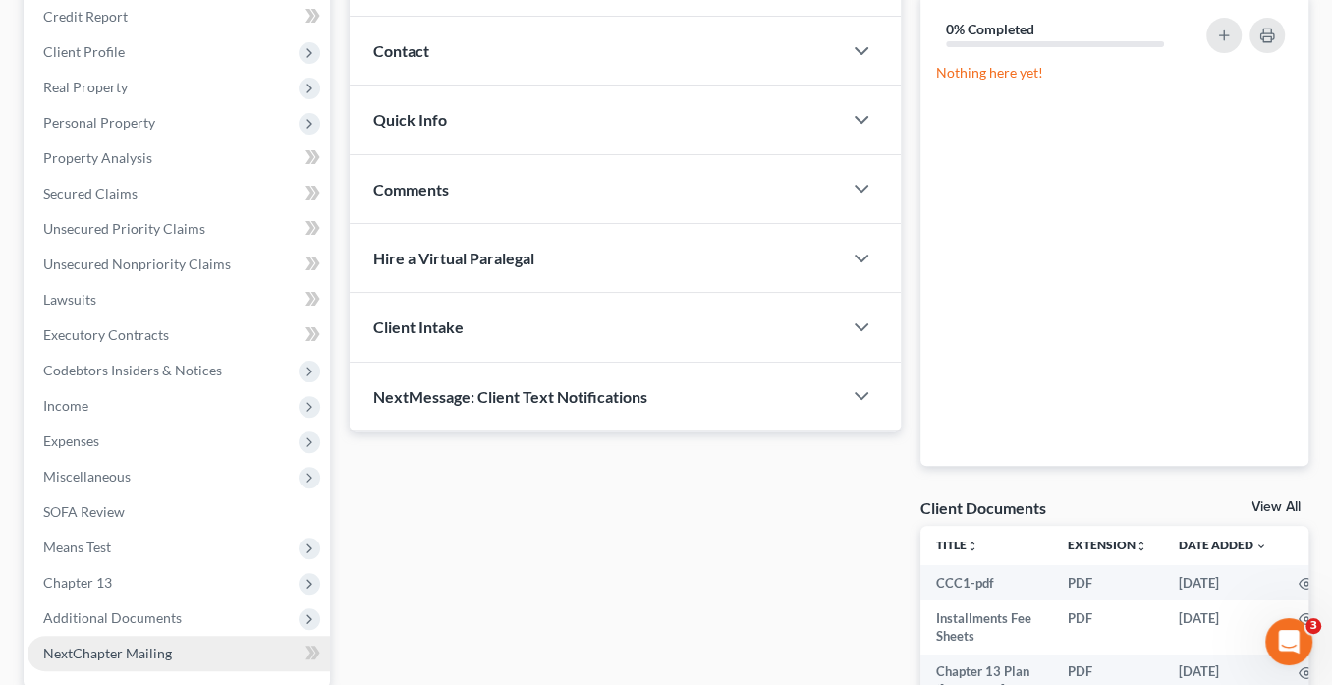
scroll to position [437, 0]
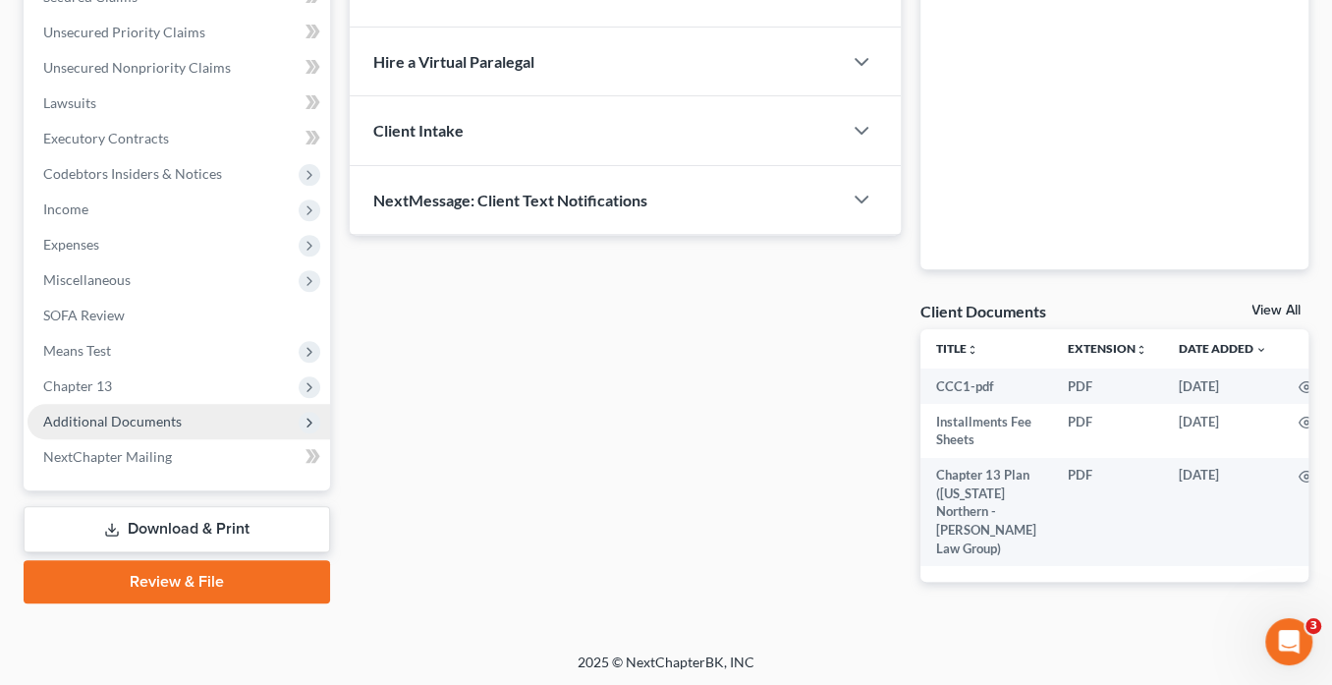
click at [145, 414] on span "Additional Documents" at bounding box center [112, 421] width 139 height 17
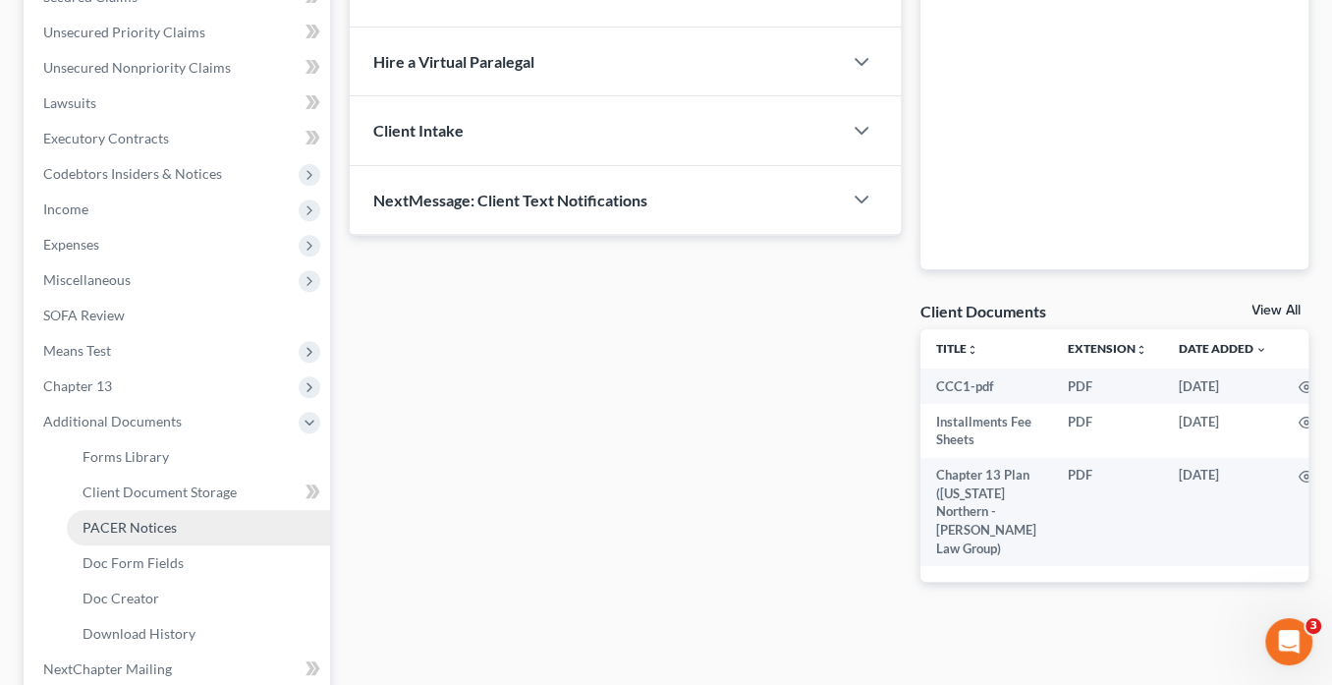
click at [202, 523] on link "PACER Notices" at bounding box center [198, 527] width 263 height 35
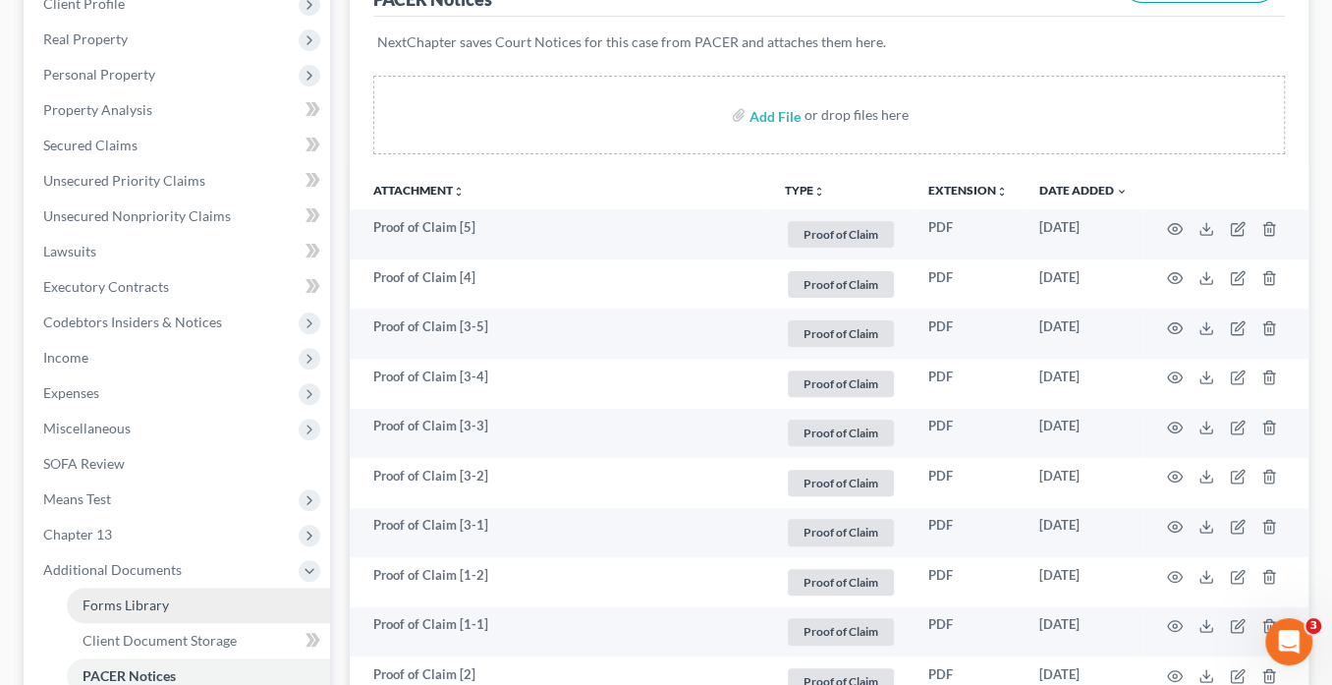
scroll to position [95, 0]
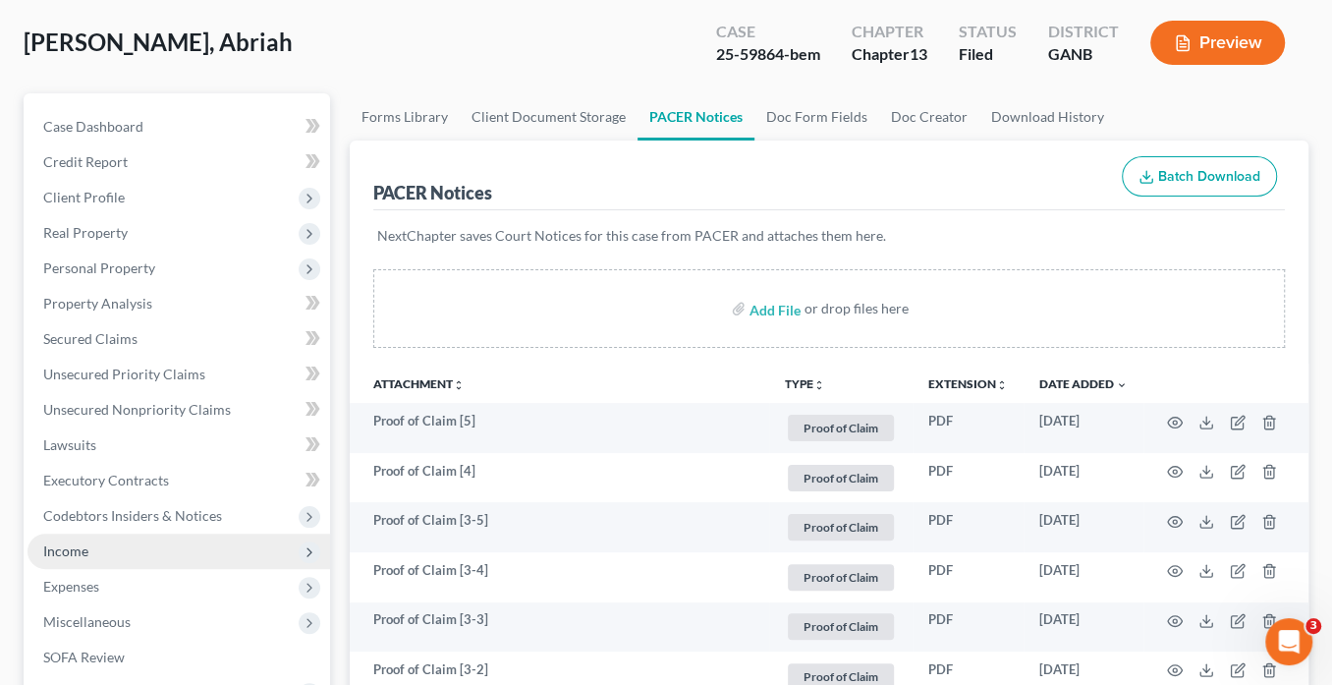
click at [86, 546] on span "Income" at bounding box center [65, 550] width 45 height 17
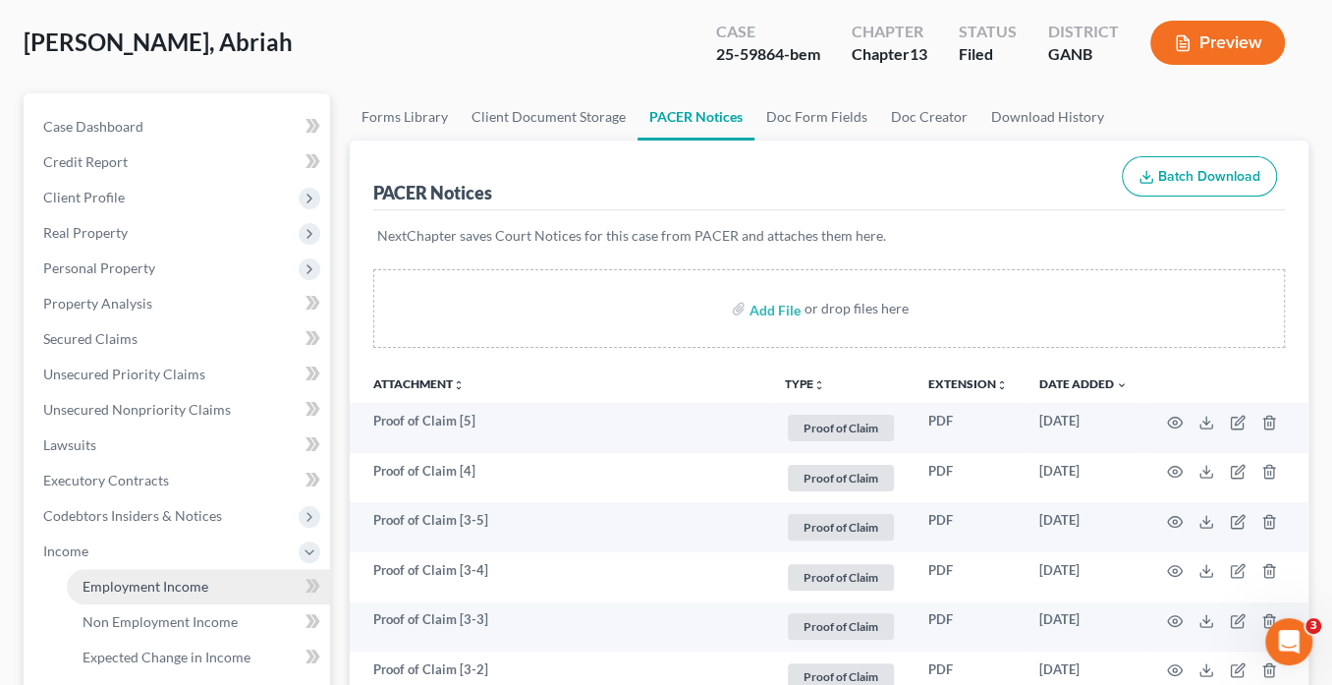
click at [130, 580] on span "Employment Income" at bounding box center [146, 586] width 126 height 17
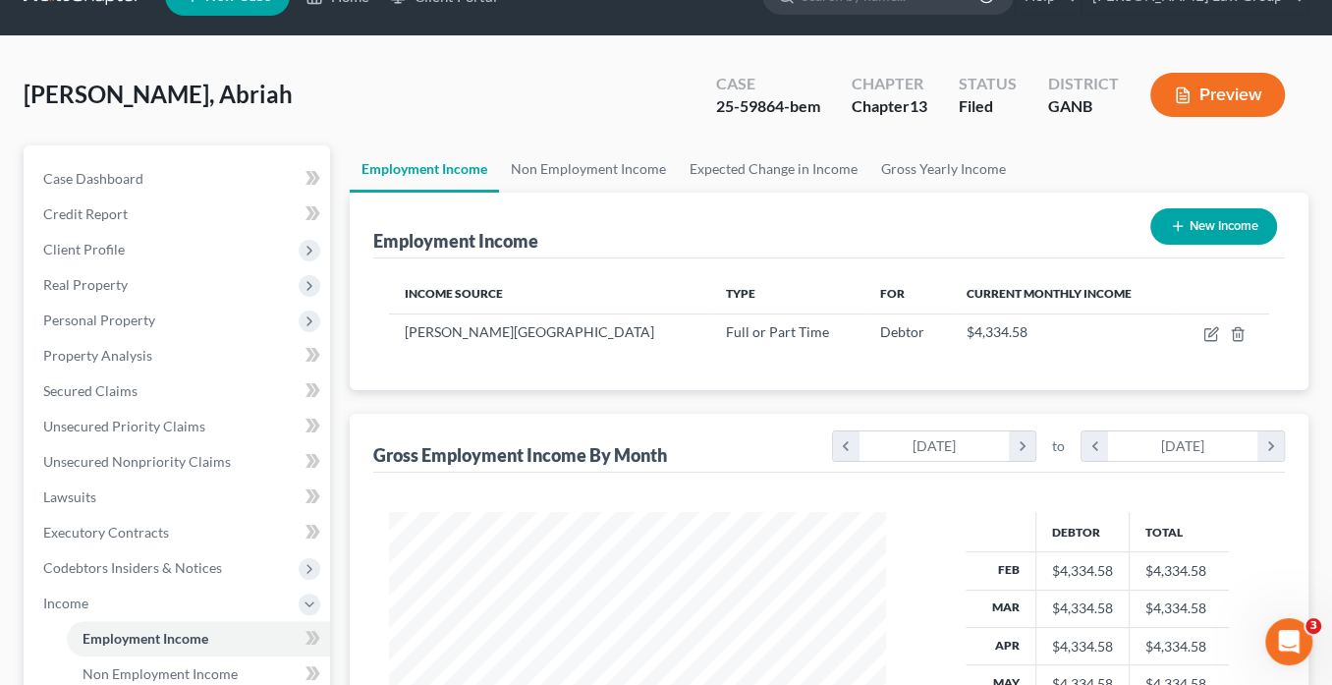
scroll to position [79, 0]
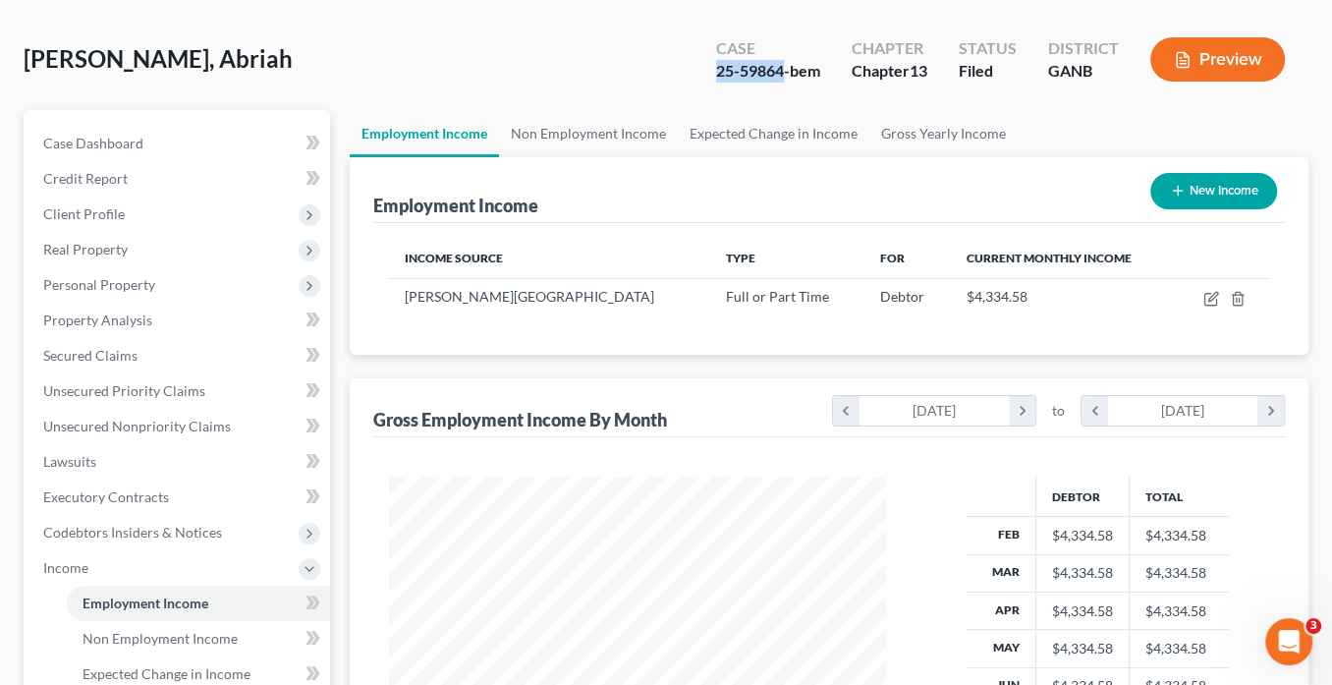
drag, startPoint x: 784, startPoint y: 67, endPoint x: 719, endPoint y: 70, distance: 64.9
click at [710, 72] on div "Case 25-59864-bem" at bounding box center [768, 61] width 136 height 58
copy div "25-59864"
